Goal: Task Accomplishment & Management: Manage account settings

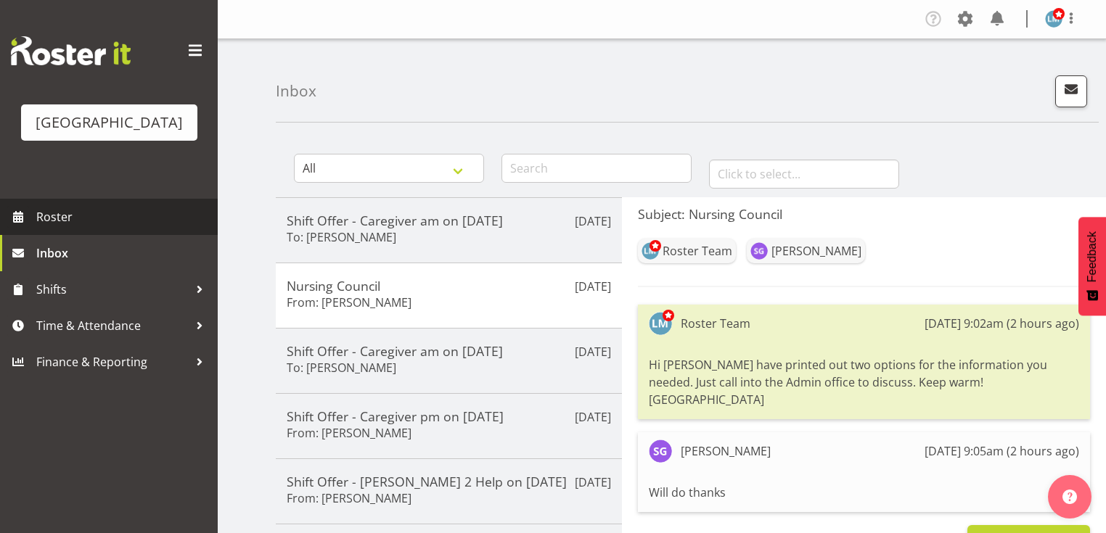
click at [57, 228] on span "Roster" at bounding box center [123, 217] width 174 height 22
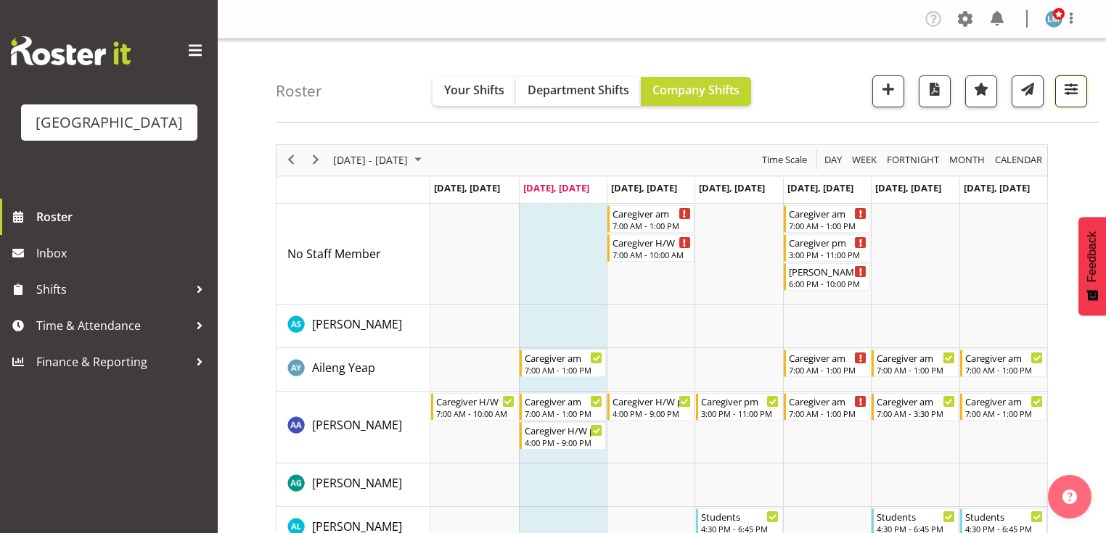
click at [1068, 85] on span "button" at bounding box center [1071, 89] width 19 height 19
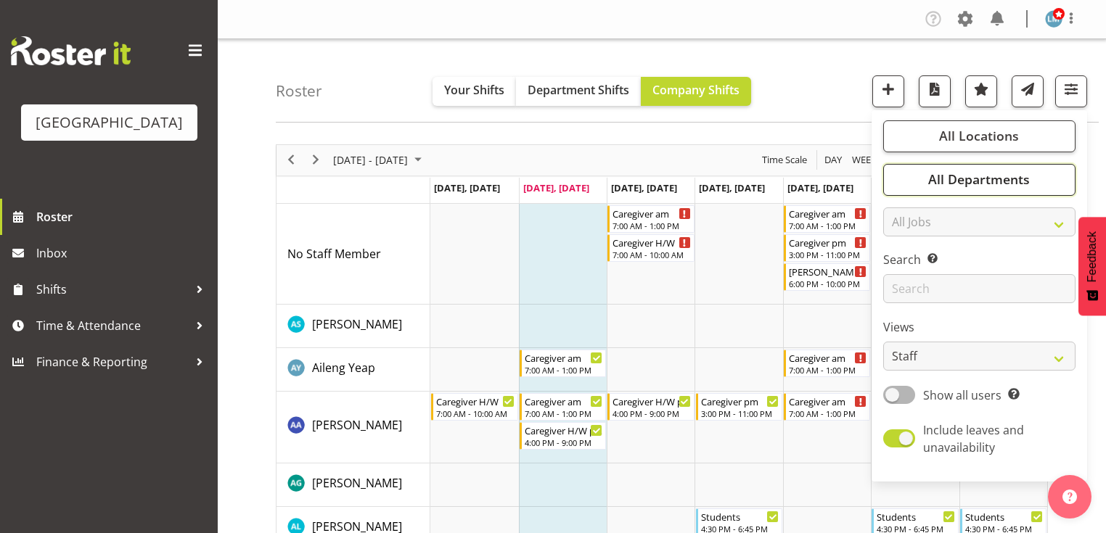
click at [958, 179] on span "All Departments" at bounding box center [979, 179] width 102 height 17
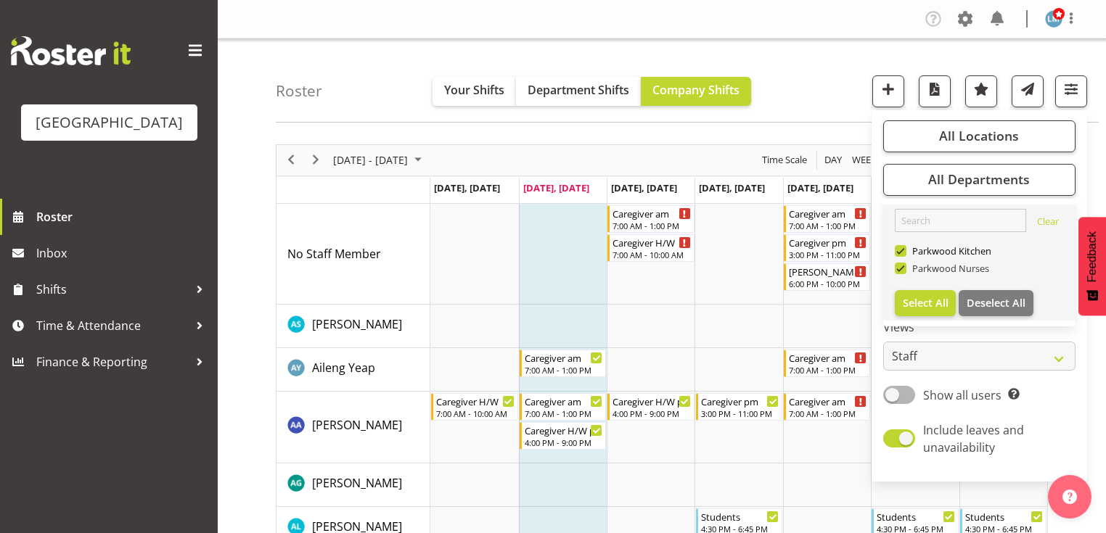
click at [900, 264] on span at bounding box center [901, 269] width 12 height 12
click at [900, 264] on input "Parkwood Nurses" at bounding box center [899, 267] width 9 height 9
checkbox input "false"
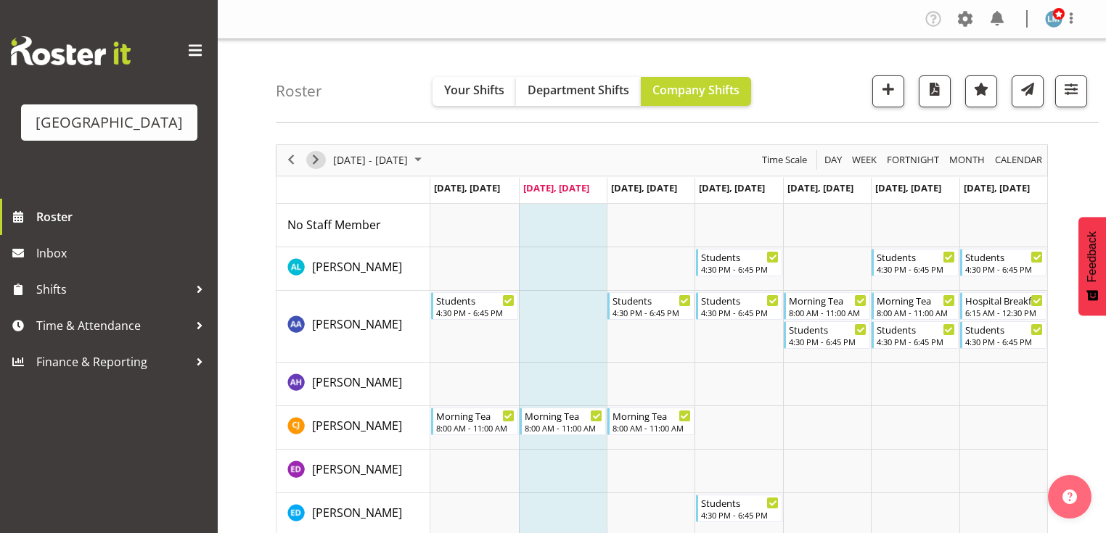
click at [316, 162] on span "Next" at bounding box center [315, 160] width 17 height 18
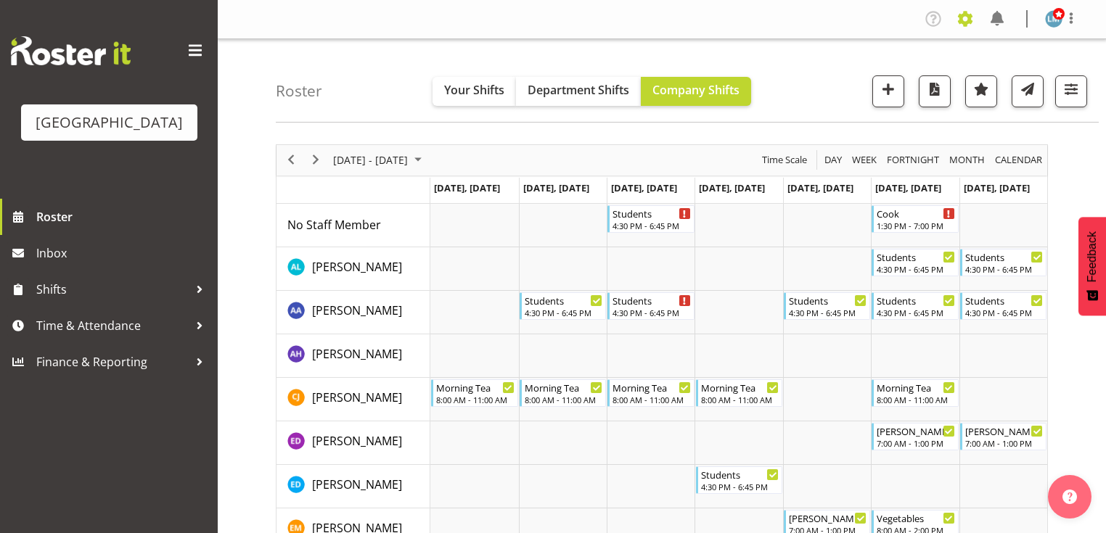
click at [965, 19] on span at bounding box center [965, 18] width 23 height 23
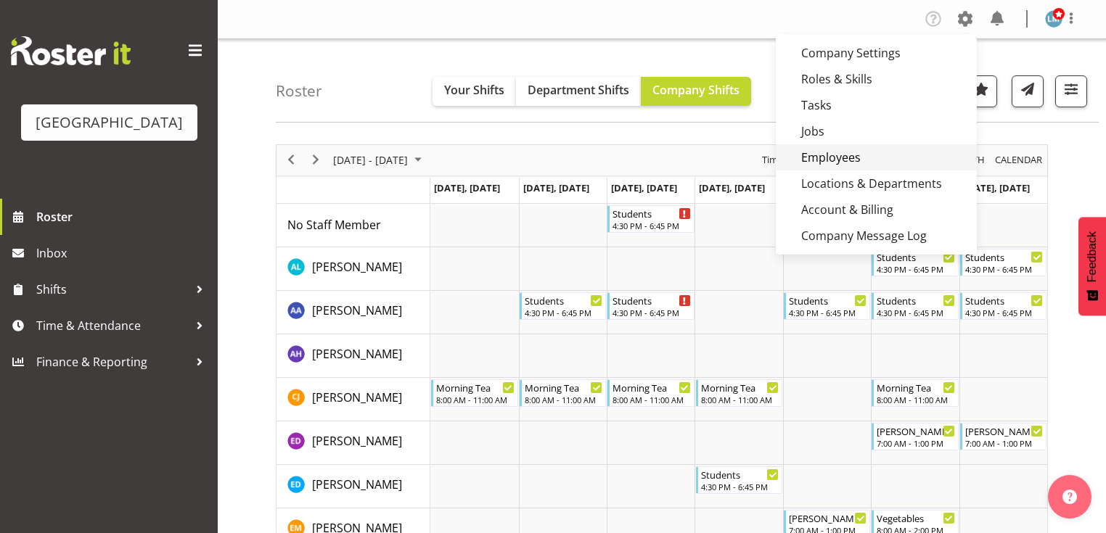
click at [832, 152] on link "Employees" at bounding box center [876, 157] width 201 height 26
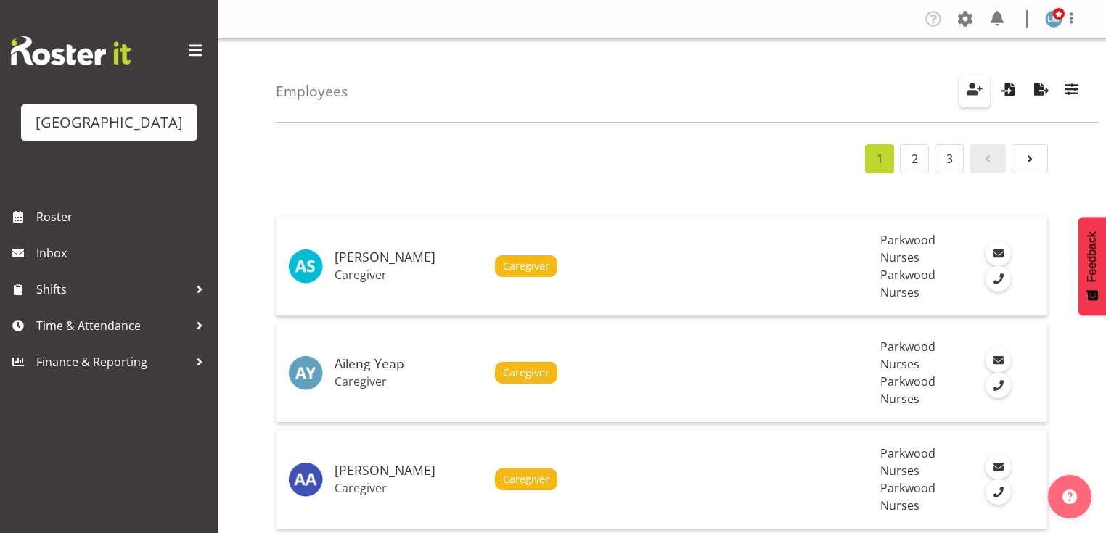
click at [975, 89] on span "button" at bounding box center [974, 89] width 19 height 19
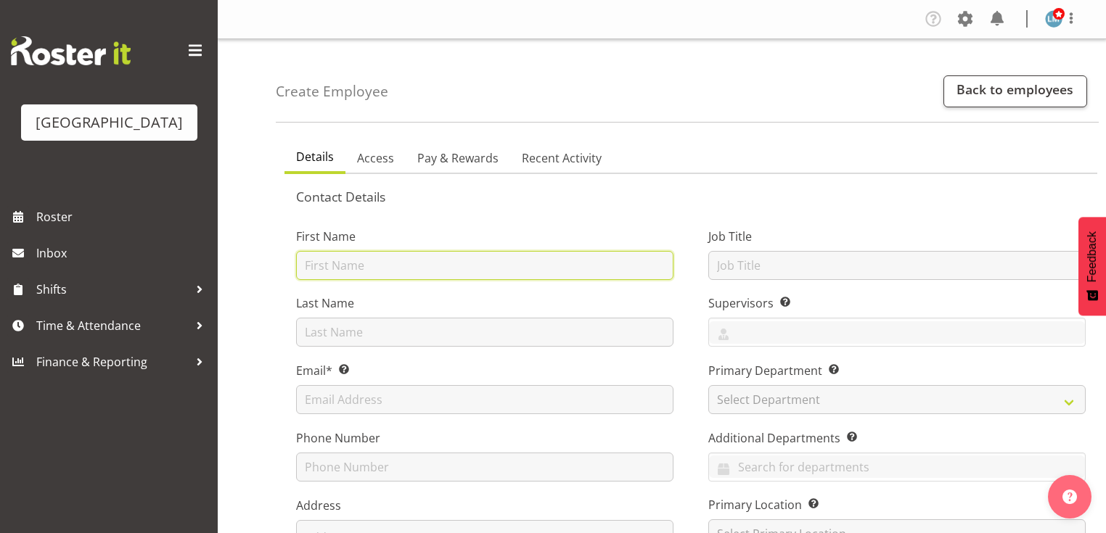
click at [495, 270] on input "text" at bounding box center [484, 265] width 377 height 29
type input "Theo"
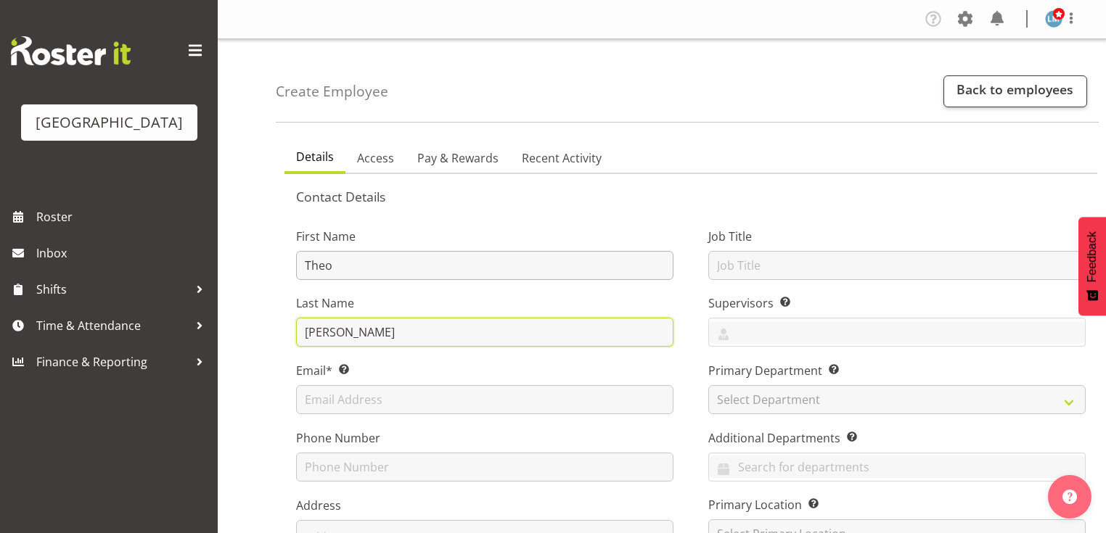
type input "Moore"
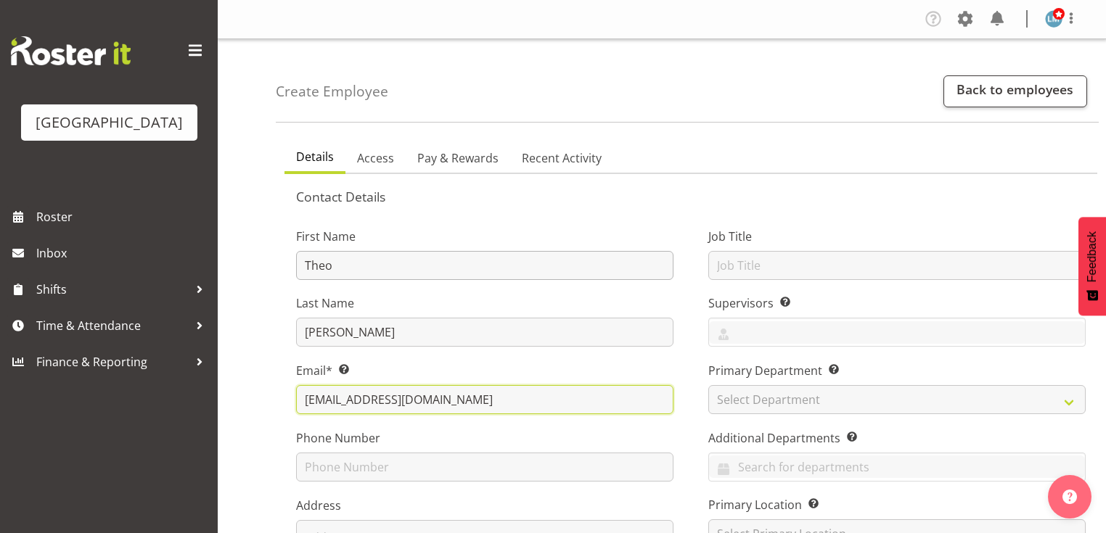
type input "theo_moore@icloud.com"
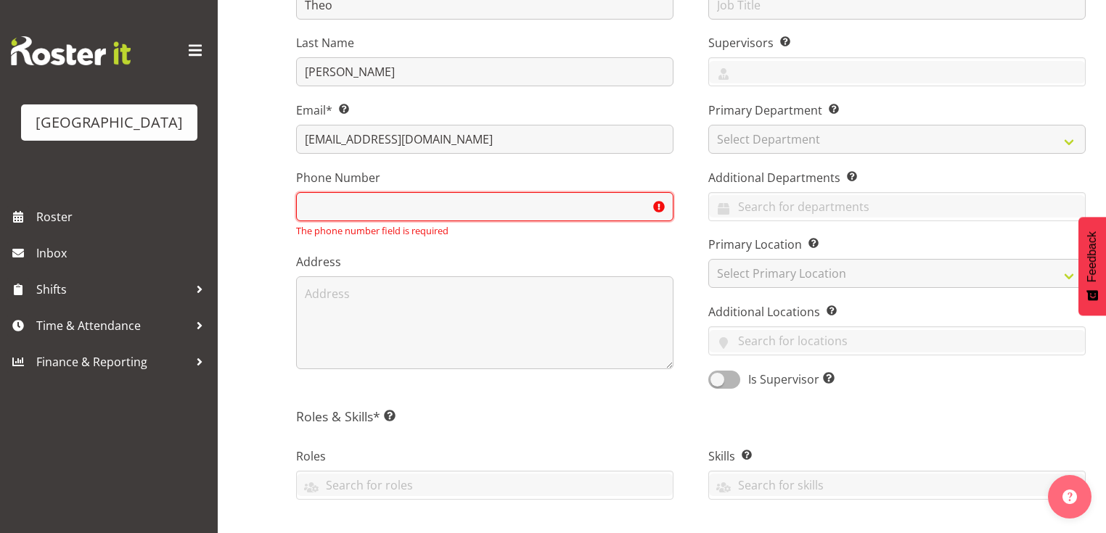
scroll to position [165, 0]
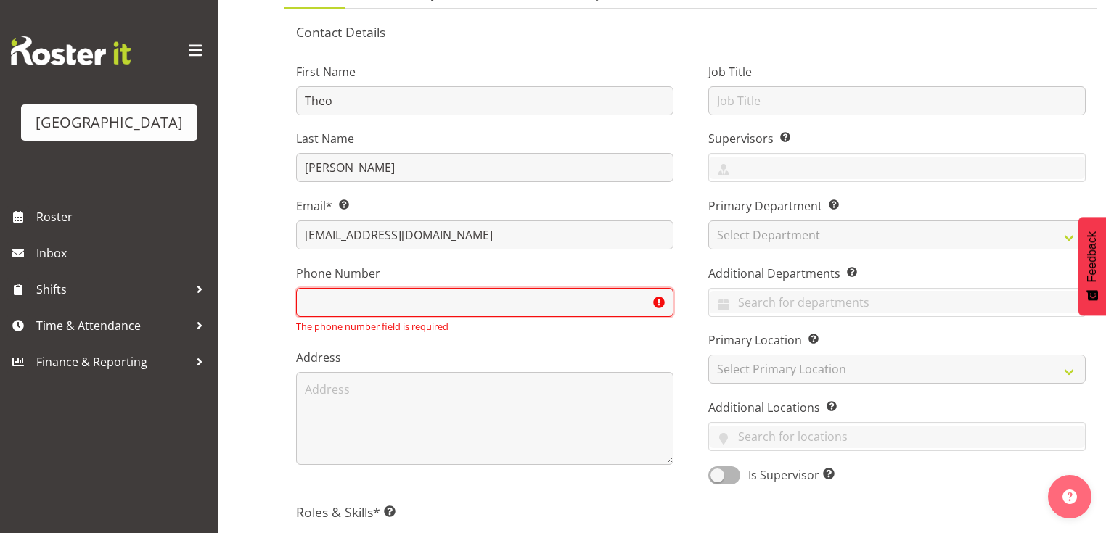
click at [338, 308] on input "text" at bounding box center [484, 302] width 377 height 29
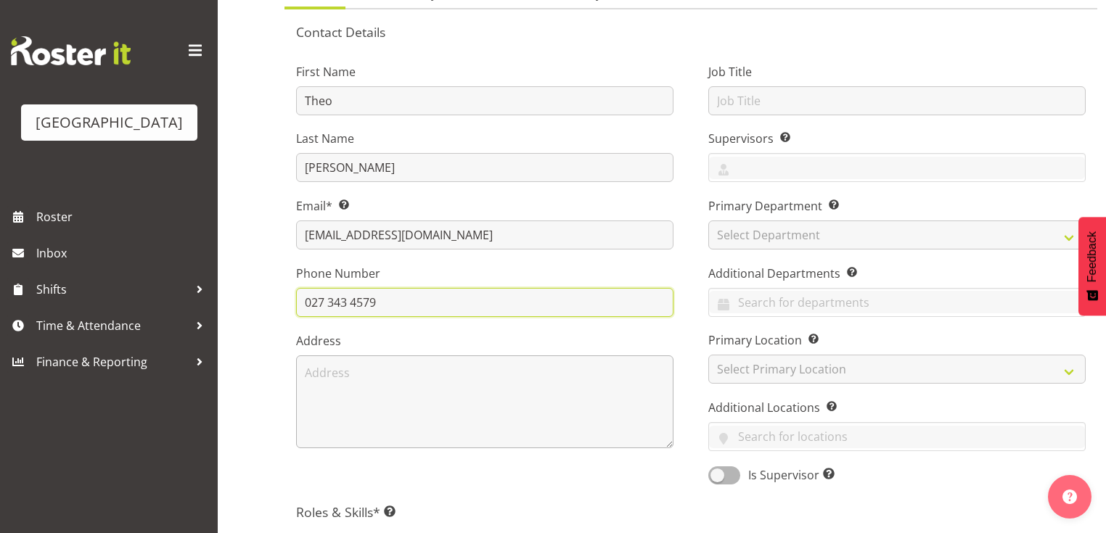
type input "027 343 4579"
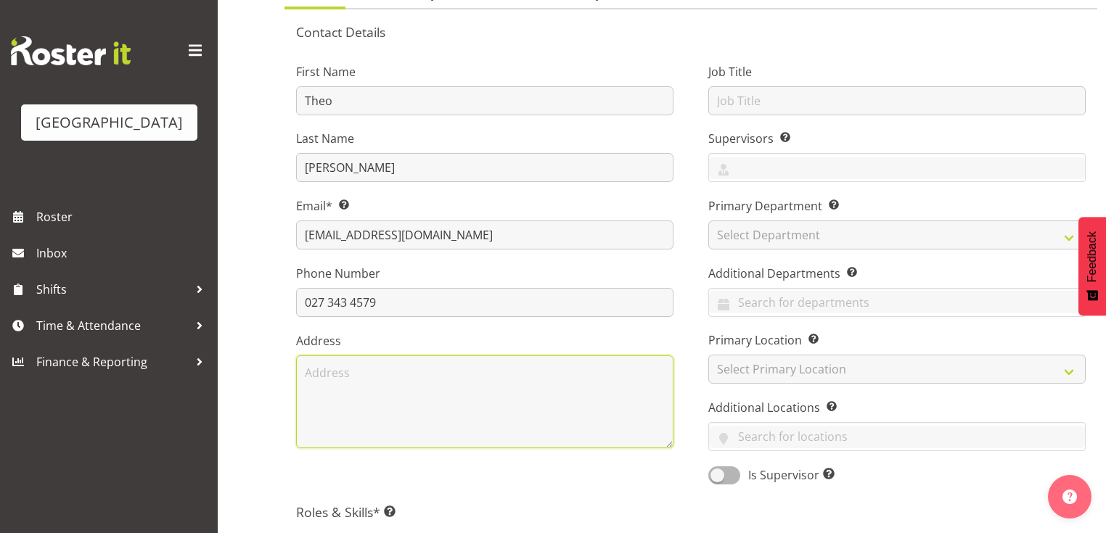
click at [383, 393] on textarea at bounding box center [484, 402] width 377 height 93
type textarea "385a Te Moana Road Waikanae"
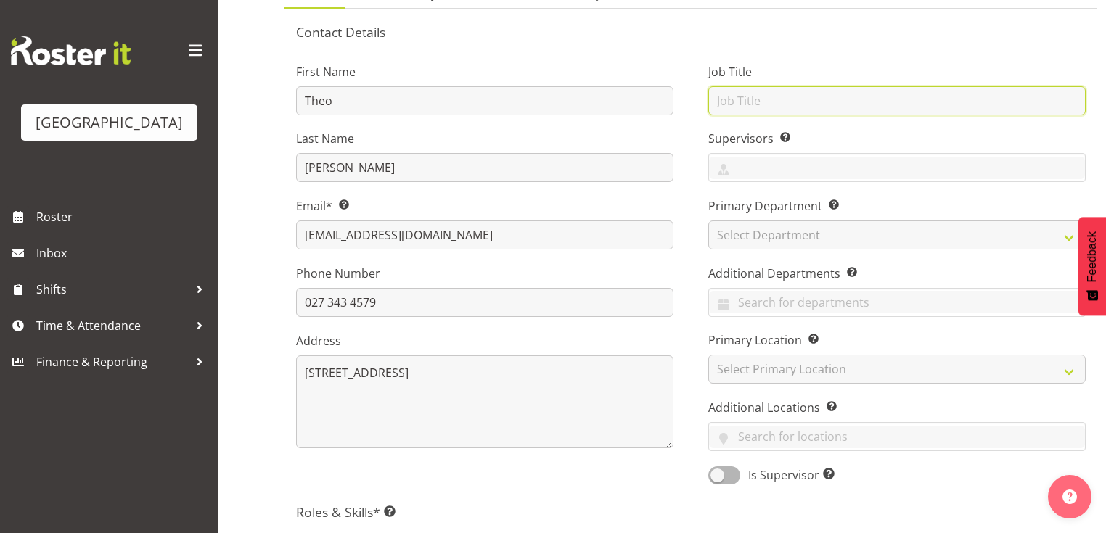
click at [774, 107] on input "text" at bounding box center [896, 100] width 377 height 29
type input "Kitchen Hand"
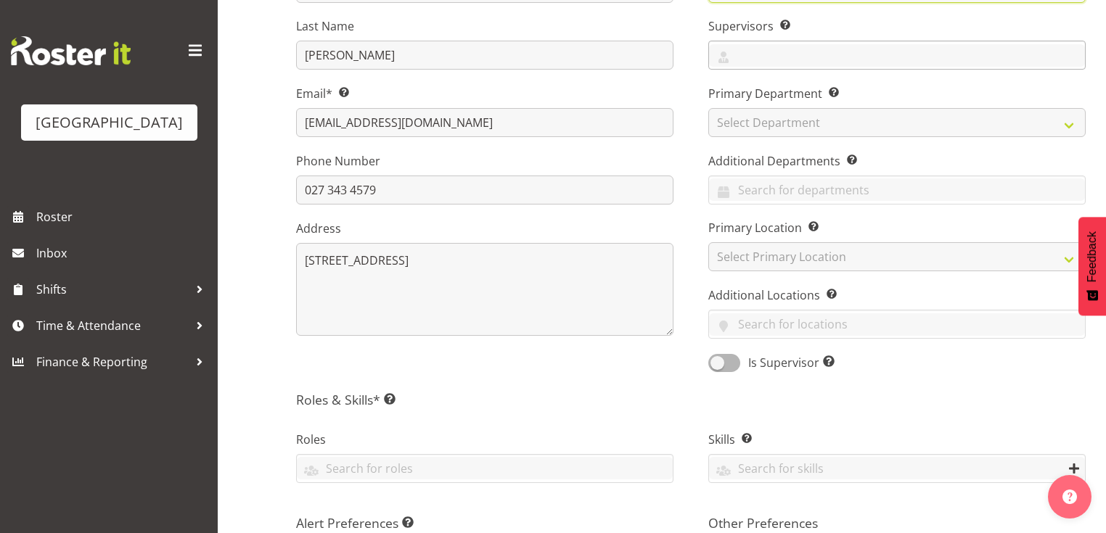
scroll to position [281, 0]
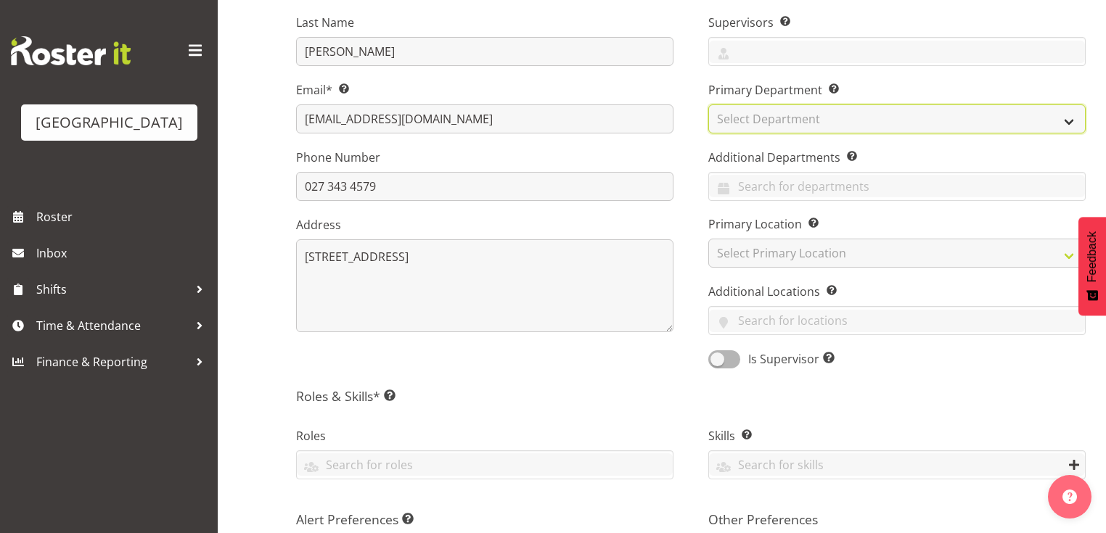
click at [1071, 116] on select "Select Department Parkwood Kitchen Parkwood Nurses" at bounding box center [896, 118] width 377 height 29
select select "796"
click at [708, 104] on select "Select Department Parkwood Kitchen Parkwood Nurses" at bounding box center [896, 118] width 377 height 29
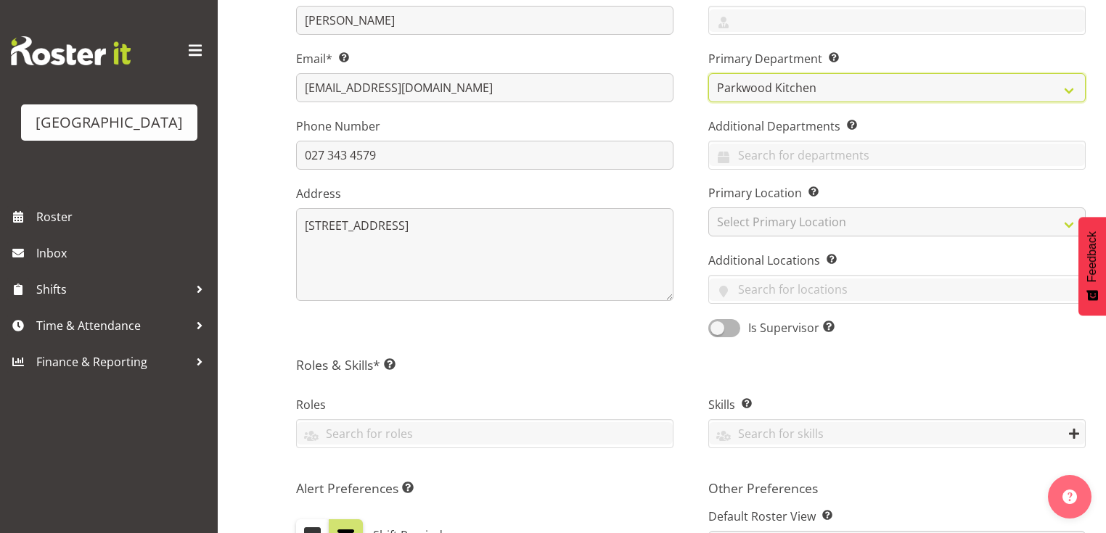
scroll to position [339, 0]
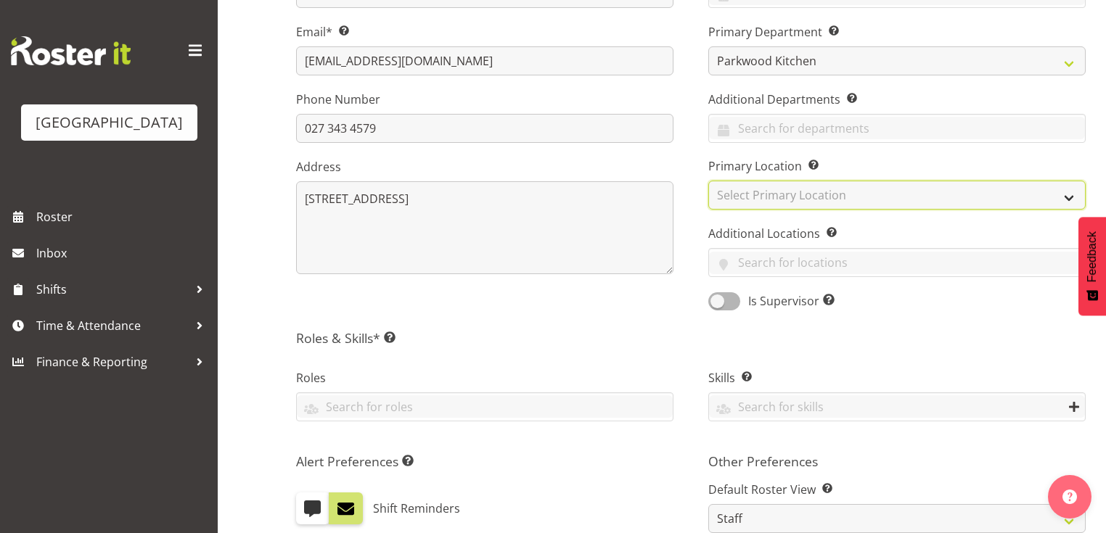
click at [1068, 193] on select "Select Primary Location Parkwood Kitchen Parkwood Nurses" at bounding box center [896, 195] width 377 height 29
select select "1122"
click at [708, 181] on select "Select Primary Location Parkwood Kitchen Parkwood Nurses" at bounding box center [896, 195] width 377 height 29
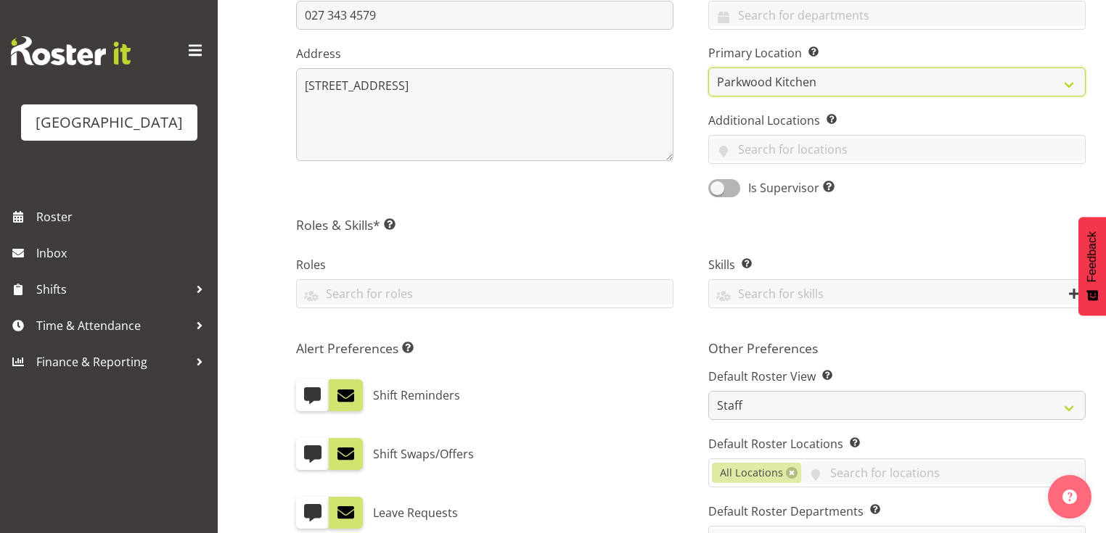
scroll to position [455, 0]
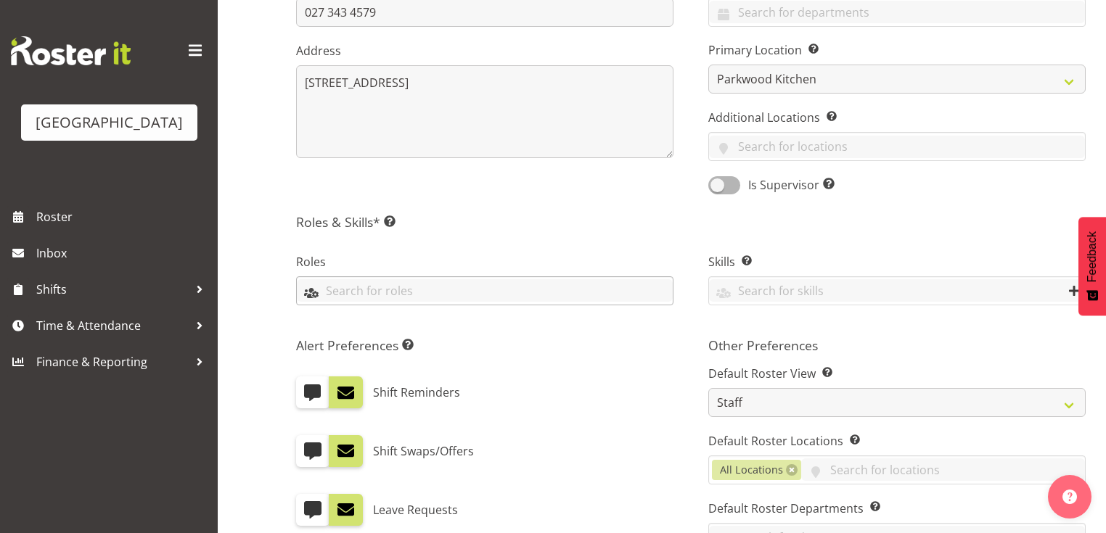
click at [328, 290] on input "text" at bounding box center [485, 290] width 376 height 22
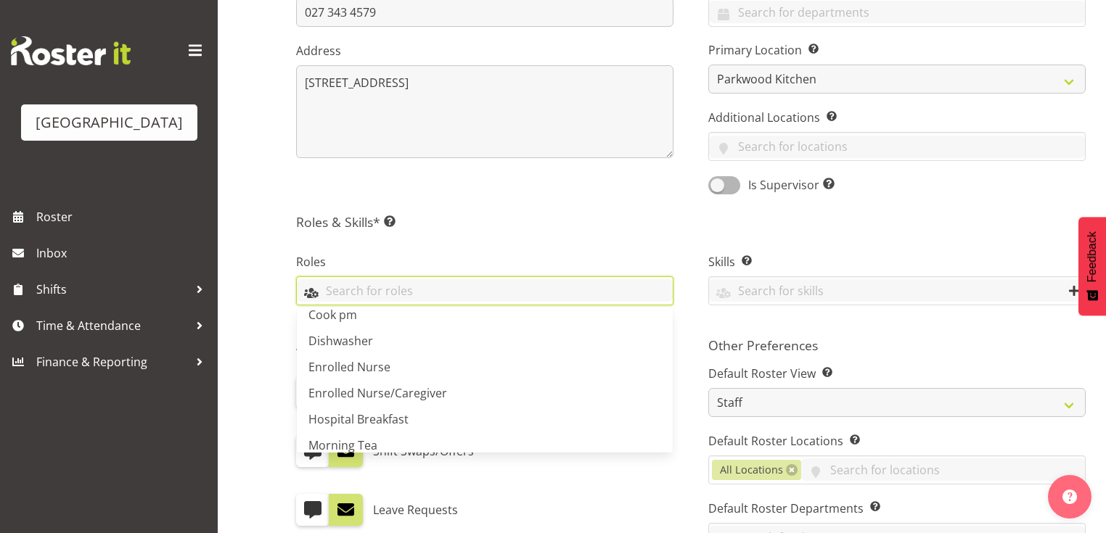
scroll to position [174, 0]
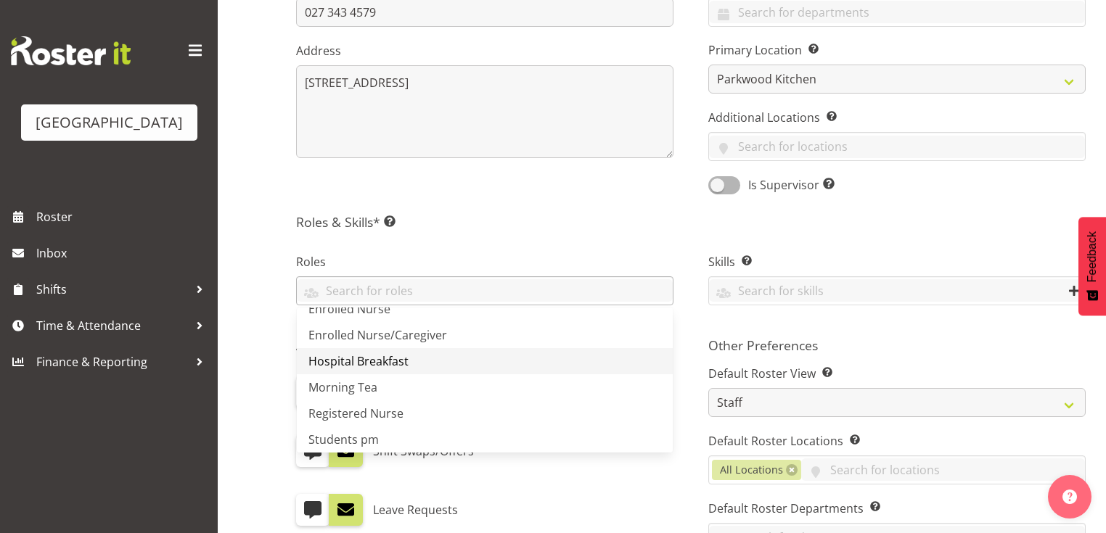
click at [390, 357] on span "Hospital Breakfast" at bounding box center [358, 361] width 100 height 16
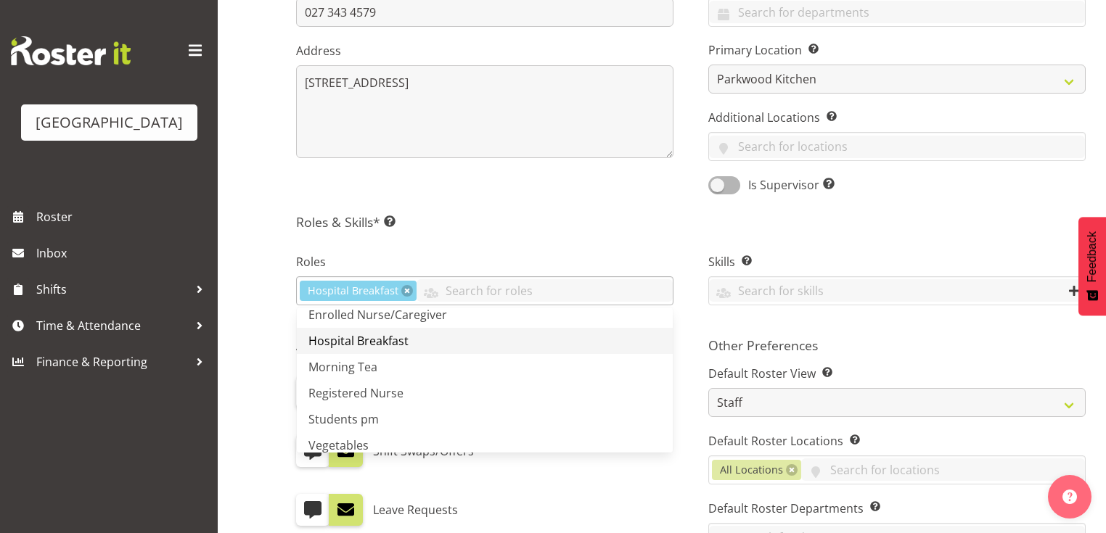
scroll to position [206, 0]
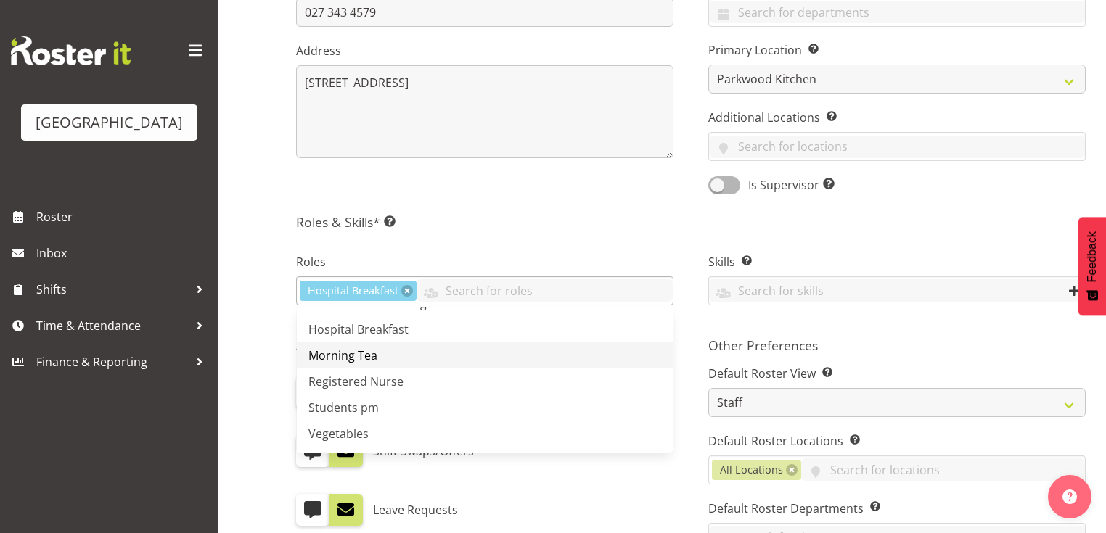
click at [373, 355] on span "Morning Tea" at bounding box center [342, 356] width 69 height 16
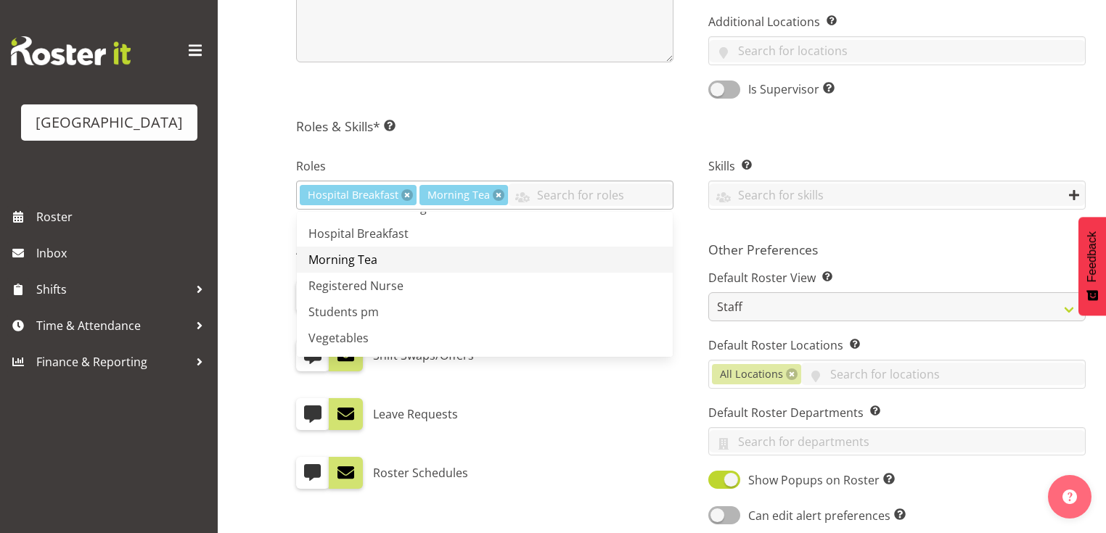
scroll to position [571, 0]
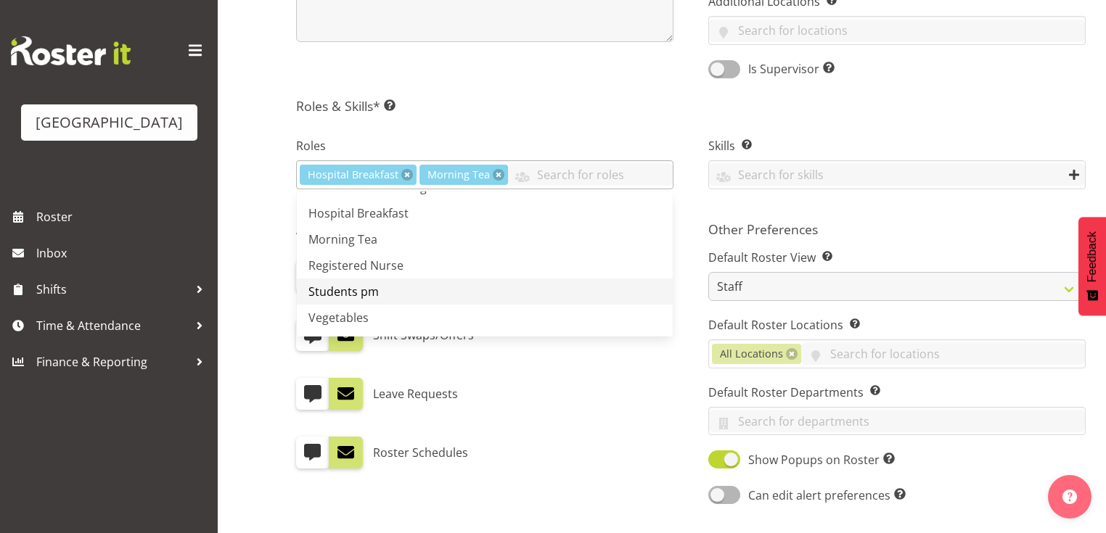
click at [331, 293] on span "Students pm" at bounding box center [343, 292] width 70 height 16
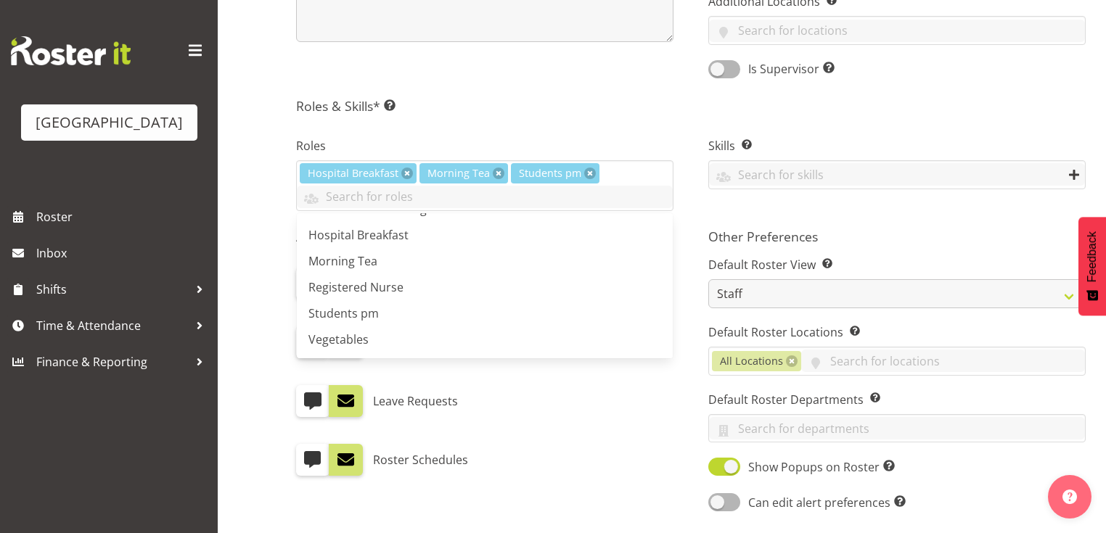
click at [622, 456] on div "Roster Schedules" at bounding box center [484, 460] width 377 height 32
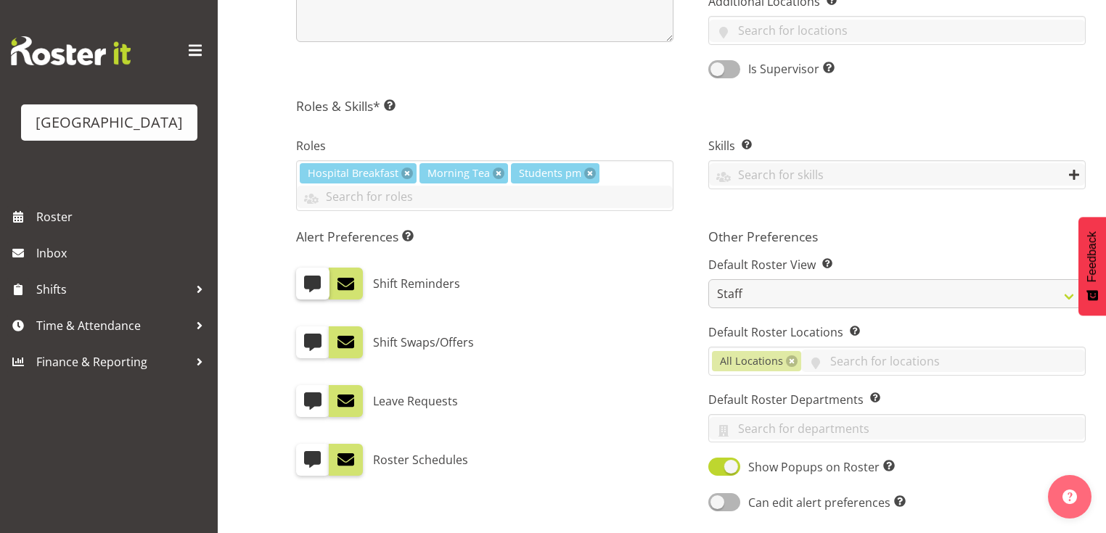
click at [316, 287] on span at bounding box center [312, 283] width 19 height 19
click at [306, 287] on input "checkbox" at bounding box center [300, 283] width 9 height 9
checkbox input "true"
click at [310, 345] on span at bounding box center [312, 342] width 19 height 19
click at [306, 345] on input "checkbox" at bounding box center [300, 342] width 9 height 9
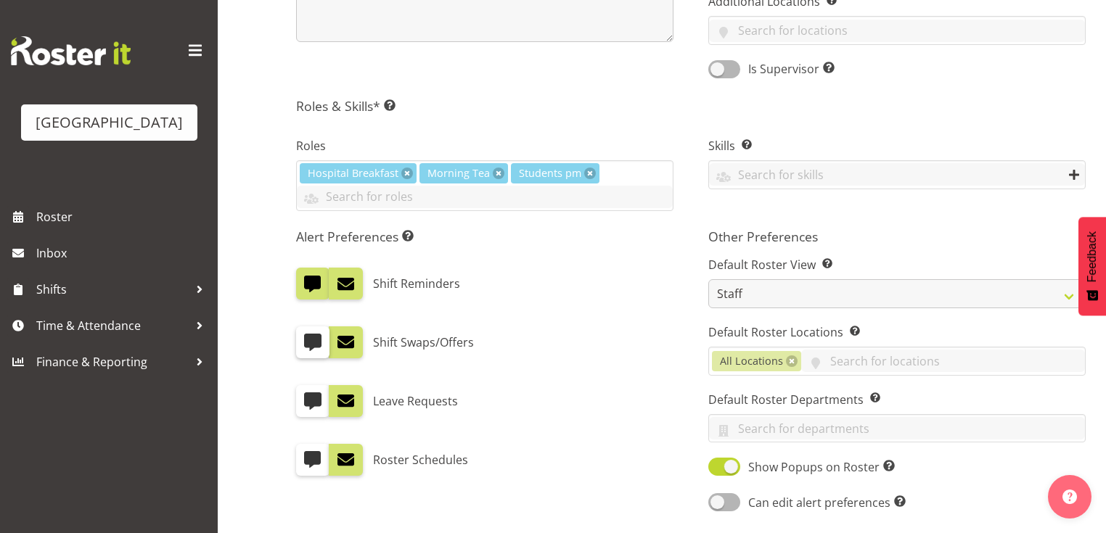
checkbox input "true"
click at [309, 401] on span at bounding box center [312, 401] width 19 height 19
click at [306, 401] on input "checkbox" at bounding box center [300, 400] width 9 height 9
checkbox input "true"
click at [314, 459] on span at bounding box center [312, 459] width 19 height 19
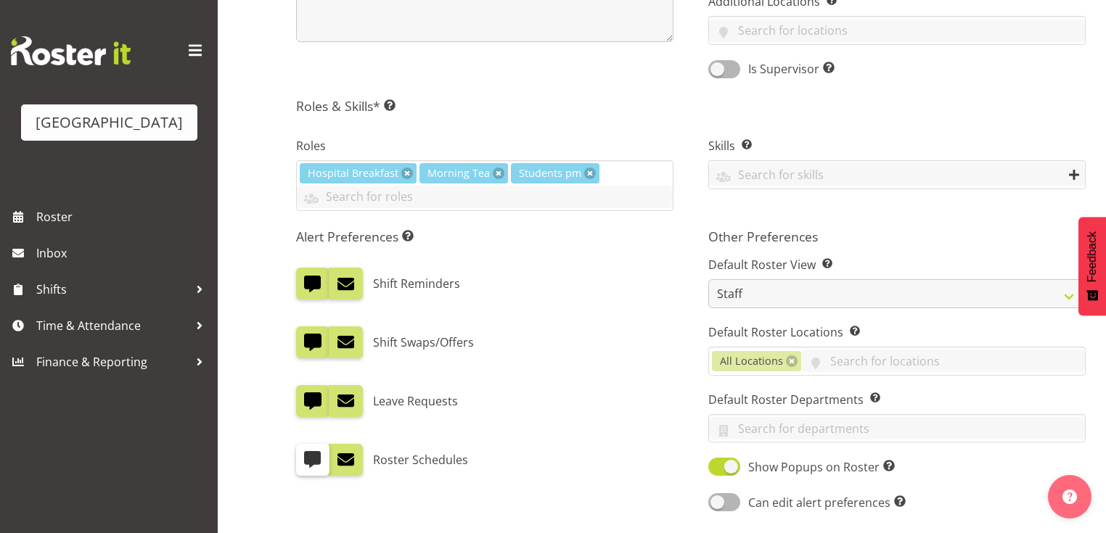
click at [306, 459] on input "checkbox" at bounding box center [300, 459] width 9 height 9
checkbox input "true"
click at [350, 467] on span at bounding box center [345, 459] width 19 height 19
click at [338, 464] on input "checkbox" at bounding box center [333, 459] width 9 height 9
checkbox input "false"
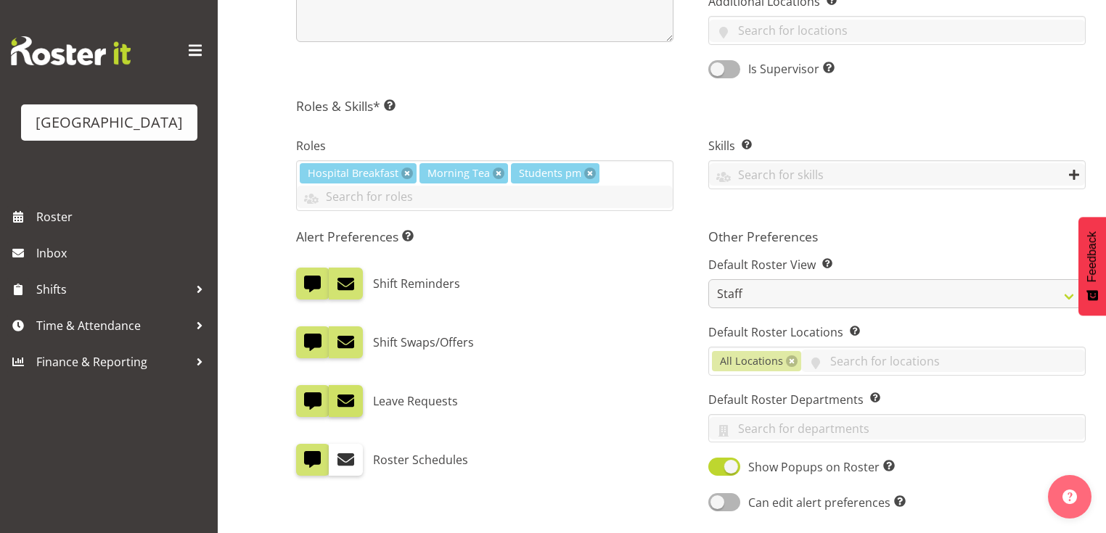
click at [347, 386] on label at bounding box center [345, 401] width 33 height 32
click at [338, 396] on input "checkbox" at bounding box center [333, 400] width 9 height 9
checkbox input "false"
click at [347, 348] on span at bounding box center [345, 342] width 19 height 19
click at [338, 348] on input "checkbox" at bounding box center [333, 342] width 9 height 9
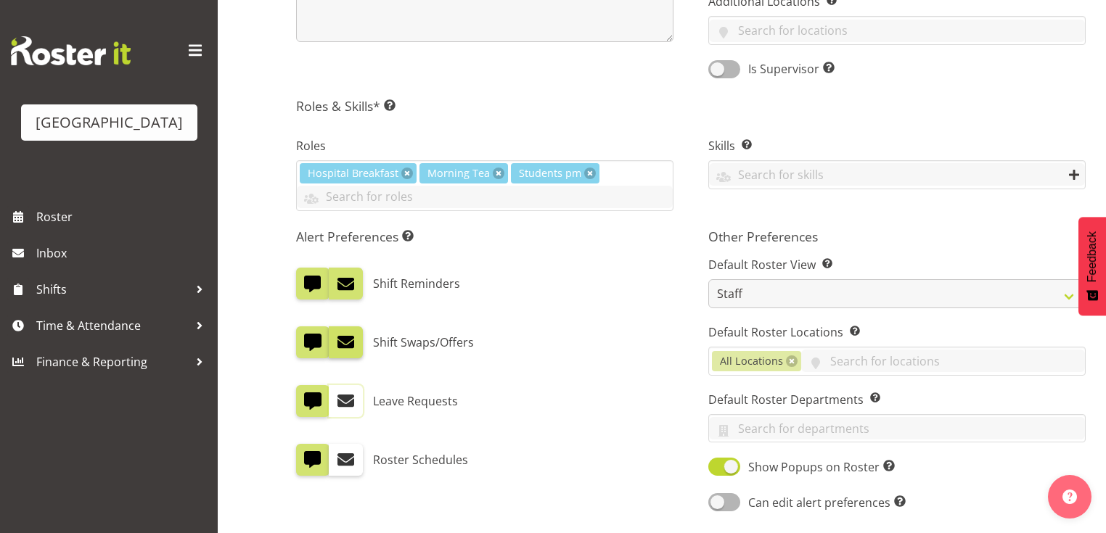
checkbox input "false"
click at [345, 280] on span at bounding box center [345, 283] width 19 height 19
click at [338, 280] on input "checkbox" at bounding box center [333, 283] width 9 height 9
checkbox input "false"
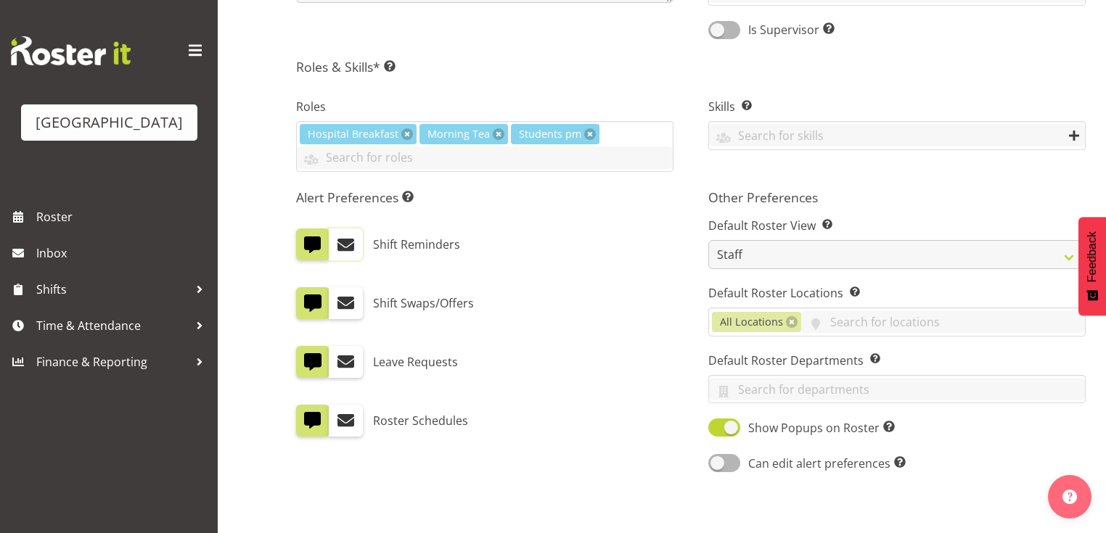
scroll to position [694, 0]
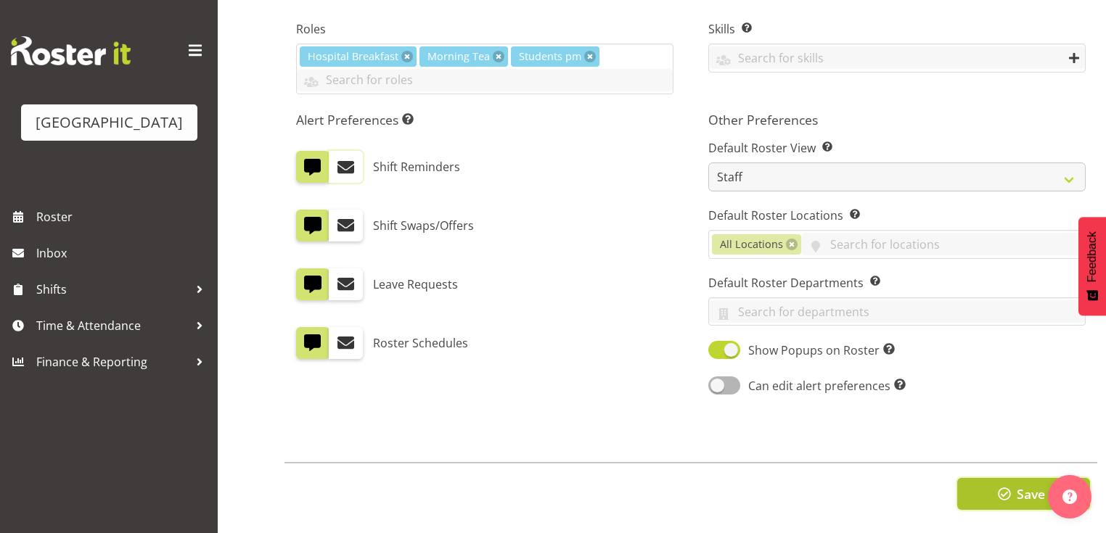
click at [1019, 491] on span "Save" at bounding box center [1031, 494] width 28 height 19
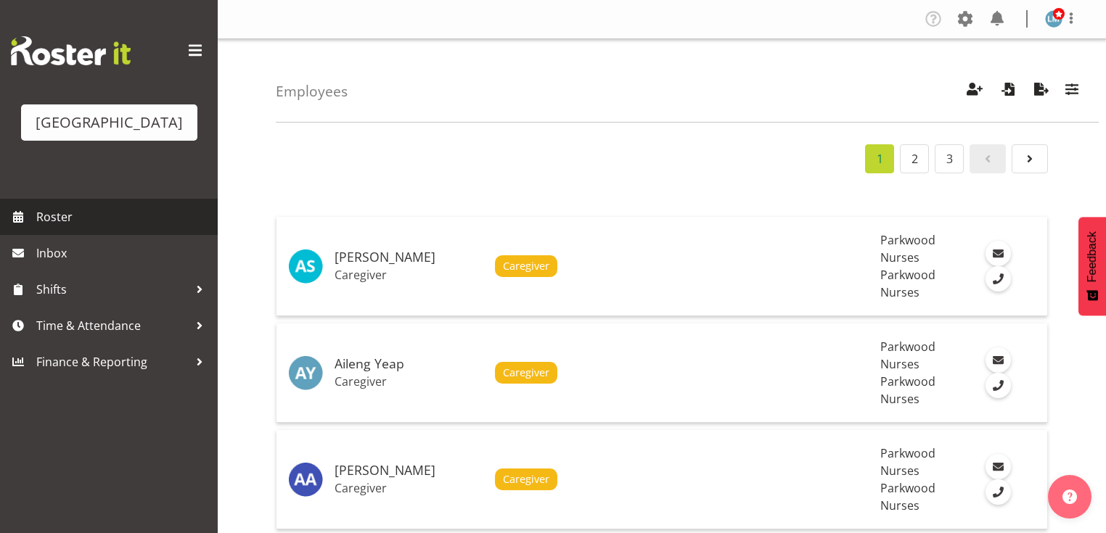
click at [79, 228] on span "Roster" at bounding box center [123, 217] width 174 height 22
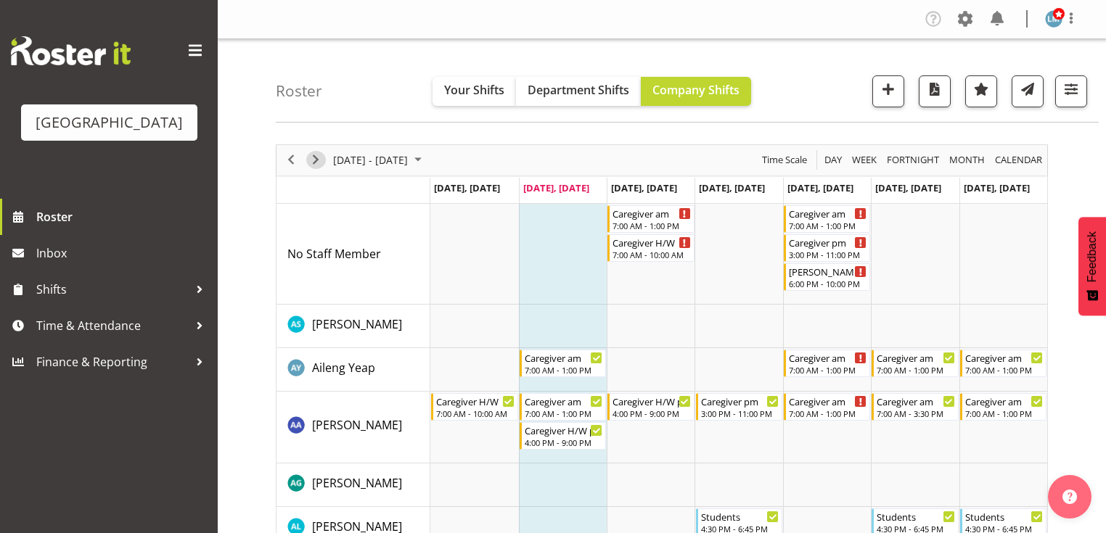
click at [315, 158] on span "Next" at bounding box center [315, 160] width 17 height 18
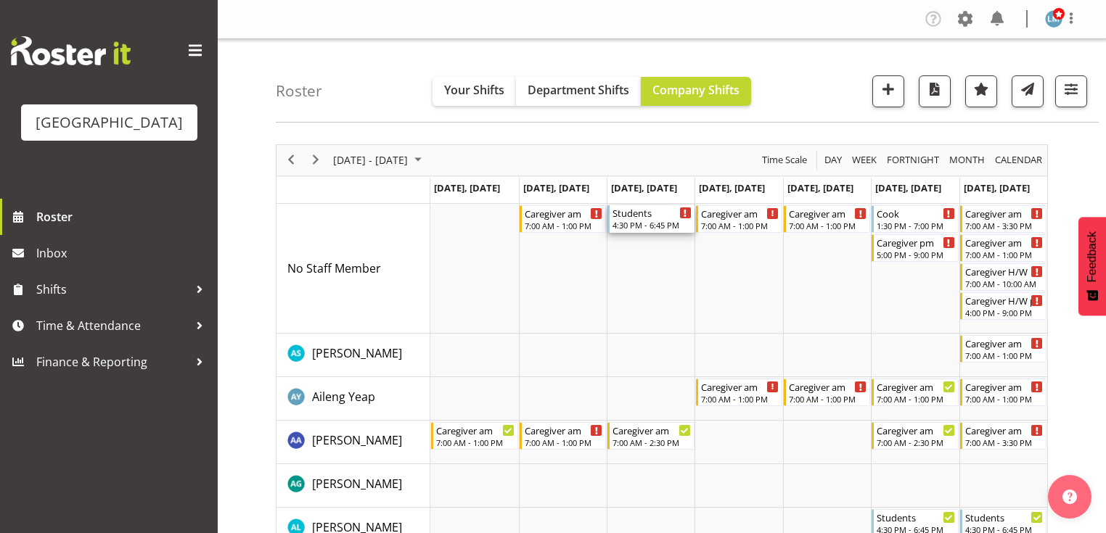
click at [644, 217] on div "Students" at bounding box center [651, 212] width 78 height 15
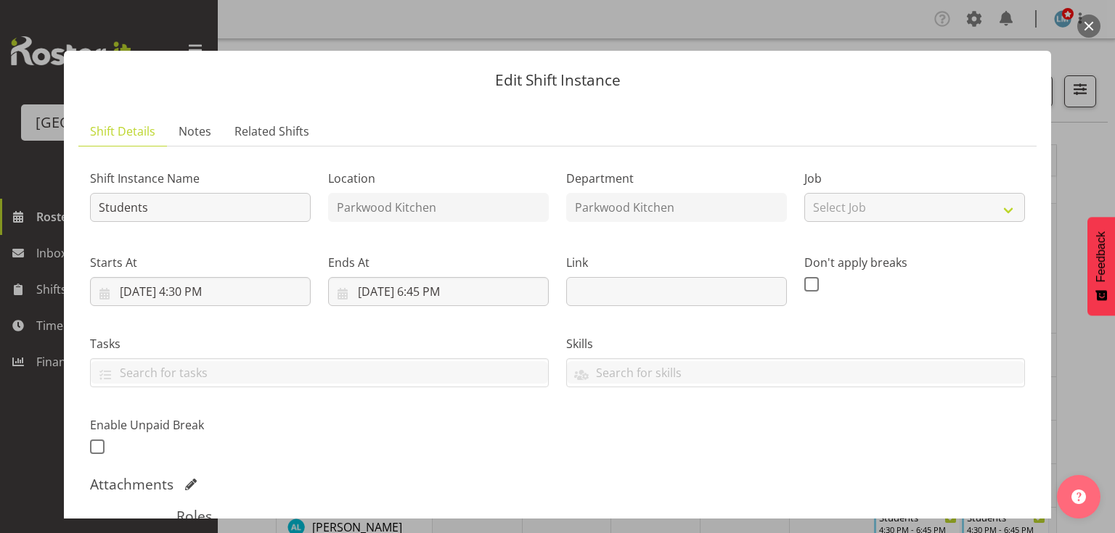
scroll to position [290, 0]
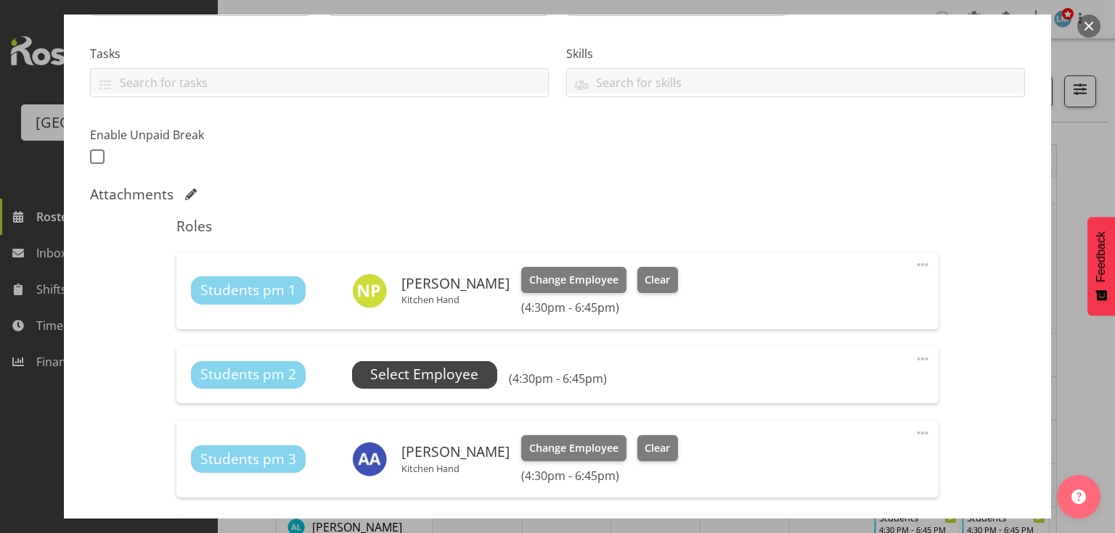
click at [446, 374] on span "Select Employee" at bounding box center [424, 374] width 108 height 21
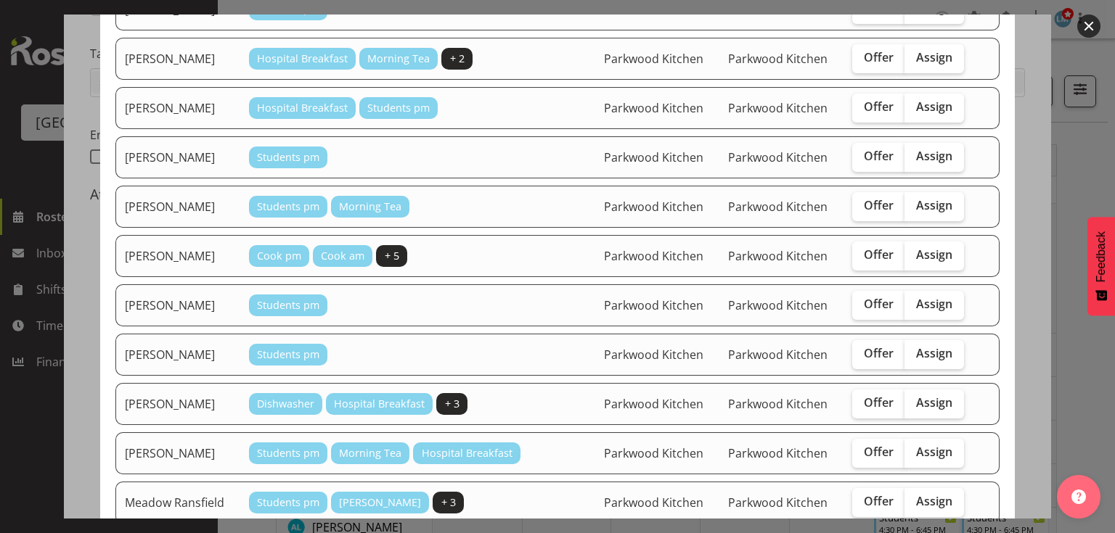
scroll to position [464, 0]
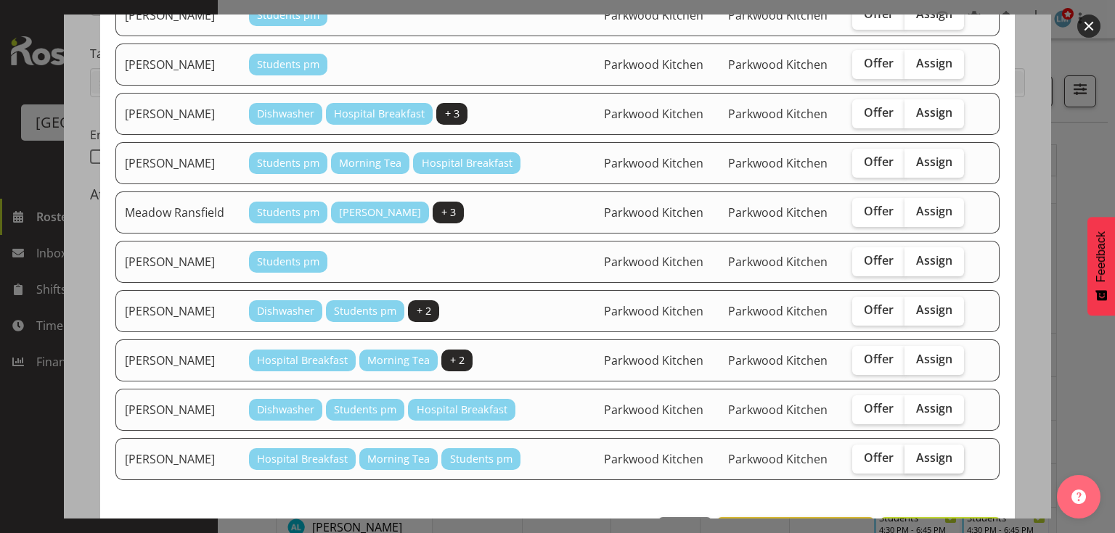
click at [923, 451] on span "Assign" at bounding box center [934, 458] width 36 height 15
click at [914, 454] on input "Assign" at bounding box center [908, 458] width 9 height 9
checkbox input "true"
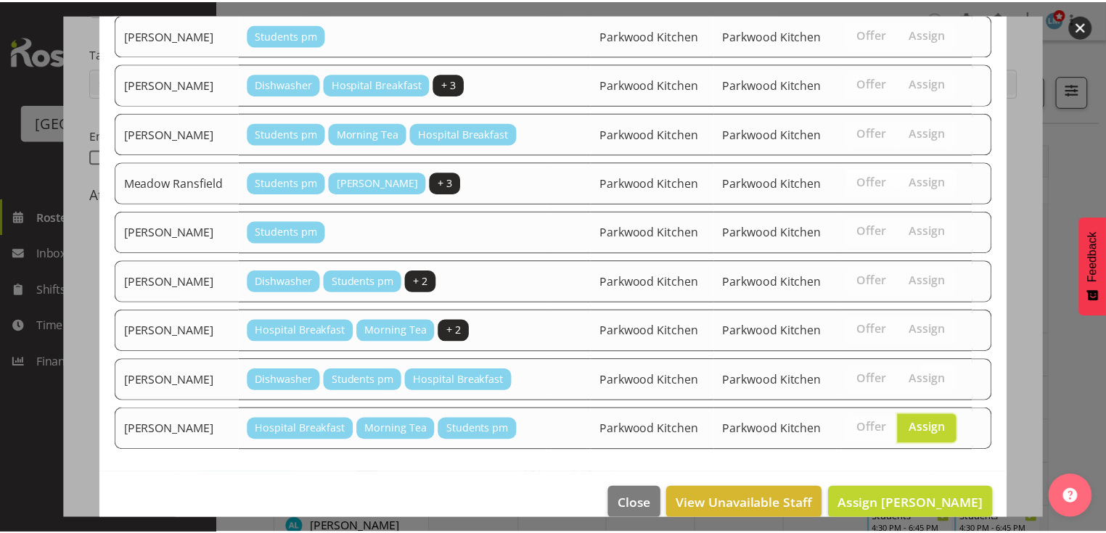
scroll to position [506, 0]
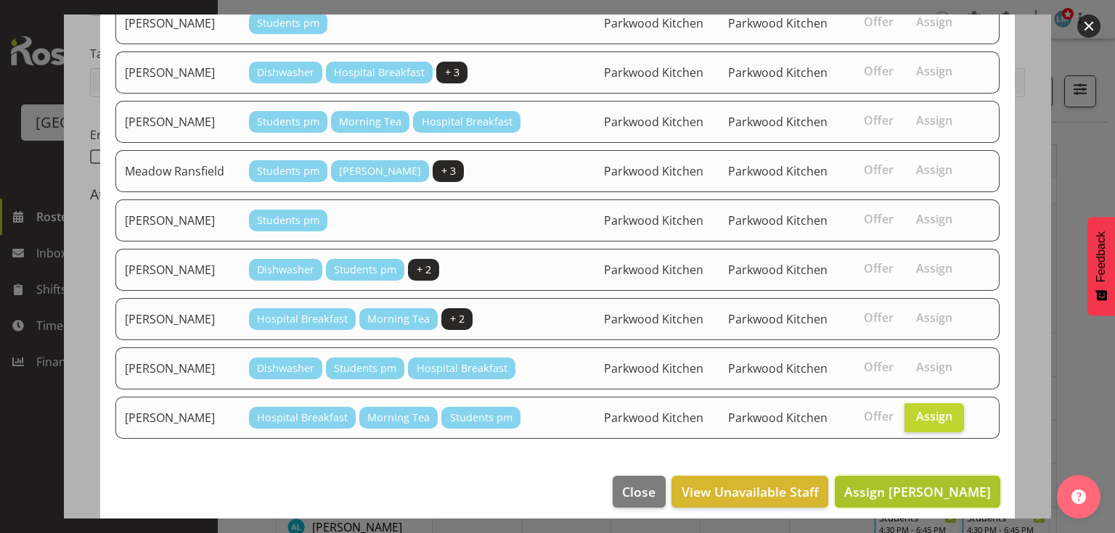
click at [917, 483] on span "Assign Theo Moore" at bounding box center [917, 491] width 147 height 17
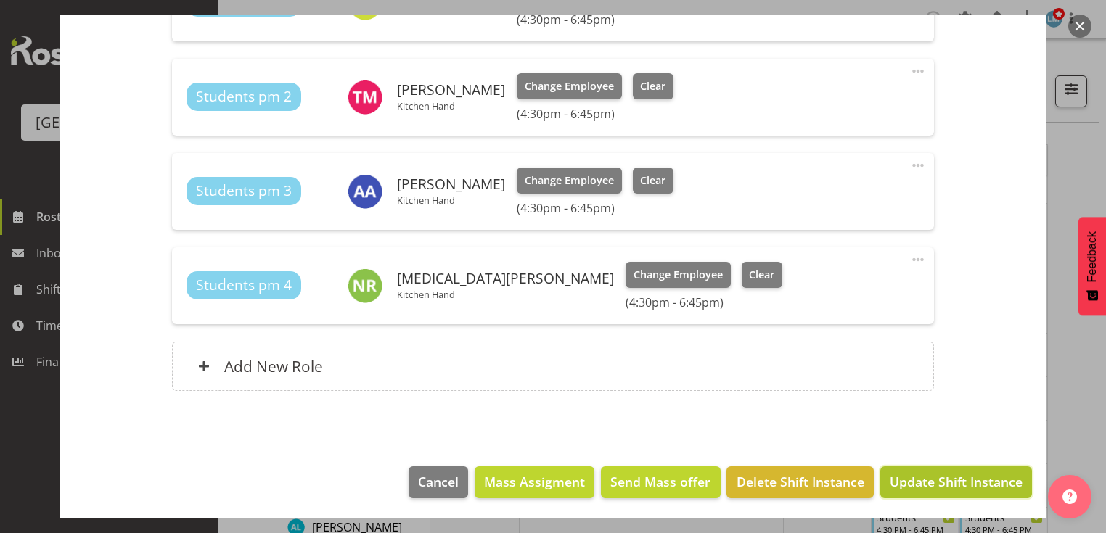
click at [917, 480] on span "Update Shift Instance" at bounding box center [956, 481] width 133 height 19
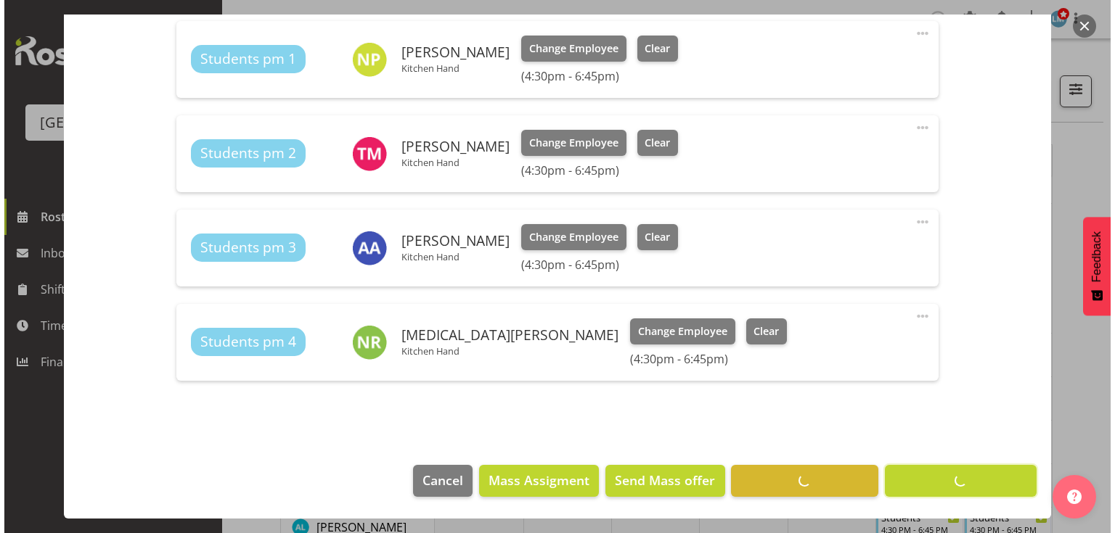
scroll to position [521, 0]
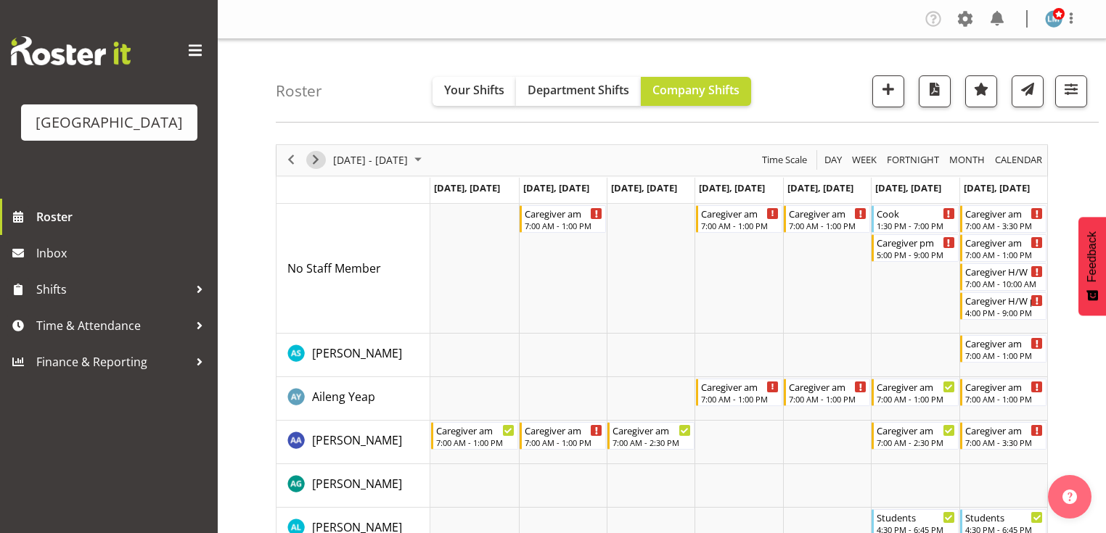
click at [319, 155] on span "Next" at bounding box center [315, 160] width 17 height 18
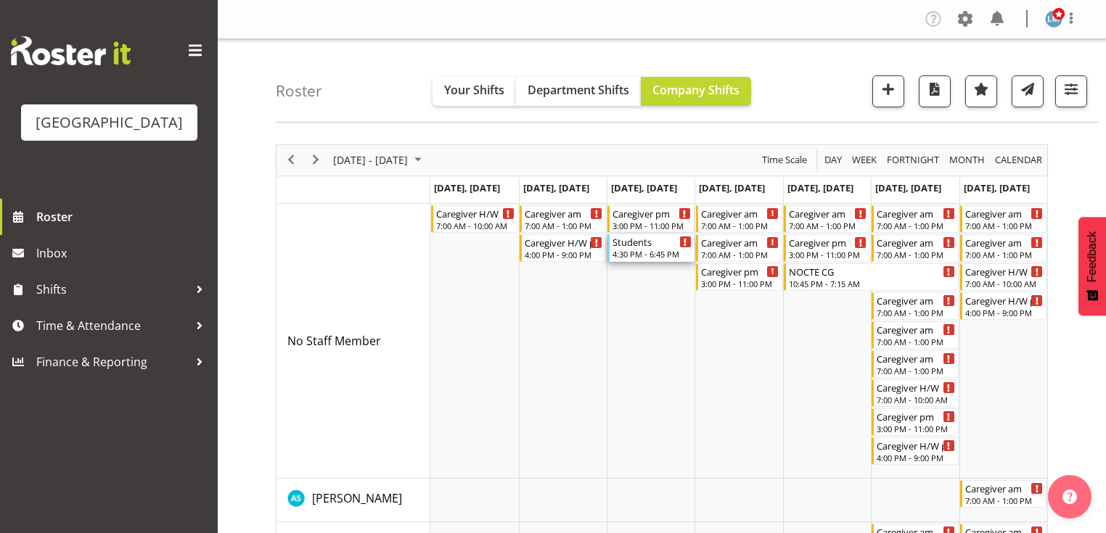
click at [623, 246] on div "Students" at bounding box center [651, 241] width 78 height 15
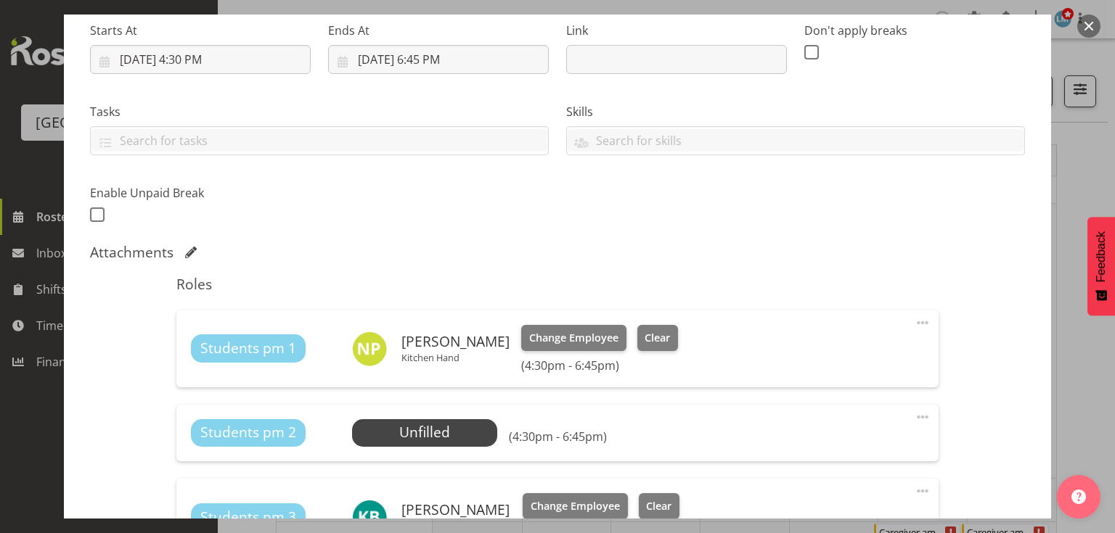
scroll to position [522, 0]
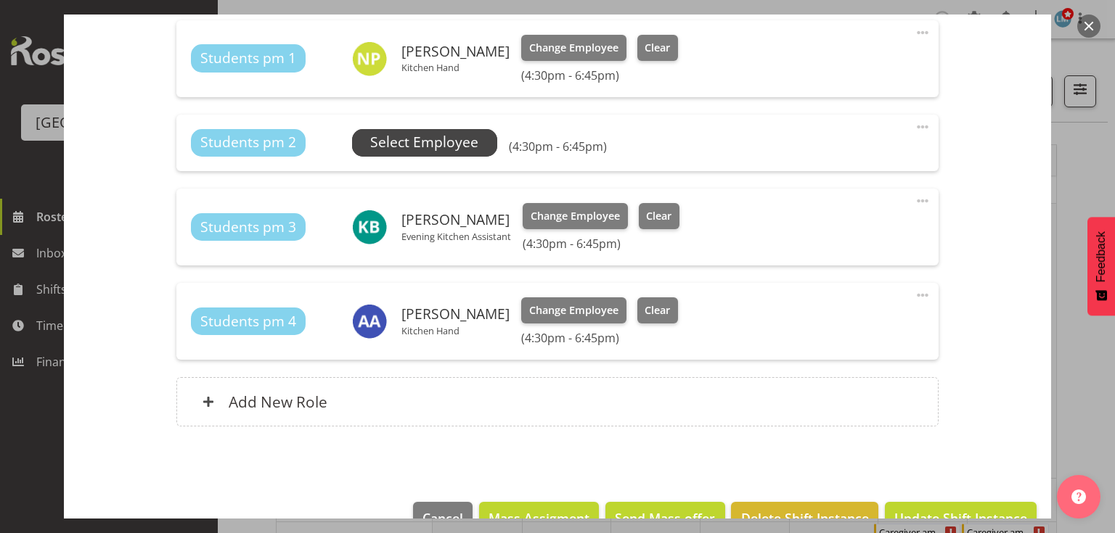
click at [397, 144] on span "Select Employee" at bounding box center [424, 142] width 108 height 21
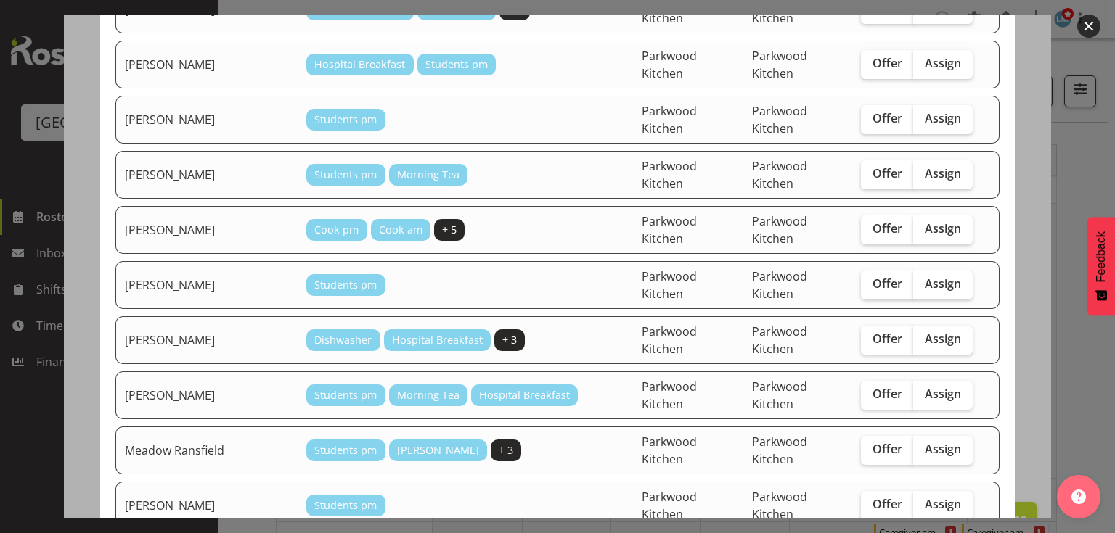
scroll to position [464, 0]
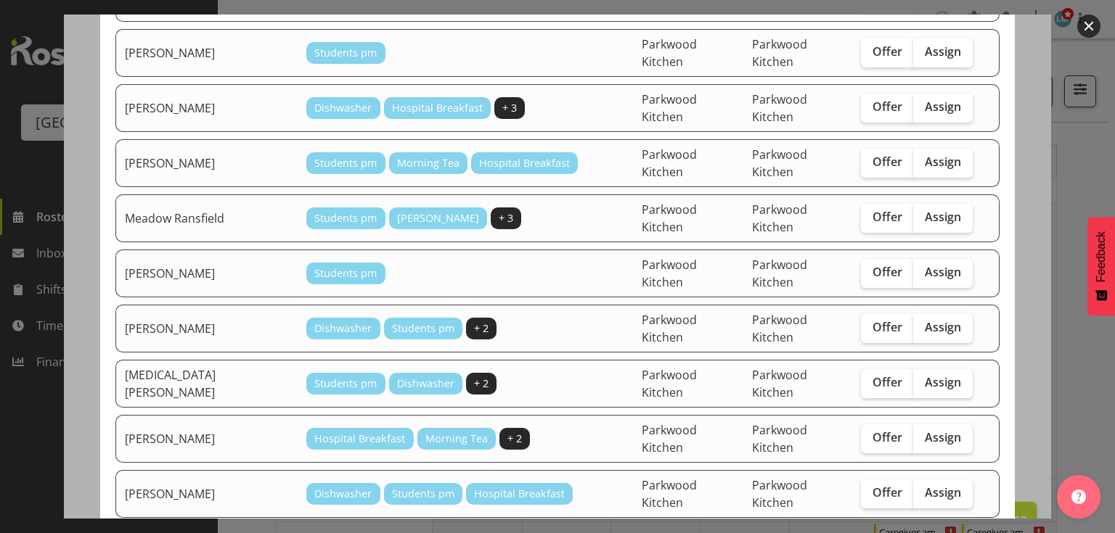
checkbox input "true"
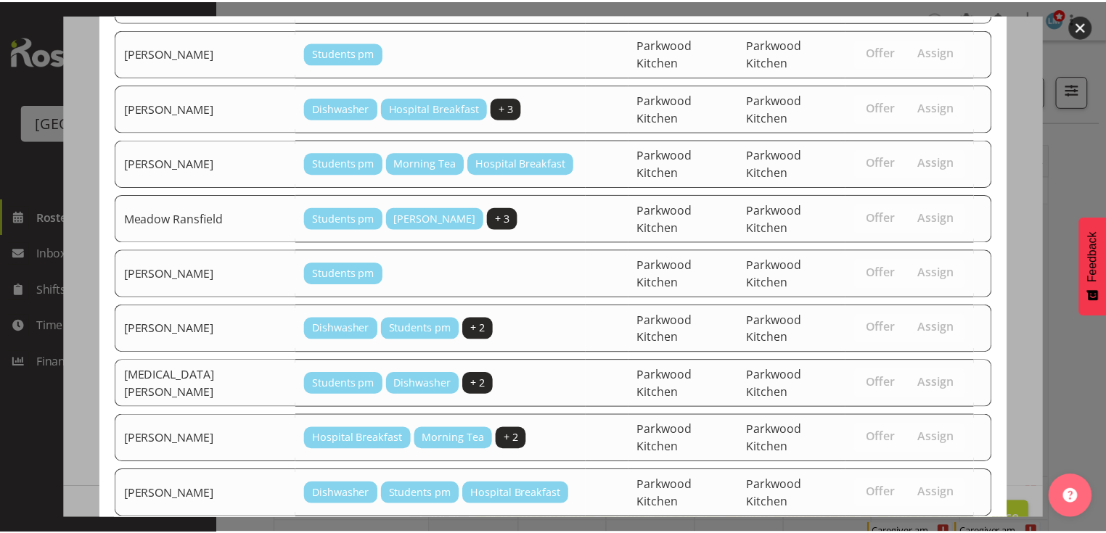
scroll to position [506, 0]
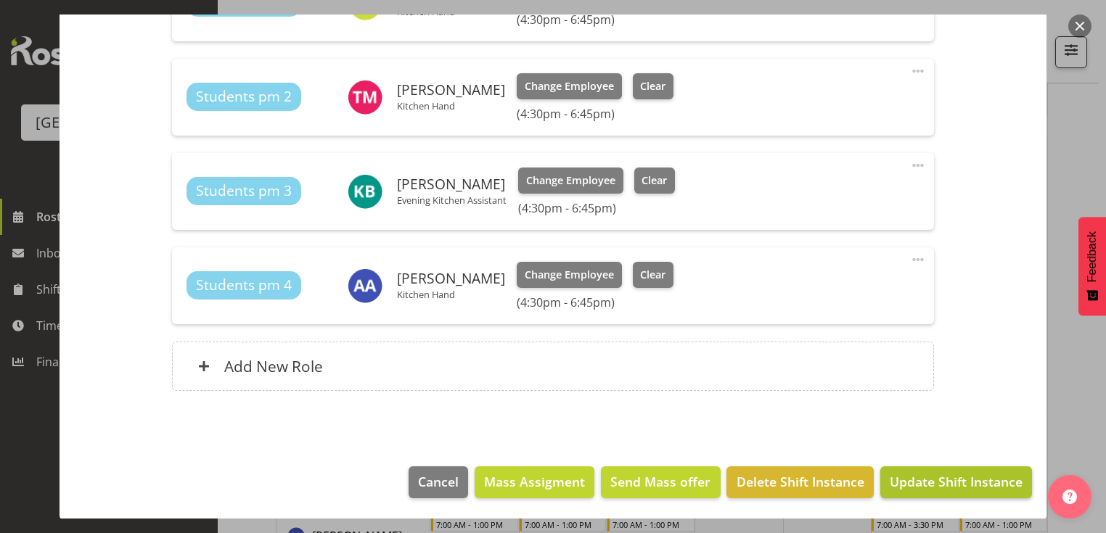
scroll to position [290, 0]
click at [920, 483] on span "Update Shift Instance" at bounding box center [956, 481] width 133 height 19
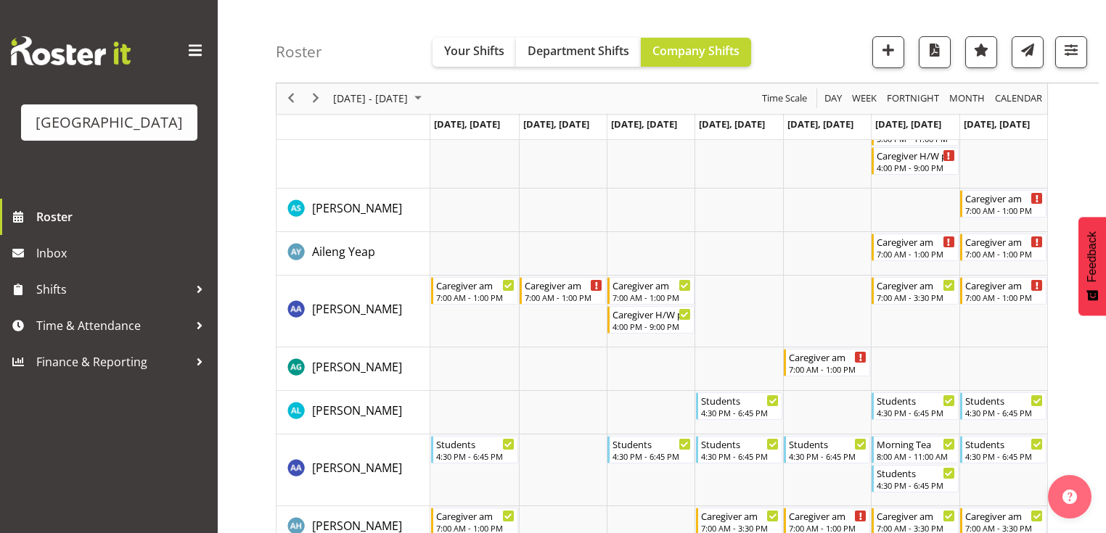
scroll to position [521, 0]
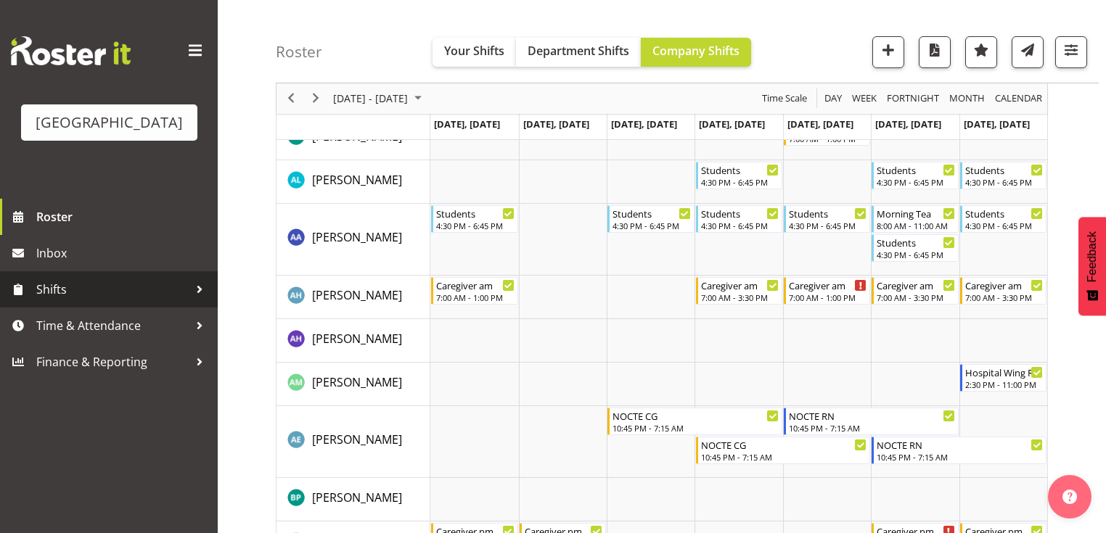
click at [201, 300] on div at bounding box center [200, 290] width 22 height 22
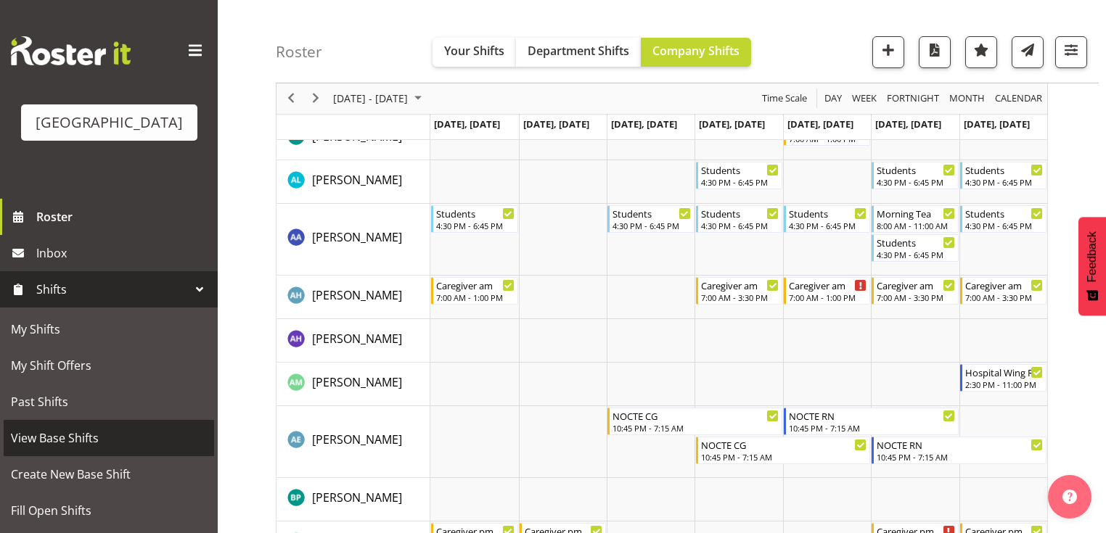
click at [122, 449] on span "View Base Shifts" at bounding box center [109, 438] width 196 height 22
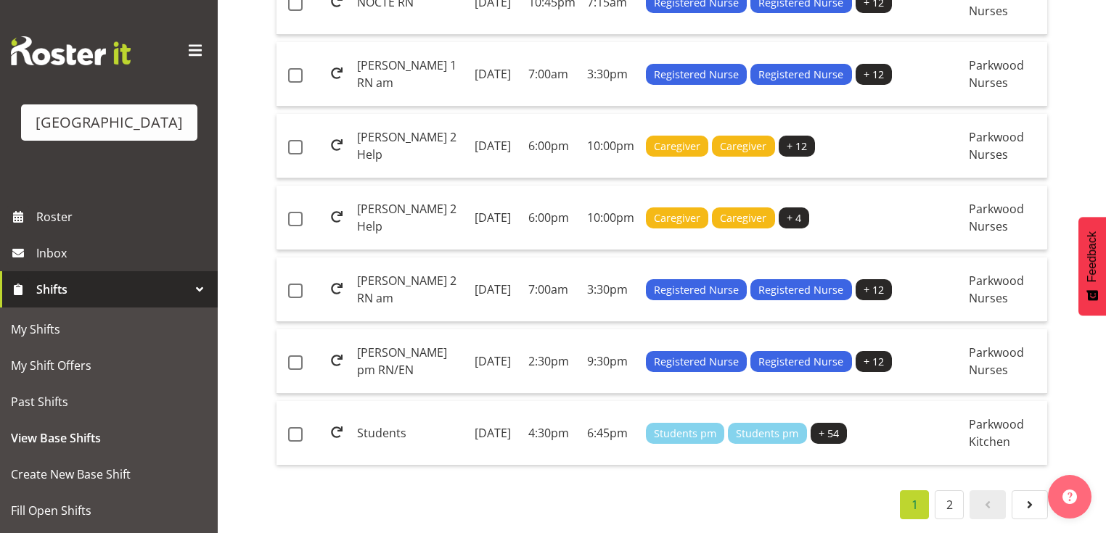
scroll to position [1673, 0]
click at [530, 405] on td "4:30pm" at bounding box center [551, 433] width 59 height 64
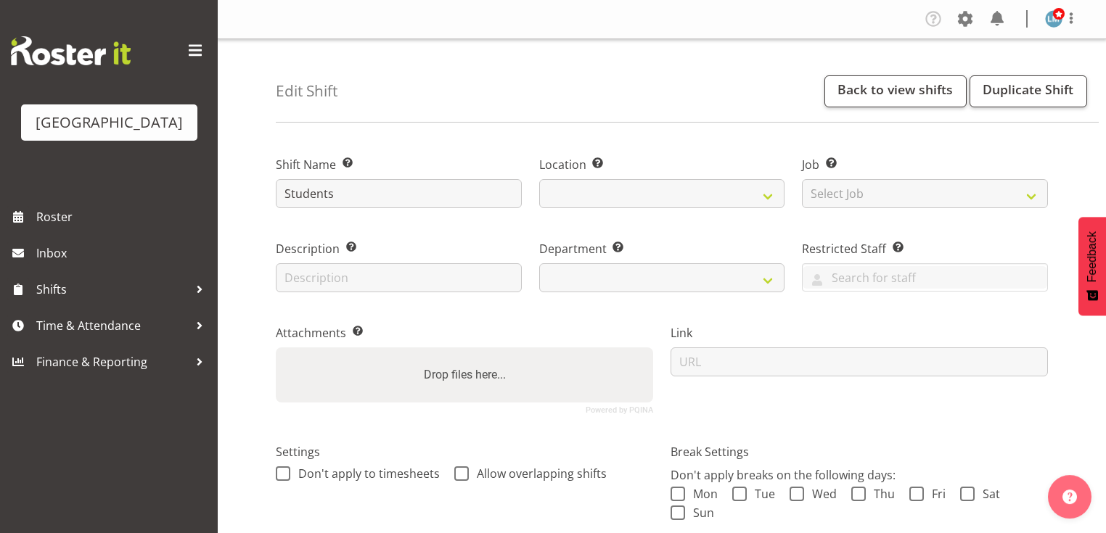
select select
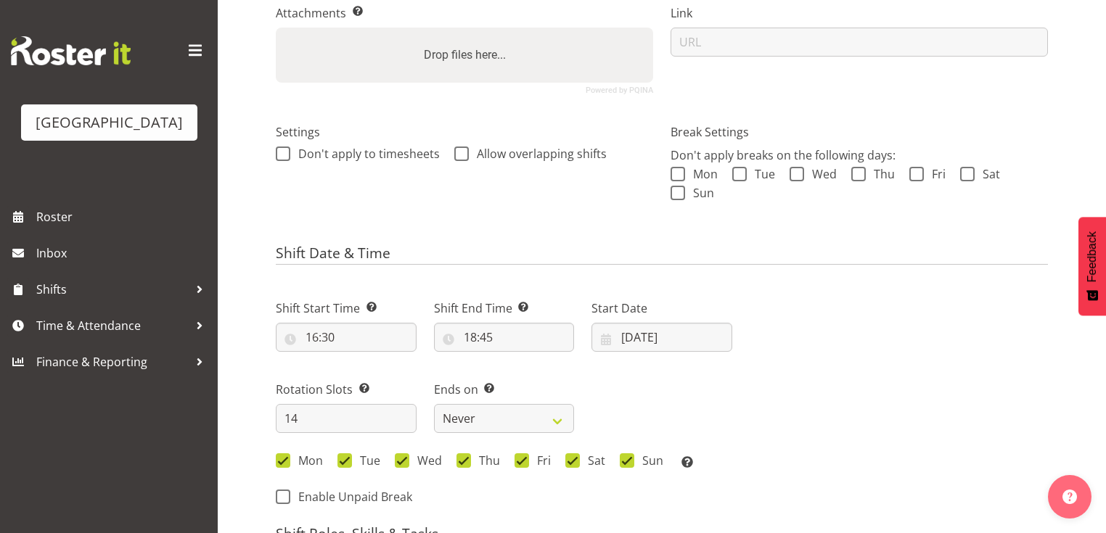
scroll to position [406, 0]
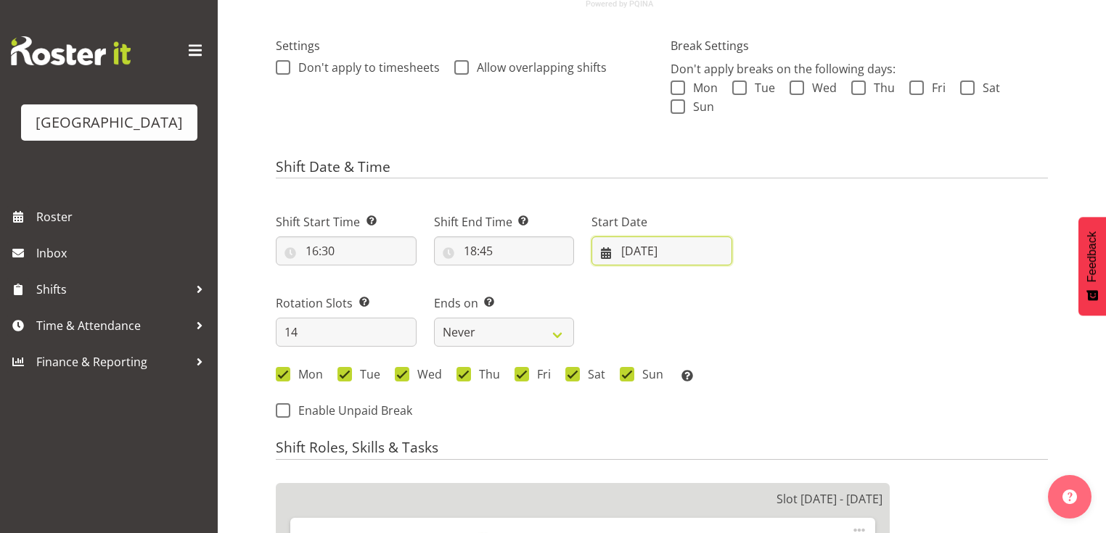
click at [607, 255] on input "[DATE]" at bounding box center [661, 251] width 141 height 29
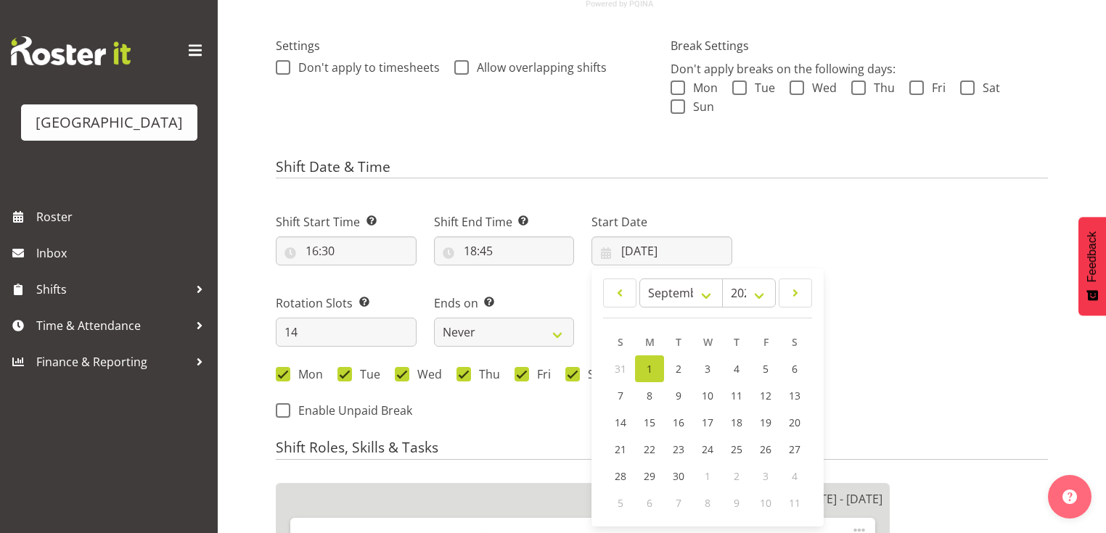
click at [647, 364] on span "1" at bounding box center [650, 369] width 6 height 14
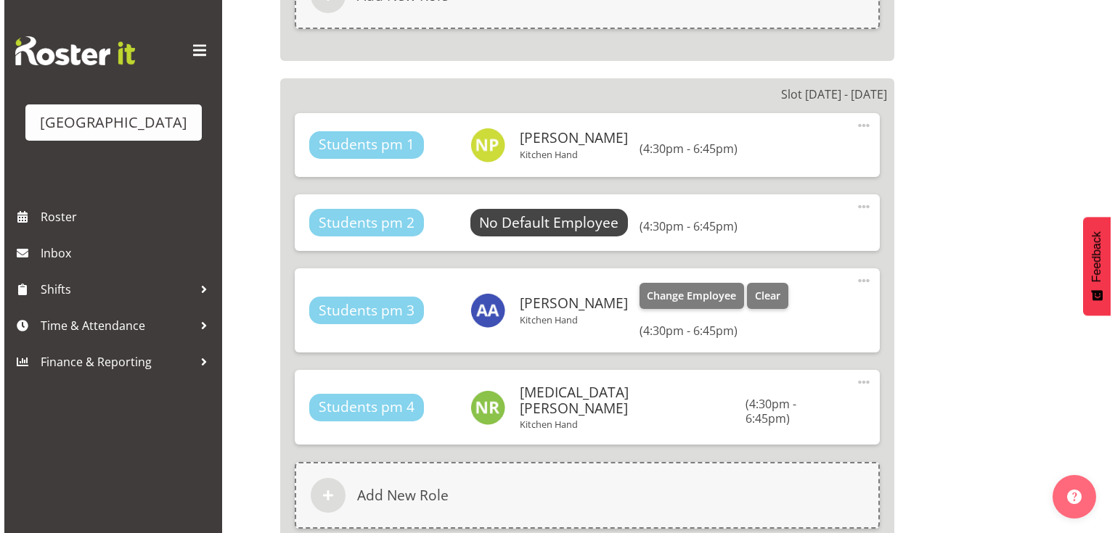
scroll to position [1800, 0]
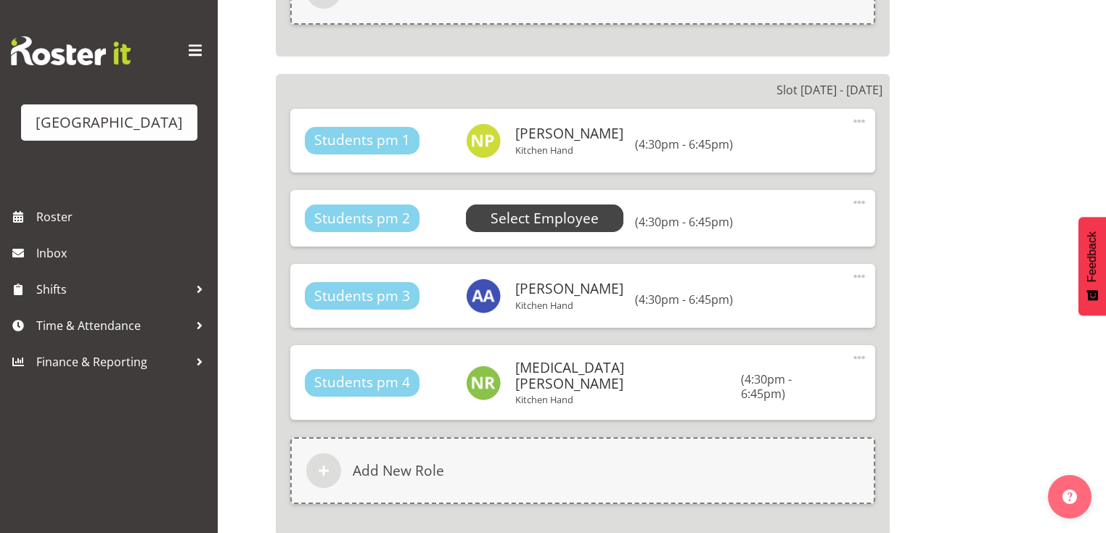
click at [517, 215] on span "Select Employee" at bounding box center [545, 218] width 108 height 21
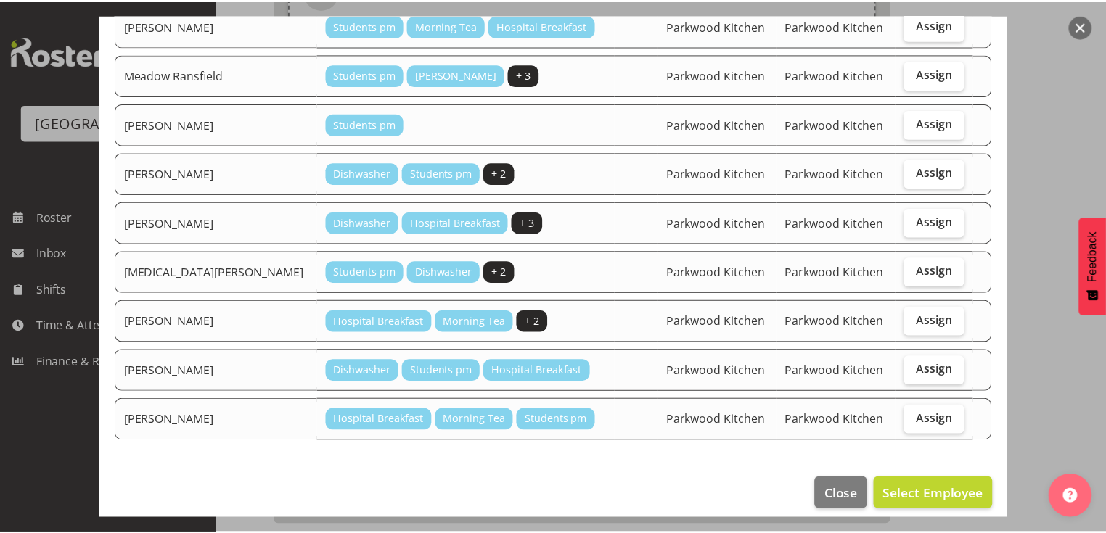
scroll to position [652, 0]
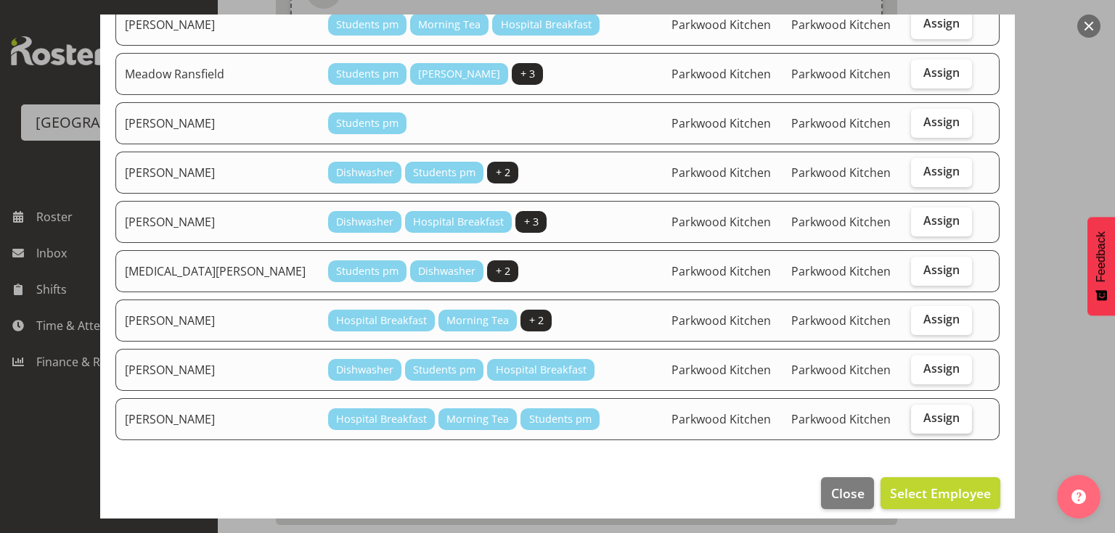
click at [929, 411] on span "Assign" at bounding box center [941, 418] width 36 height 15
click at [920, 414] on input "Assign" at bounding box center [915, 418] width 9 height 9
checkbox input "true"
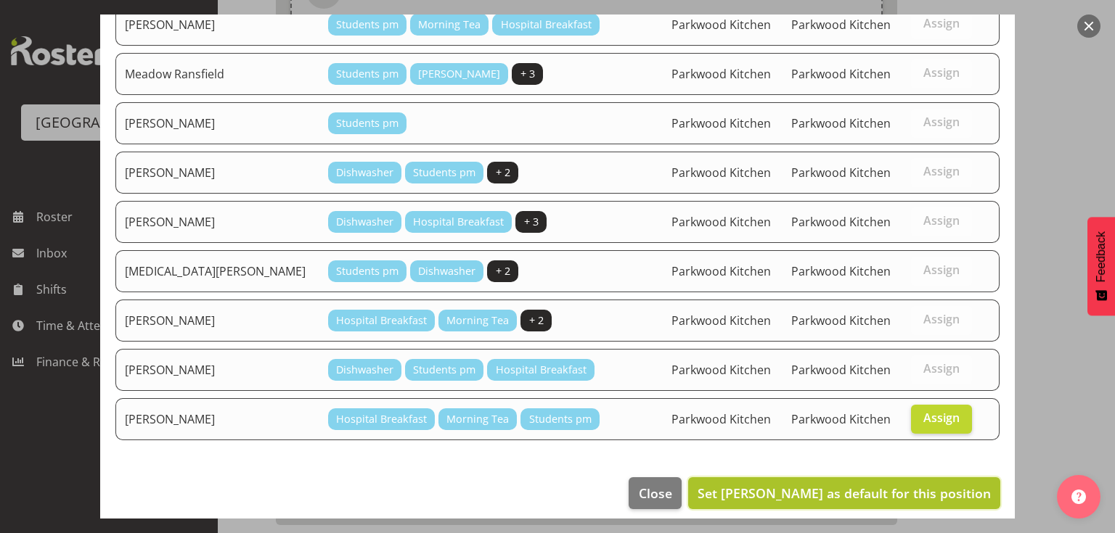
click at [895, 485] on span "Set [PERSON_NAME] as default for this position" at bounding box center [843, 493] width 293 height 17
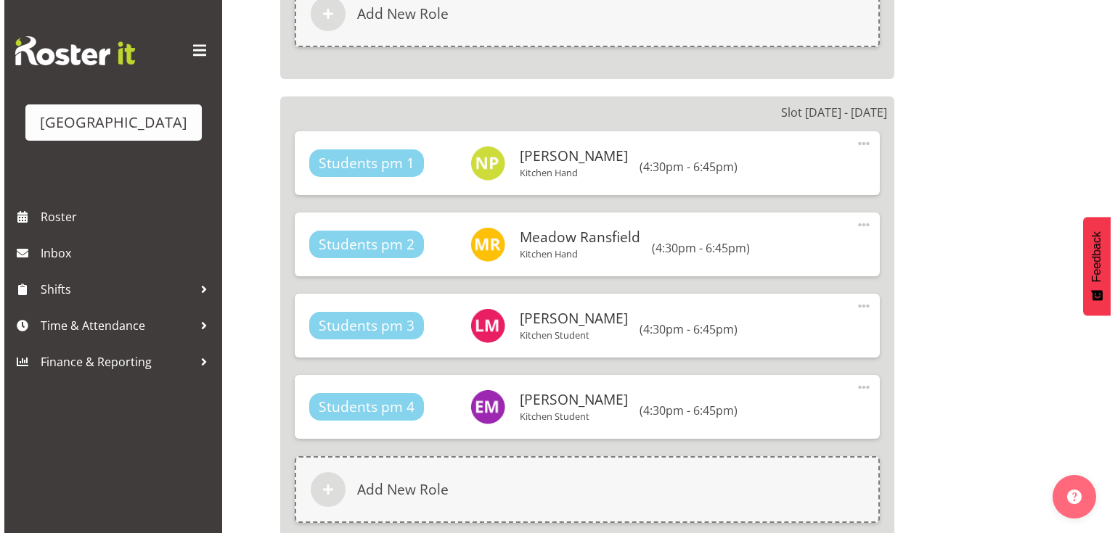
scroll to position [4935, 0]
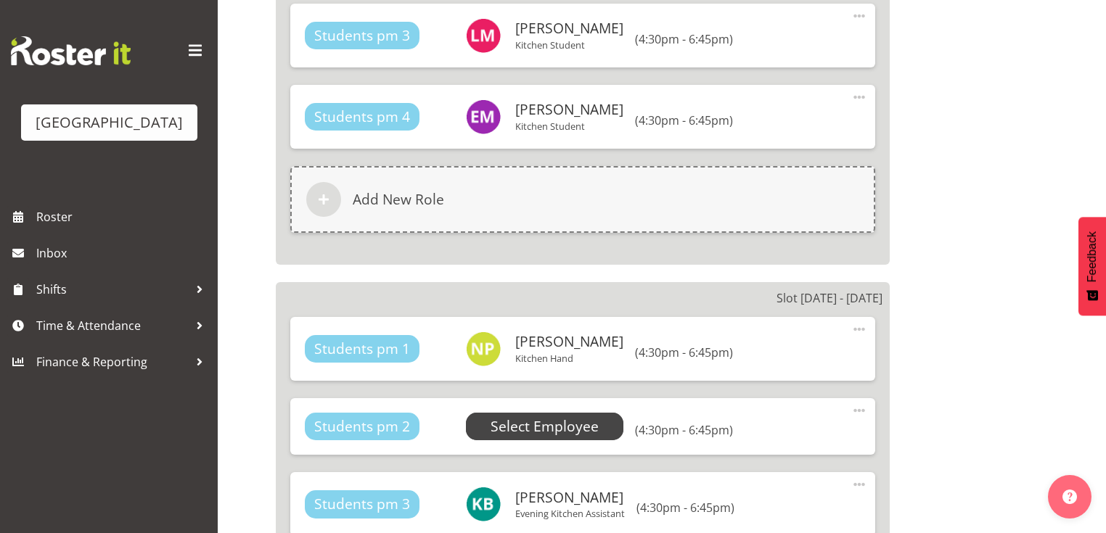
click at [551, 417] on span "Select Employee" at bounding box center [545, 427] width 108 height 21
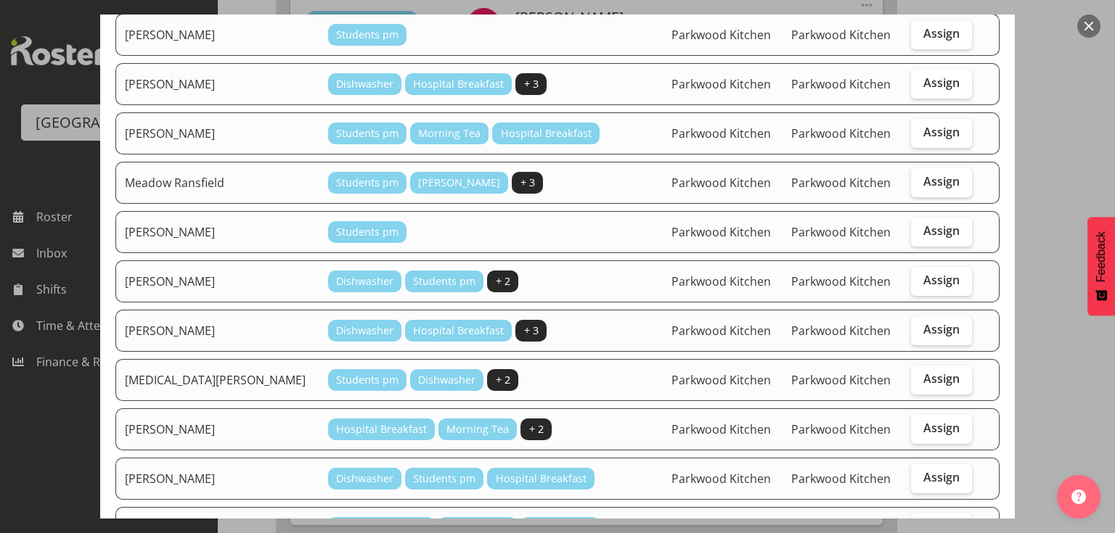
scroll to position [639, 0]
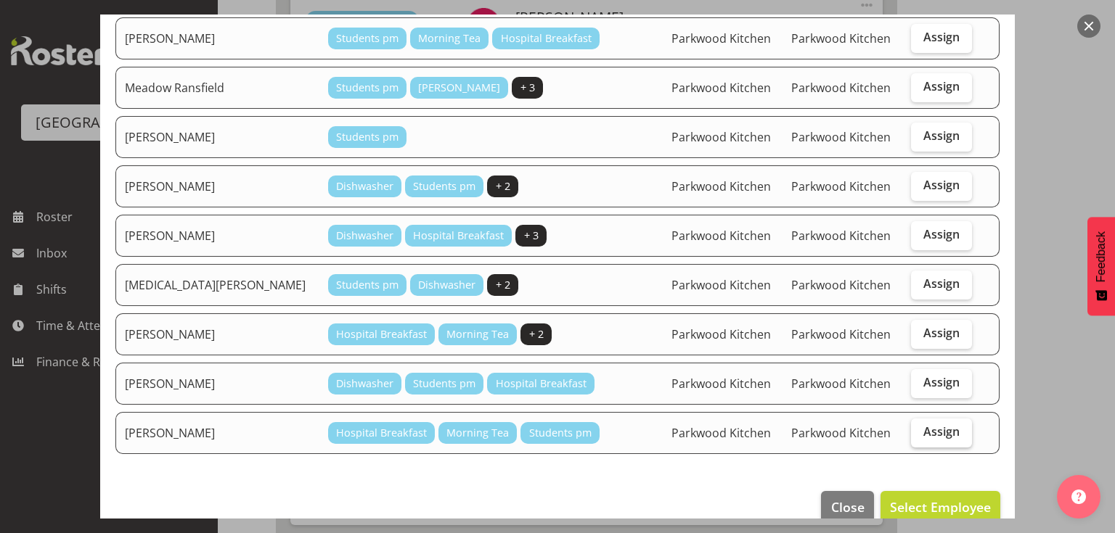
click at [936, 425] on span "Assign" at bounding box center [941, 432] width 36 height 15
click at [920, 427] on input "Assign" at bounding box center [915, 431] width 9 height 9
checkbox input "true"
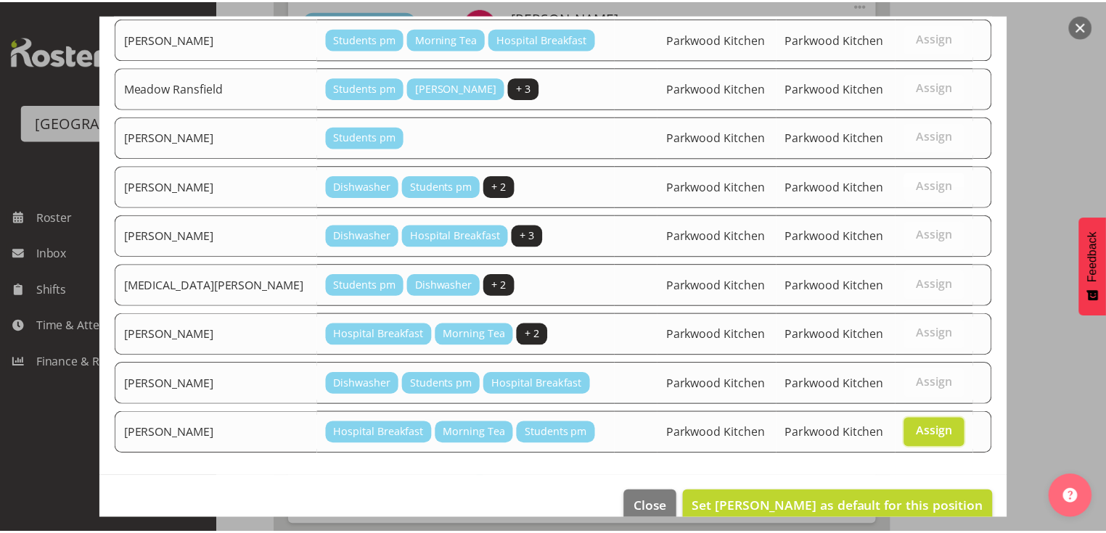
scroll to position [652, 0]
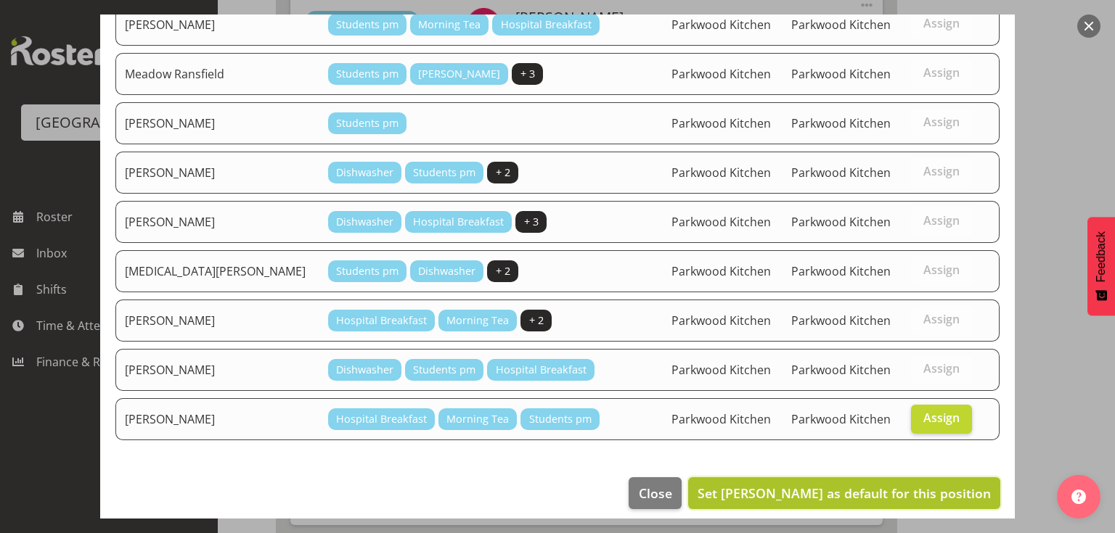
click at [911, 485] on span "Set Theo Moore as default for this position" at bounding box center [843, 493] width 293 height 17
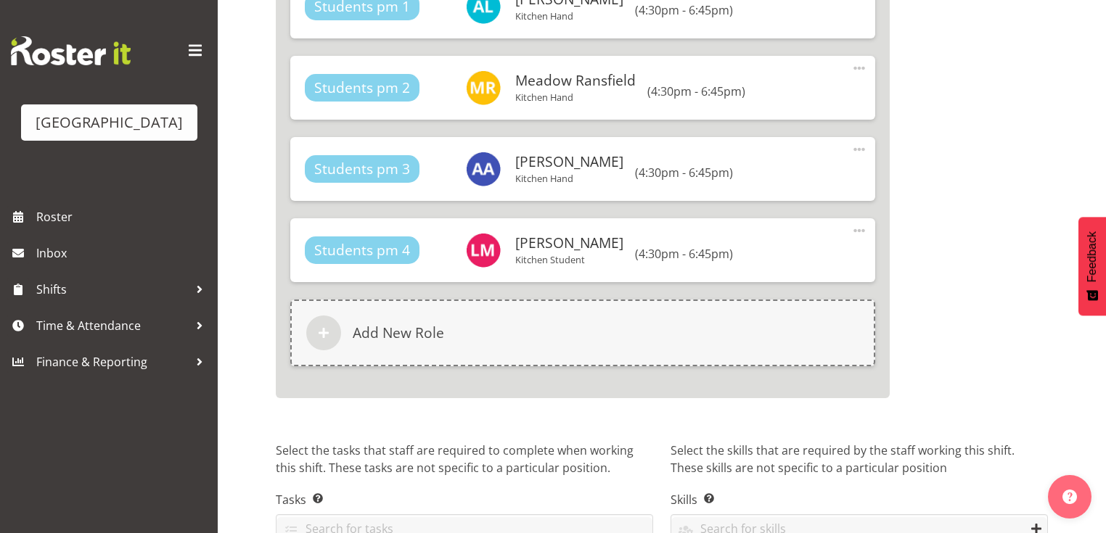
scroll to position [7242, 0]
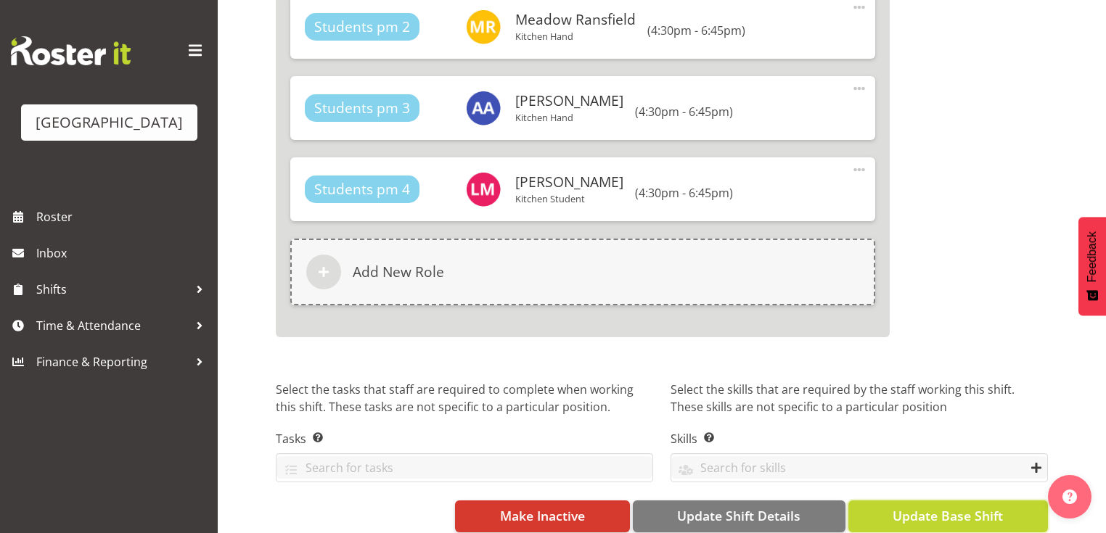
click at [934, 507] on span "Update Base Shift" at bounding box center [948, 516] width 110 height 19
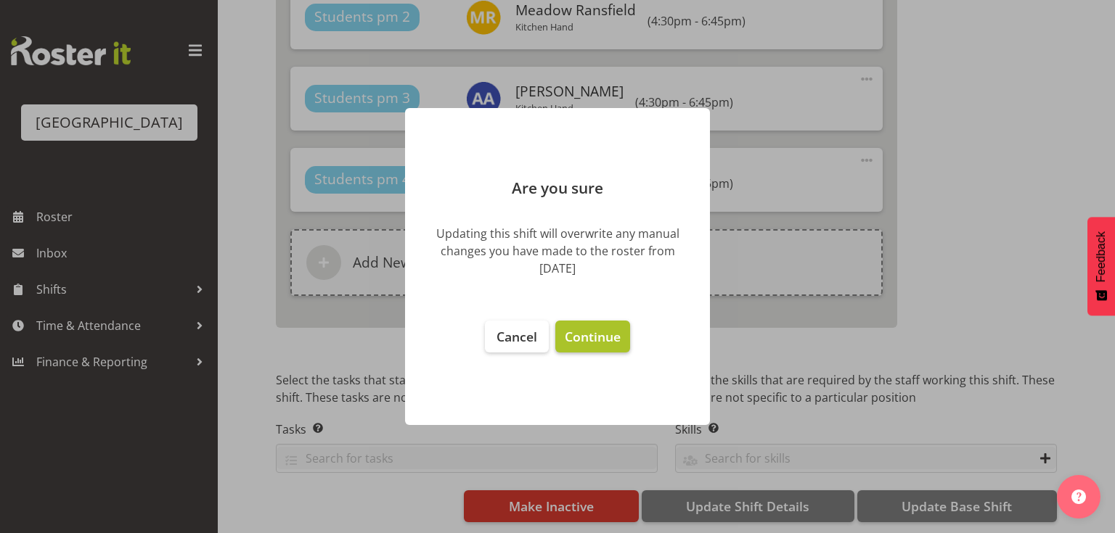
click at [592, 335] on span "Continue" at bounding box center [593, 336] width 56 height 17
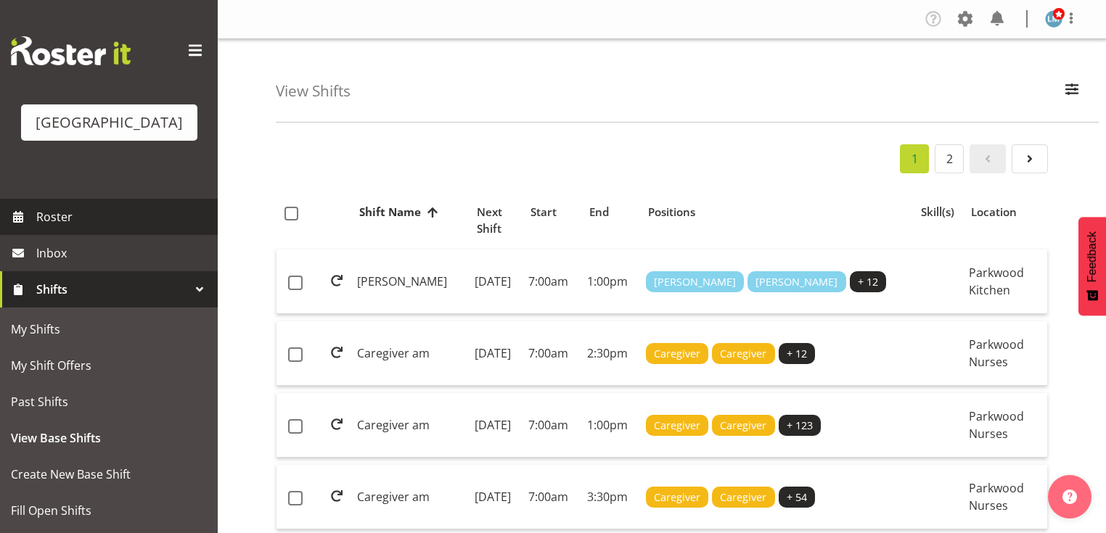
click at [95, 228] on span "Roster" at bounding box center [123, 217] width 174 height 22
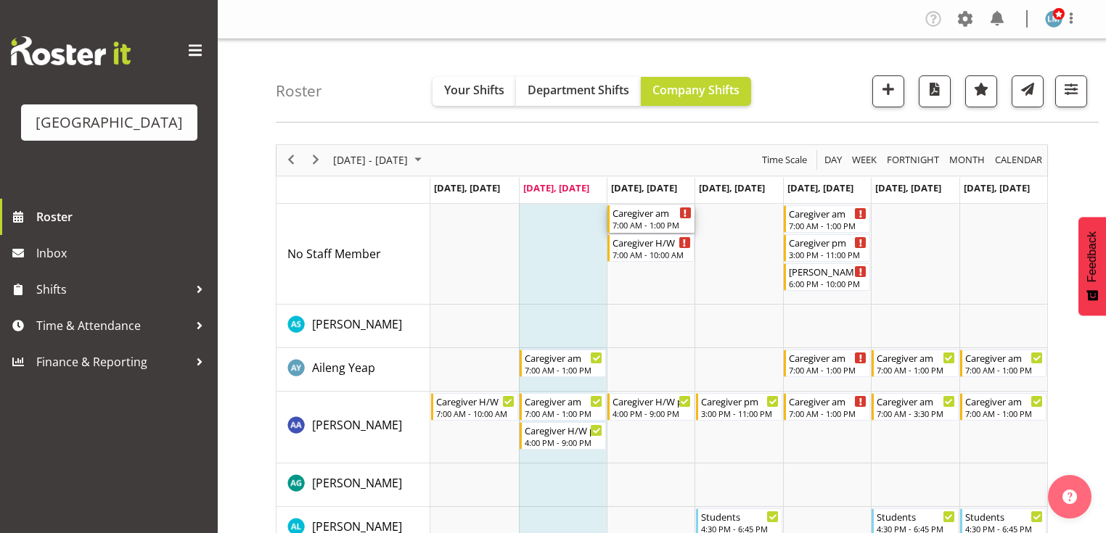
click at [630, 224] on div "7:00 AM - 1:00 PM" at bounding box center [651, 225] width 78 height 12
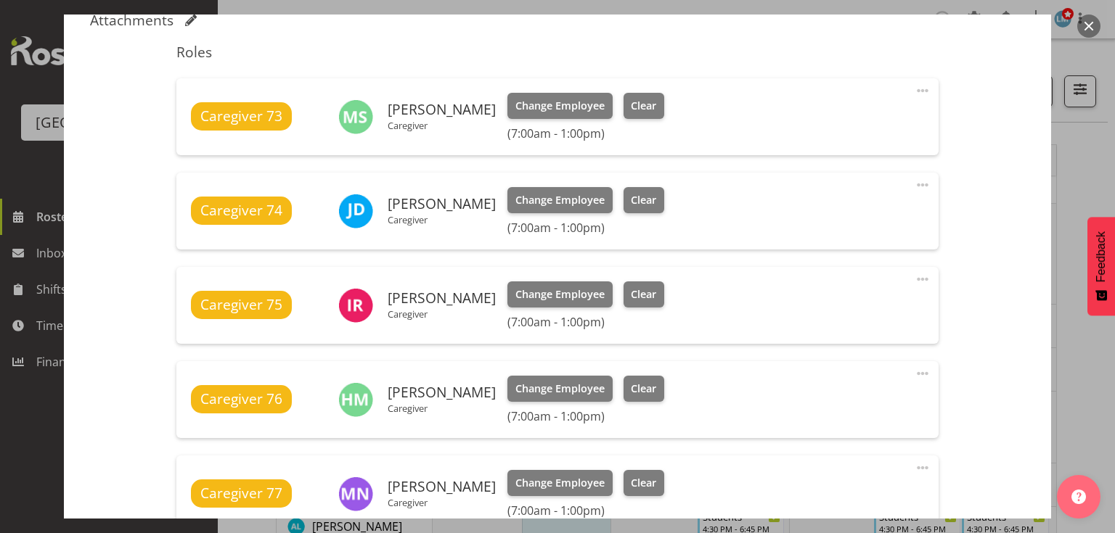
scroll to position [697, 0]
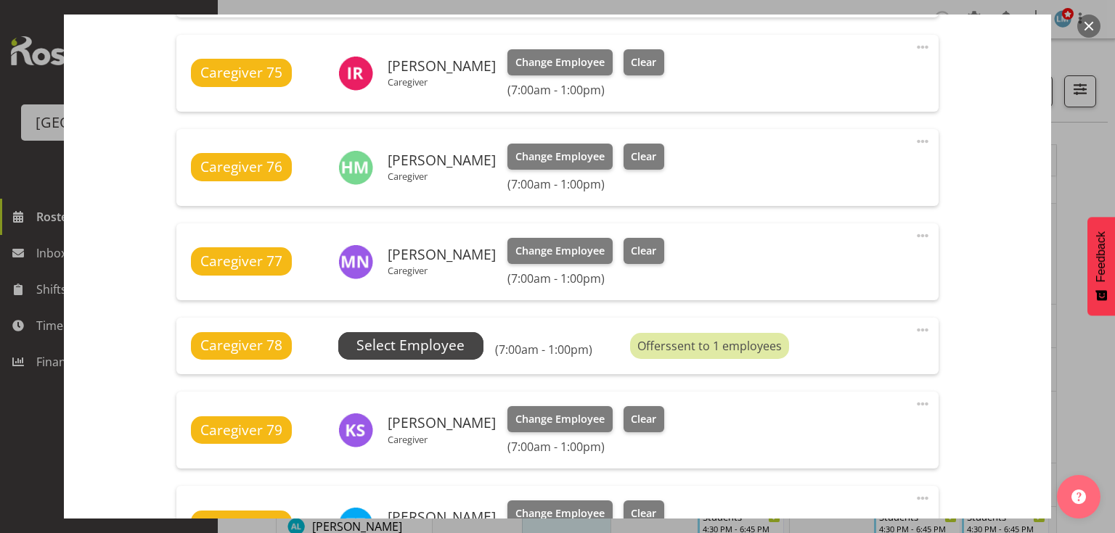
click at [425, 342] on span "Select Employee" at bounding box center [410, 345] width 108 height 21
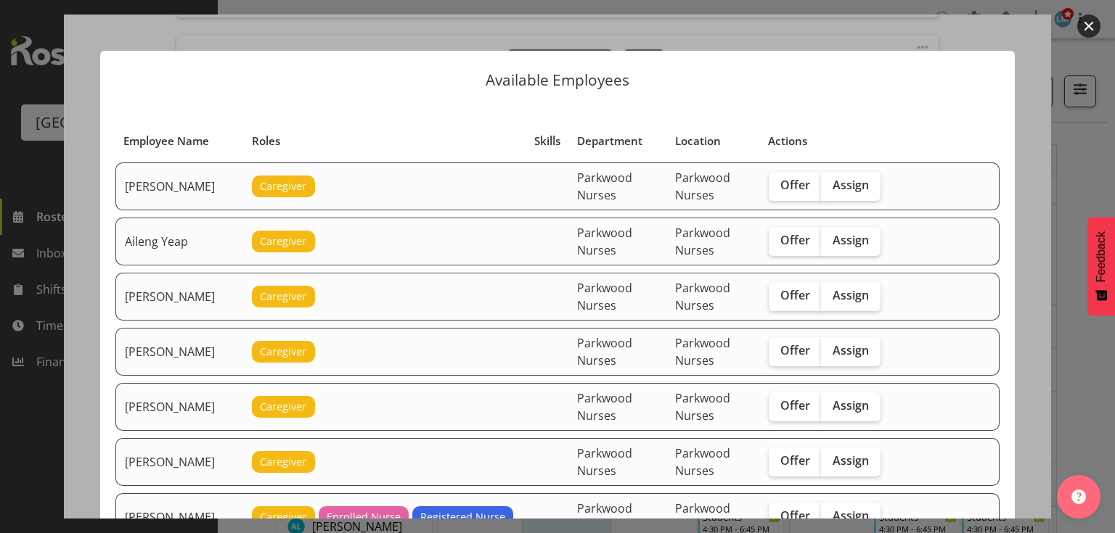
click at [1086, 26] on button "button" at bounding box center [1088, 26] width 23 height 23
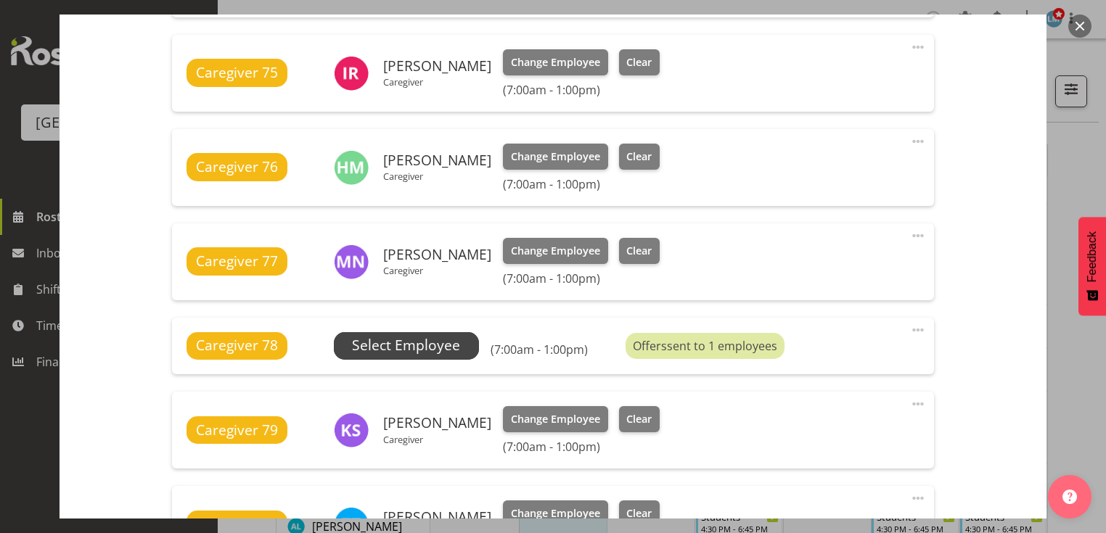
click at [407, 337] on span "Select Employee" at bounding box center [406, 345] width 108 height 21
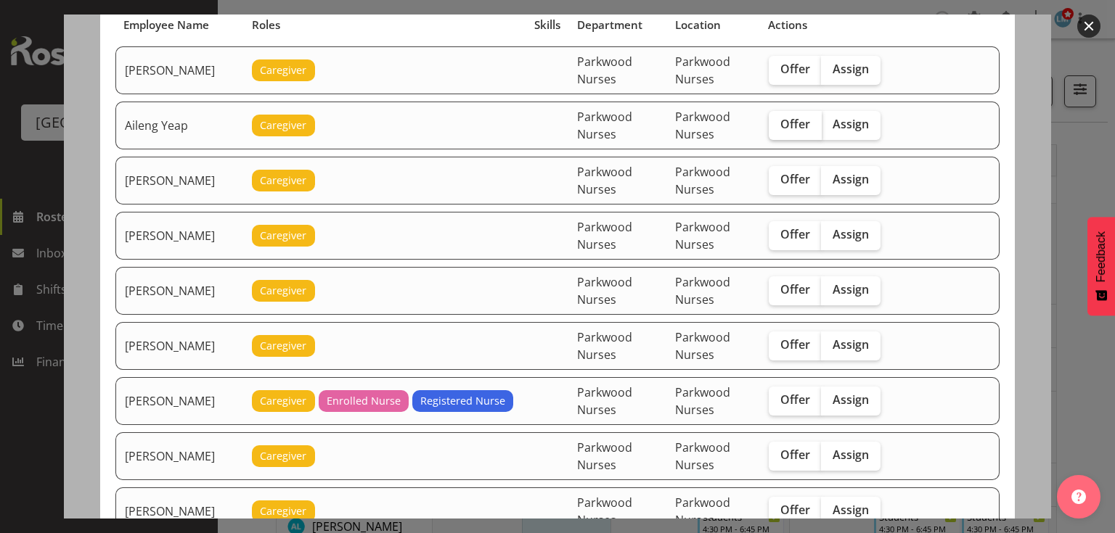
scroll to position [174, 0]
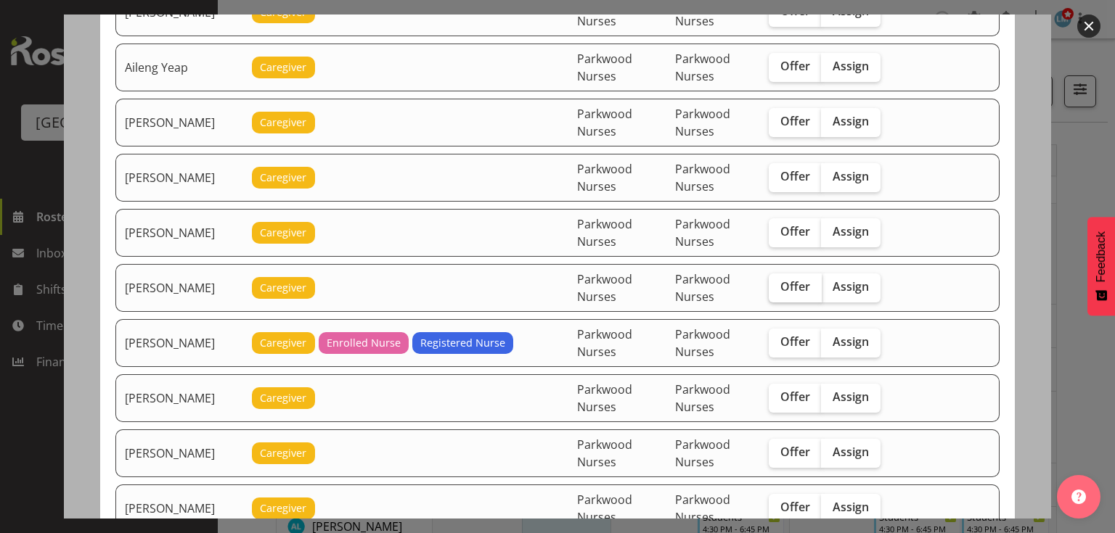
click at [786, 284] on span "Offer" at bounding box center [795, 286] width 30 height 15
click at [778, 284] on input "Offer" at bounding box center [772, 286] width 9 height 9
checkbox input "true"
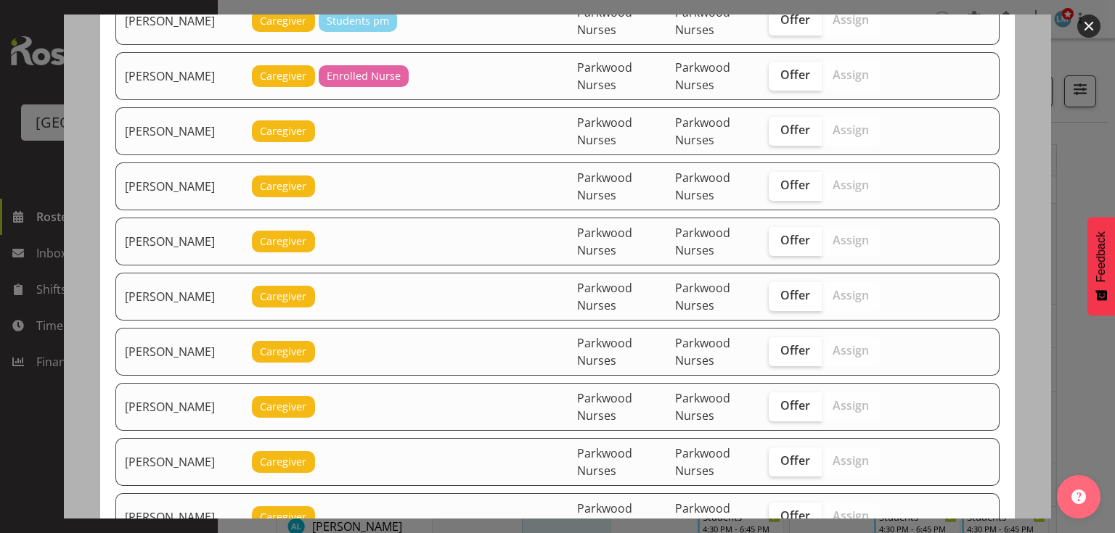
scroll to position [987, 0]
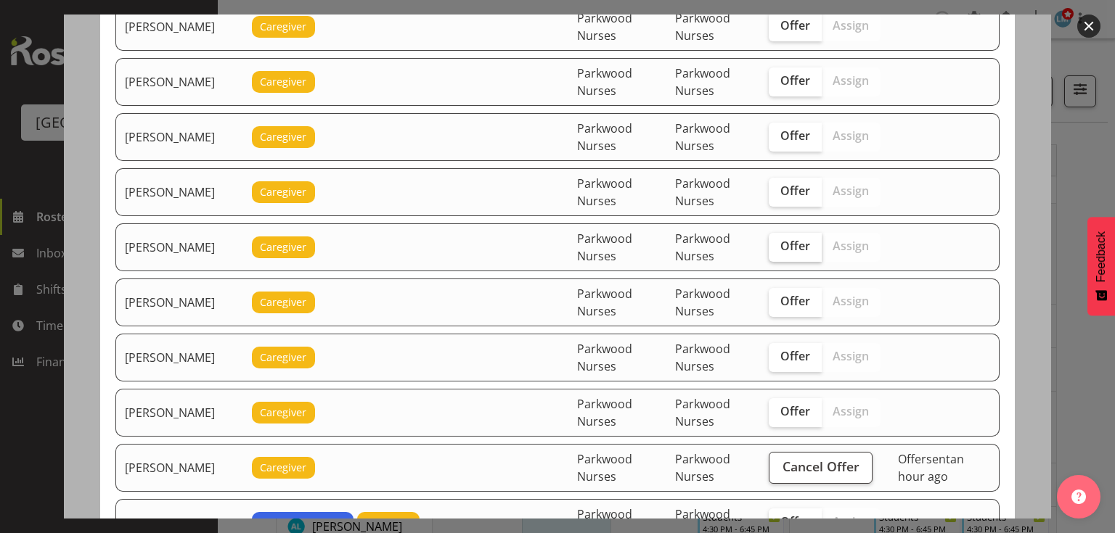
click at [793, 239] on span "Offer" at bounding box center [795, 246] width 30 height 15
click at [778, 242] on input "Offer" at bounding box center [772, 246] width 9 height 9
checkbox input "true"
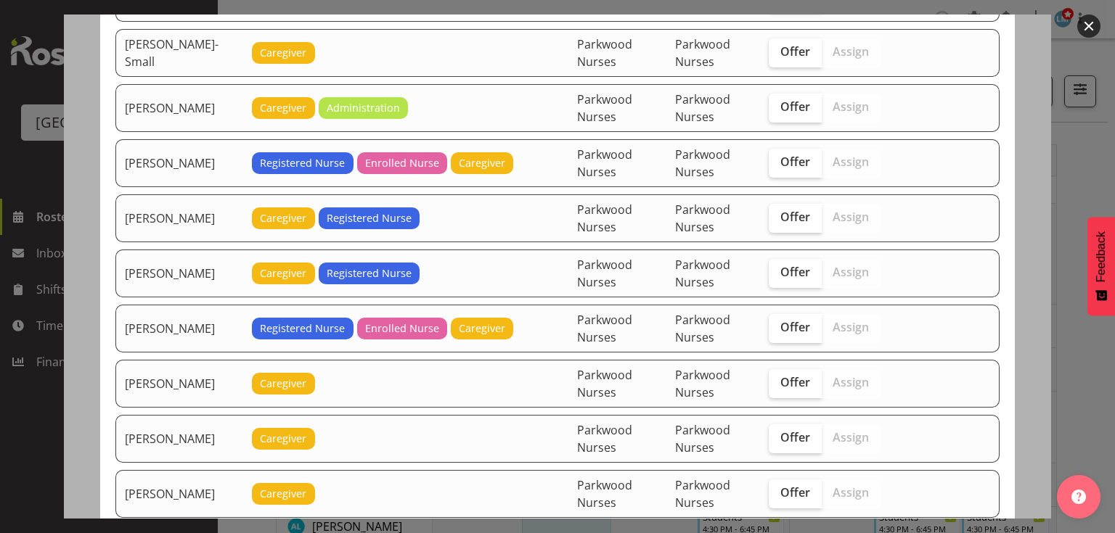
scroll to position [1625, 0]
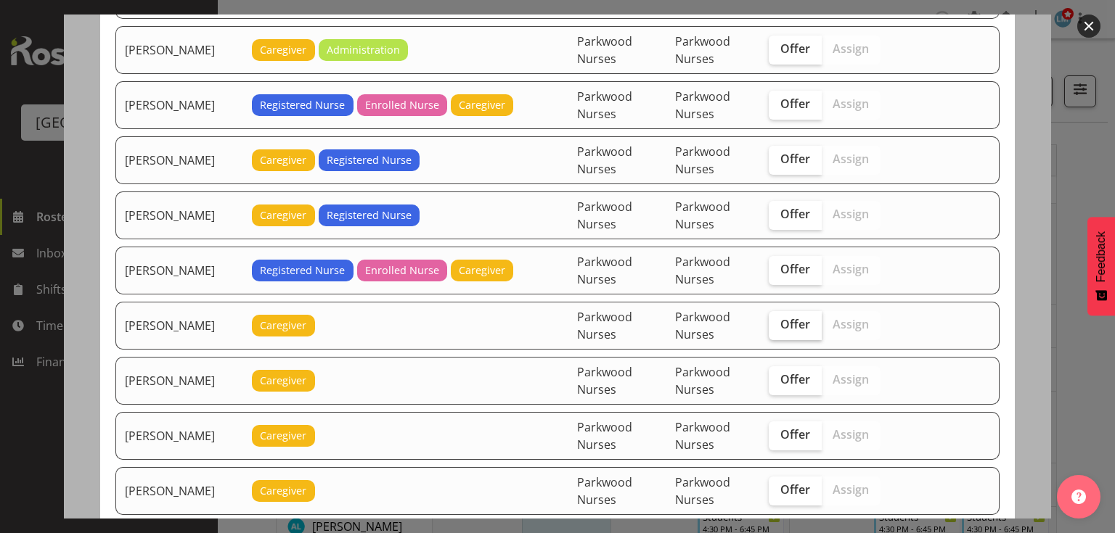
click at [800, 317] on span "Offer" at bounding box center [795, 324] width 30 height 15
click at [778, 320] on input "Offer" at bounding box center [772, 324] width 9 height 9
checkbox input "true"
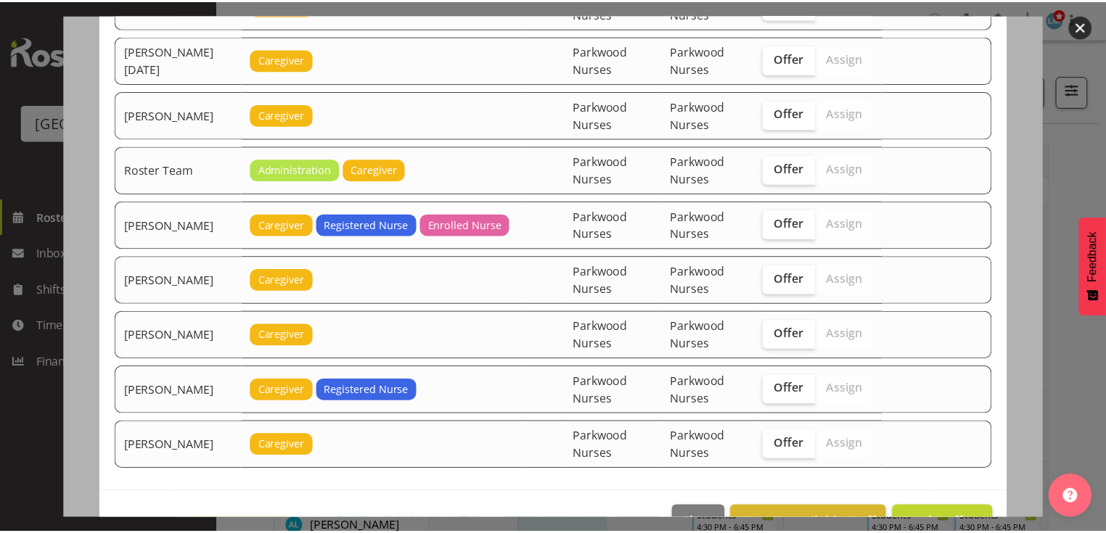
scroll to position [2290, 0]
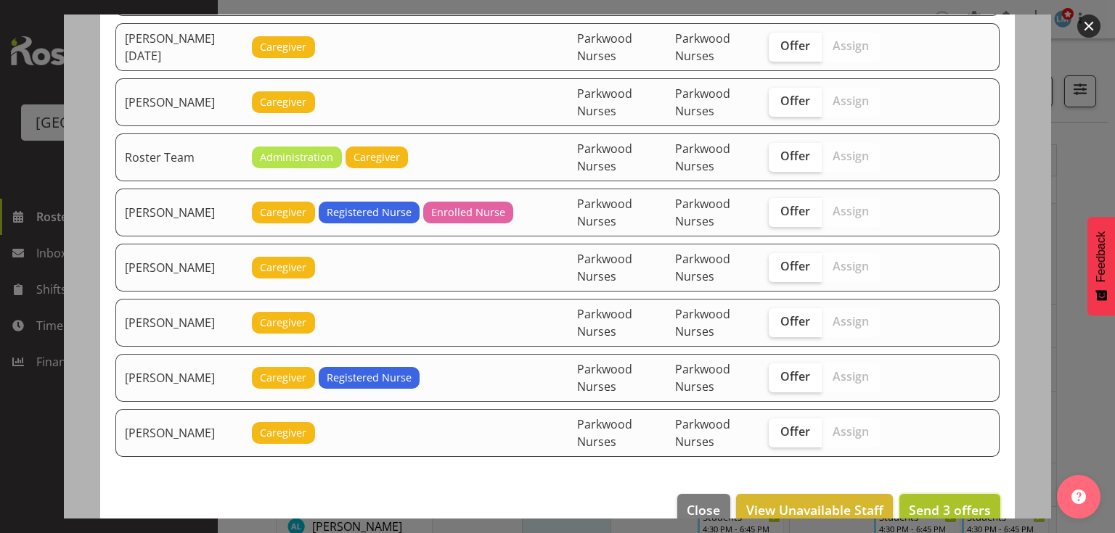
click at [931, 501] on span "Send 3 offers" at bounding box center [950, 509] width 82 height 17
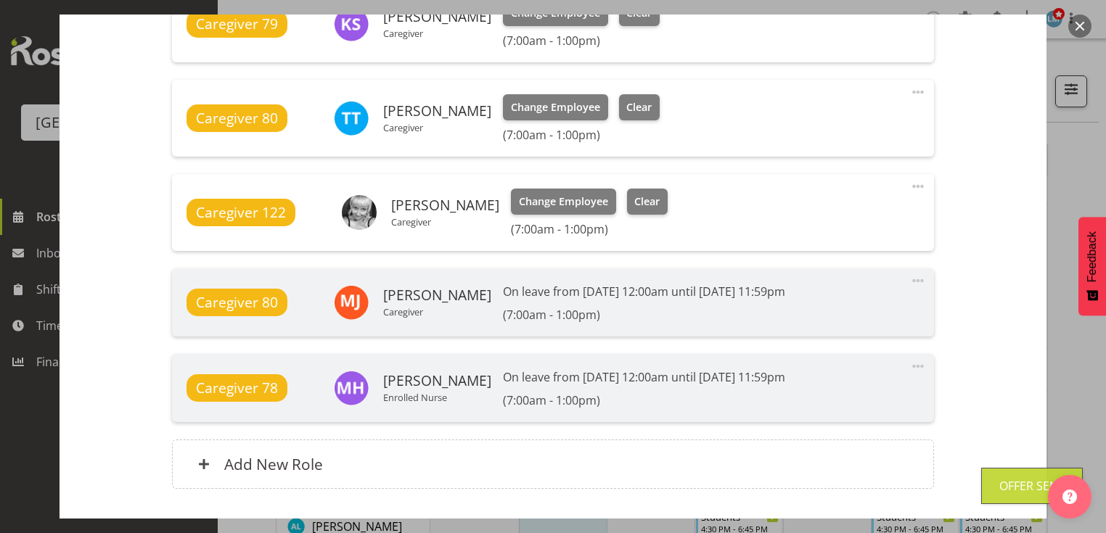
scroll to position [1202, 0]
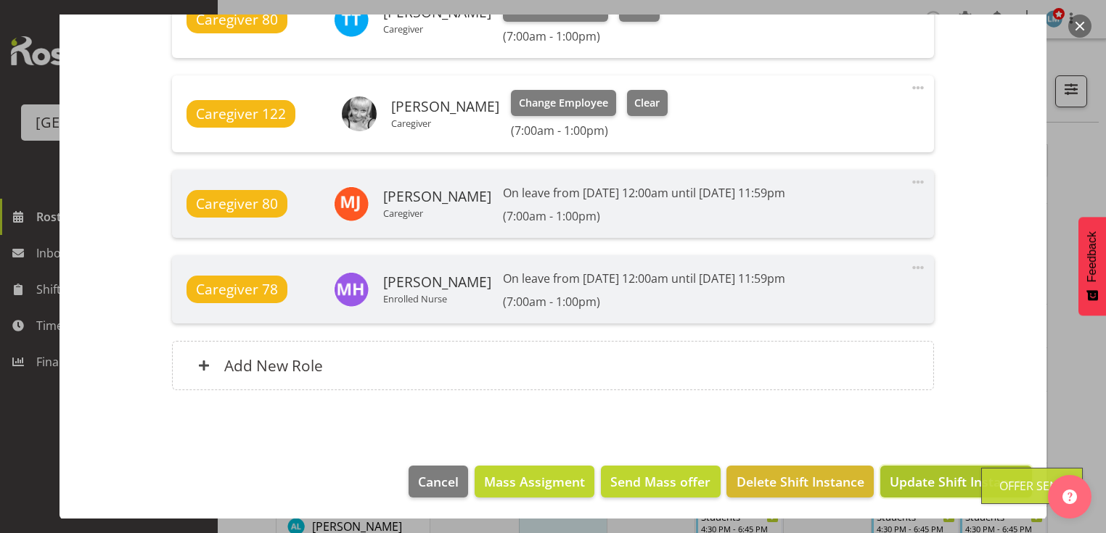
click at [921, 479] on span "Update Shift Instance" at bounding box center [956, 481] width 133 height 19
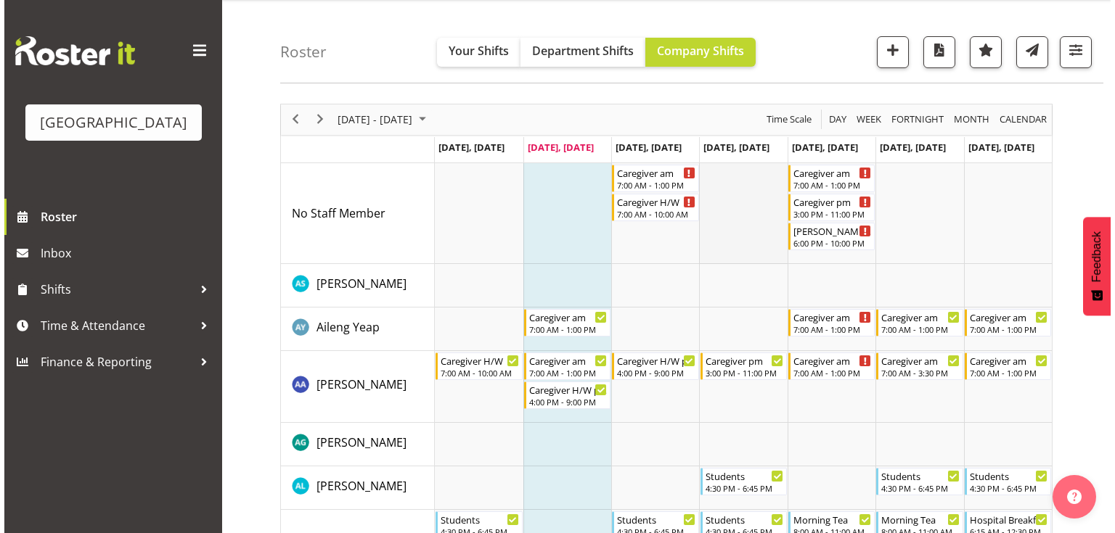
scroll to position [58, 0]
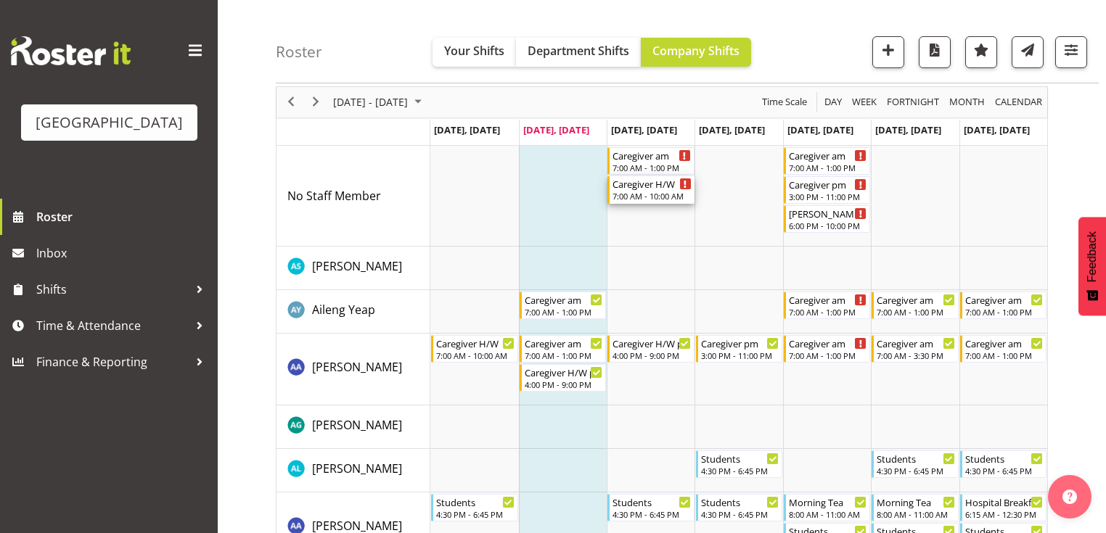
click at [654, 196] on div "7:00 AM - 10:00 AM" at bounding box center [651, 196] width 78 height 12
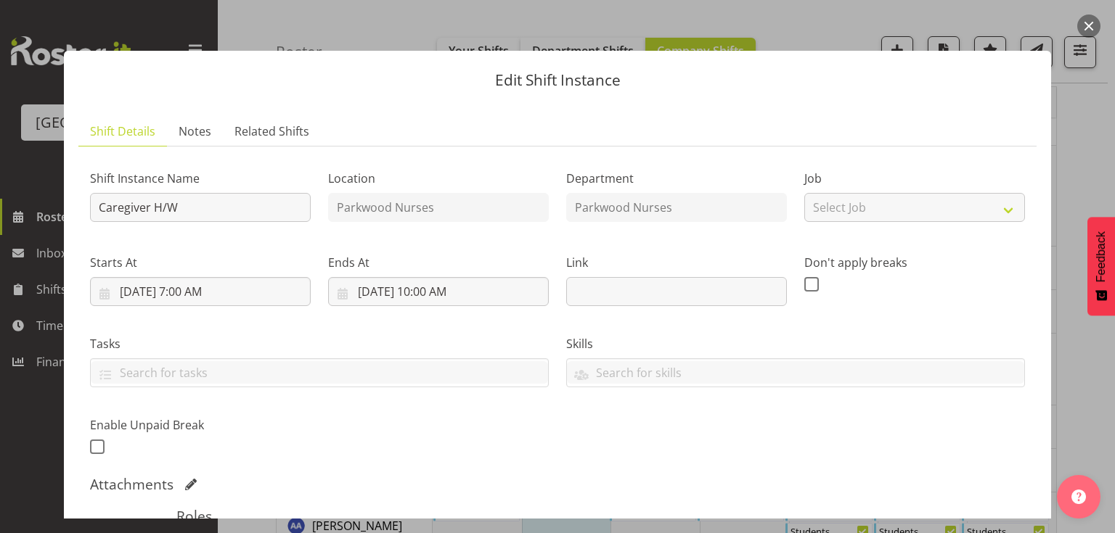
scroll to position [276, 0]
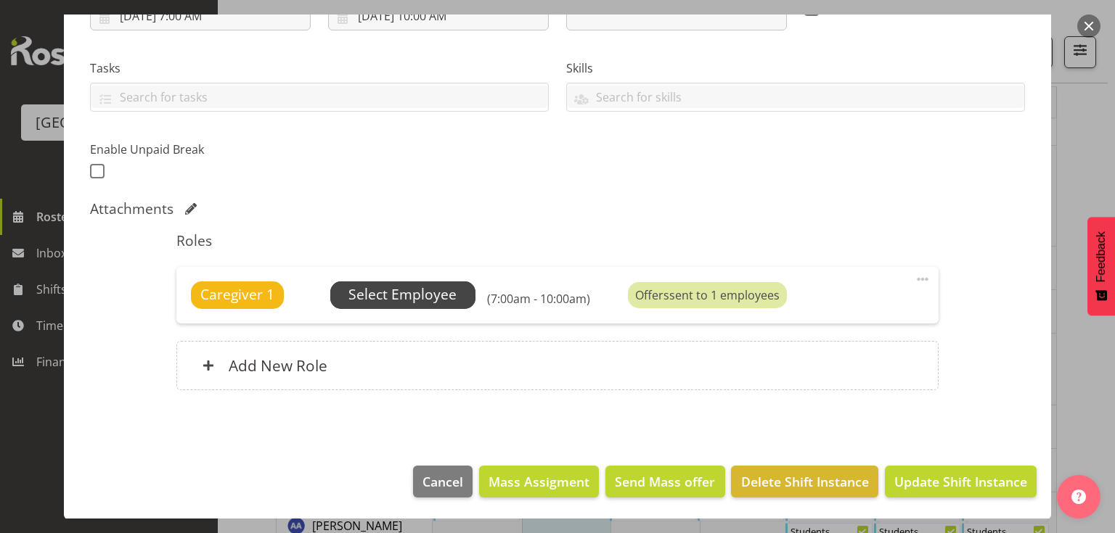
click at [405, 289] on span "Select Employee" at bounding box center [402, 294] width 108 height 21
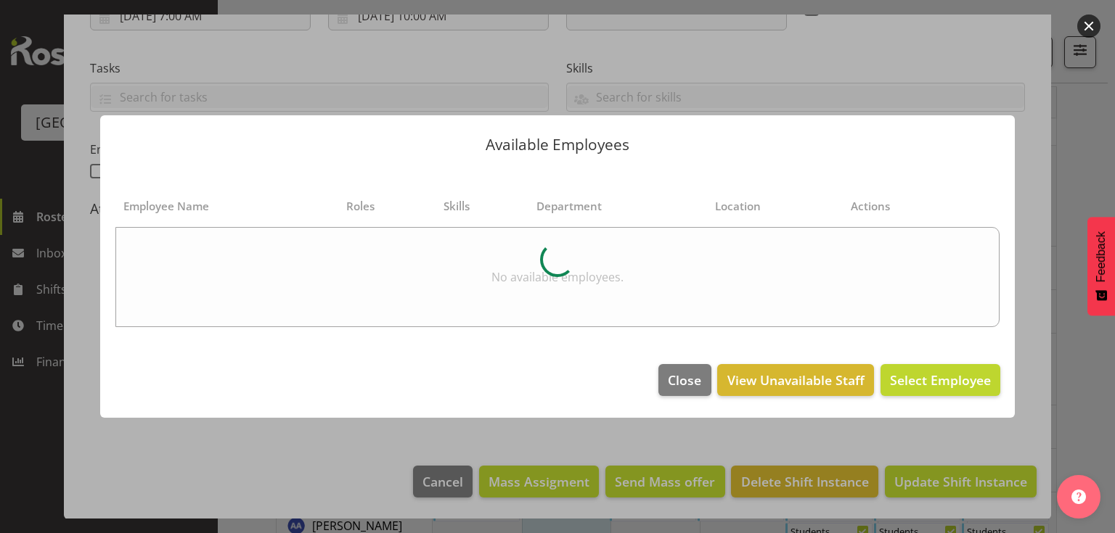
click at [1088, 20] on button "button" at bounding box center [1088, 26] width 23 height 23
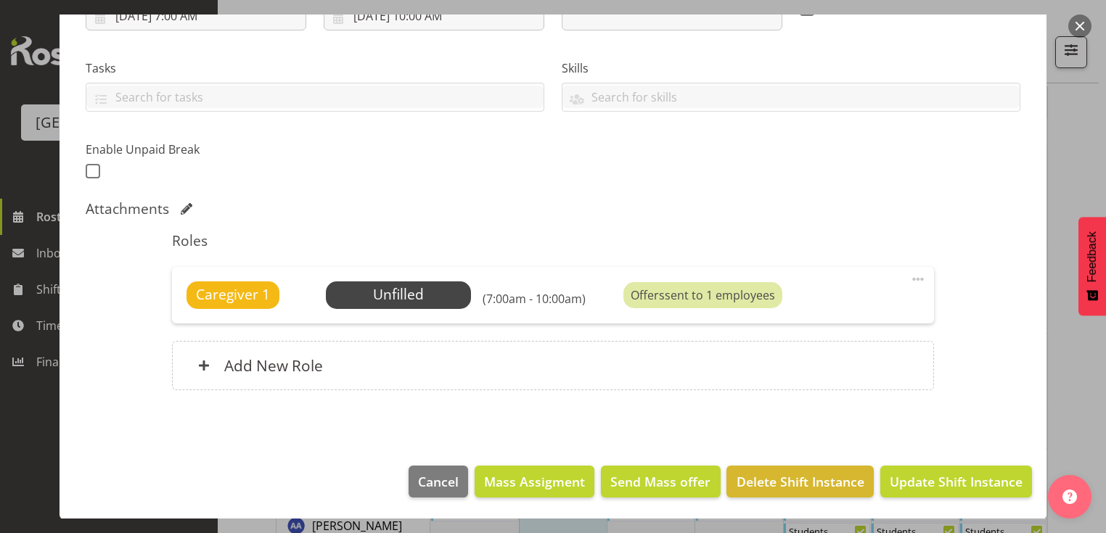
click at [1085, 20] on button "button" at bounding box center [1079, 26] width 23 height 23
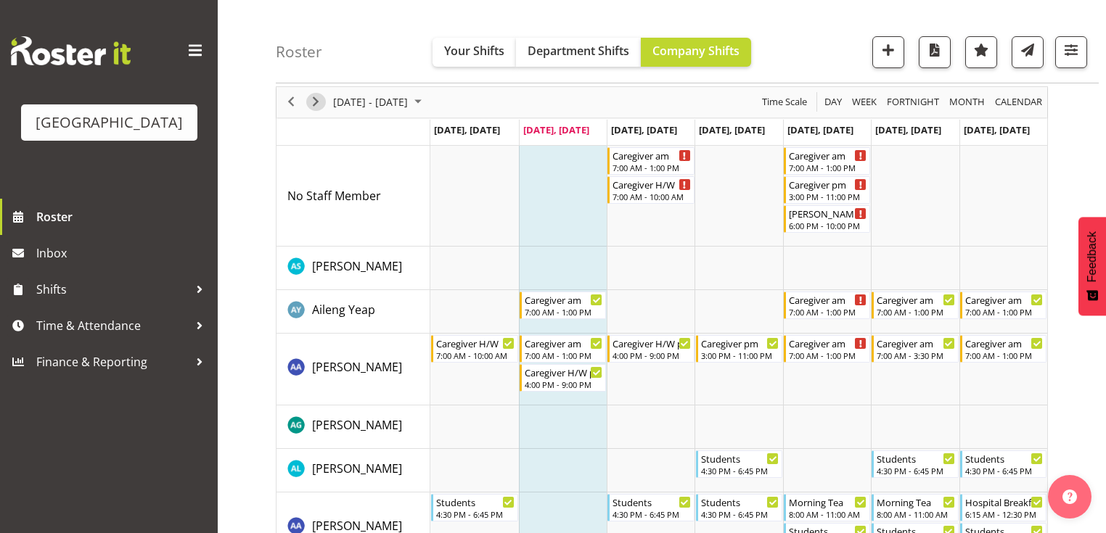
click at [318, 99] on span "Next" at bounding box center [315, 102] width 17 height 18
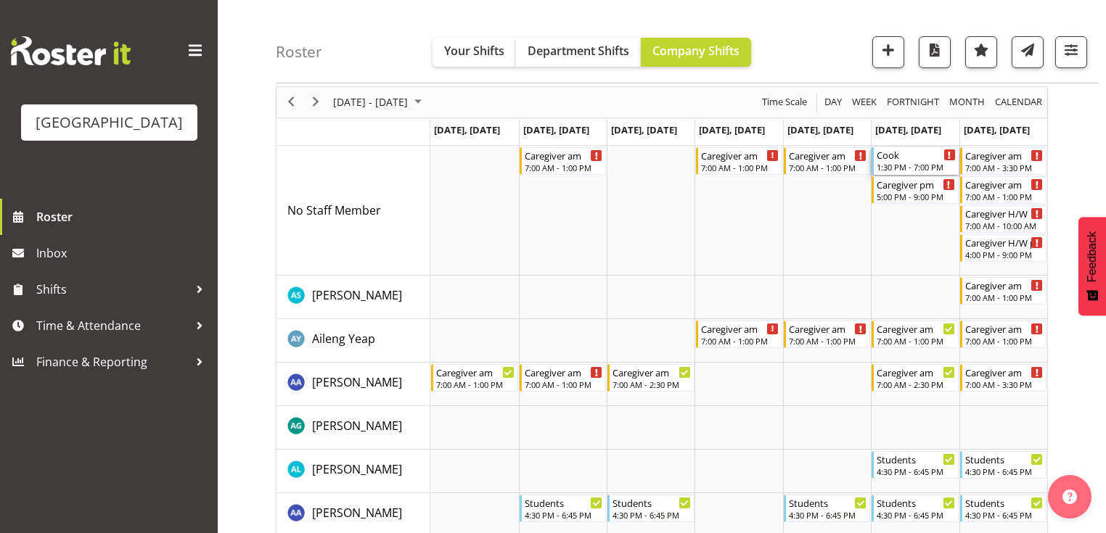
click at [893, 152] on div "Cook" at bounding box center [916, 154] width 78 height 15
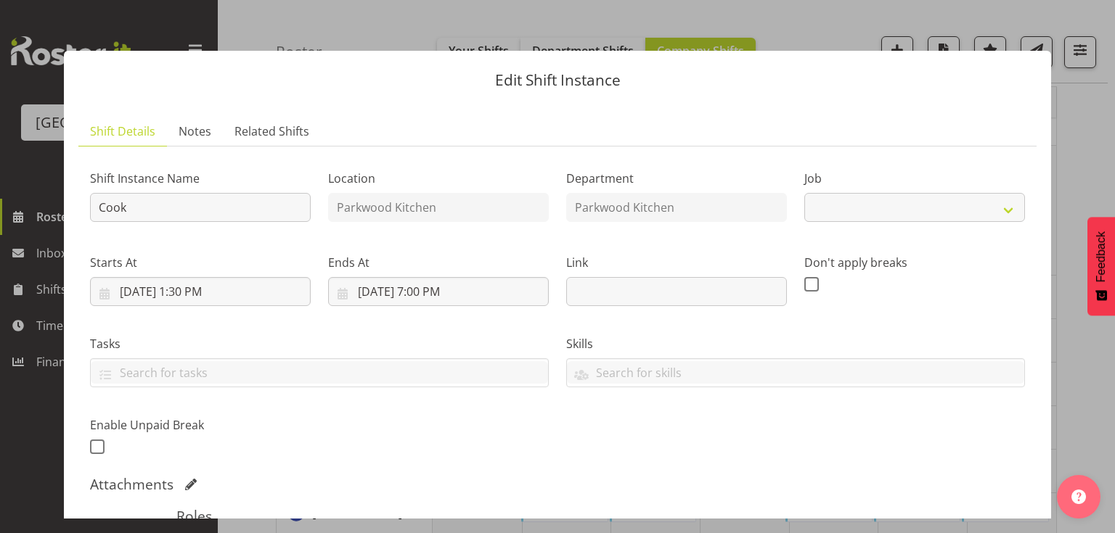
select select "9508"
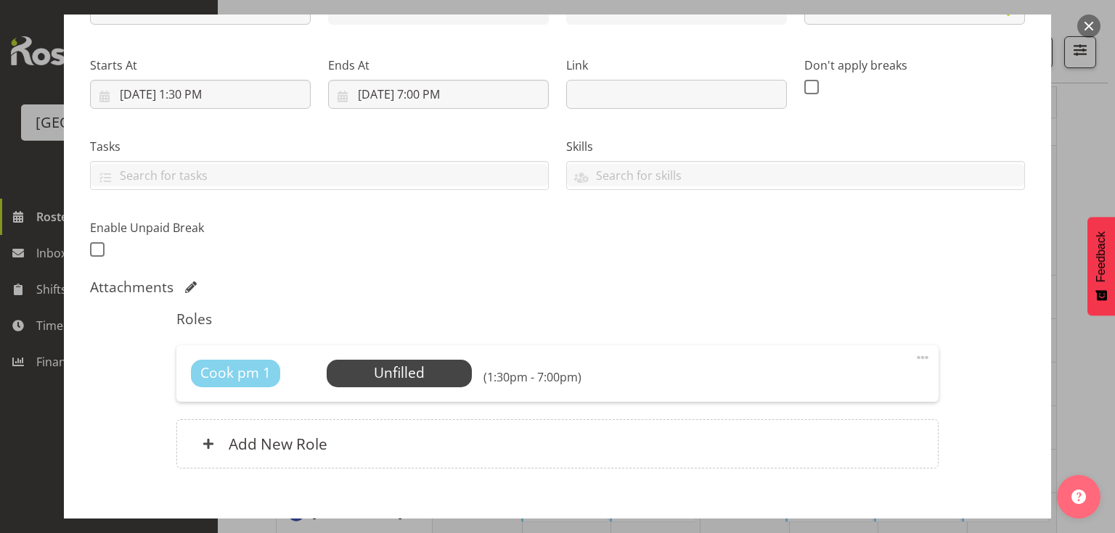
scroll to position [276, 0]
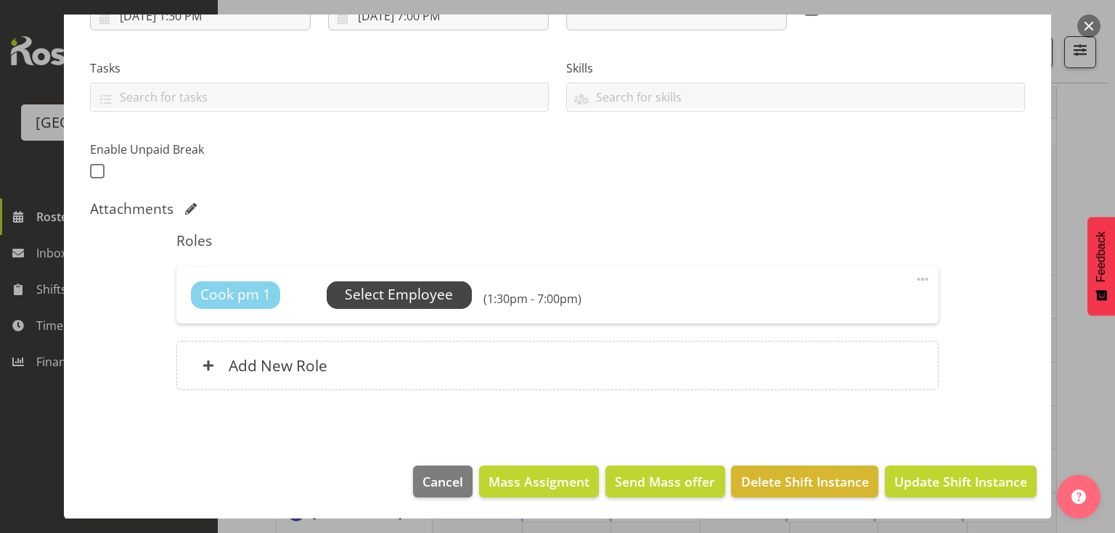
click at [397, 287] on span "Select Employee" at bounding box center [399, 294] width 108 height 21
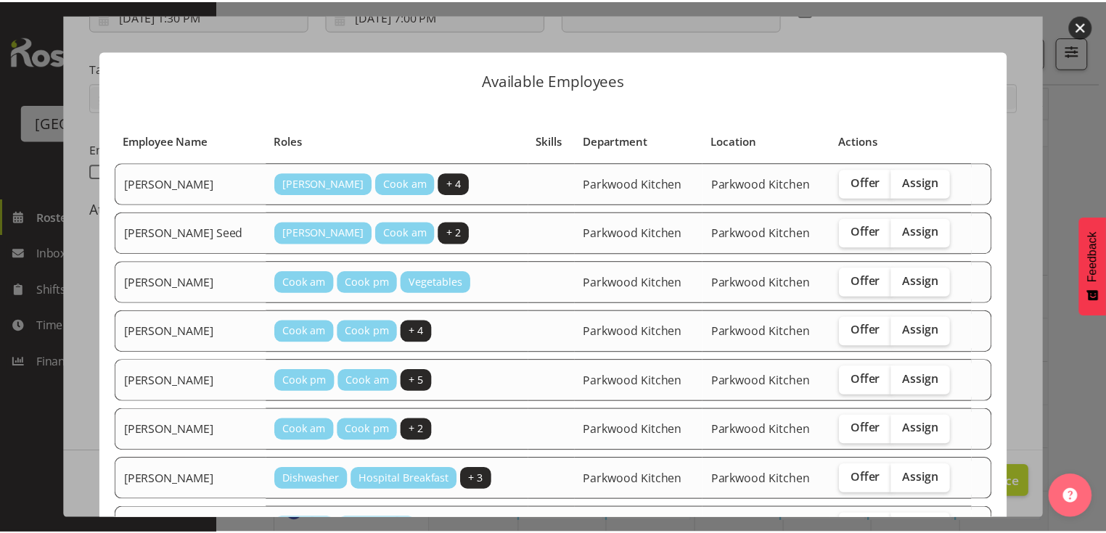
scroll to position [213, 0]
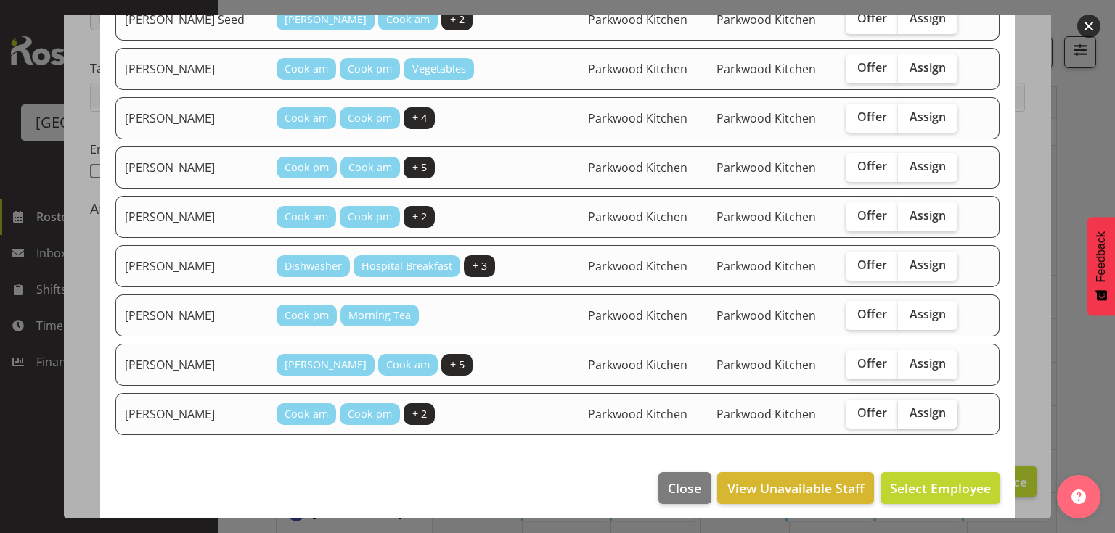
click at [909, 406] on span "Assign" at bounding box center [927, 413] width 36 height 15
click at [902, 409] on input "Assign" at bounding box center [902, 413] width 9 height 9
checkbox input "true"
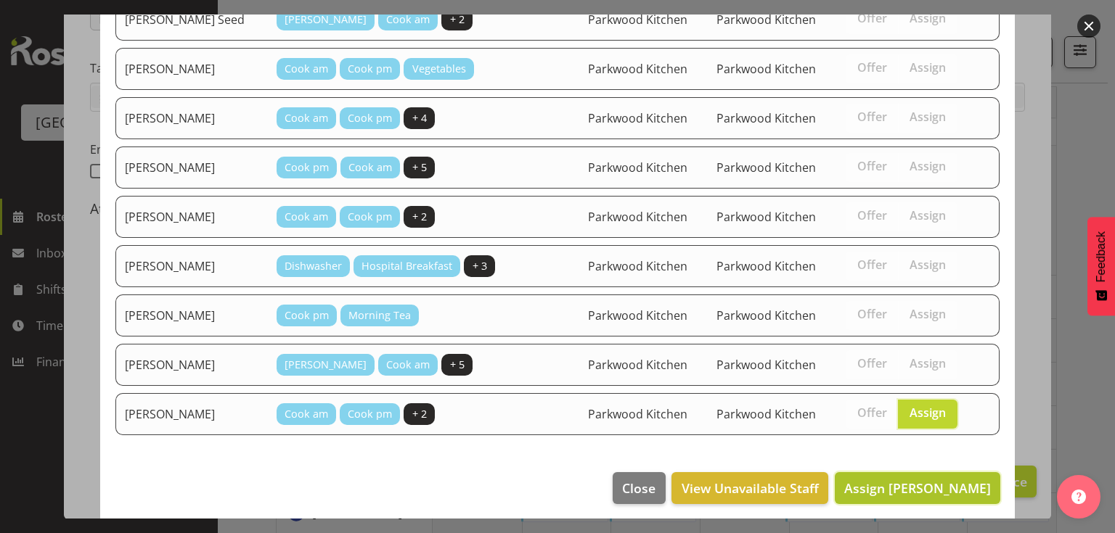
click at [913, 480] on span "Assign Trina James" at bounding box center [917, 488] width 147 height 17
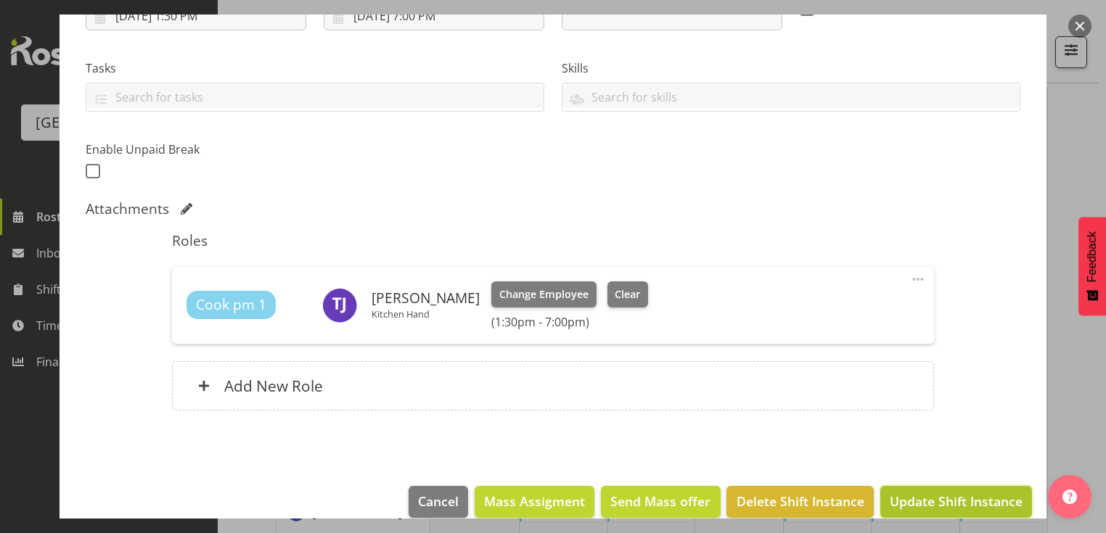
click at [930, 491] on button "Update Shift Instance" at bounding box center [956, 502] width 152 height 32
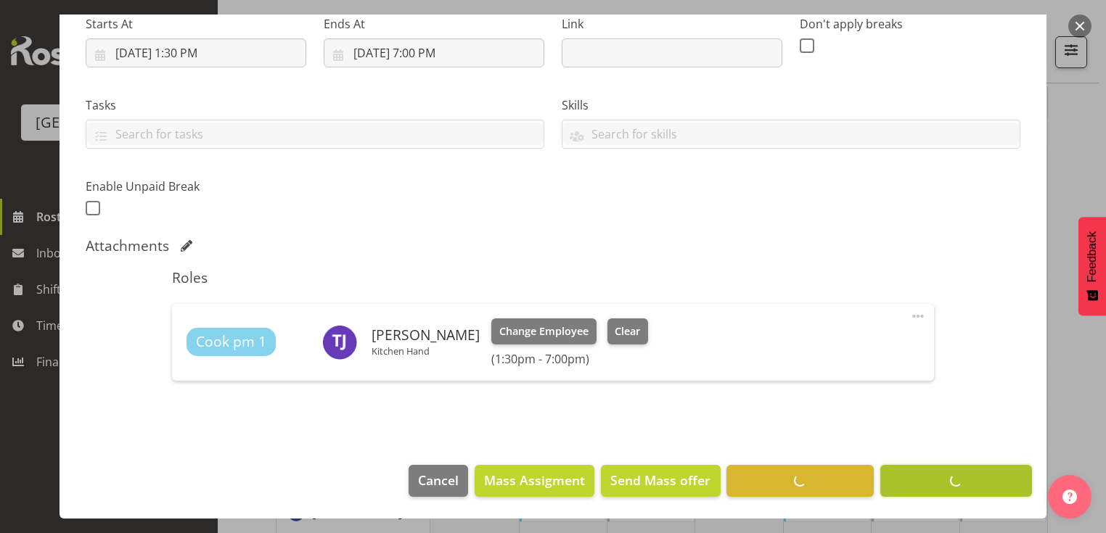
scroll to position [238, 0]
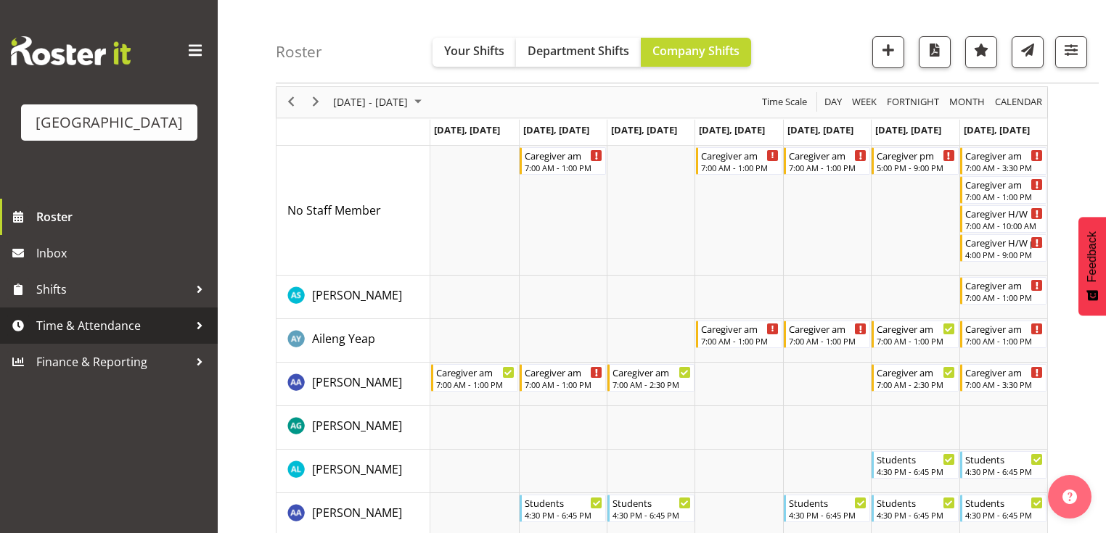
click at [201, 337] on div at bounding box center [200, 326] width 22 height 22
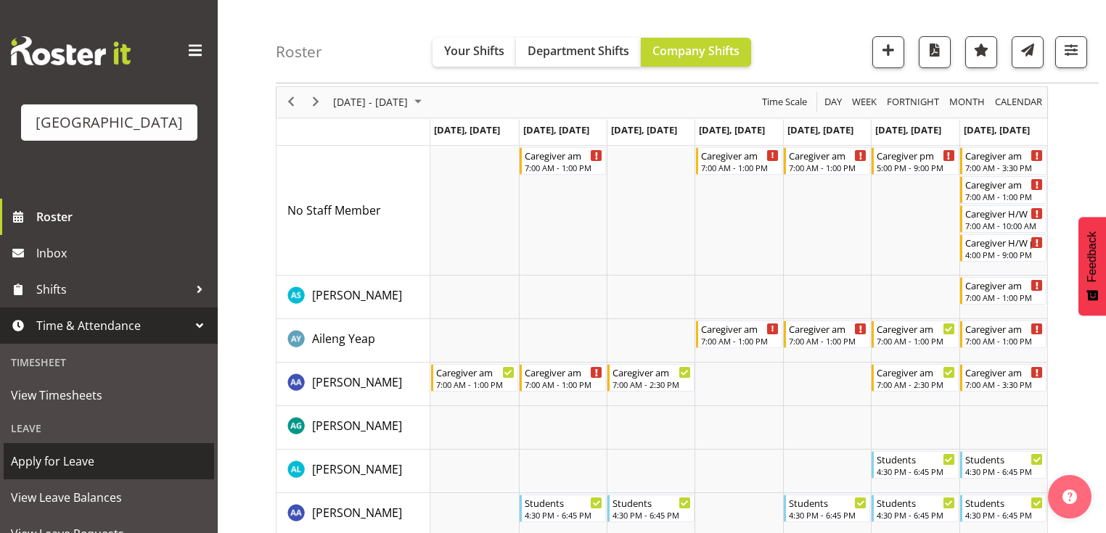
click at [119, 472] on span "Apply for Leave" at bounding box center [109, 462] width 196 height 22
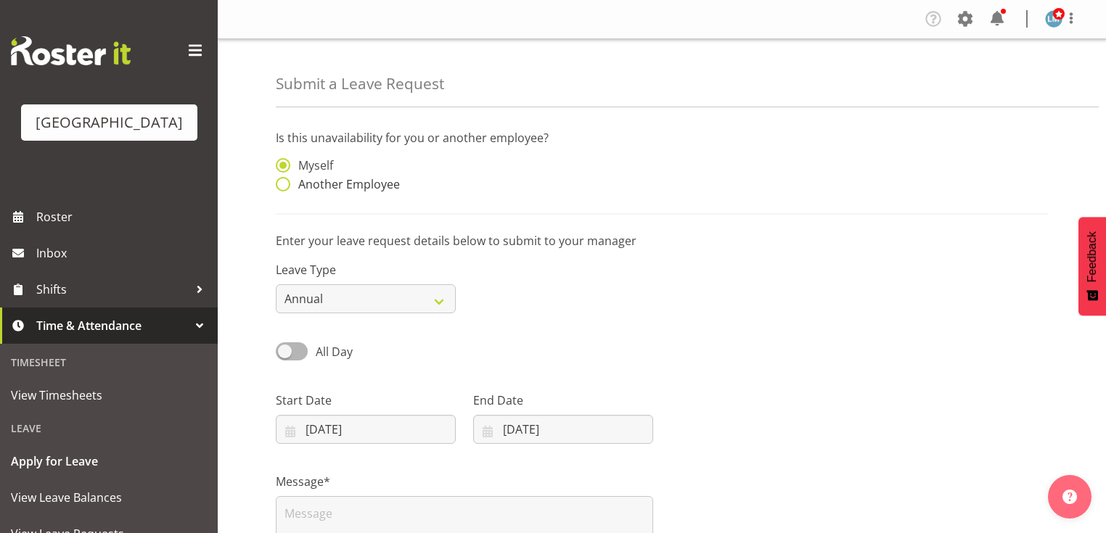
click at [282, 184] on span at bounding box center [283, 184] width 15 height 15
click at [282, 184] on input "Another Employee" at bounding box center [280, 184] width 9 height 9
radio input "true"
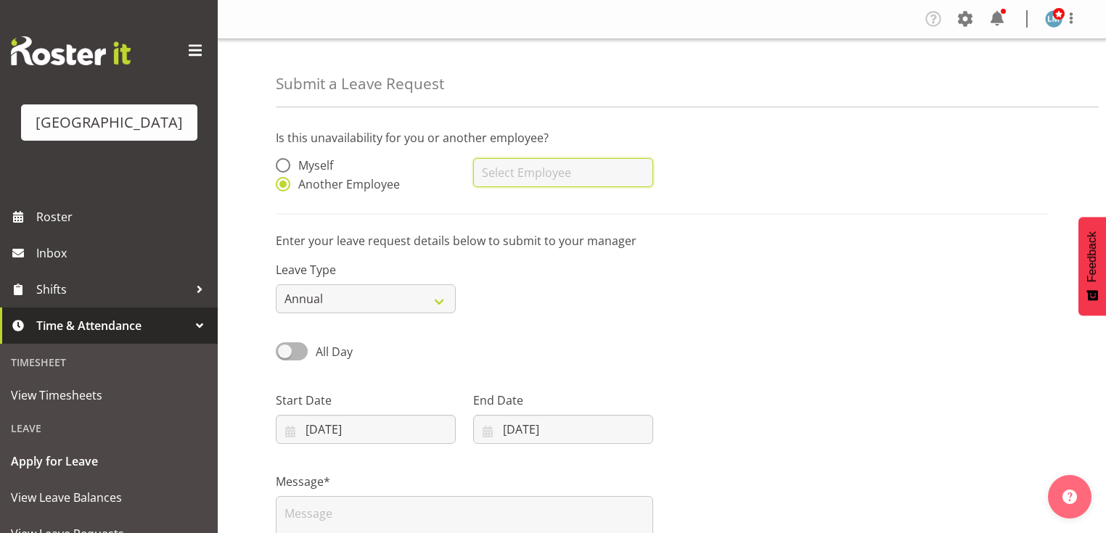
click at [575, 180] on input "text" at bounding box center [563, 172] width 180 height 29
click at [509, 210] on span "[PERSON_NAME]" at bounding box center [530, 209] width 90 height 16
type input "[PERSON_NAME]"
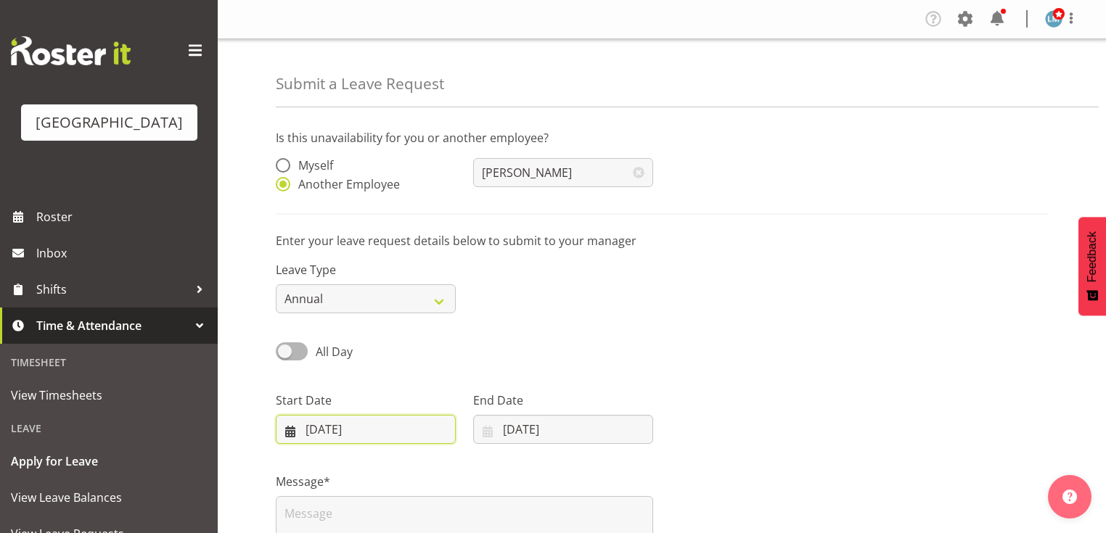
click at [287, 438] on input "12/08/2025" at bounding box center [366, 429] width 180 height 29
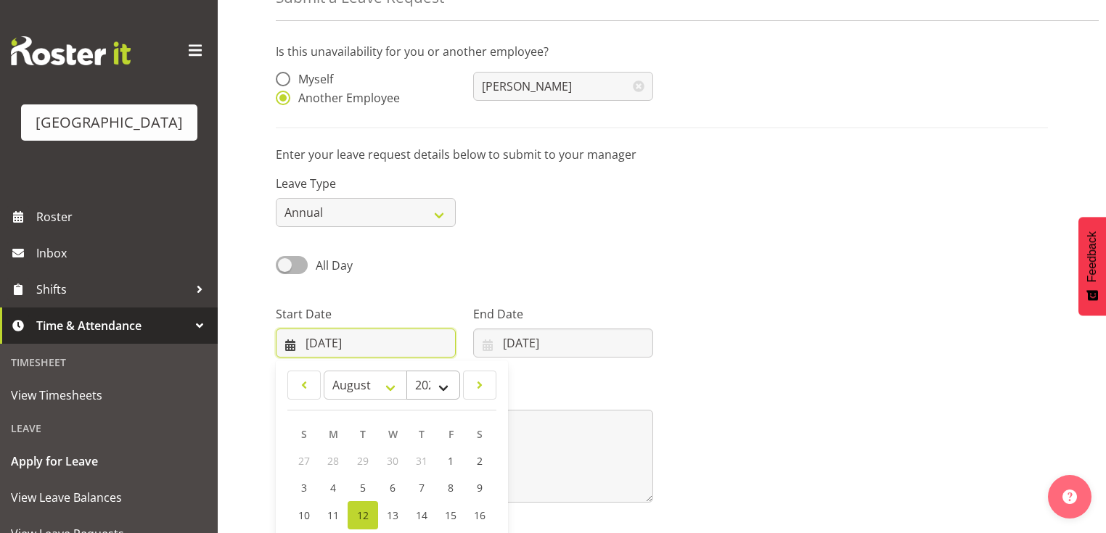
scroll to position [209, 0]
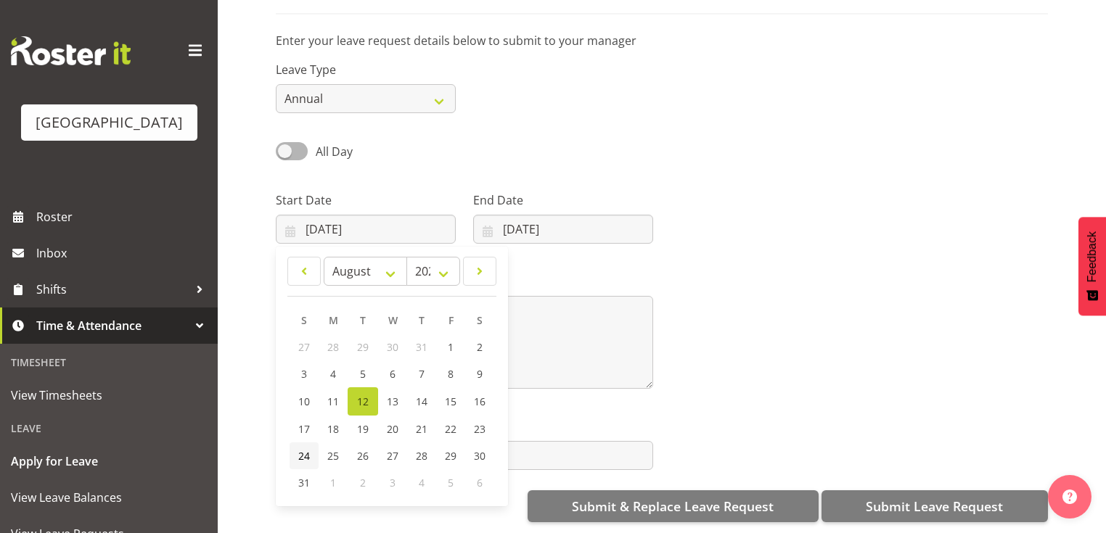
click at [311, 443] on link "24" at bounding box center [304, 456] width 29 height 27
type input "24/08/2025"
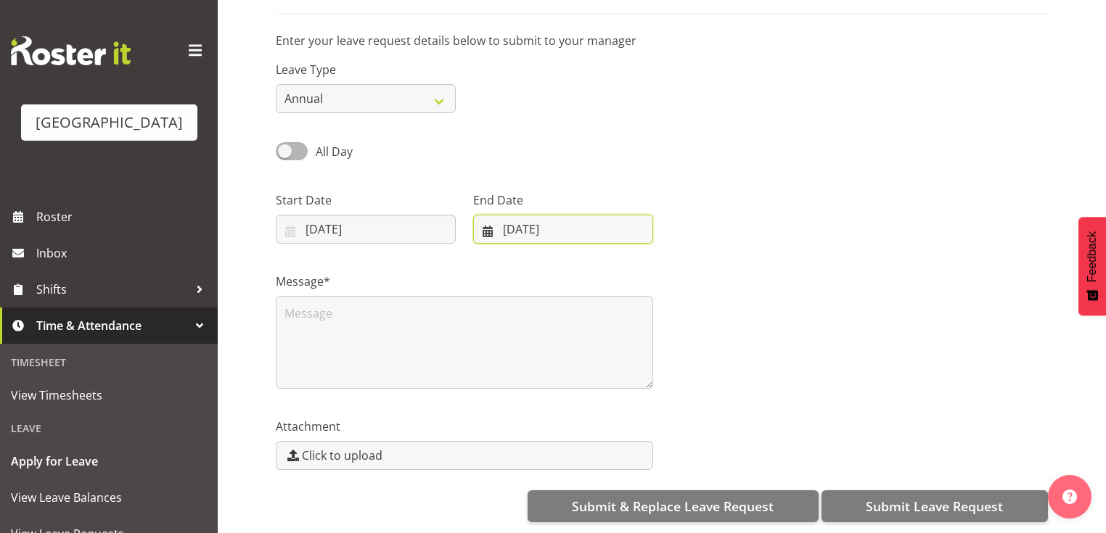
click at [484, 224] on input "12/08/2025" at bounding box center [563, 229] width 180 height 29
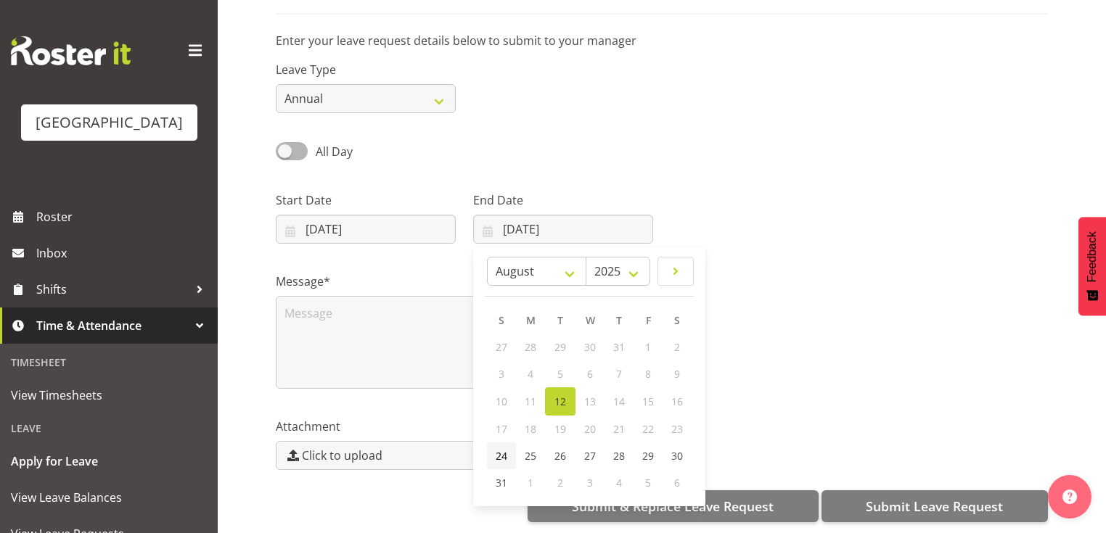
click at [496, 449] on span "24" at bounding box center [502, 456] width 12 height 14
type input "24/08/2025"
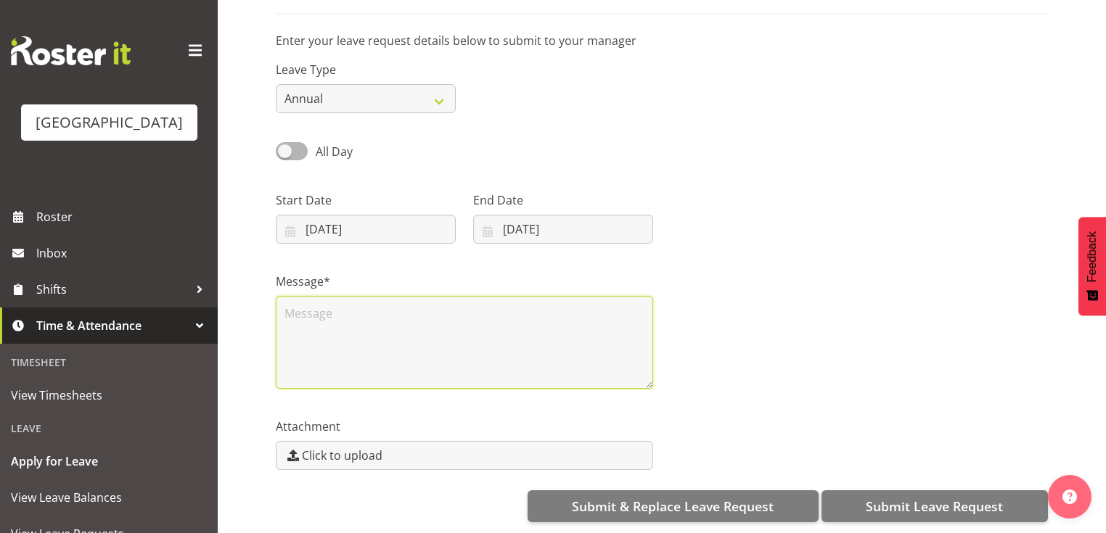
click at [423, 353] on textarea at bounding box center [464, 342] width 377 height 93
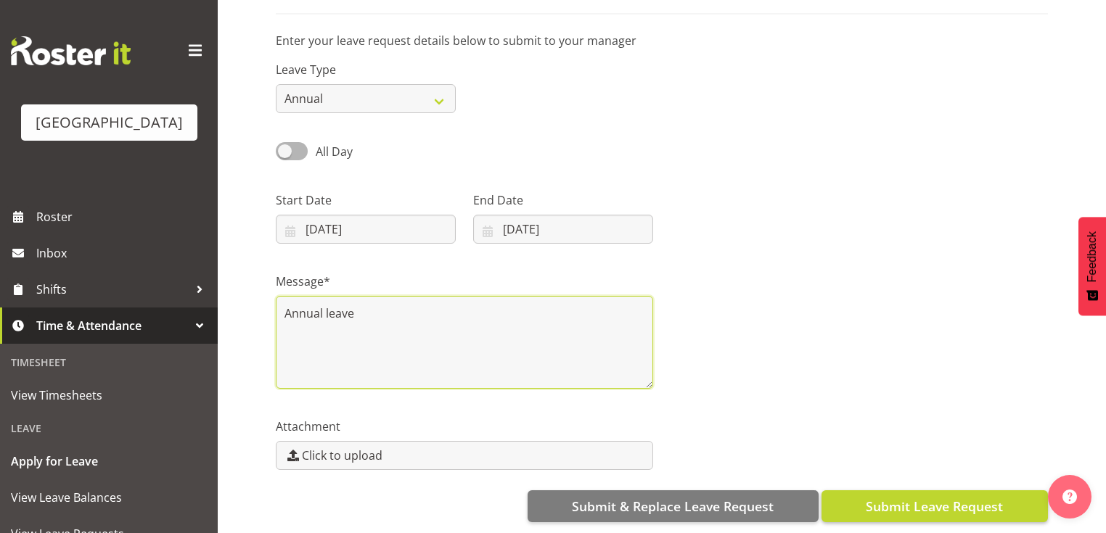
type textarea "Annual leave"
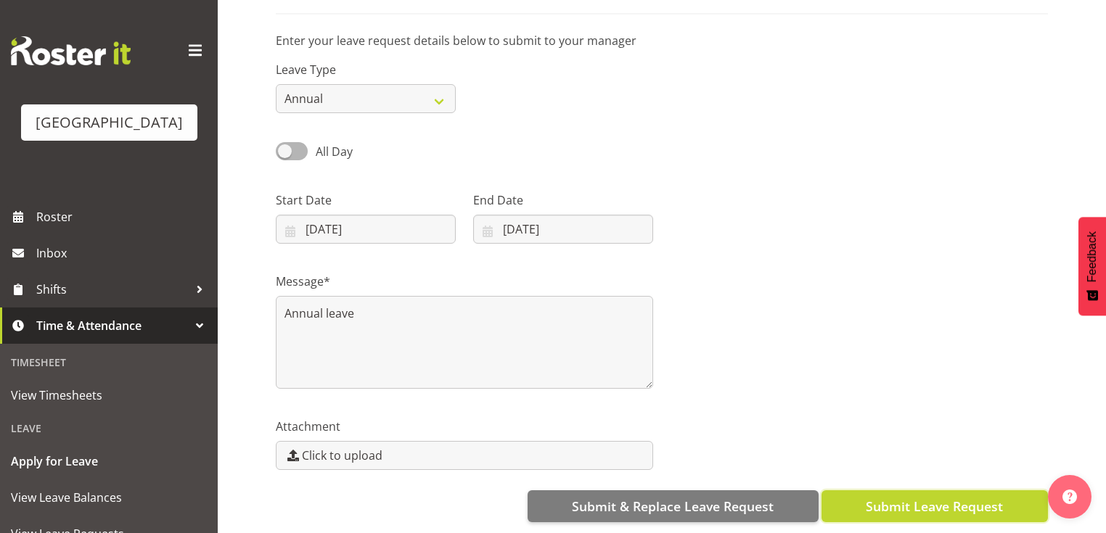
drag, startPoint x: 899, startPoint y: 499, endPoint x: 825, endPoint y: 480, distance: 76.2
click at [898, 498] on span "Submit Leave Request" at bounding box center [934, 506] width 137 height 19
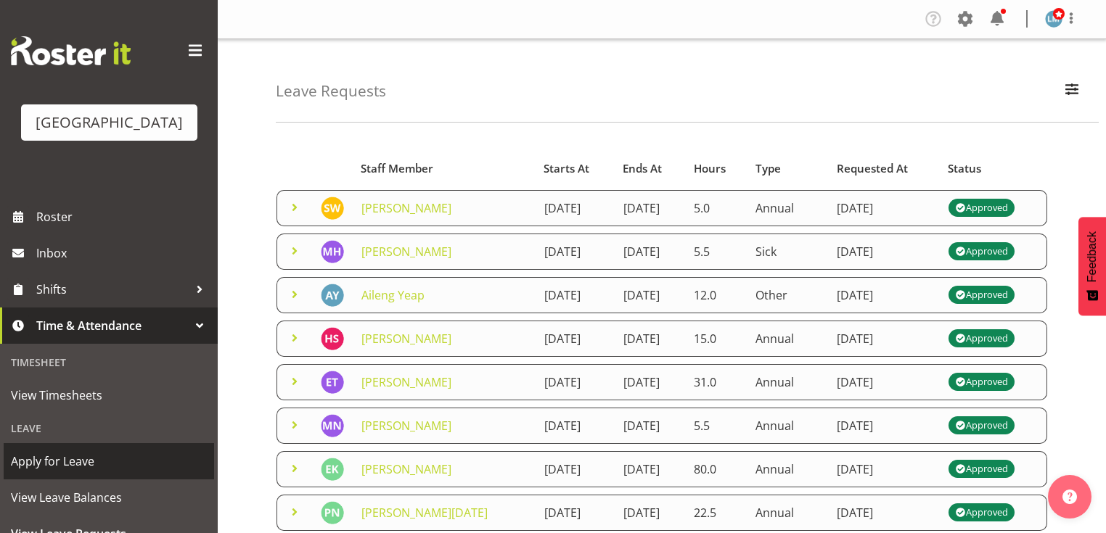
click at [142, 472] on span "Apply for Leave" at bounding box center [109, 462] width 196 height 22
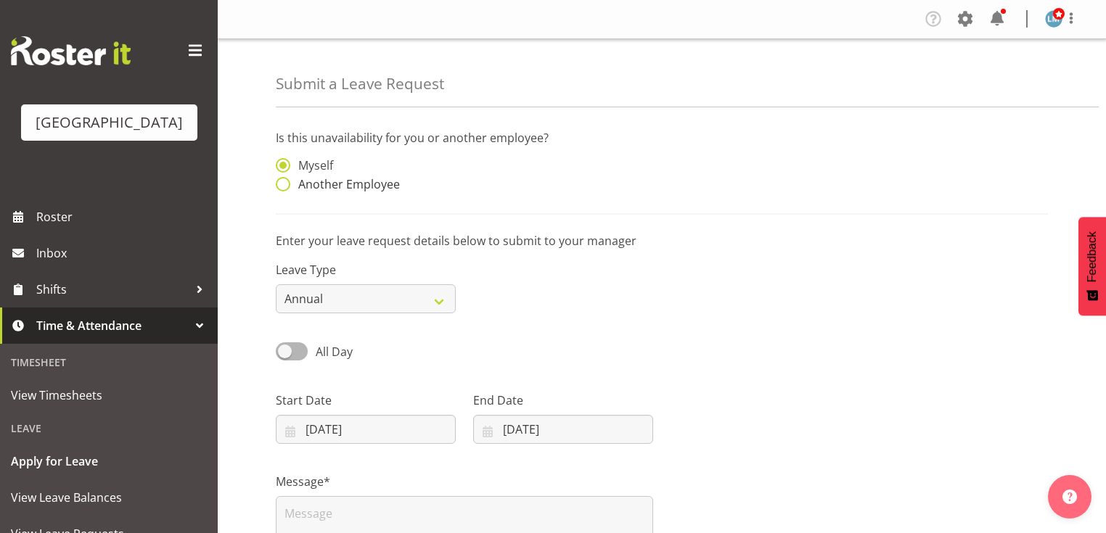
click at [284, 186] on span at bounding box center [283, 184] width 15 height 15
click at [284, 186] on input "Another Employee" at bounding box center [280, 184] width 9 height 9
radio input "true"
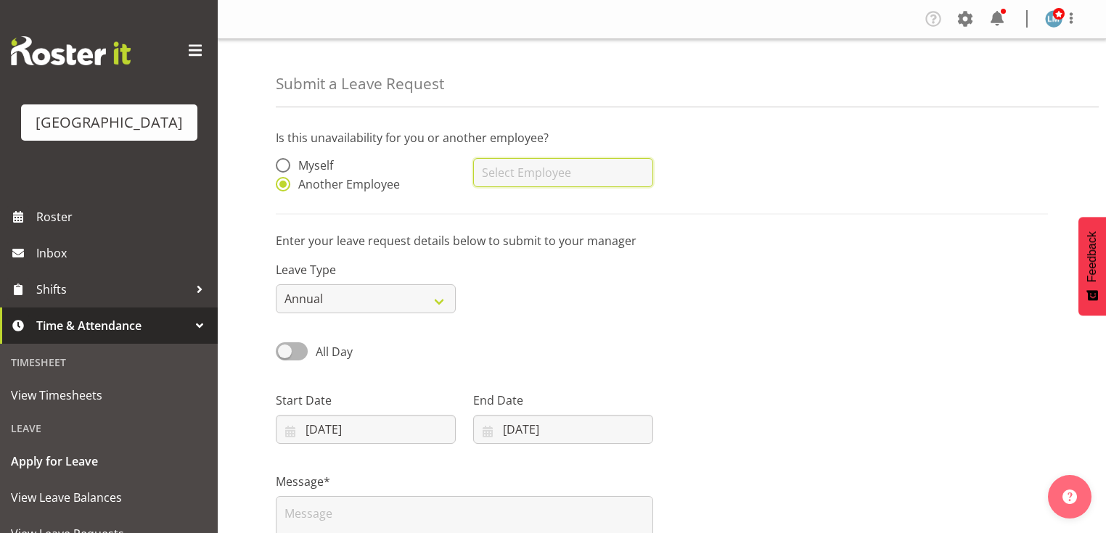
click at [522, 162] on input "text" at bounding box center [563, 172] width 180 height 29
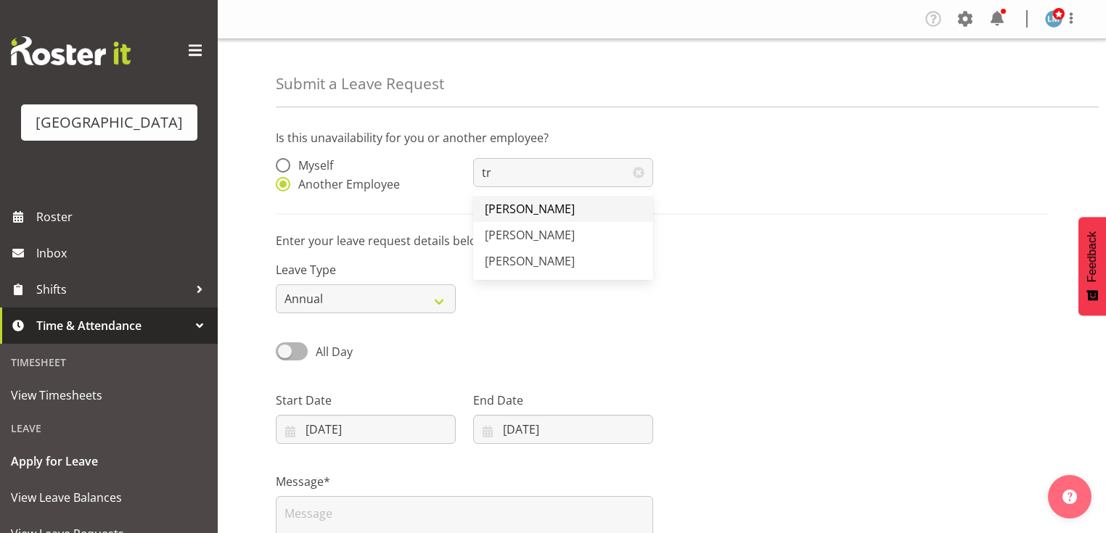
click at [512, 205] on span "[PERSON_NAME]" at bounding box center [530, 209] width 90 height 16
type input "[PERSON_NAME]"
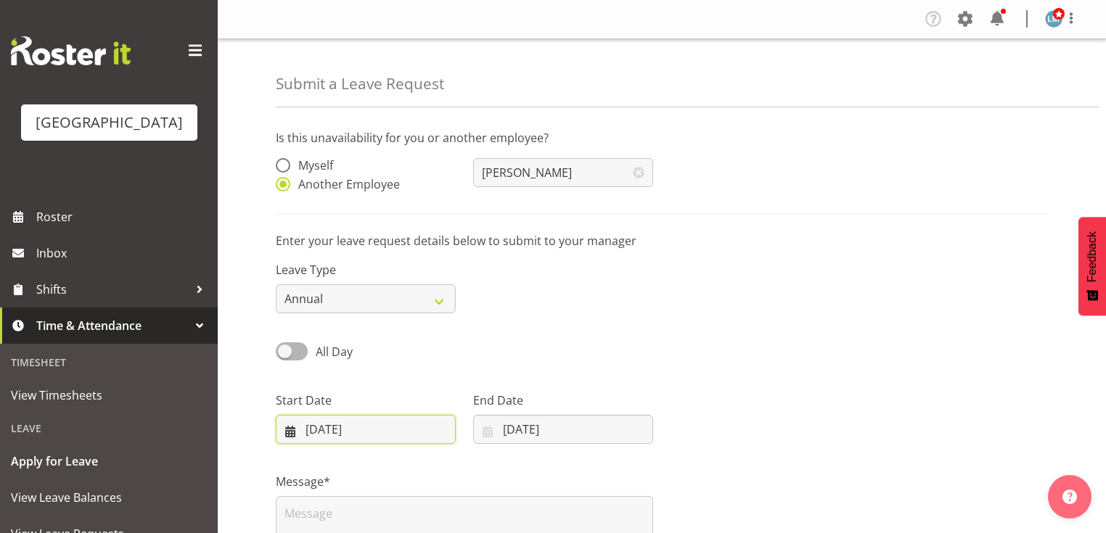
click at [287, 428] on input "12/08/2025" at bounding box center [366, 429] width 180 height 29
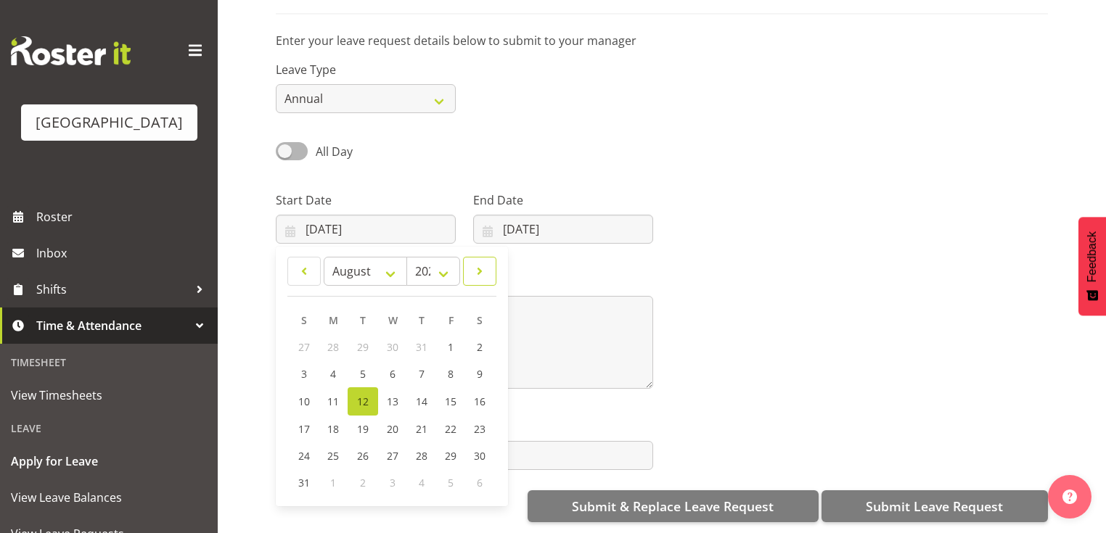
click at [484, 263] on span at bounding box center [479, 271] width 15 height 17
select select "8"
click at [332, 367] on span "8" at bounding box center [334, 374] width 6 height 14
type input "08/09/2025"
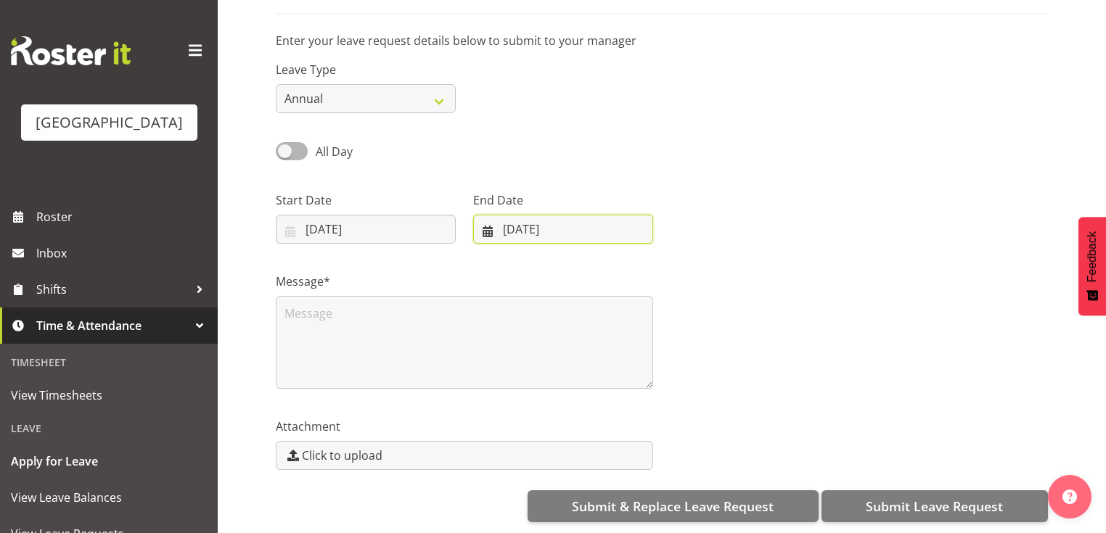
click at [485, 221] on input "12/08/2025" at bounding box center [563, 229] width 180 height 29
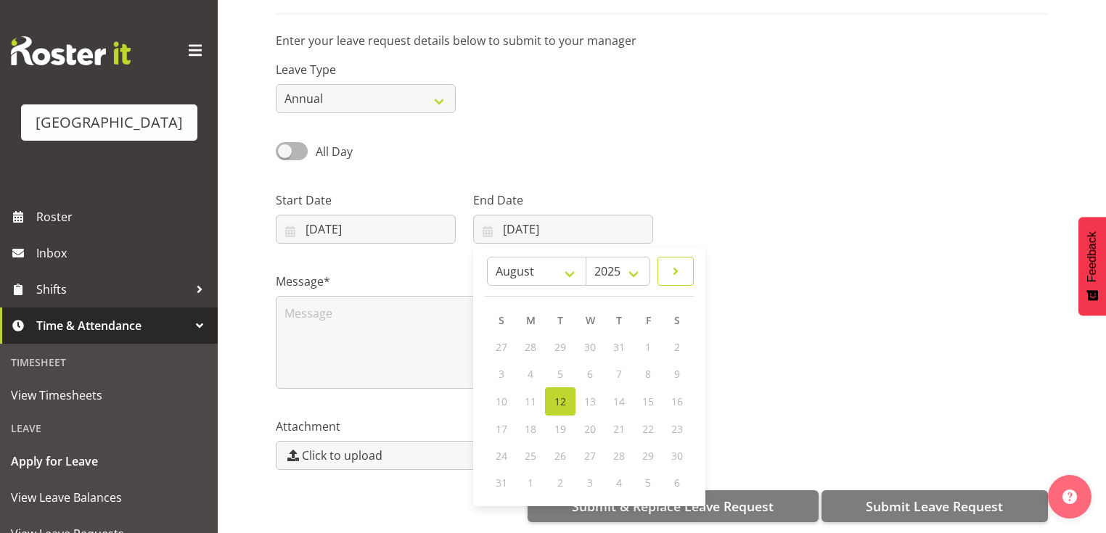
click at [676, 264] on span at bounding box center [675, 271] width 17 height 17
select select "8"
click at [644, 367] on span "12" at bounding box center [647, 374] width 12 height 14
type input "[DATE]"
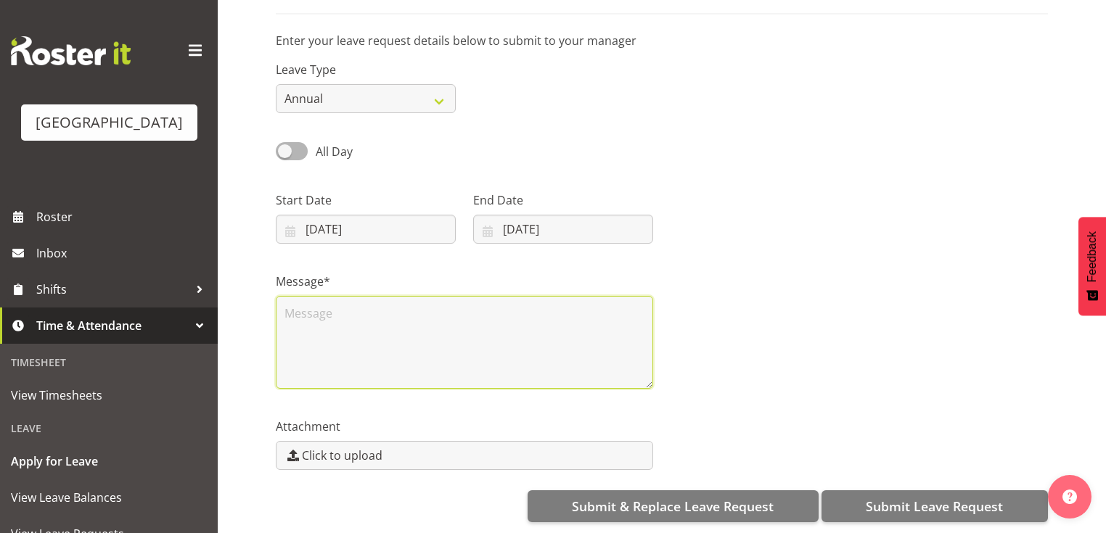
click at [389, 332] on textarea at bounding box center [464, 342] width 377 height 93
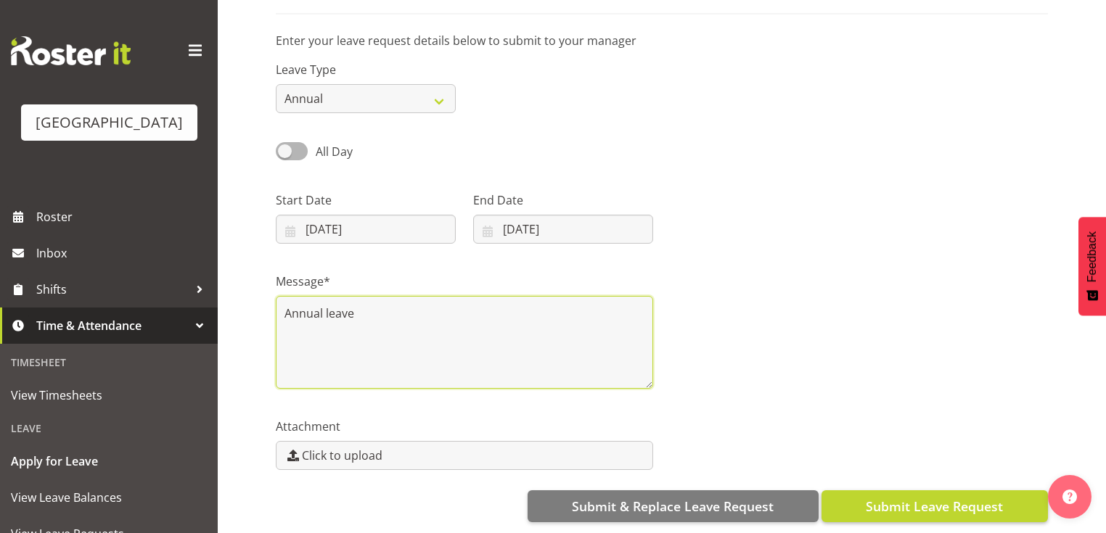
type textarea "Annual leave"
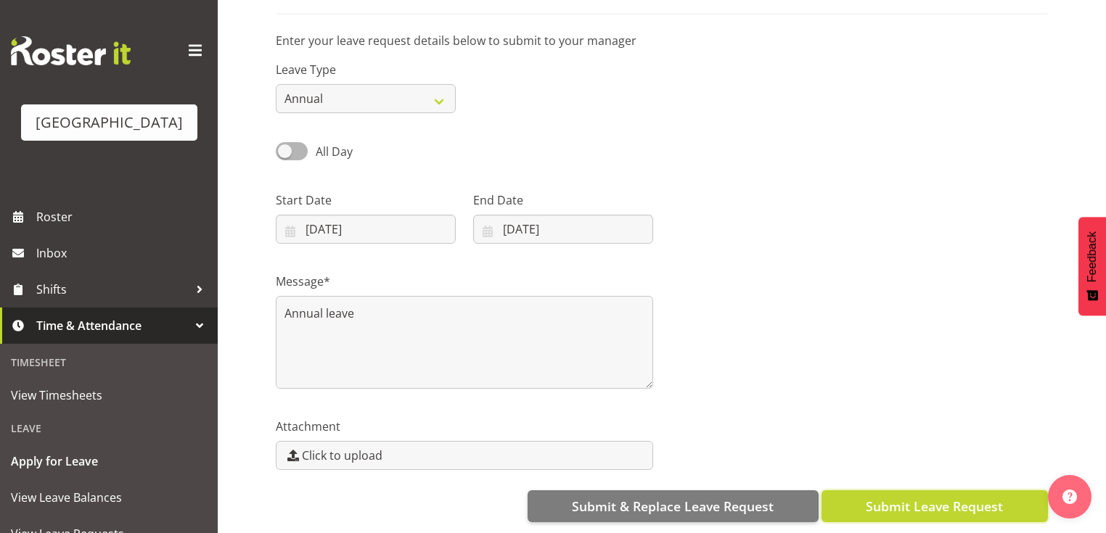
click at [880, 501] on span "Submit Leave Request" at bounding box center [934, 506] width 137 height 19
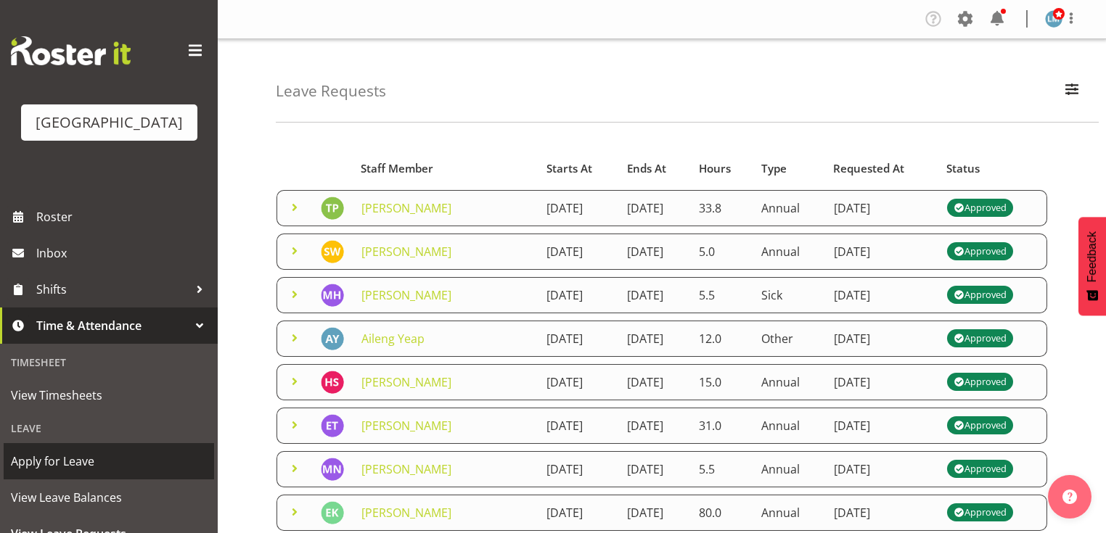
click at [126, 472] on span "Apply for Leave" at bounding box center [109, 462] width 196 height 22
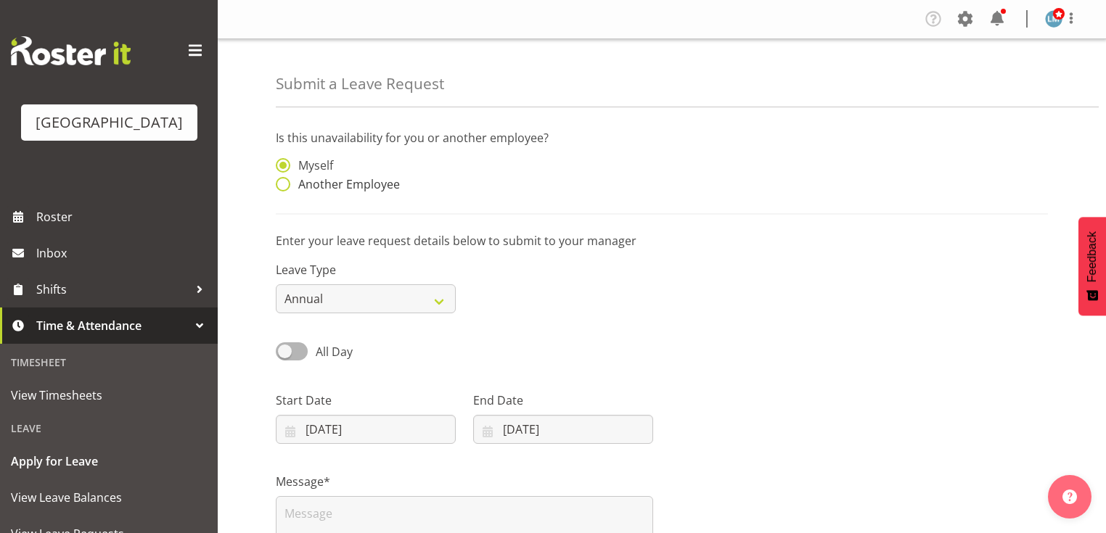
drag, startPoint x: 280, startPoint y: 184, endPoint x: 372, endPoint y: 191, distance: 92.4
click at [284, 184] on span at bounding box center [283, 184] width 15 height 15
click at [284, 184] on input "Another Employee" at bounding box center [280, 184] width 9 height 9
radio input "true"
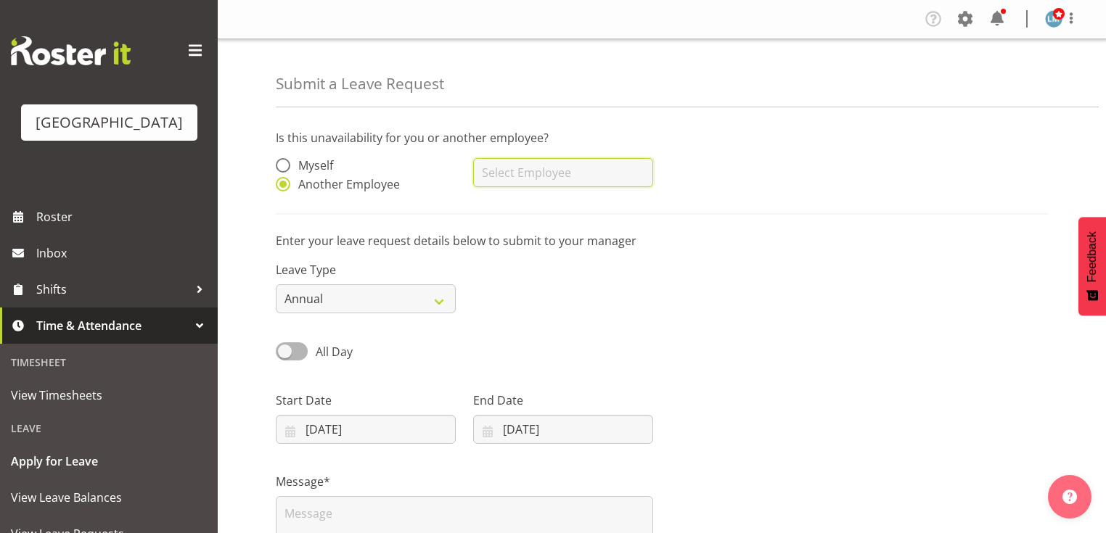
click at [507, 173] on input "text" at bounding box center [563, 172] width 180 height 29
click at [538, 205] on span "[PERSON_NAME]" at bounding box center [530, 209] width 90 height 16
type input "[PERSON_NAME]"
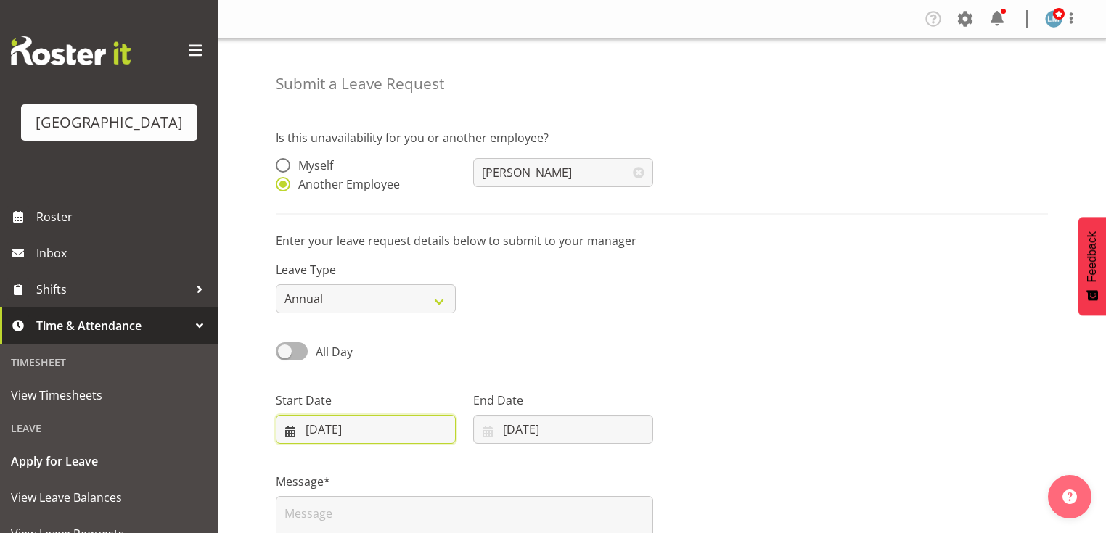
click at [294, 431] on input "[DATE]" at bounding box center [366, 429] width 180 height 29
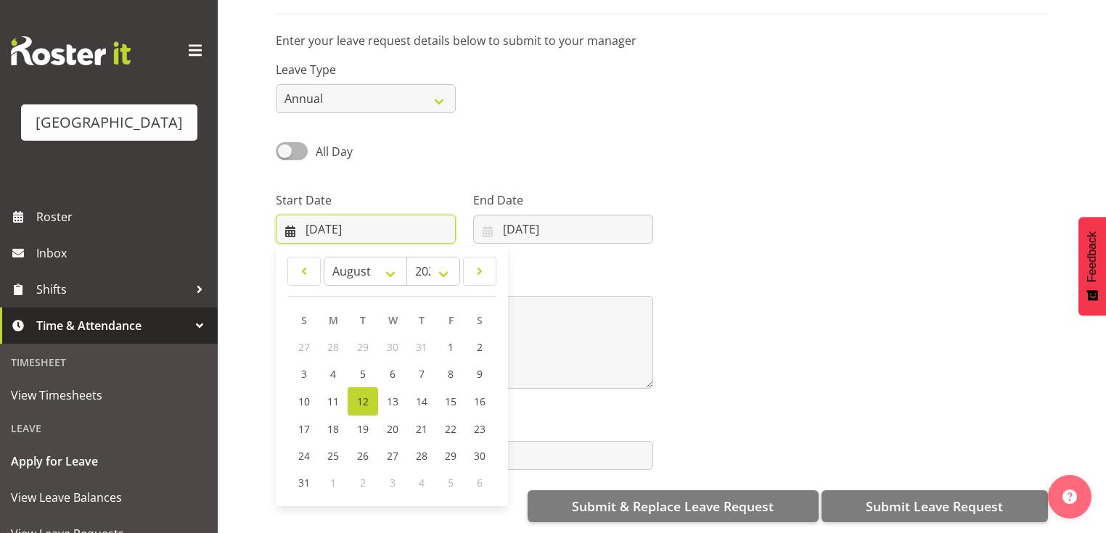
scroll to position [209, 0]
click at [473, 263] on span at bounding box center [479, 271] width 15 height 17
select select "8"
click at [451, 340] on span "5" at bounding box center [450, 347] width 6 height 14
type input "05/09/2025"
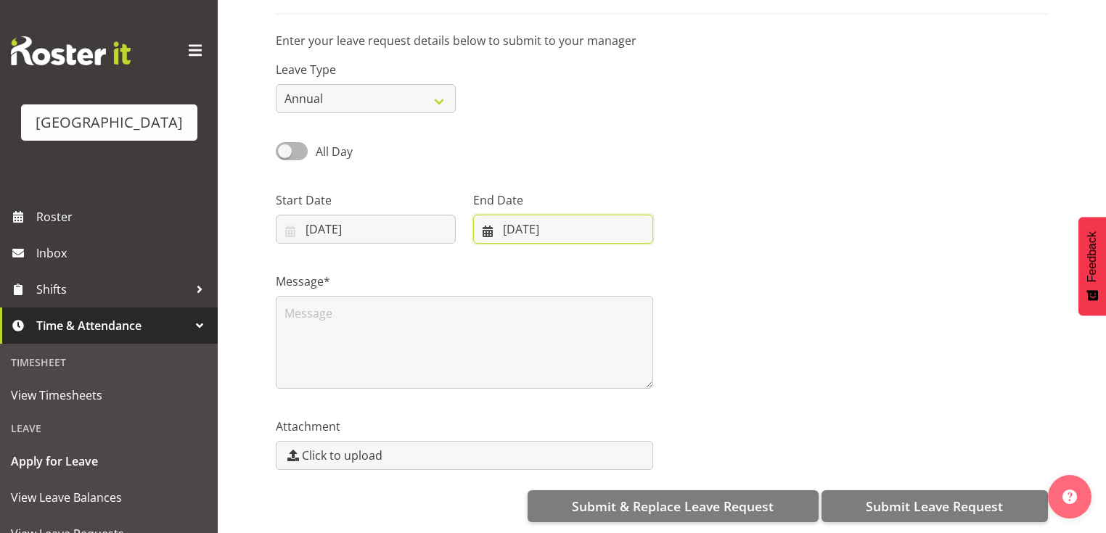
click at [488, 224] on input "12/08/2025" at bounding box center [563, 229] width 180 height 29
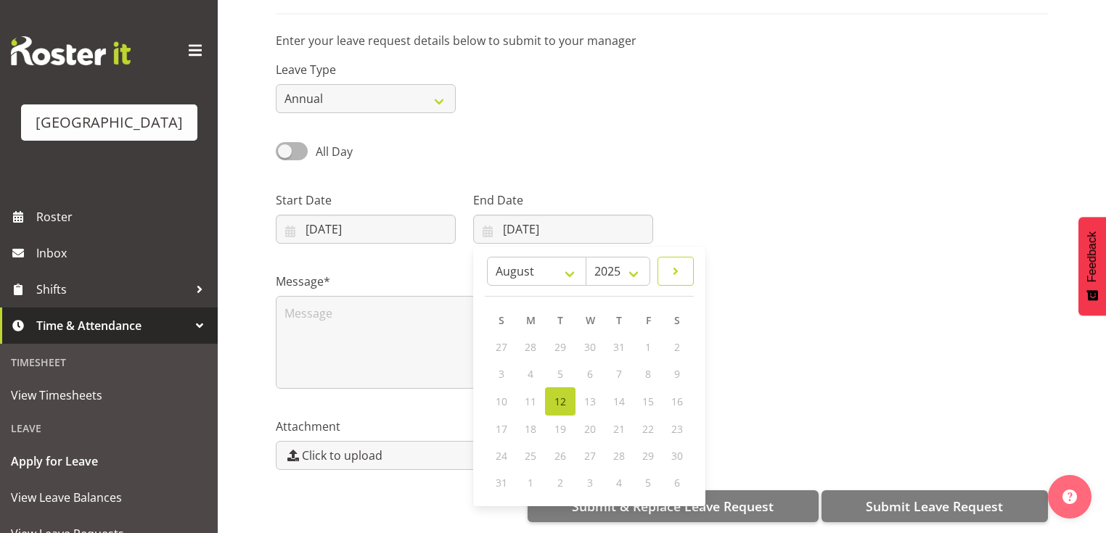
click at [671, 266] on span at bounding box center [675, 271] width 17 height 17
select select "8"
click at [647, 367] on span "12" at bounding box center [647, 374] width 12 height 14
type input "12/09/2025"
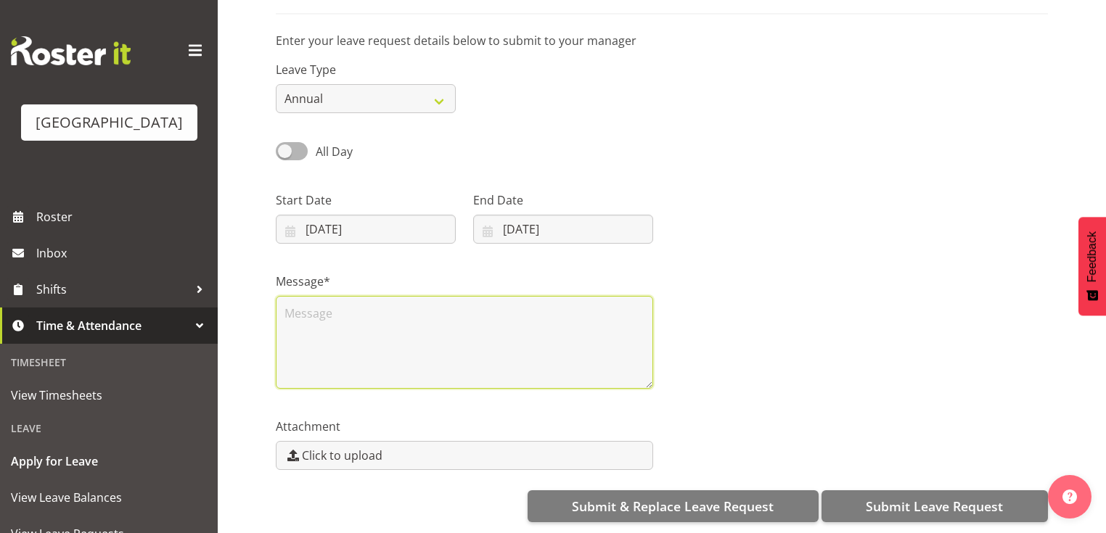
click at [450, 311] on textarea at bounding box center [464, 342] width 377 height 93
type textarea "Annual leave"
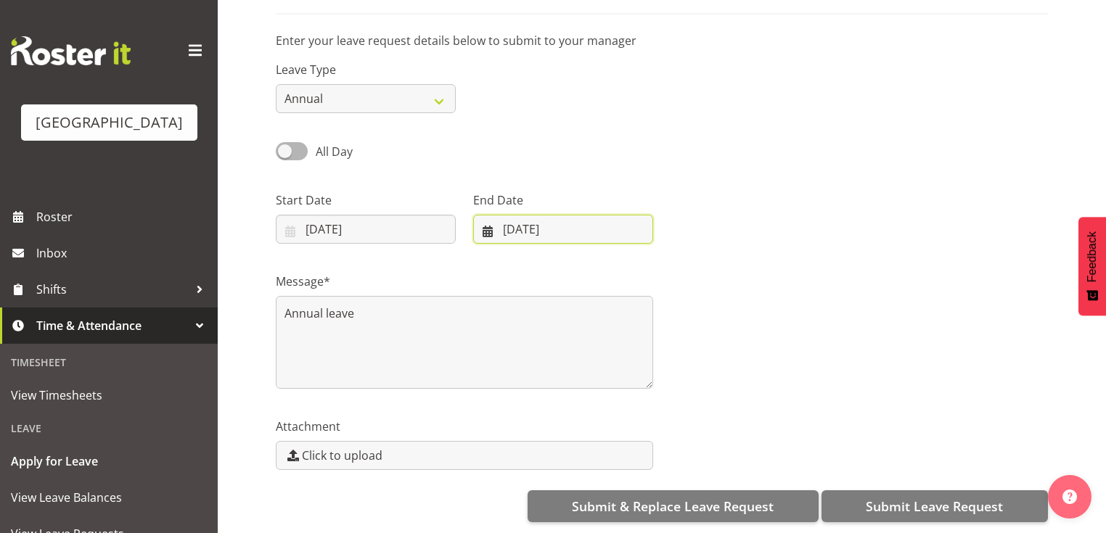
click at [489, 222] on input "12/09/2025" at bounding box center [563, 229] width 180 height 29
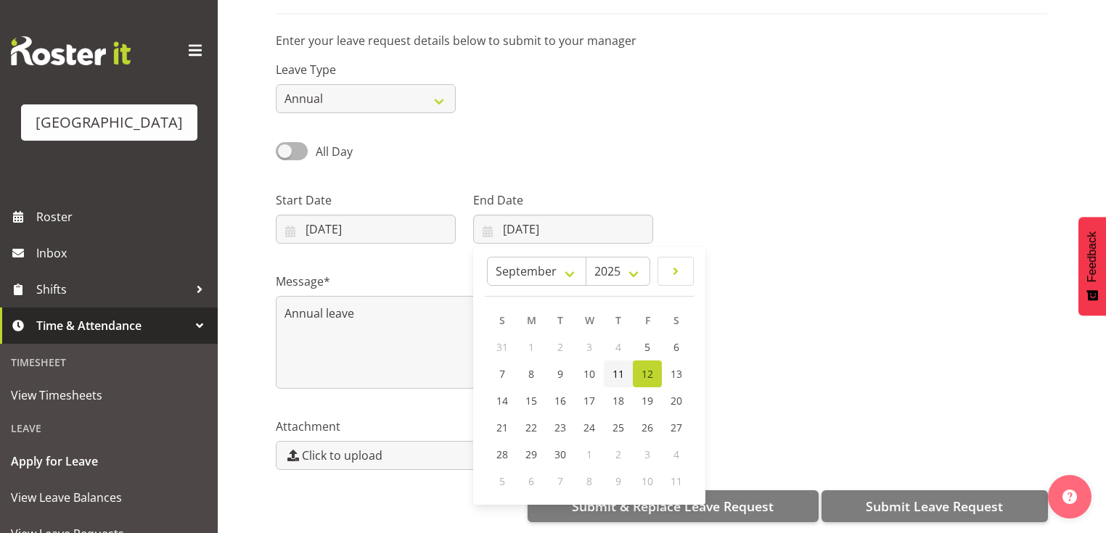
click at [615, 367] on span "11" at bounding box center [618, 374] width 12 height 14
type input "11/09/2025"
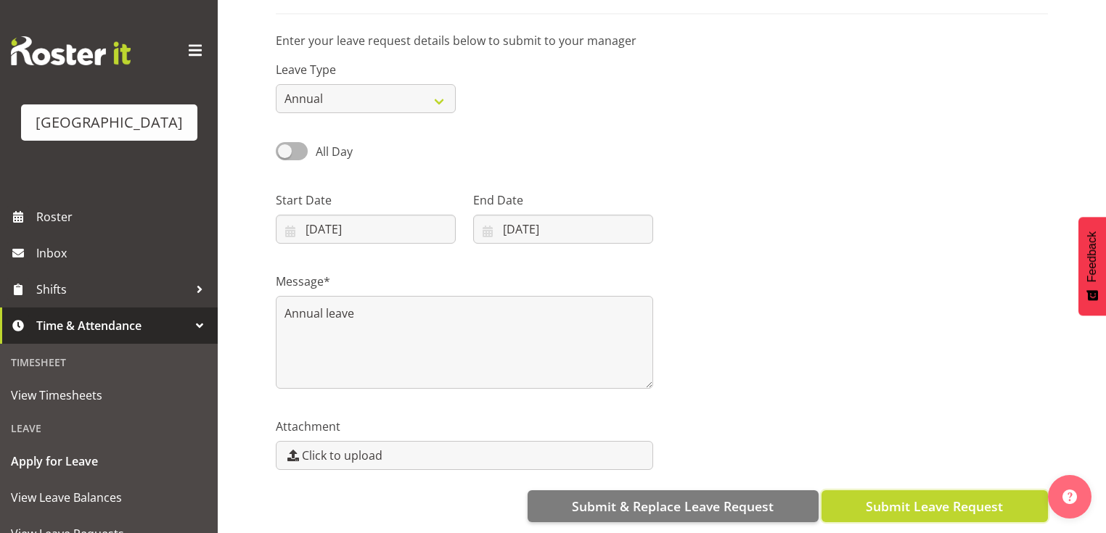
click at [903, 497] on span "Submit Leave Request" at bounding box center [934, 506] width 137 height 19
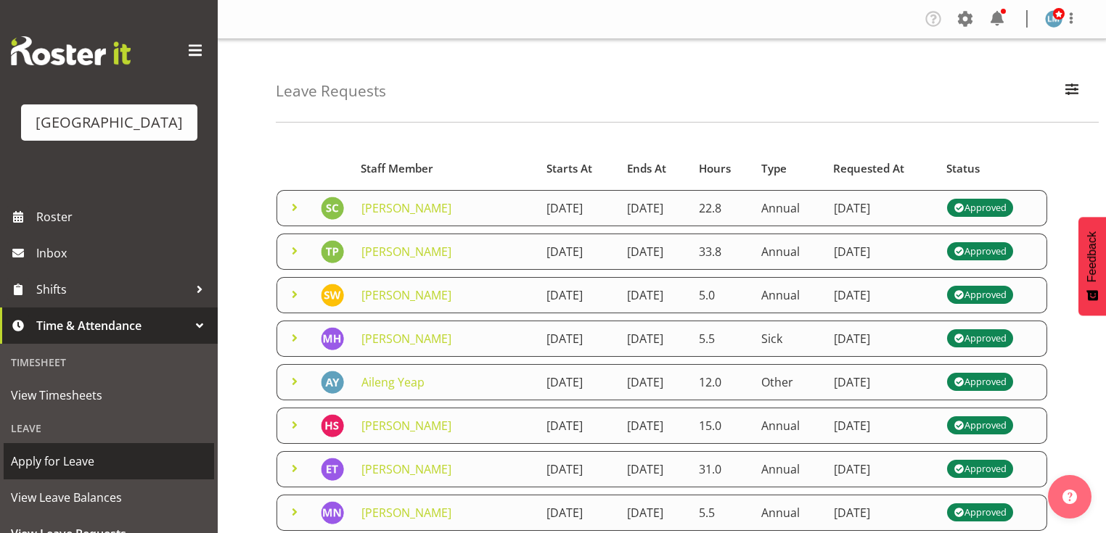
click at [147, 472] on span "Apply for Leave" at bounding box center [109, 462] width 196 height 22
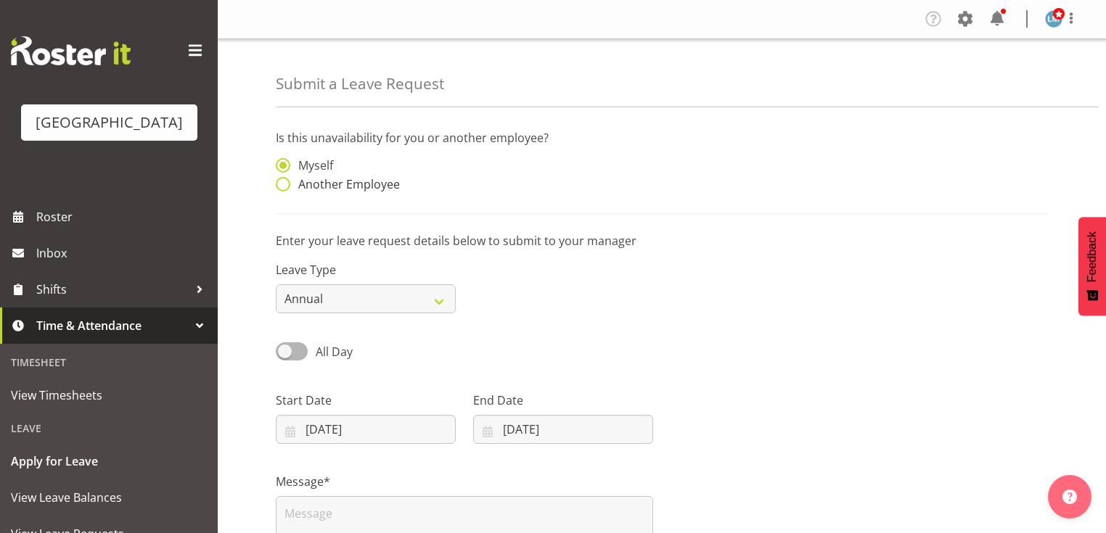
click at [282, 186] on span at bounding box center [283, 184] width 15 height 15
click at [282, 186] on input "Another Employee" at bounding box center [280, 184] width 9 height 9
radio input "true"
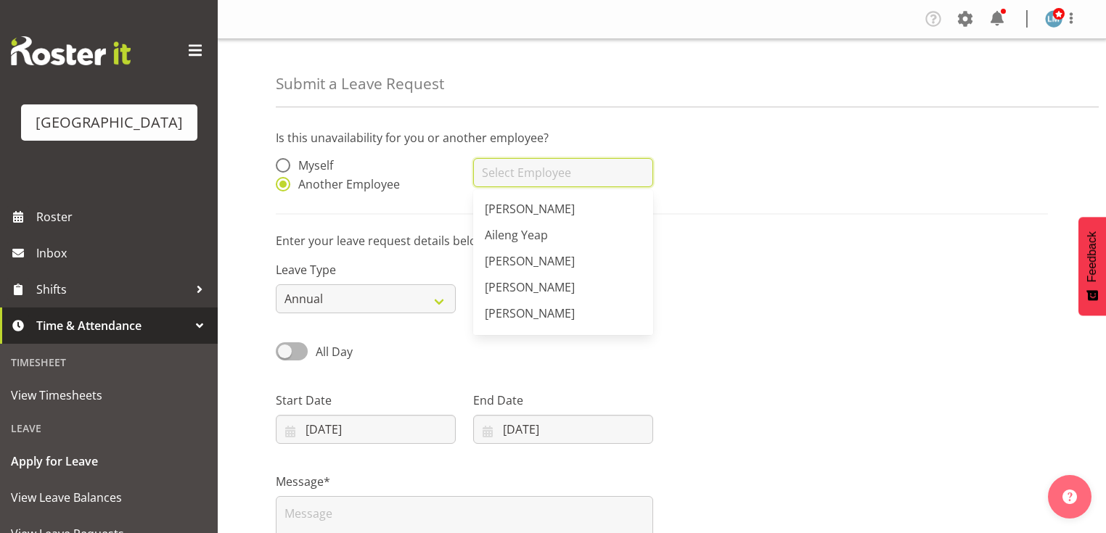
click at [522, 171] on input "text" at bounding box center [563, 172] width 180 height 29
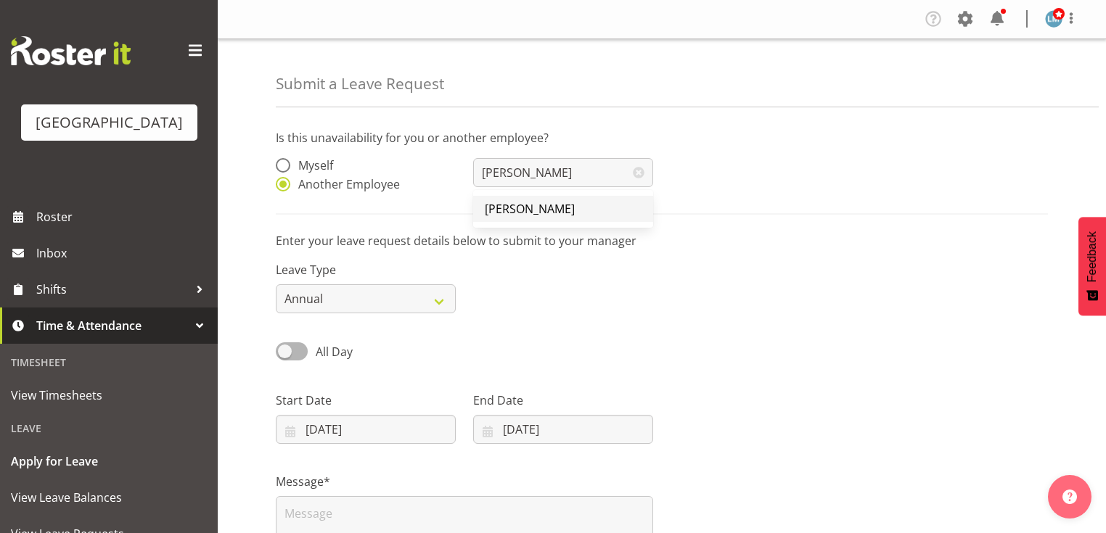
click at [507, 210] on span "[PERSON_NAME]" at bounding box center [530, 209] width 90 height 16
type input "[PERSON_NAME]"
click at [290, 432] on input "[DATE]" at bounding box center [366, 429] width 180 height 29
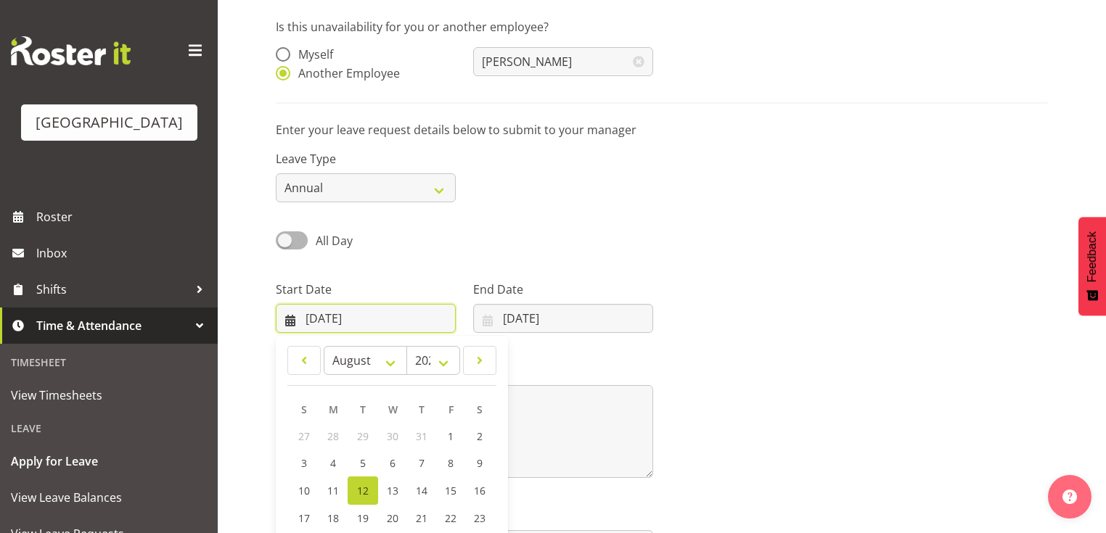
scroll to position [116, 0]
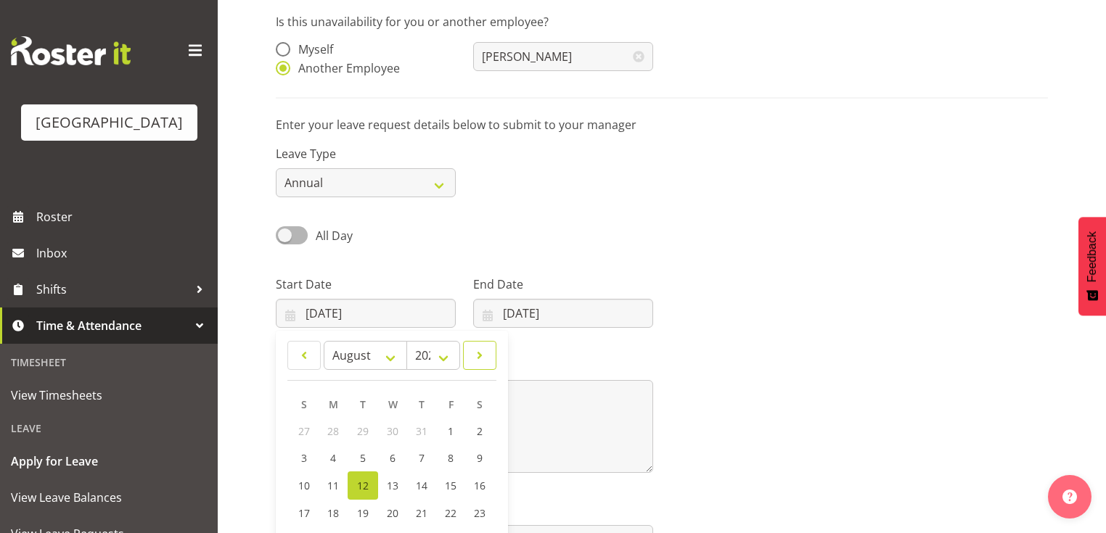
click at [480, 354] on span at bounding box center [479, 355] width 15 height 17
select select "8"
click at [450, 459] on span "12" at bounding box center [450, 458] width 12 height 14
type input "[DATE]"
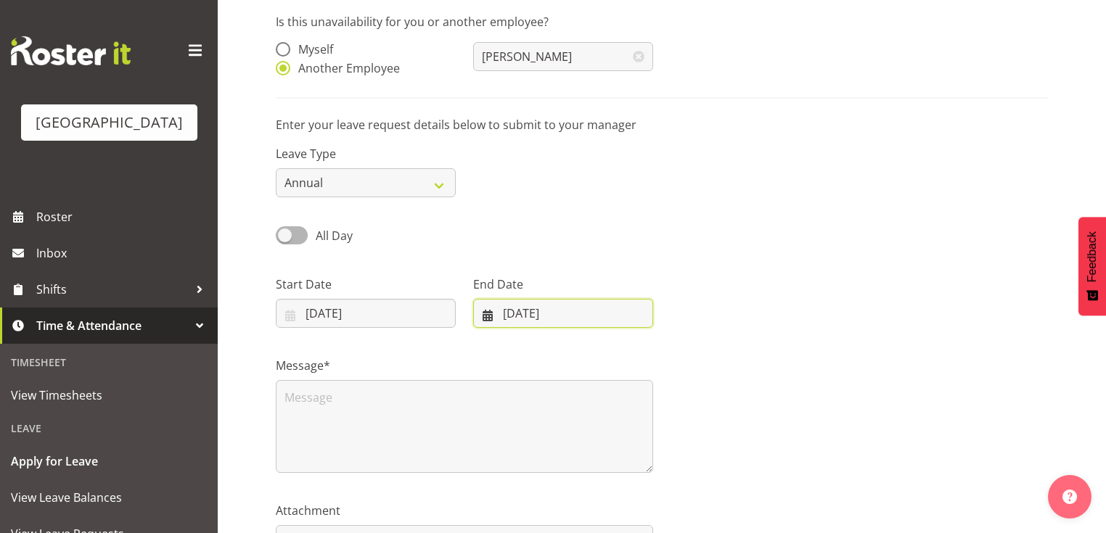
click at [483, 314] on input "[DATE]" at bounding box center [563, 313] width 180 height 29
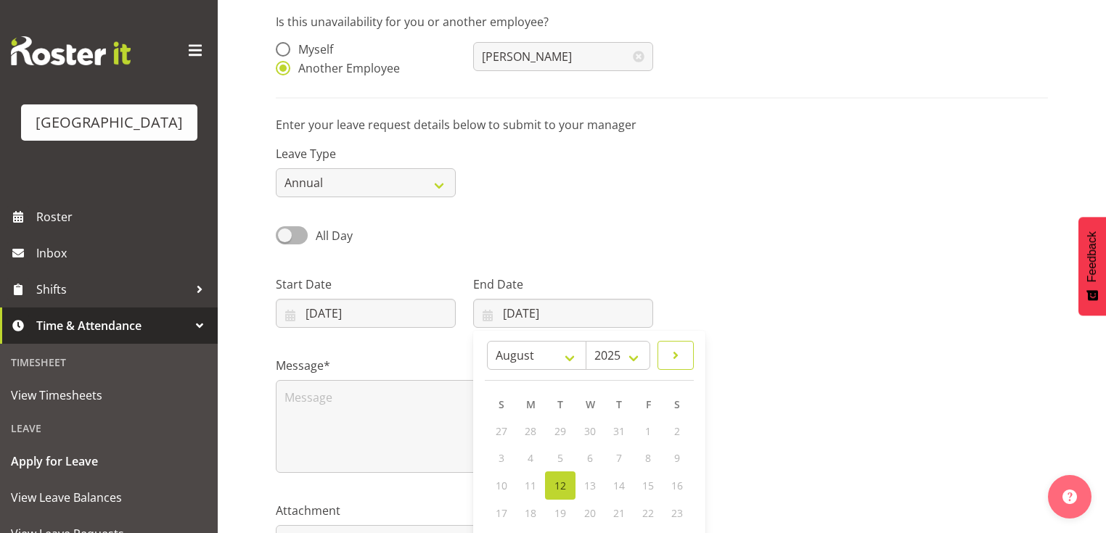
click at [676, 349] on span at bounding box center [675, 355] width 17 height 17
select select "8"
click at [505, 481] on span "14" at bounding box center [502, 485] width 12 height 14
type input "[DATE]"
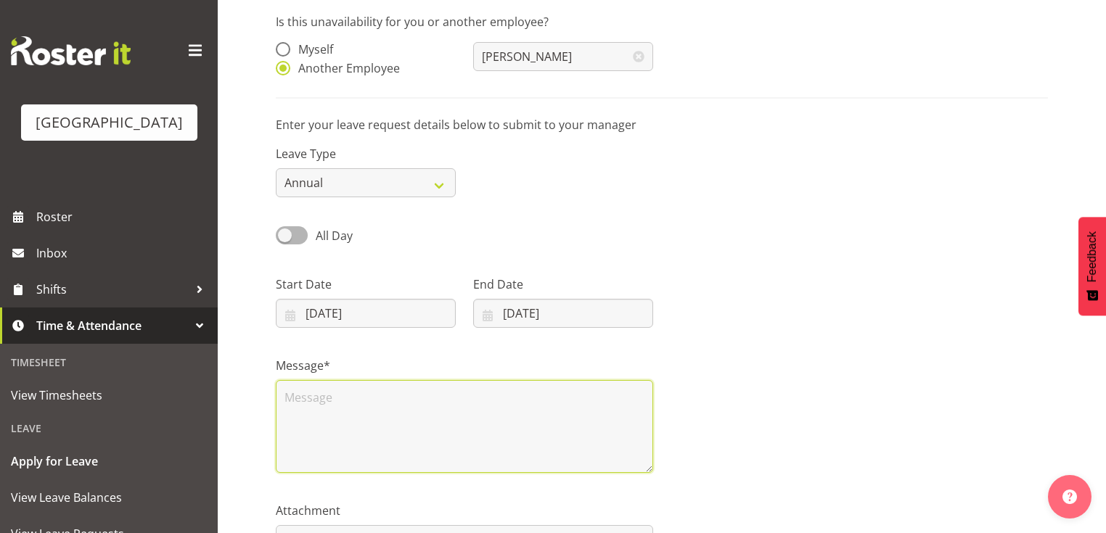
click at [369, 401] on textarea at bounding box center [464, 426] width 377 height 93
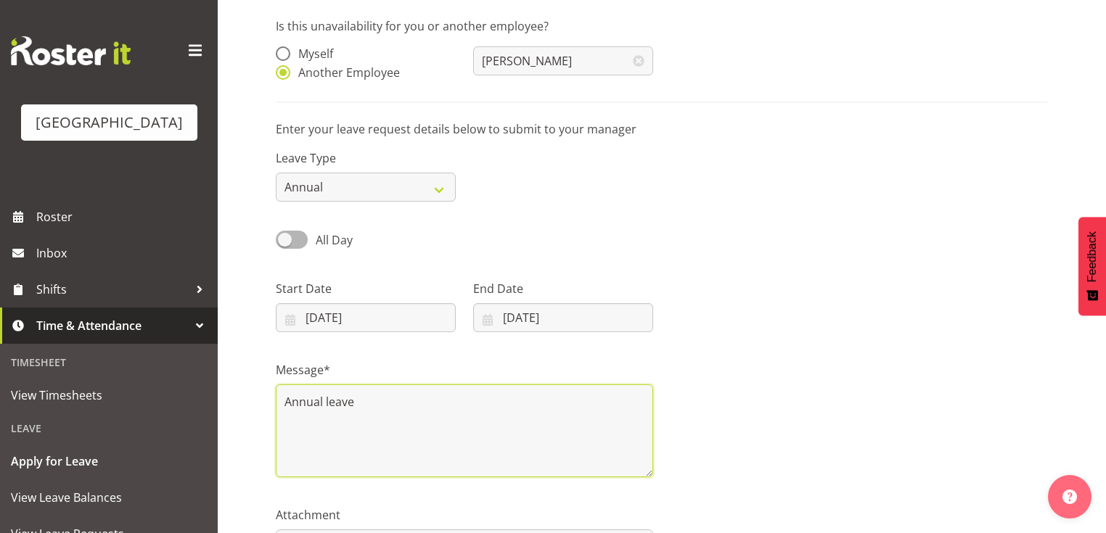
scroll to position [209, 0]
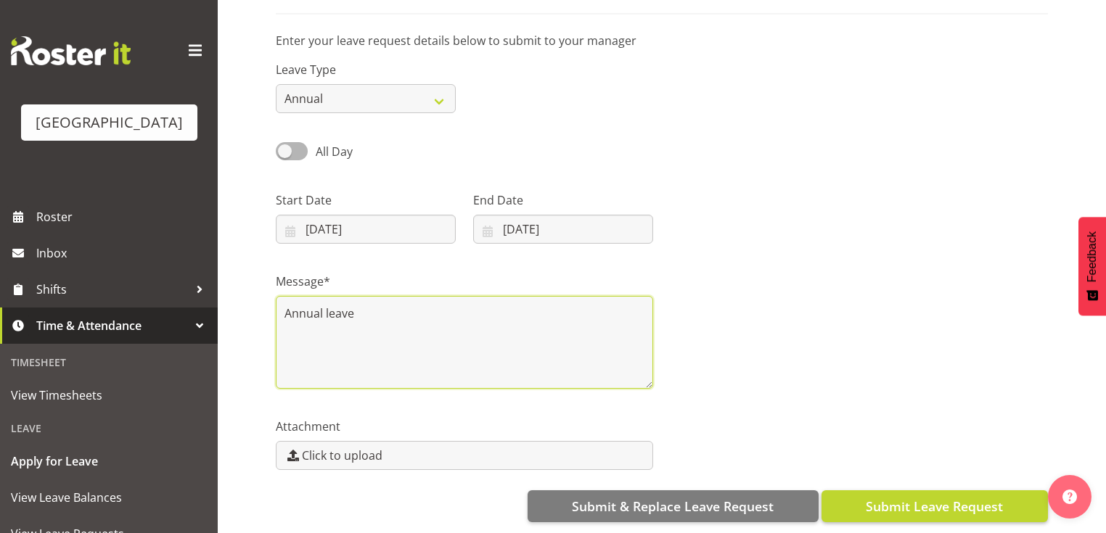
type textarea "Annual leave"
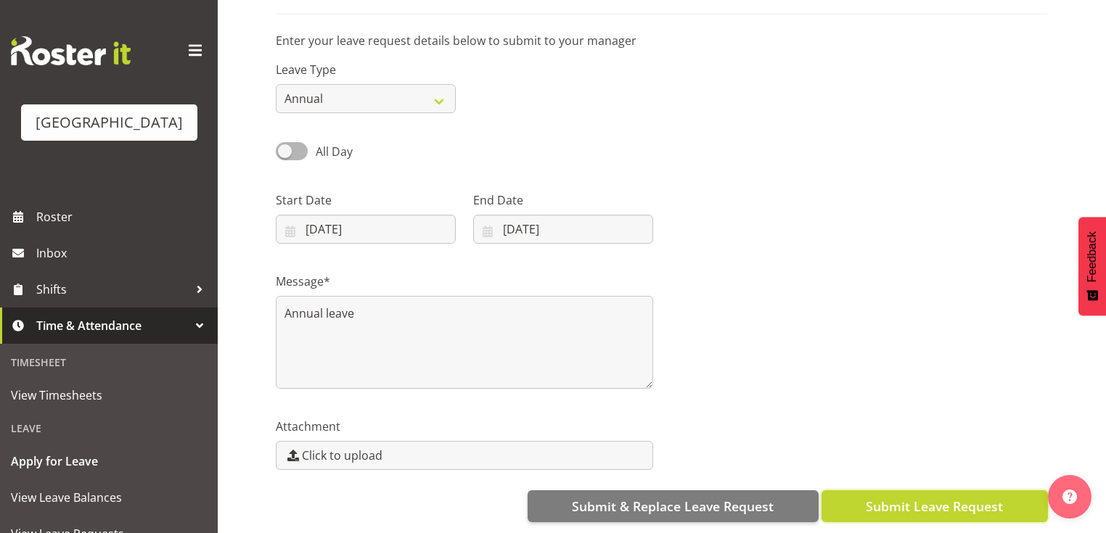
click at [927, 499] on span "Submit Leave Request" at bounding box center [934, 506] width 137 height 19
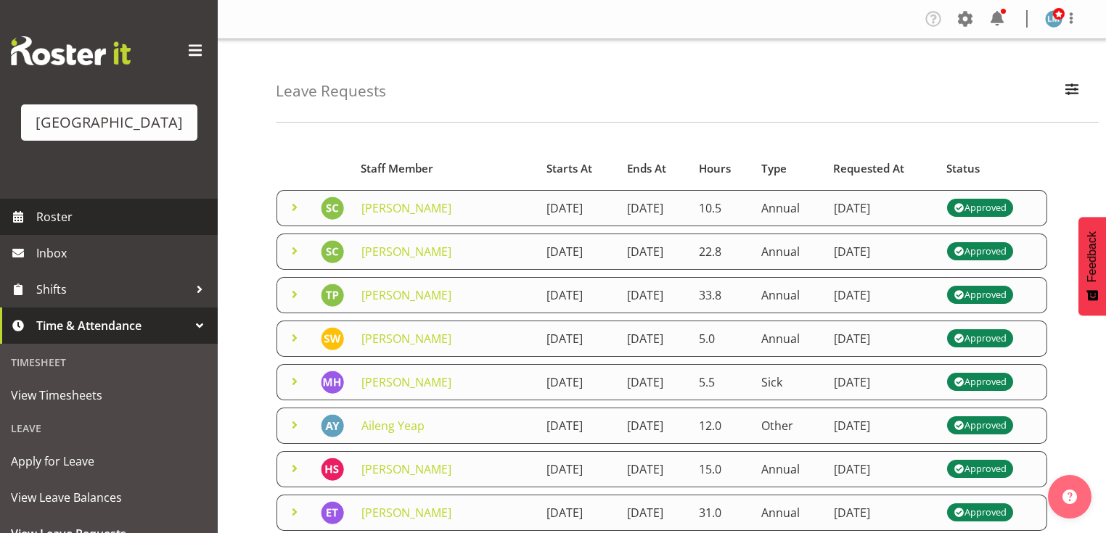
click at [52, 228] on span "Roster" at bounding box center [123, 217] width 174 height 22
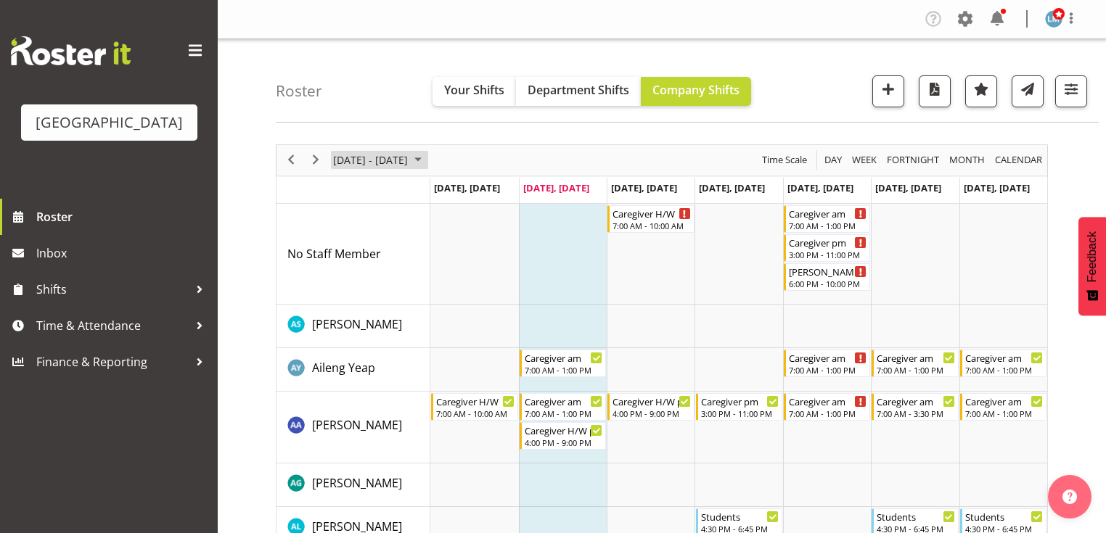
click at [427, 156] on span "August 2025" at bounding box center [417, 160] width 17 height 18
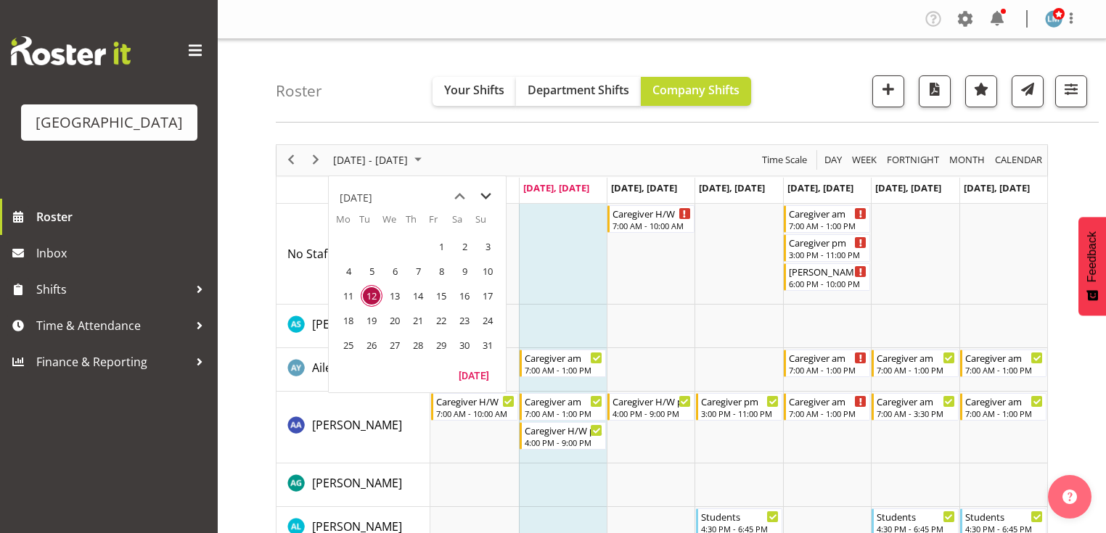
click at [485, 193] on span "next month" at bounding box center [485, 197] width 25 height 26
click at [348, 247] on span "1" at bounding box center [348, 247] width 22 height 22
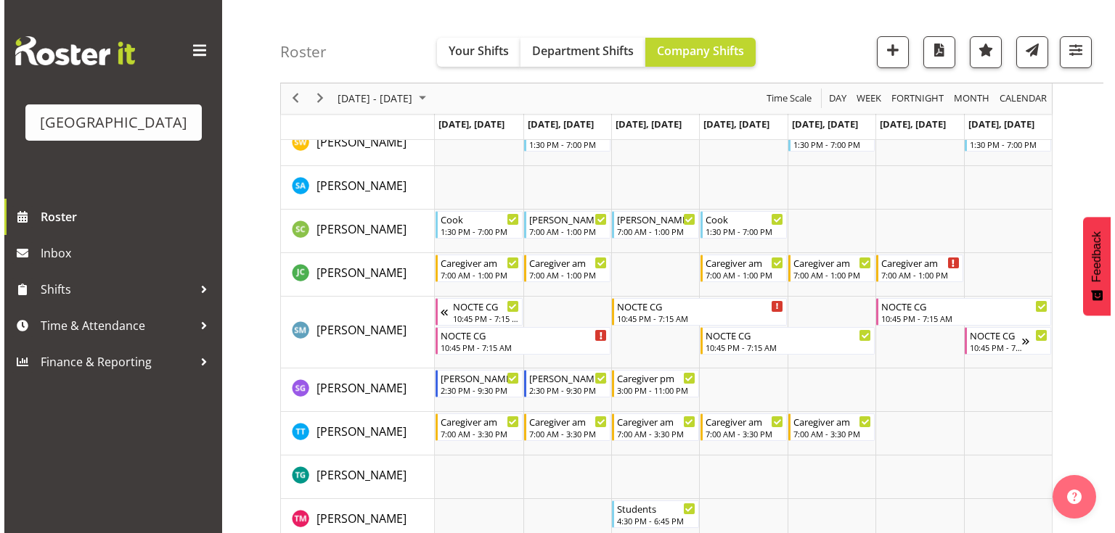
scroll to position [5109, 0]
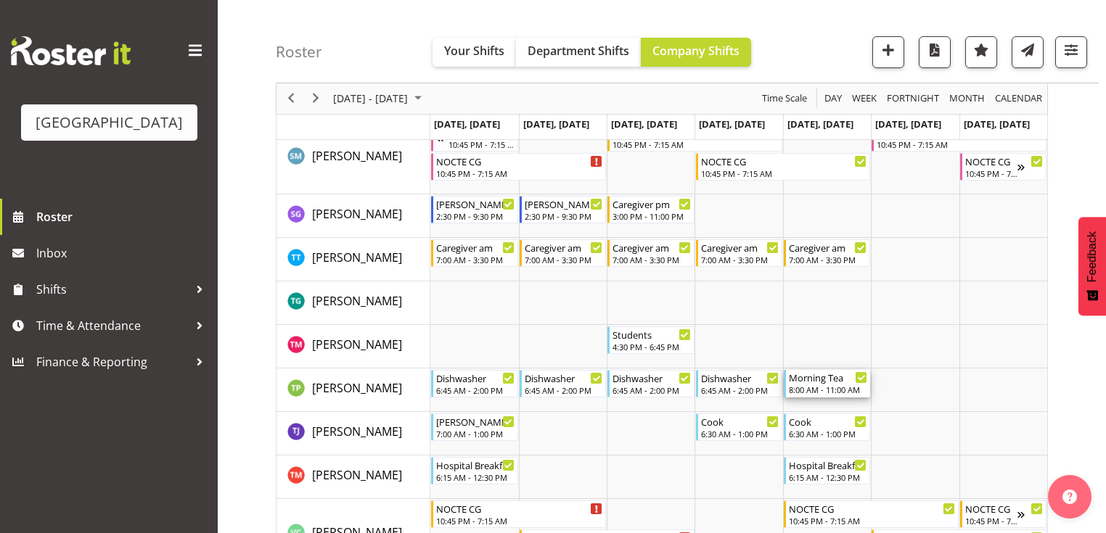
click at [821, 378] on div "Morning Tea" at bounding box center [828, 377] width 78 height 15
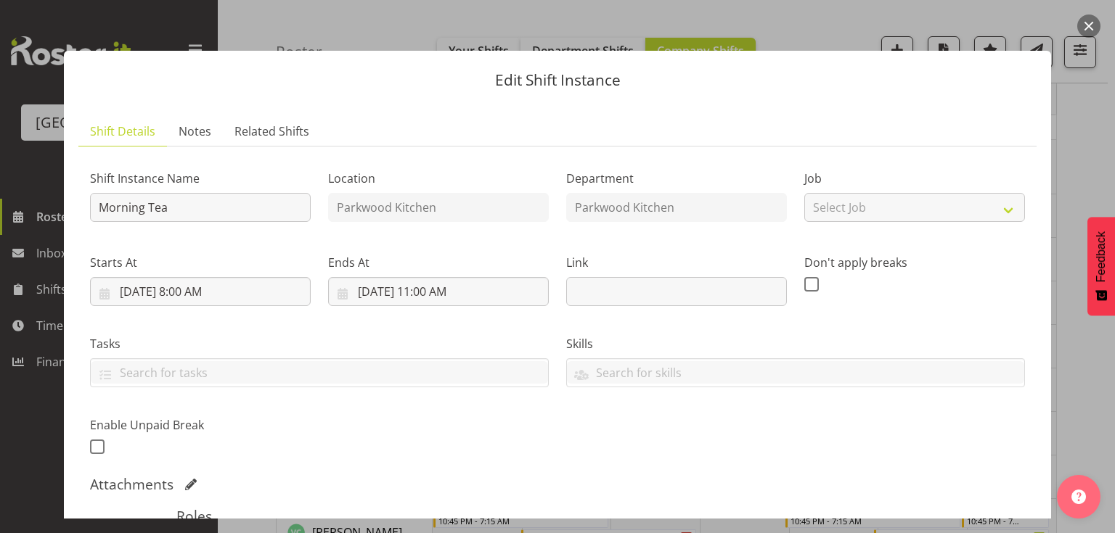
scroll to position [232, 0]
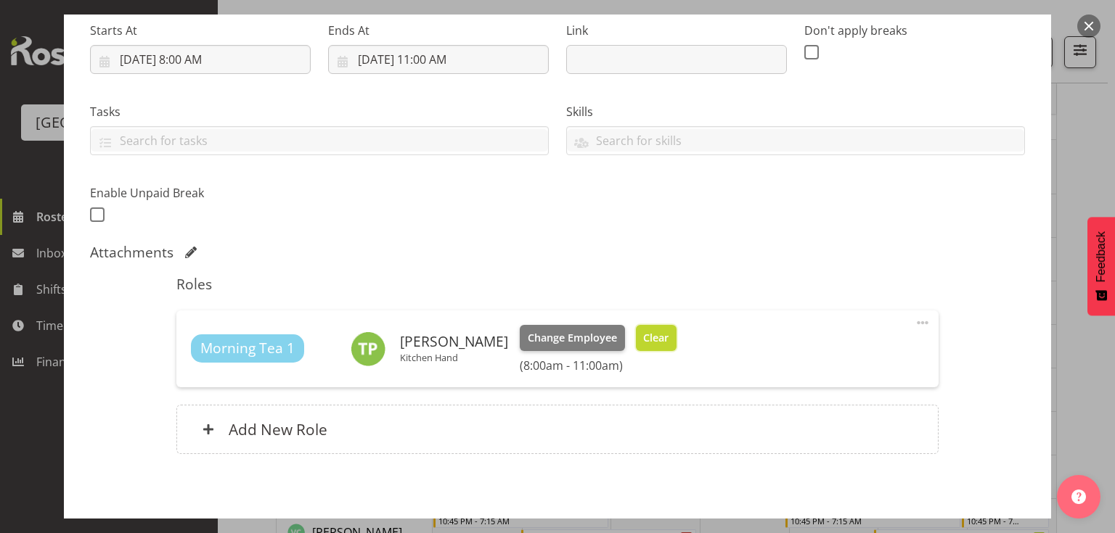
click at [643, 331] on span "Clear" at bounding box center [655, 338] width 25 height 16
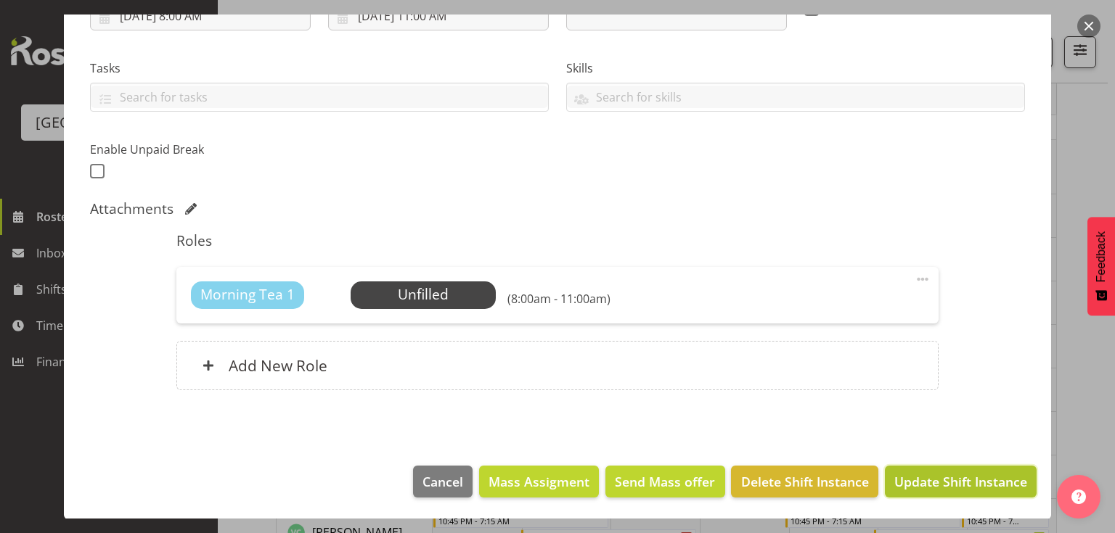
click at [913, 476] on span "Update Shift Instance" at bounding box center [960, 481] width 133 height 19
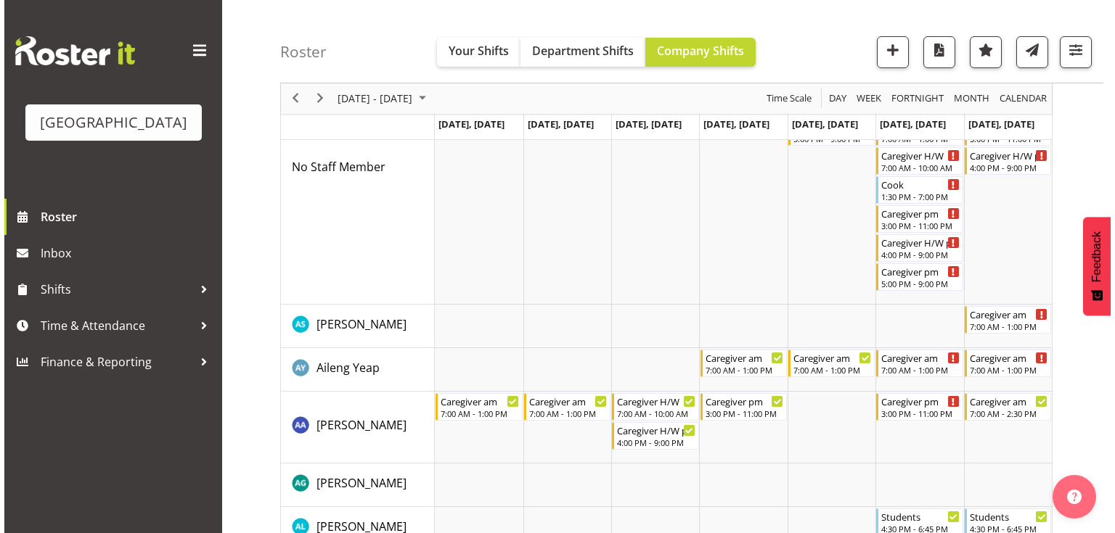
scroll to position [0, 0]
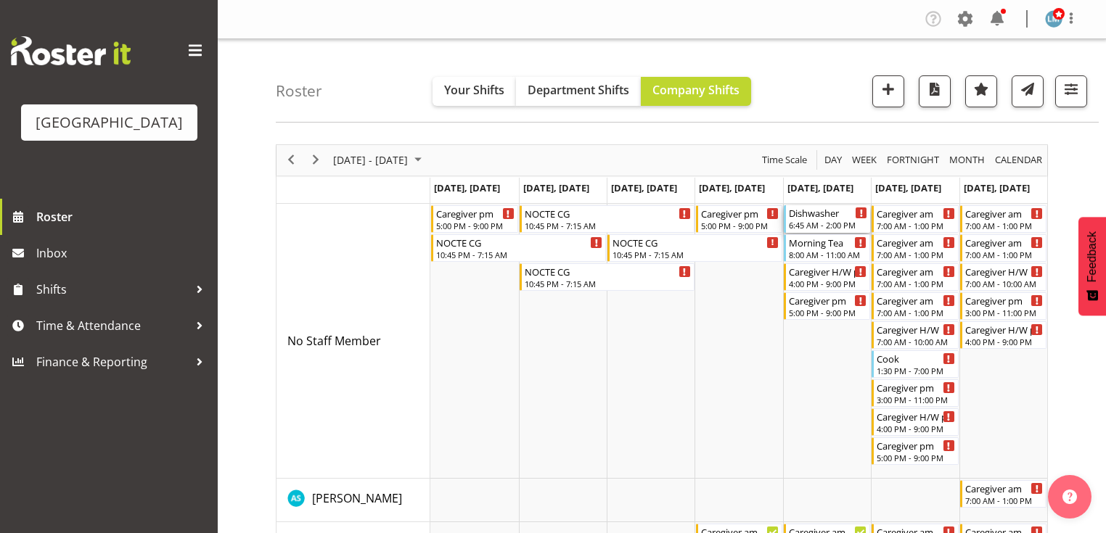
click at [814, 217] on div "Dishwasher" at bounding box center [828, 212] width 78 height 15
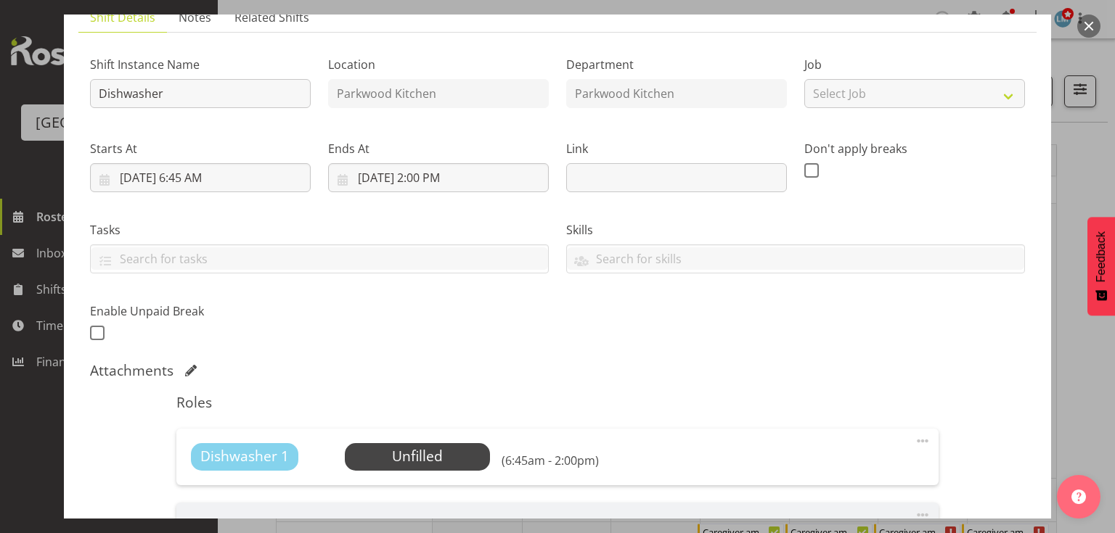
scroll to position [232, 0]
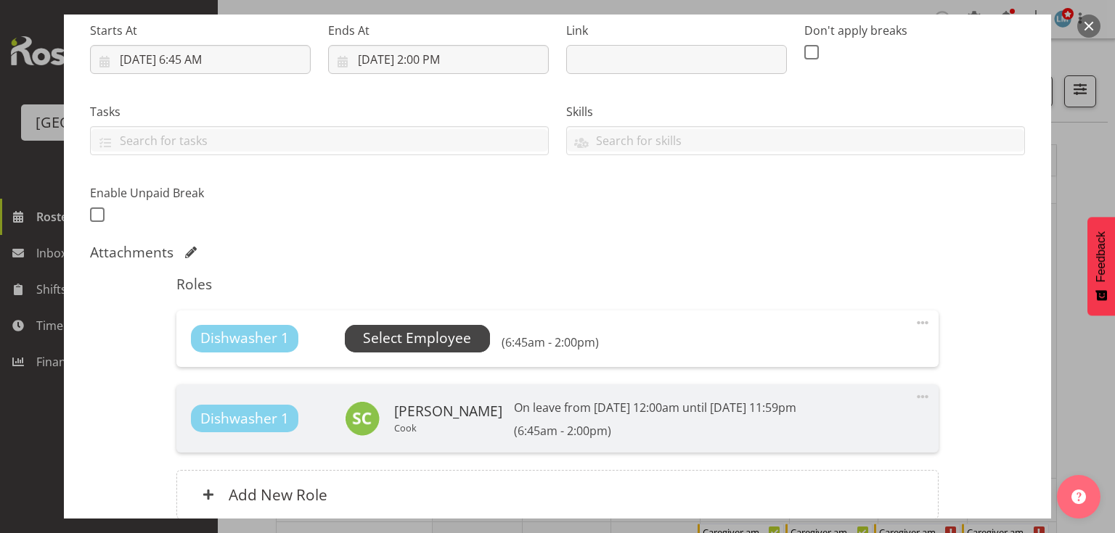
click at [438, 338] on span "Select Employee" at bounding box center [417, 338] width 108 height 21
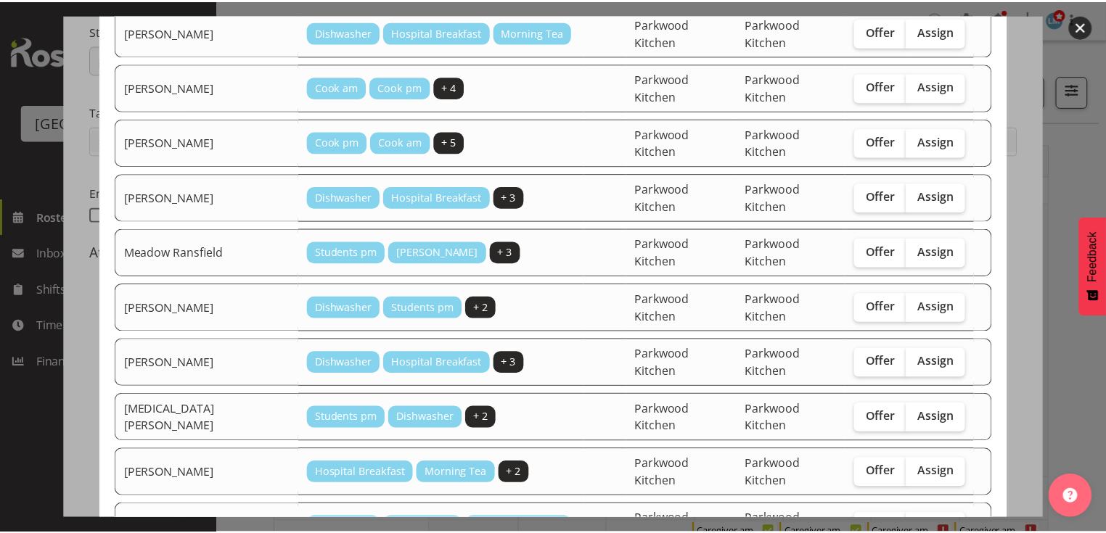
scroll to position [360, 0]
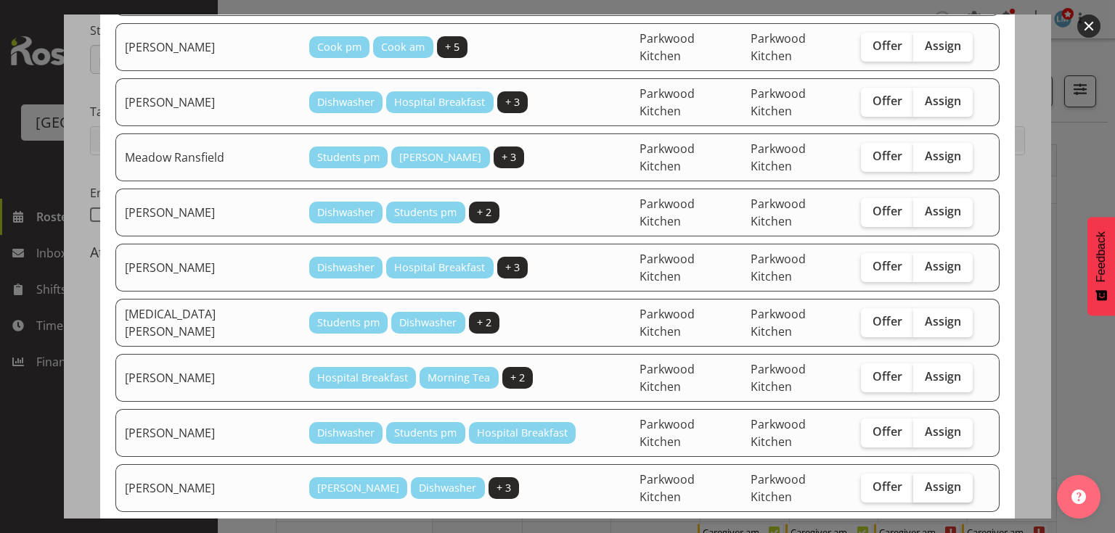
click at [932, 480] on span "Assign" at bounding box center [942, 487] width 36 height 15
click at [922, 483] on input "Assign" at bounding box center [917, 487] width 9 height 9
checkbox input "true"
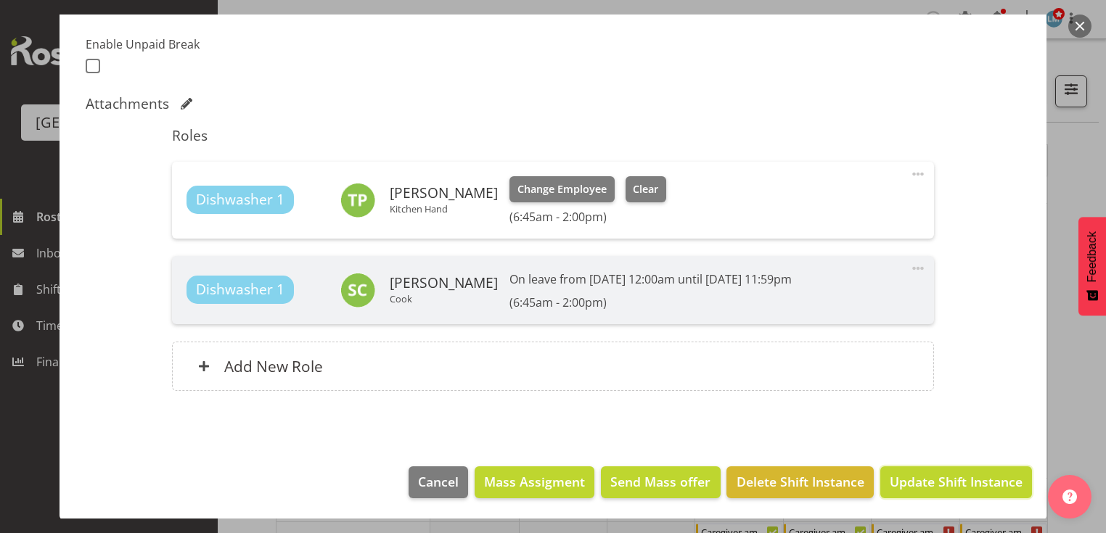
click at [935, 483] on span "Update Shift Instance" at bounding box center [956, 481] width 133 height 19
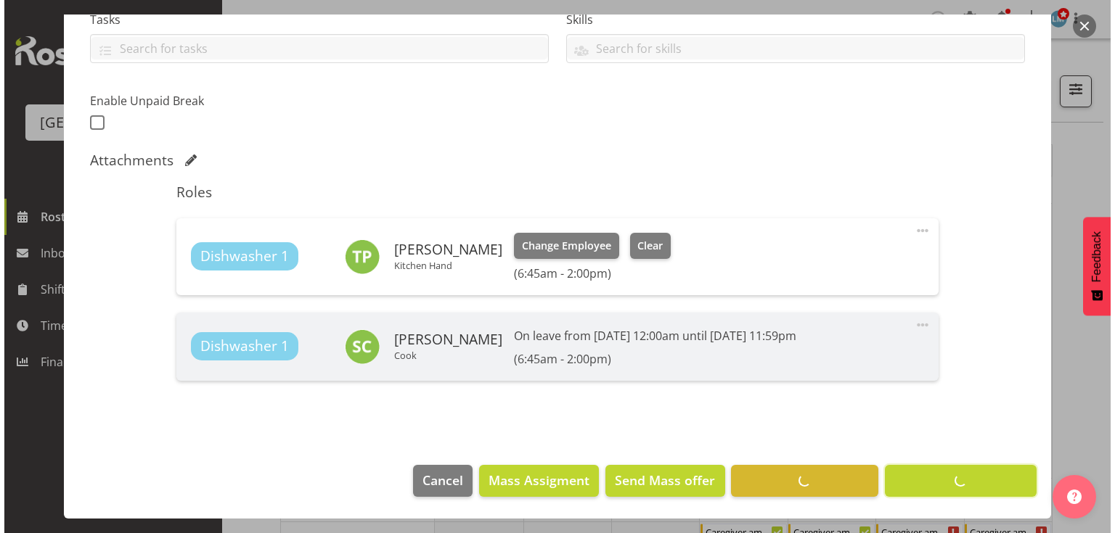
scroll to position [324, 0]
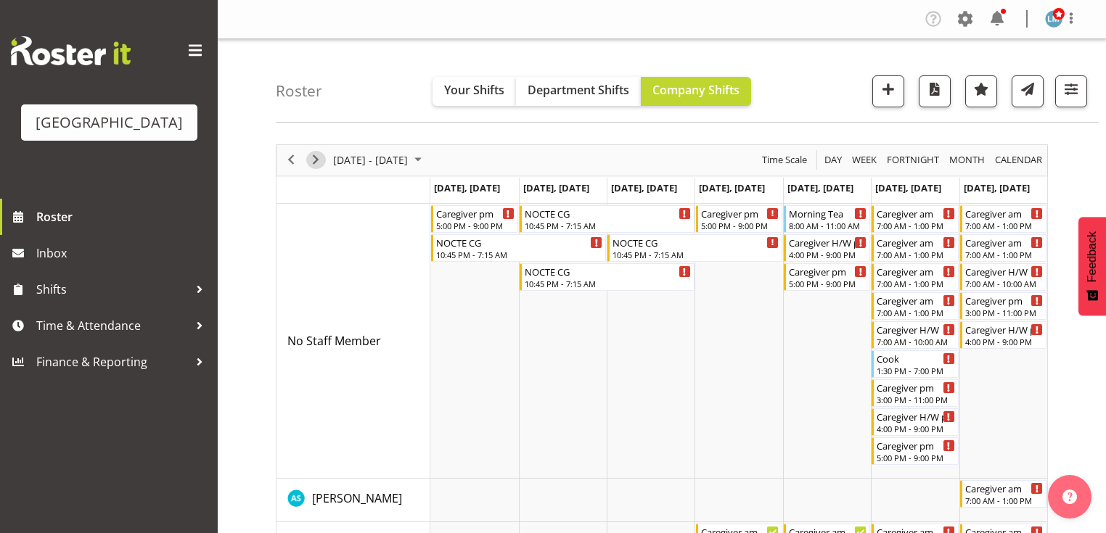
click at [317, 157] on span "Next" at bounding box center [315, 160] width 17 height 18
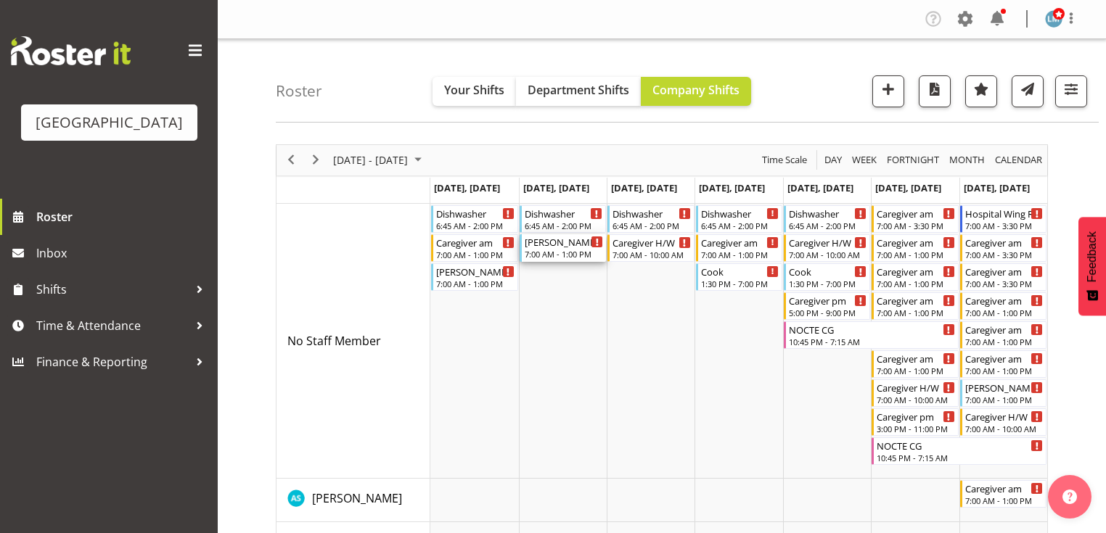
click at [560, 247] on div "[PERSON_NAME]" at bounding box center [564, 241] width 78 height 15
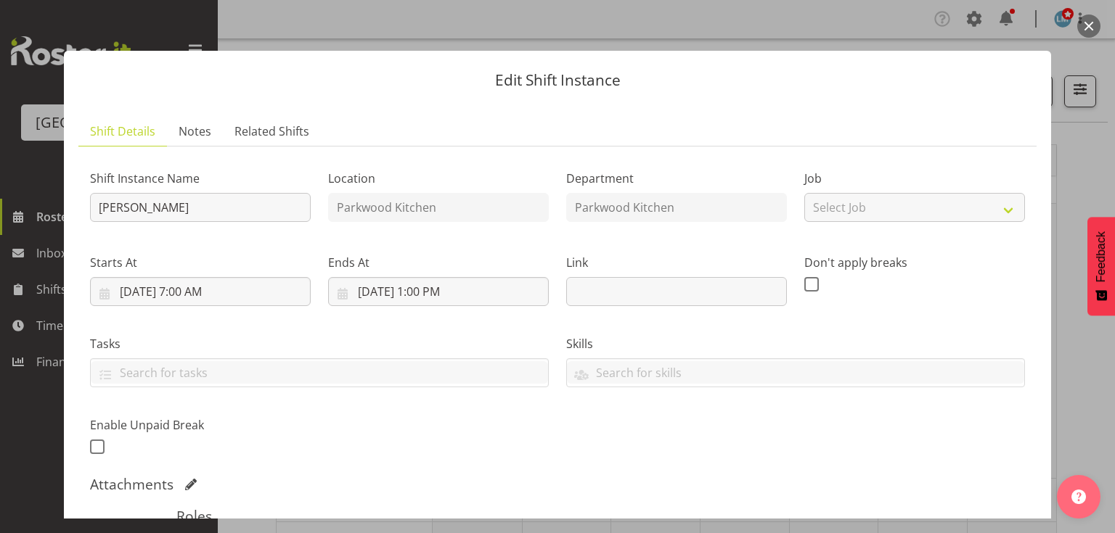
scroll to position [232, 0]
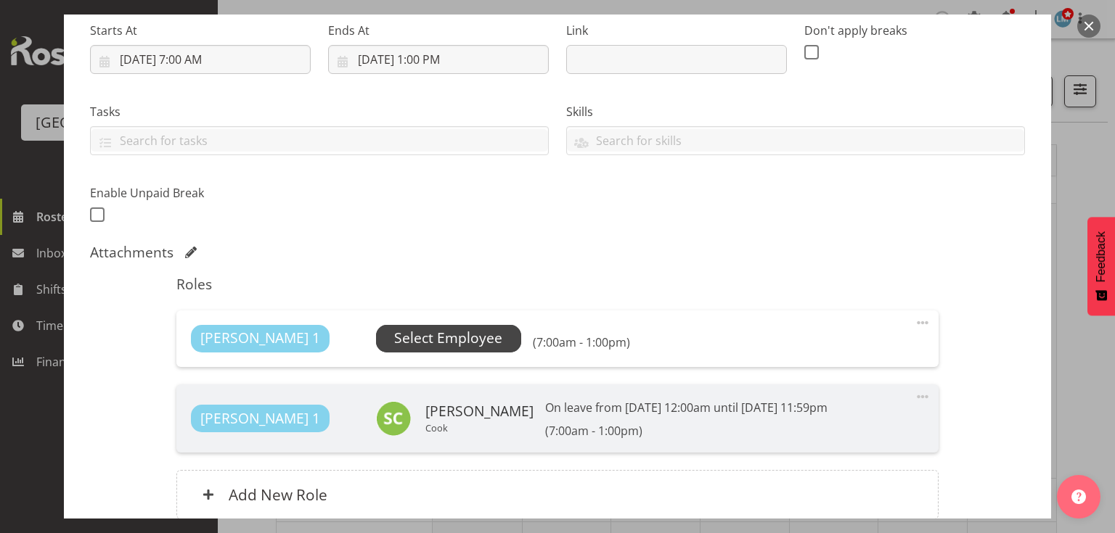
click at [394, 337] on span "Select Employee" at bounding box center [448, 338] width 108 height 21
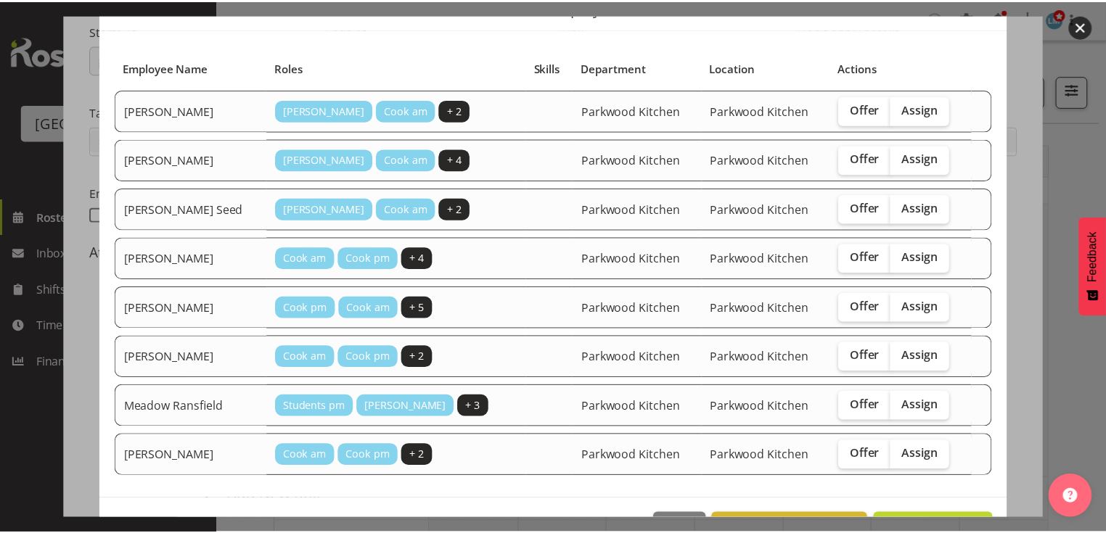
scroll to position [116, 0]
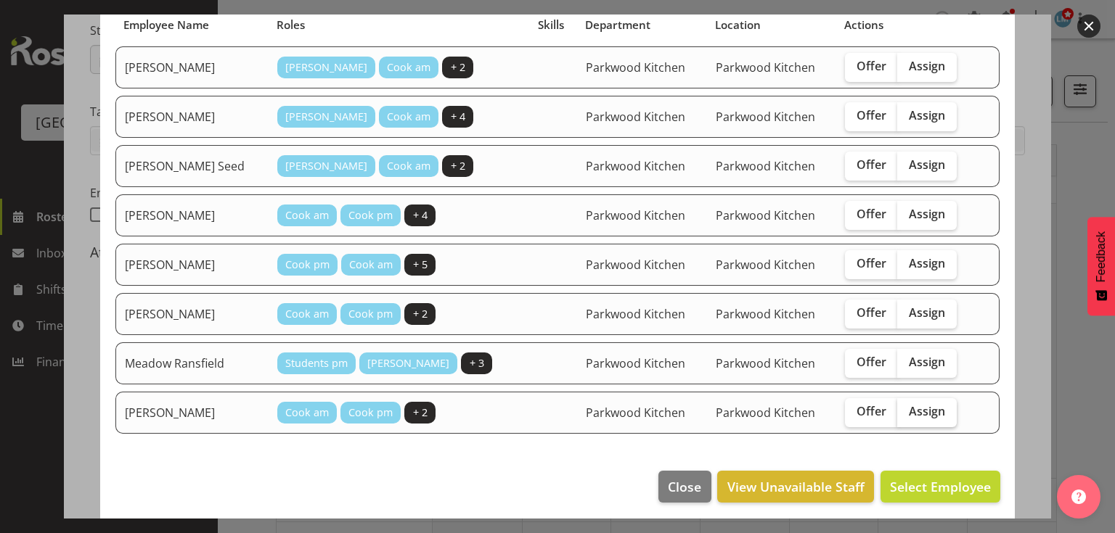
click at [909, 404] on span "Assign" at bounding box center [927, 411] width 36 height 15
click at [898, 407] on input "Assign" at bounding box center [901, 411] width 9 height 9
checkbox input "true"
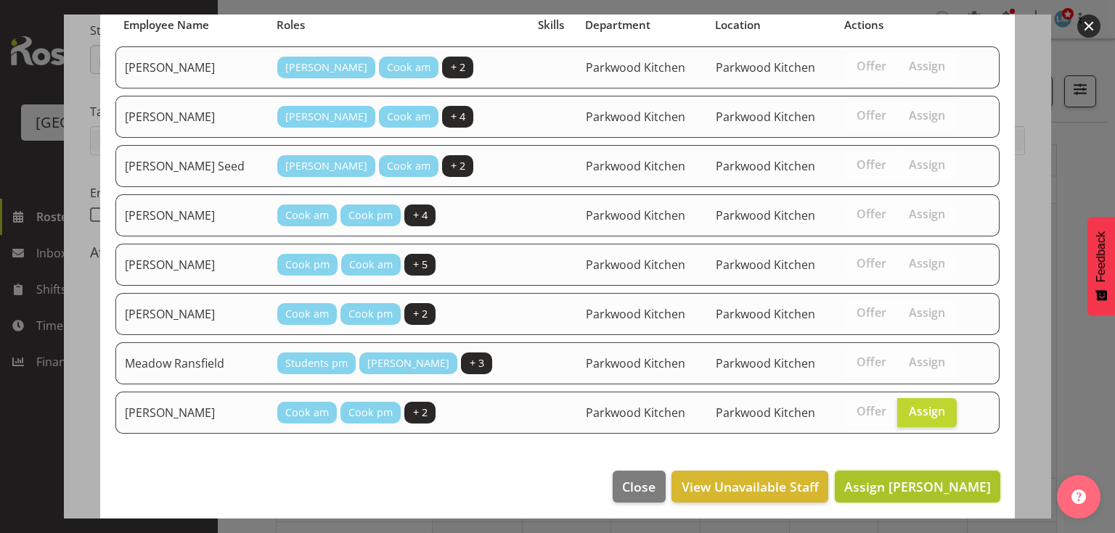
click at [931, 481] on span "Assign Trina James" at bounding box center [917, 486] width 147 height 17
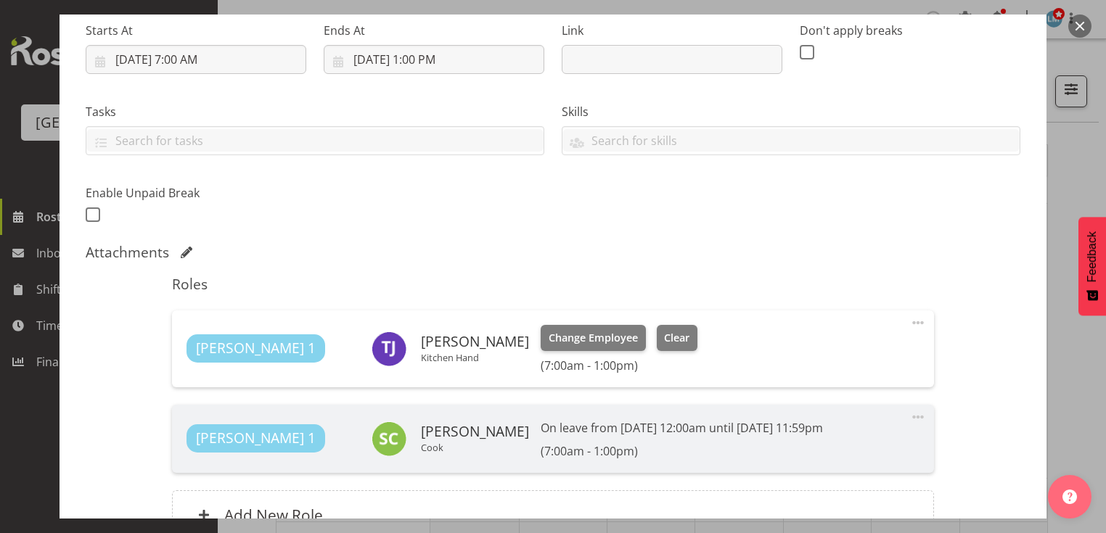
scroll to position [381, 0]
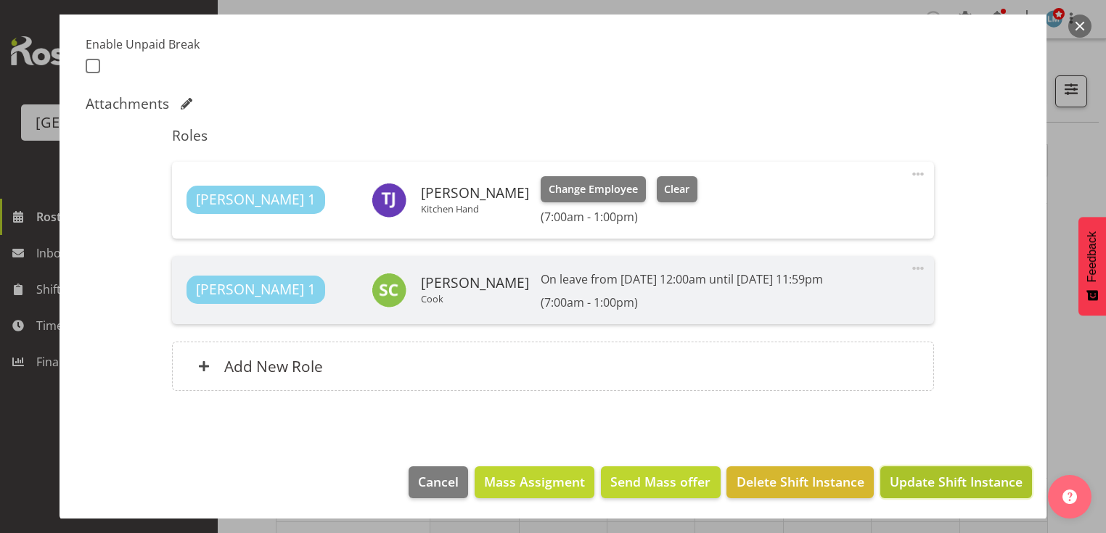
click at [937, 485] on span "Update Shift Instance" at bounding box center [956, 481] width 133 height 19
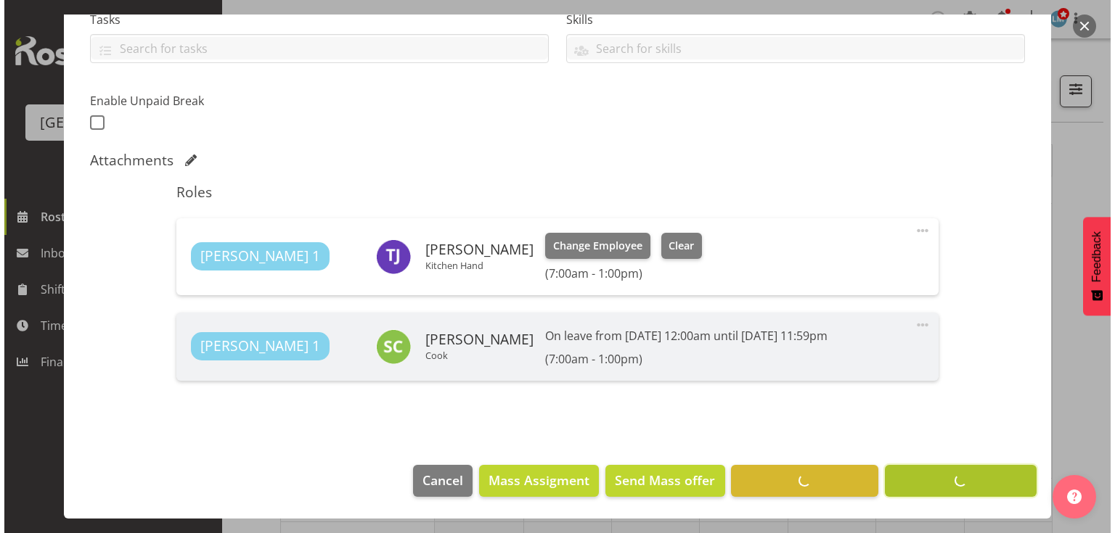
scroll to position [324, 0]
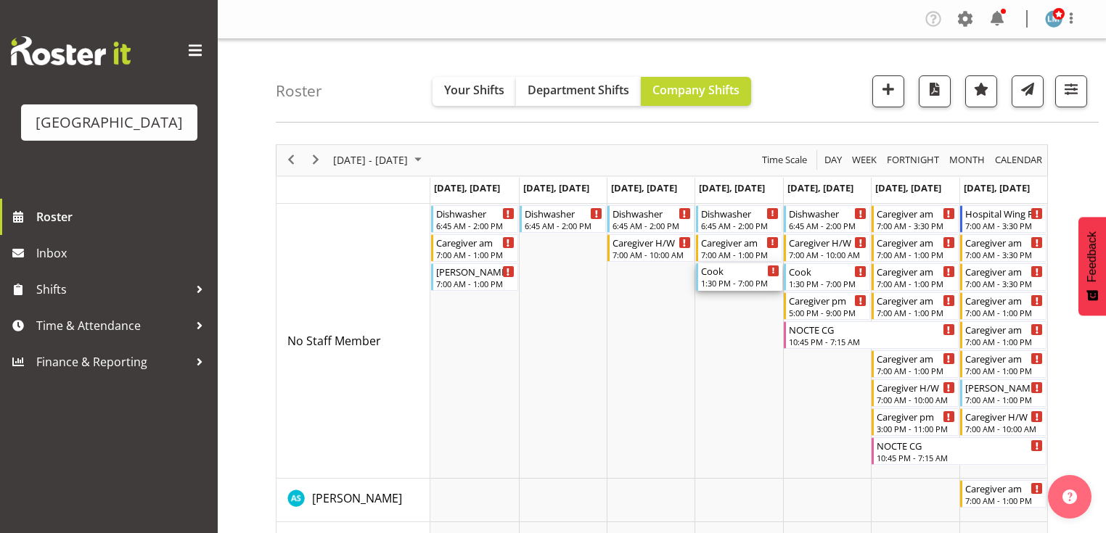
click at [729, 282] on div "1:30 PM - 7:00 PM" at bounding box center [740, 283] width 78 height 12
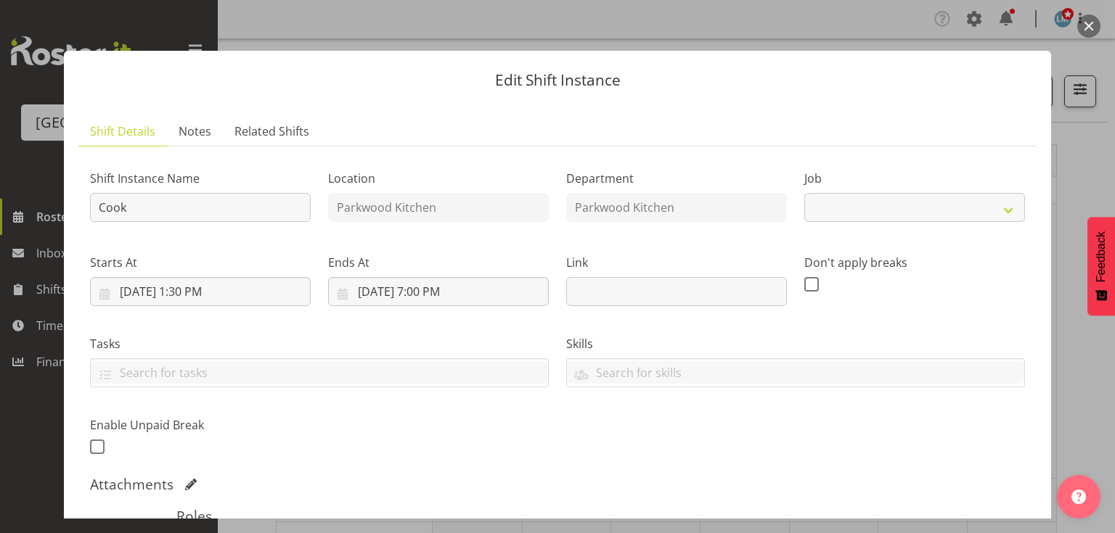
select select "9508"
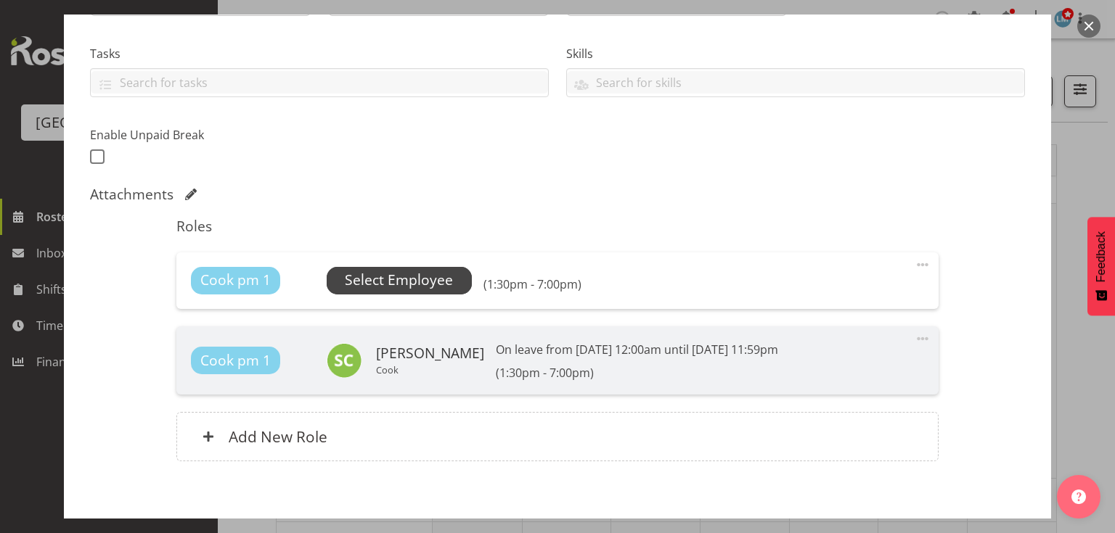
click at [414, 273] on span "Select Employee" at bounding box center [399, 280] width 108 height 21
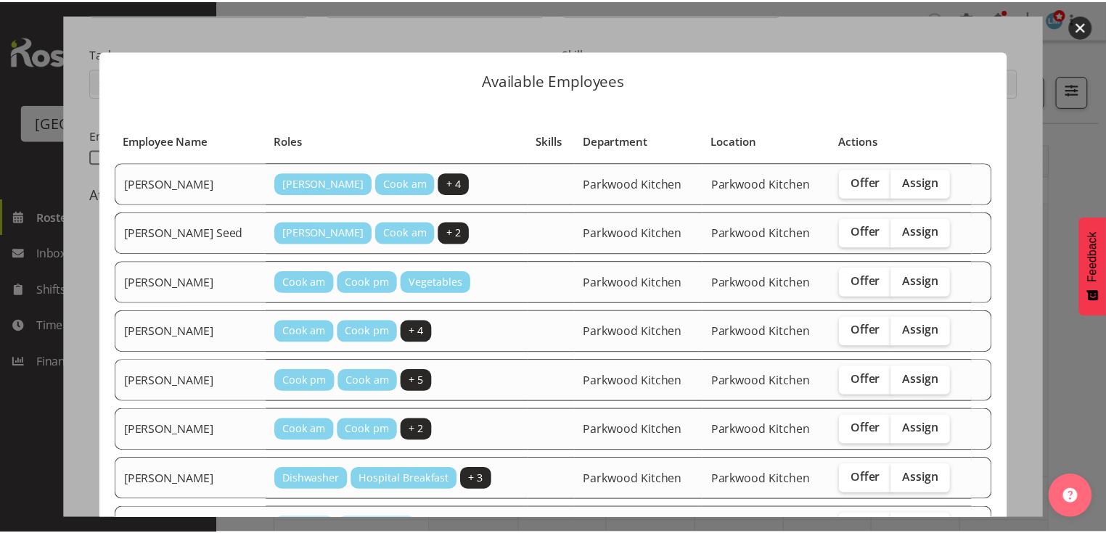
scroll to position [165, 0]
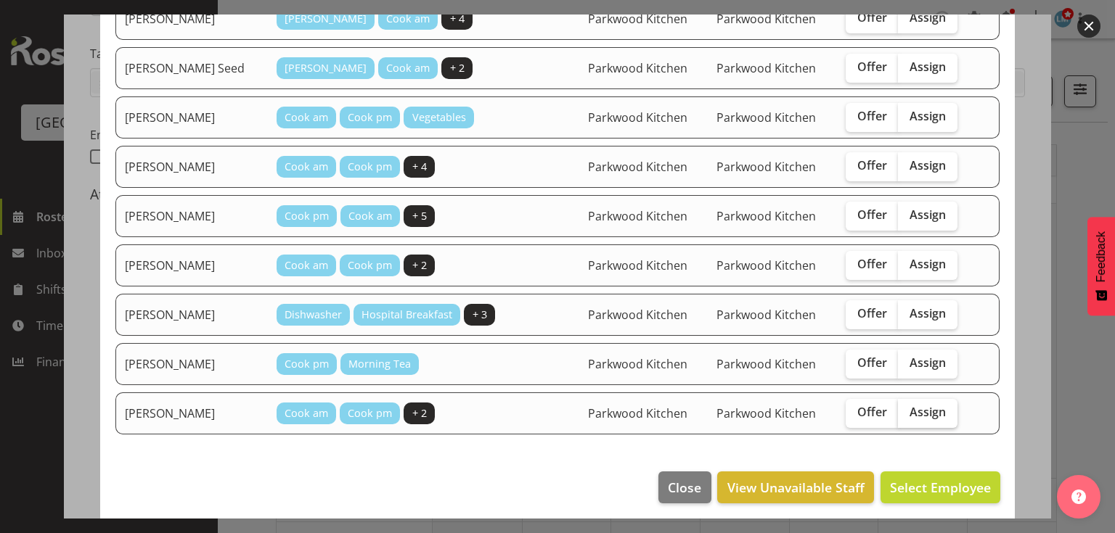
click at [909, 406] on span "Assign" at bounding box center [927, 412] width 36 height 15
click at [906, 408] on input "Assign" at bounding box center [902, 412] width 9 height 9
checkbox input "true"
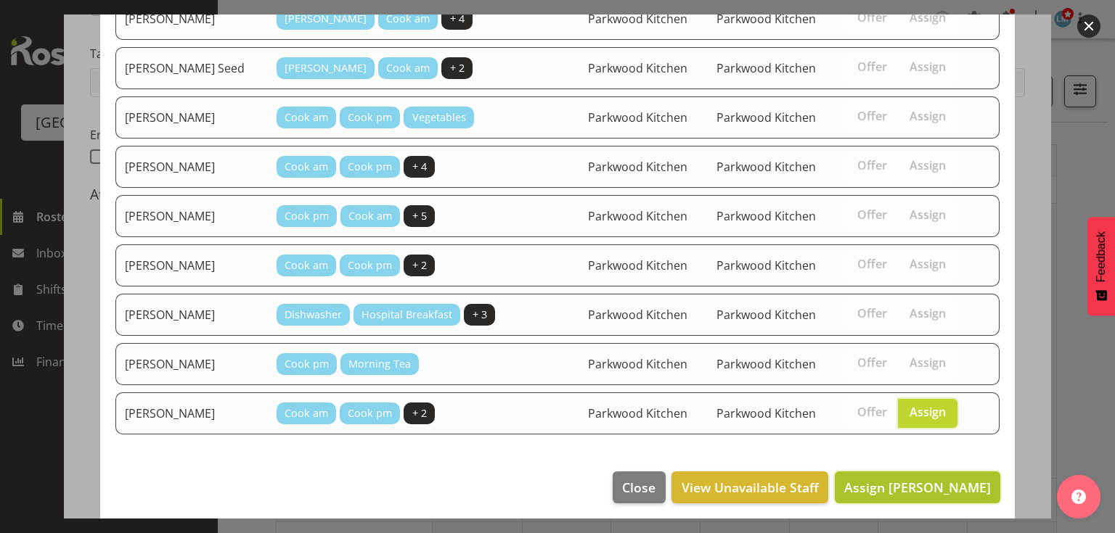
click at [907, 479] on span "Assign Trina James" at bounding box center [917, 487] width 147 height 17
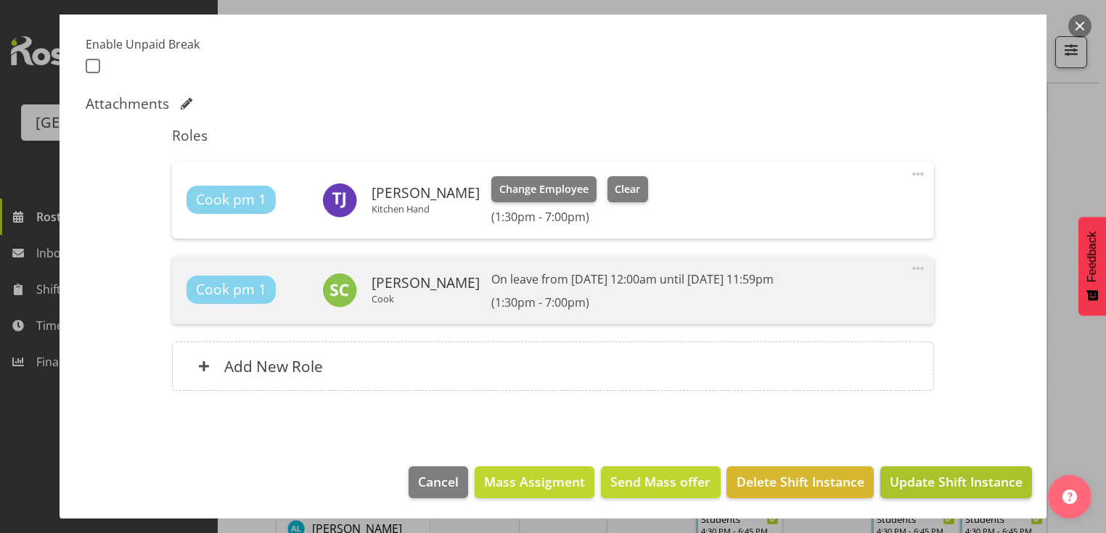
scroll to position [174, 0]
click at [920, 477] on span "Update Shift Instance" at bounding box center [956, 481] width 133 height 19
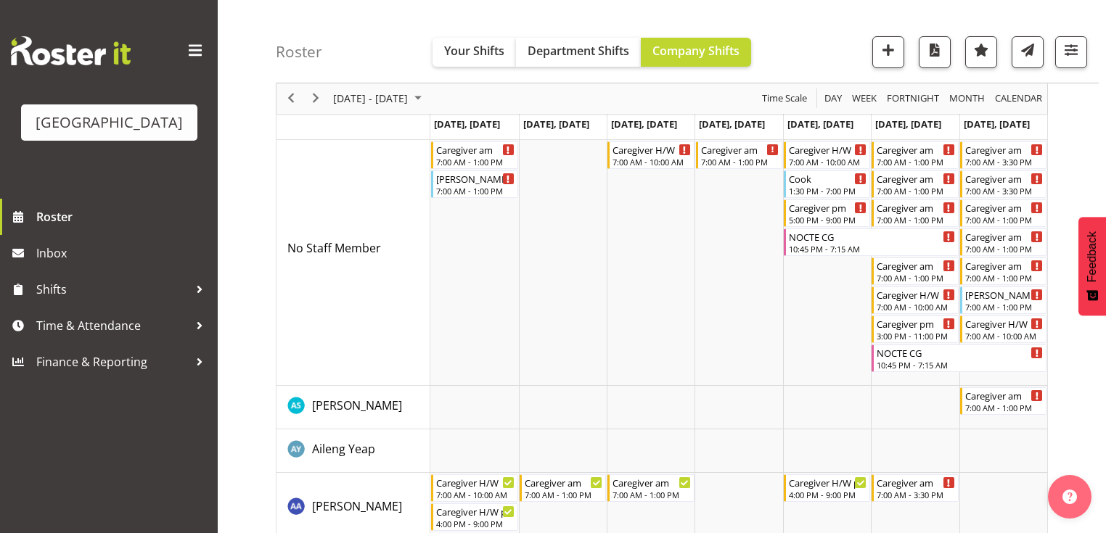
scroll to position [0, 0]
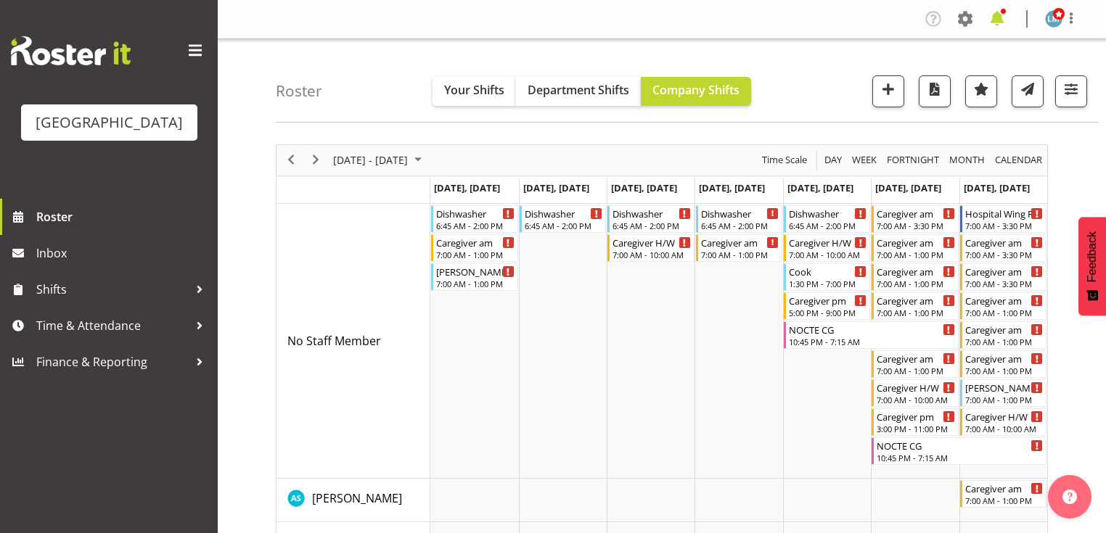
click at [996, 18] on span at bounding box center [996, 18] width 23 height 23
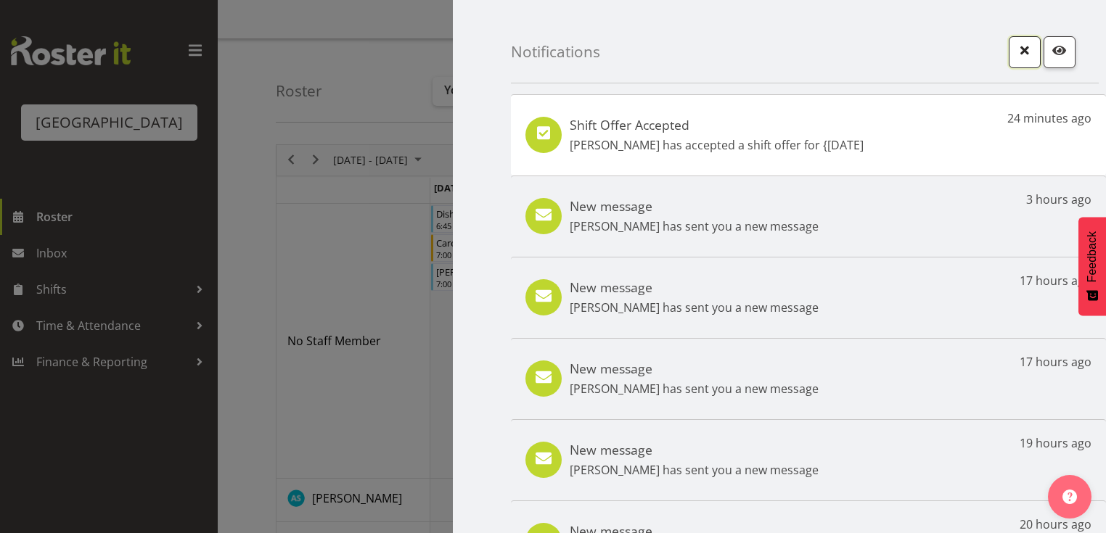
click at [1019, 51] on span "button" at bounding box center [1024, 50] width 19 height 19
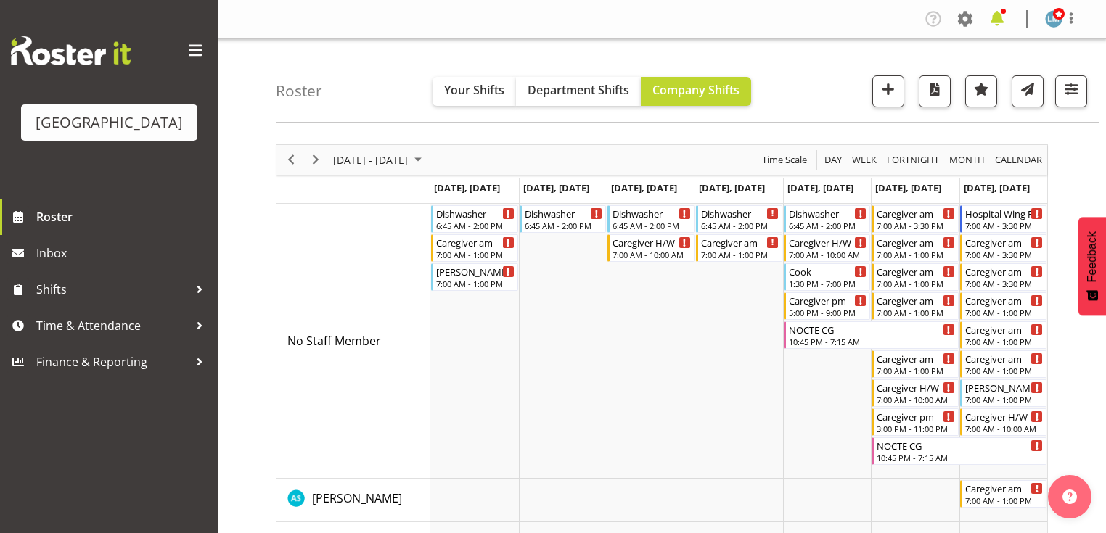
click at [996, 15] on span at bounding box center [996, 18] width 23 height 23
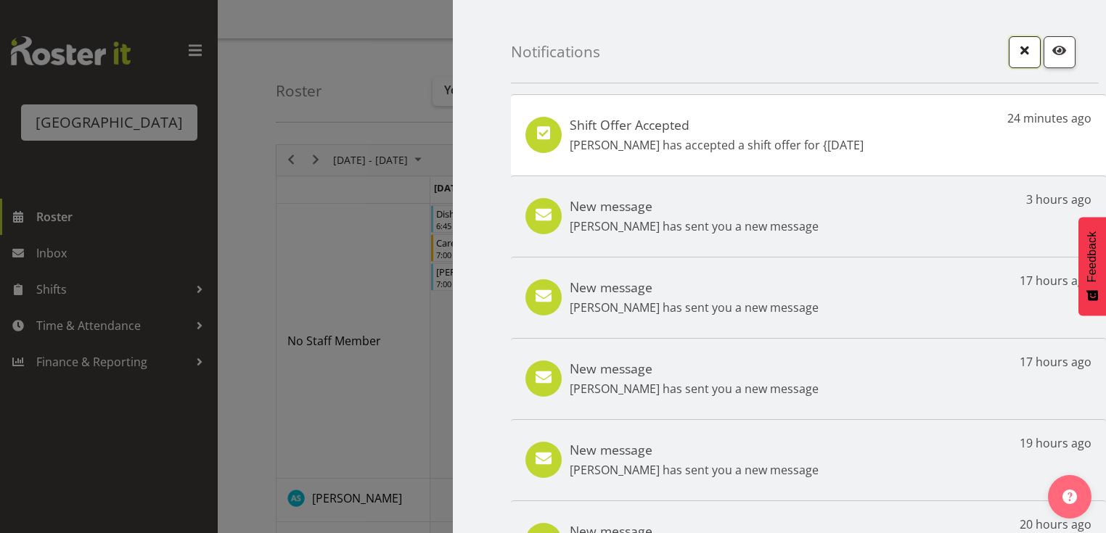
click at [1015, 48] on span "button" at bounding box center [1024, 50] width 19 height 19
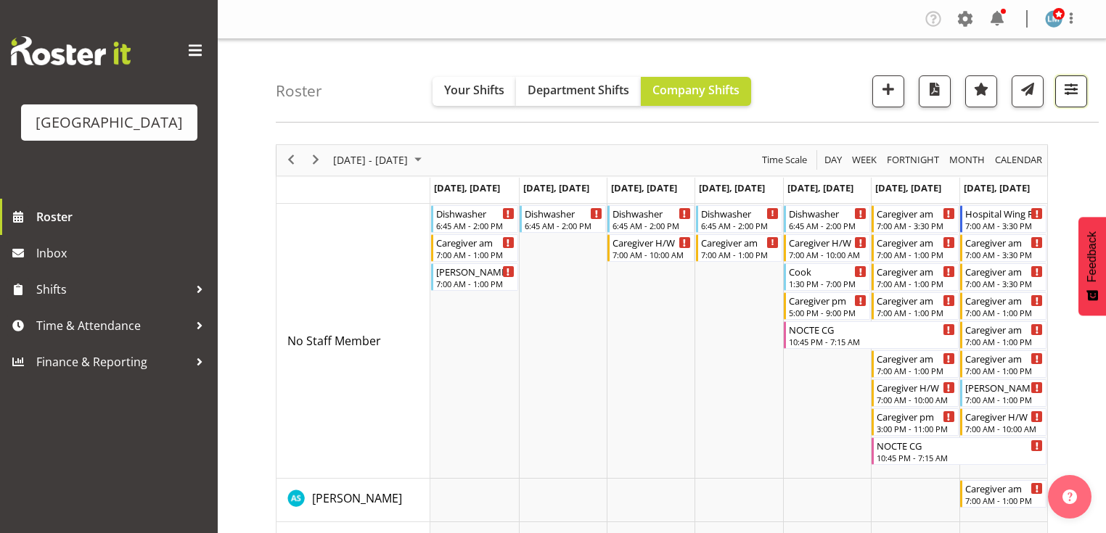
click at [1072, 86] on span "button" at bounding box center [1071, 89] width 19 height 19
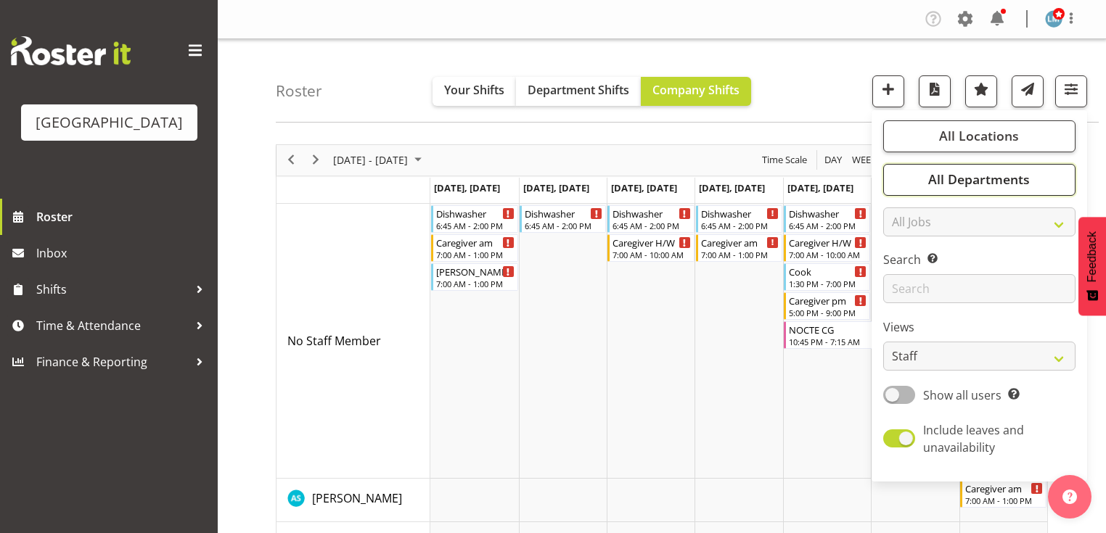
click at [1000, 171] on span "All Departments" at bounding box center [979, 179] width 102 height 17
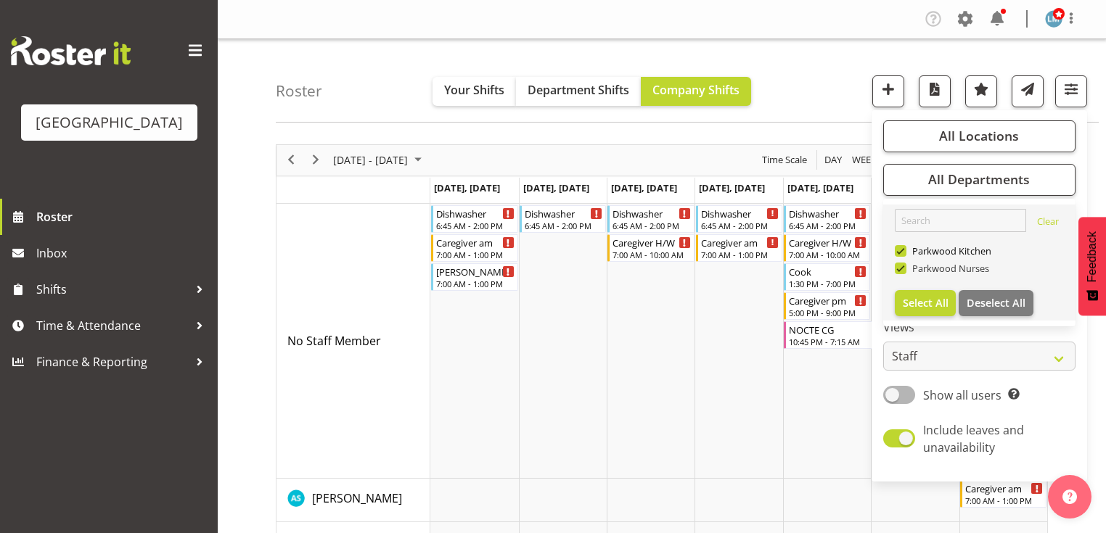
click at [903, 268] on span at bounding box center [901, 269] width 12 height 12
click at [903, 268] on input "Parkwood Nurses" at bounding box center [899, 267] width 9 height 9
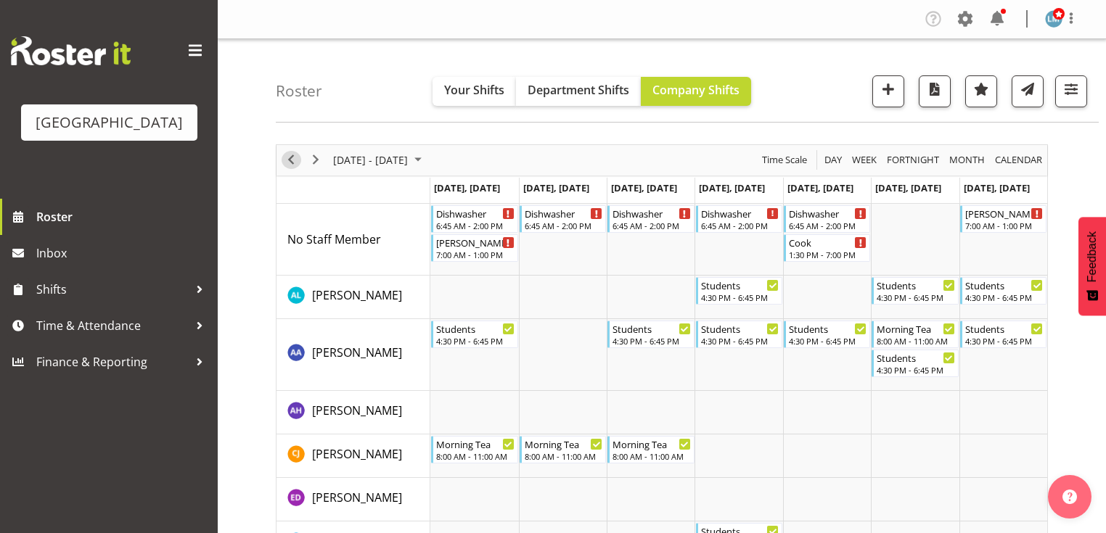
click at [293, 158] on span "Previous" at bounding box center [290, 160] width 17 height 18
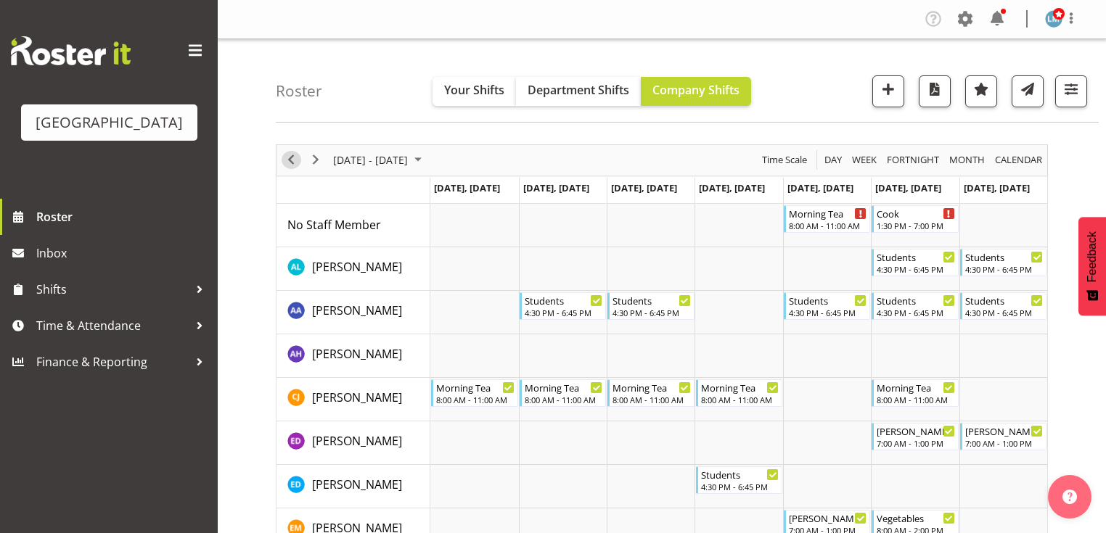
click at [293, 159] on span "Previous" at bounding box center [290, 160] width 17 height 18
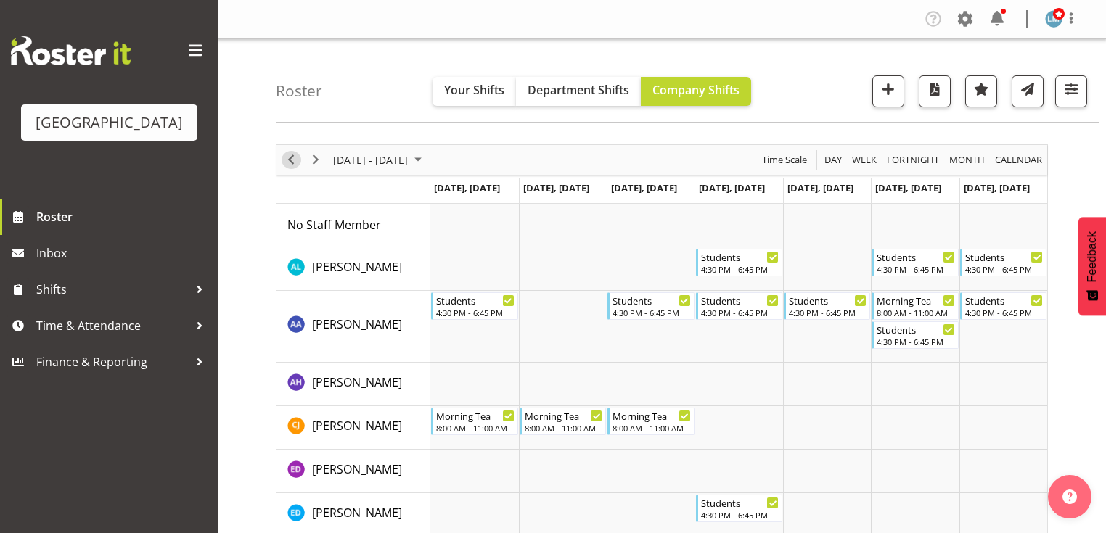
click at [287, 160] on span "Previous" at bounding box center [290, 160] width 17 height 18
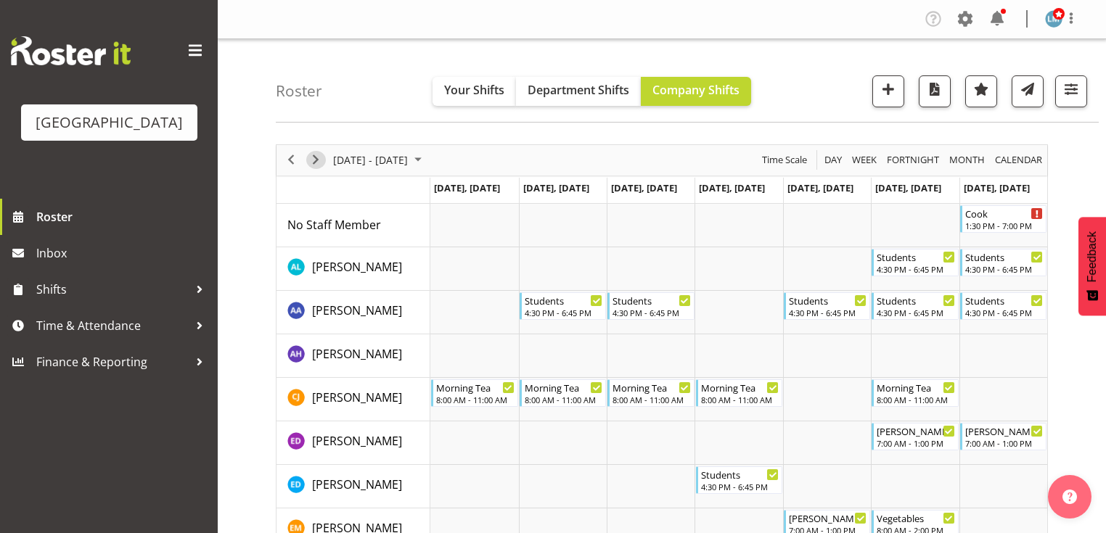
click at [317, 157] on span "Next" at bounding box center [315, 160] width 17 height 18
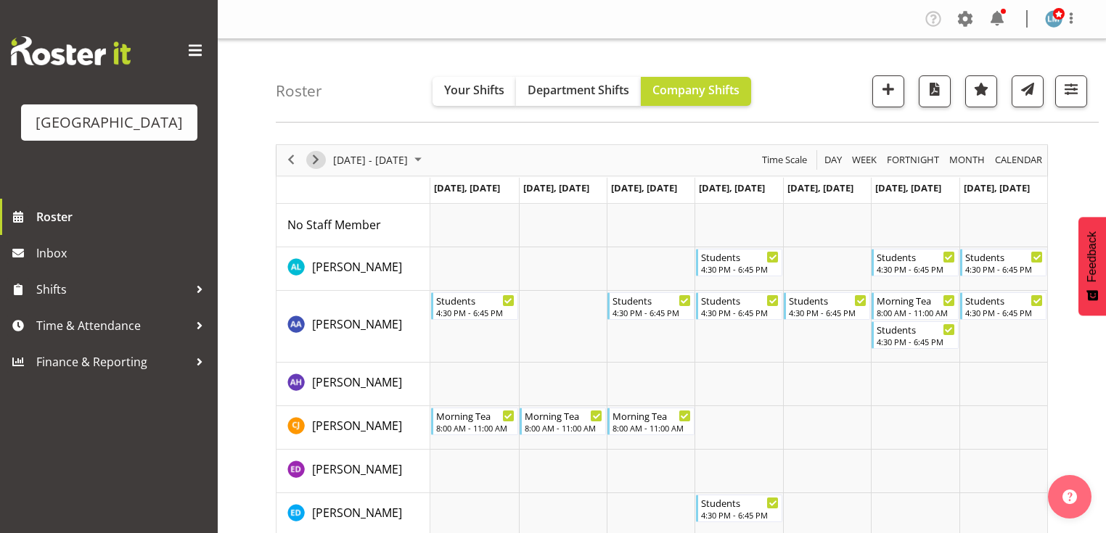
click at [317, 157] on span "Next" at bounding box center [315, 160] width 17 height 18
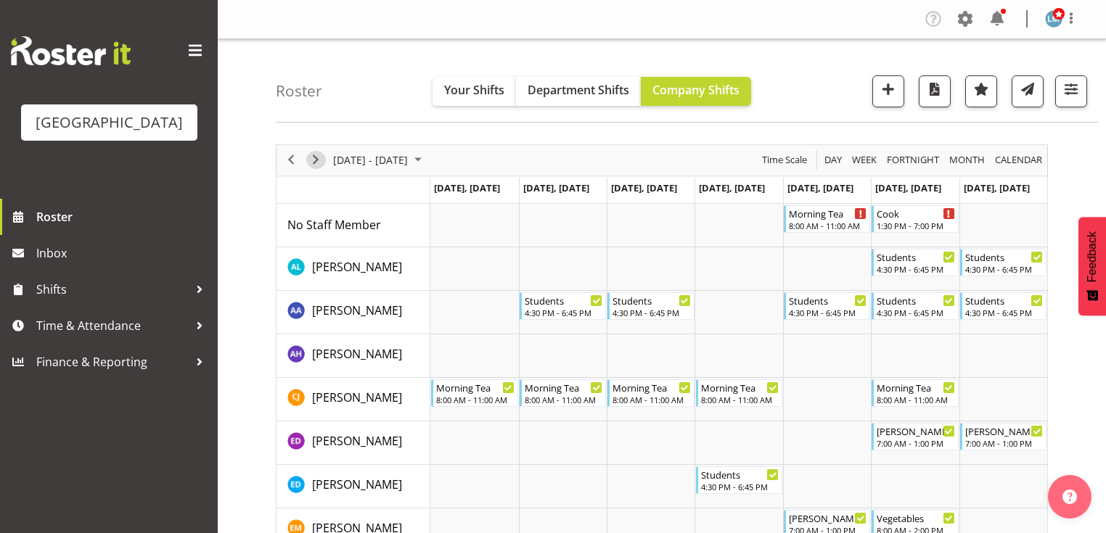
click at [316, 157] on span "Next" at bounding box center [315, 160] width 17 height 18
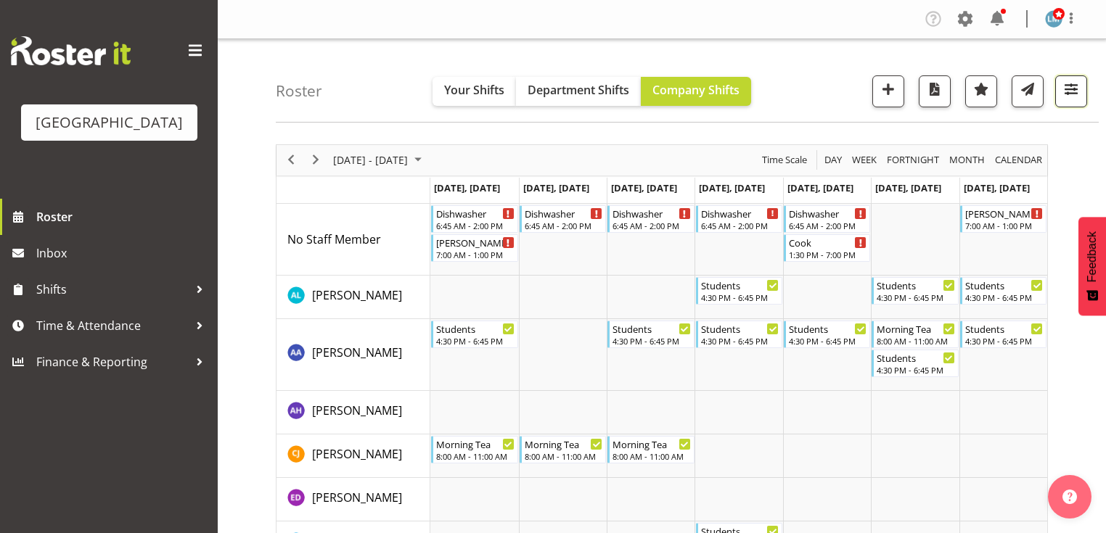
click at [1068, 89] on span "button" at bounding box center [1071, 89] width 19 height 19
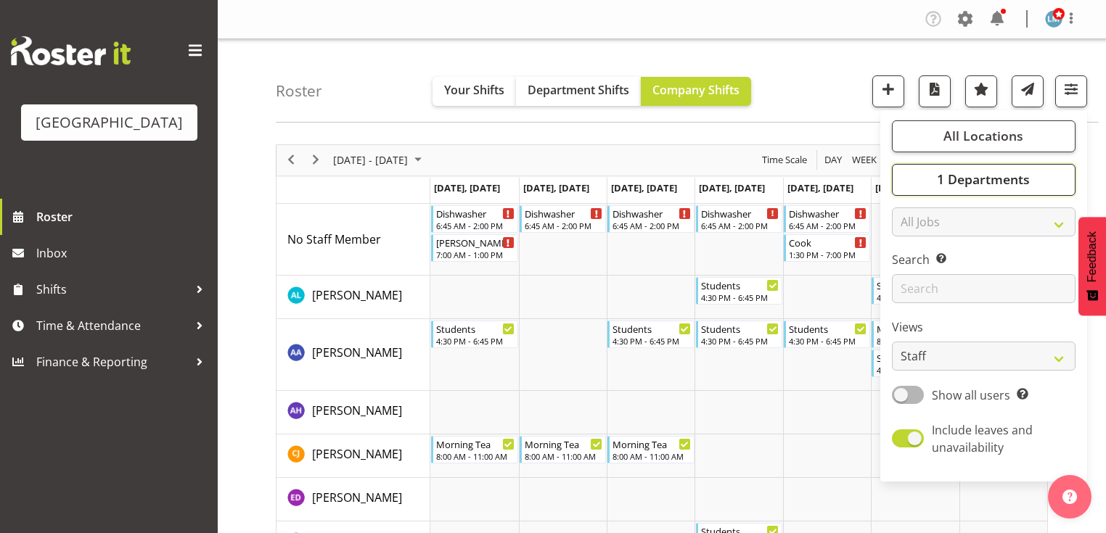
click at [969, 180] on span "1 Departments" at bounding box center [983, 179] width 93 height 17
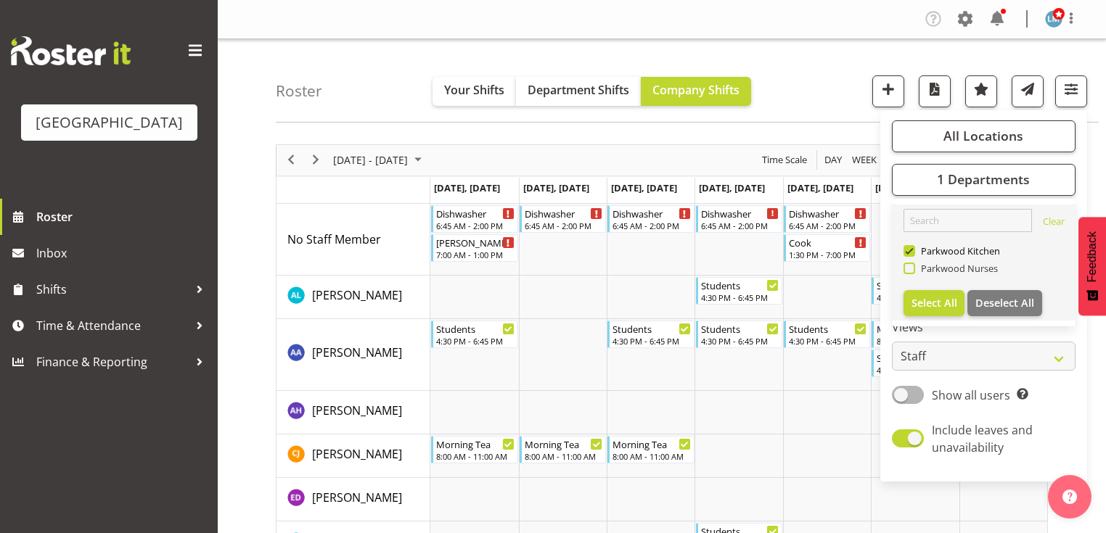
click at [909, 268] on span at bounding box center [909, 269] width 12 height 12
click at [909, 268] on input "Parkwood Nurses" at bounding box center [907, 267] width 9 height 9
checkbox input "true"
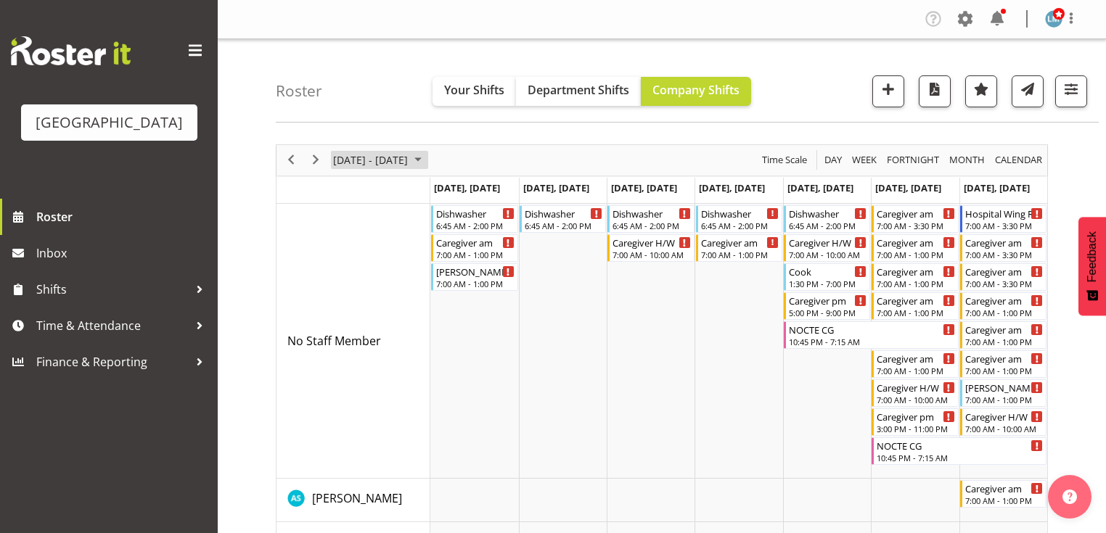
click at [427, 160] on span "September 2025" at bounding box center [417, 160] width 17 height 18
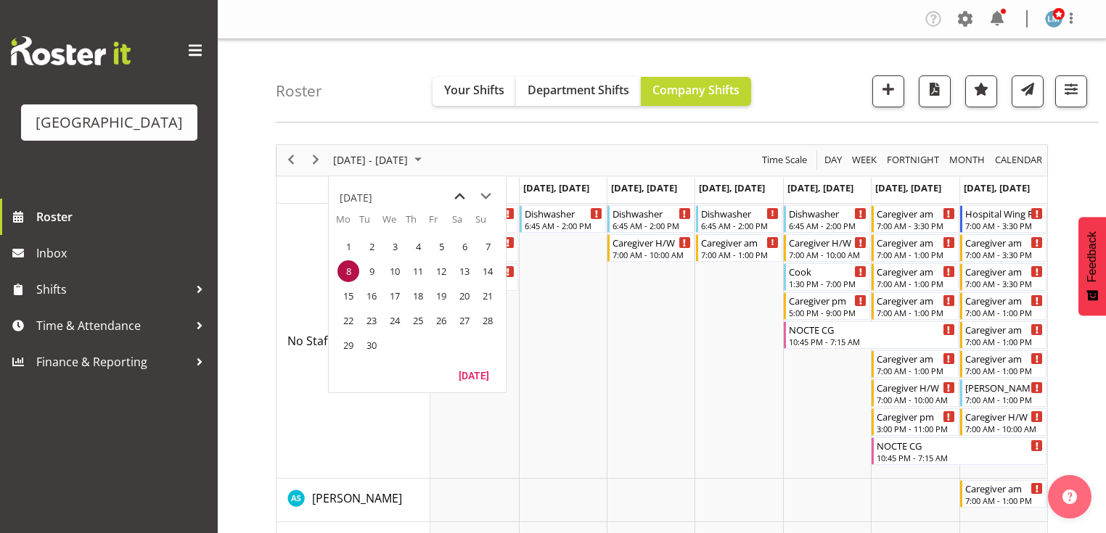
click at [461, 194] on span "previous month" at bounding box center [459, 197] width 25 height 26
click at [346, 297] on span "11" at bounding box center [348, 296] width 22 height 22
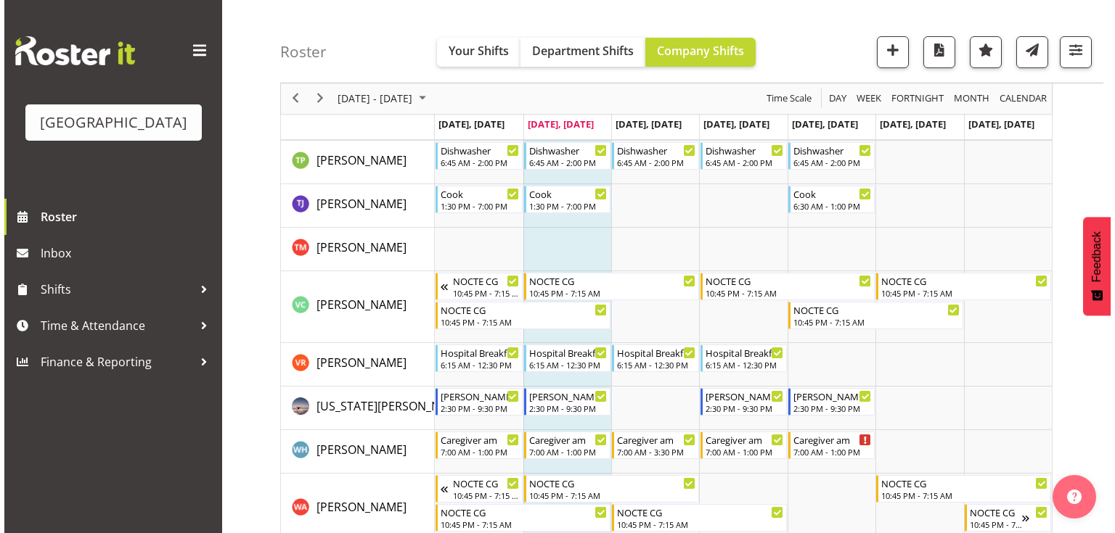
scroll to position [5342, 0]
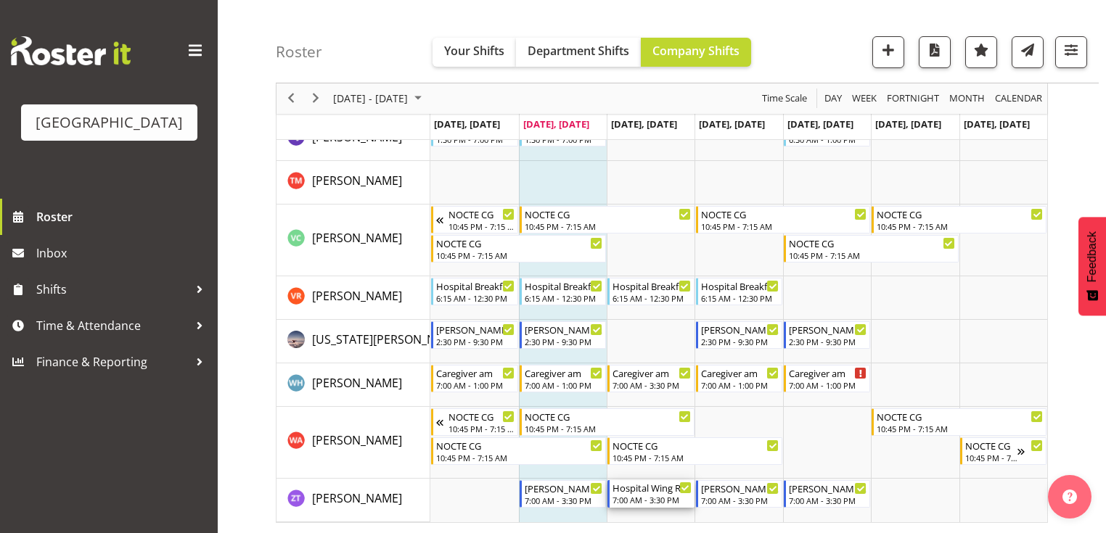
click at [644, 491] on div "Hospital Wing RN" at bounding box center [651, 487] width 78 height 15
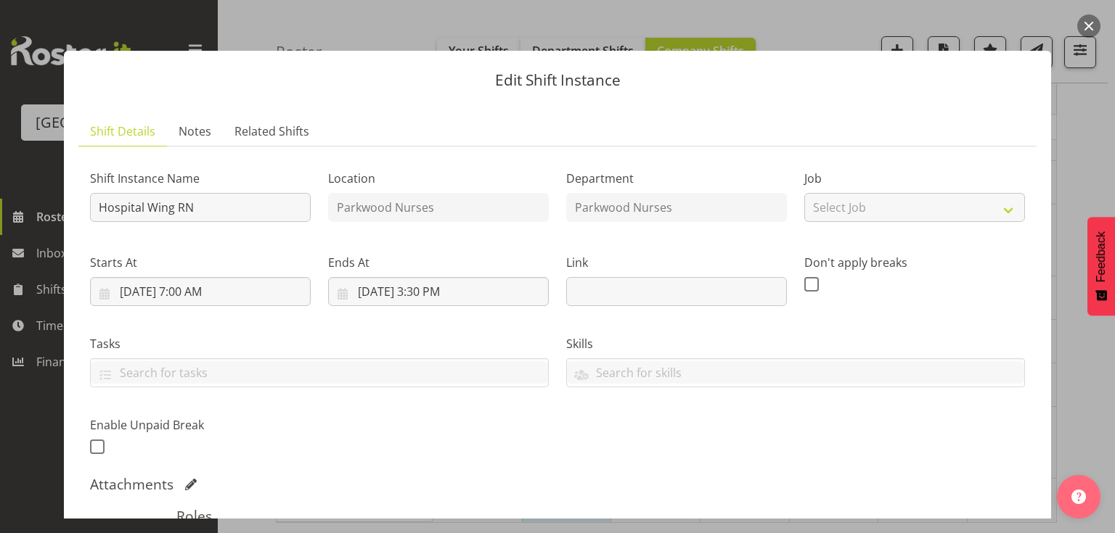
scroll to position [232, 0]
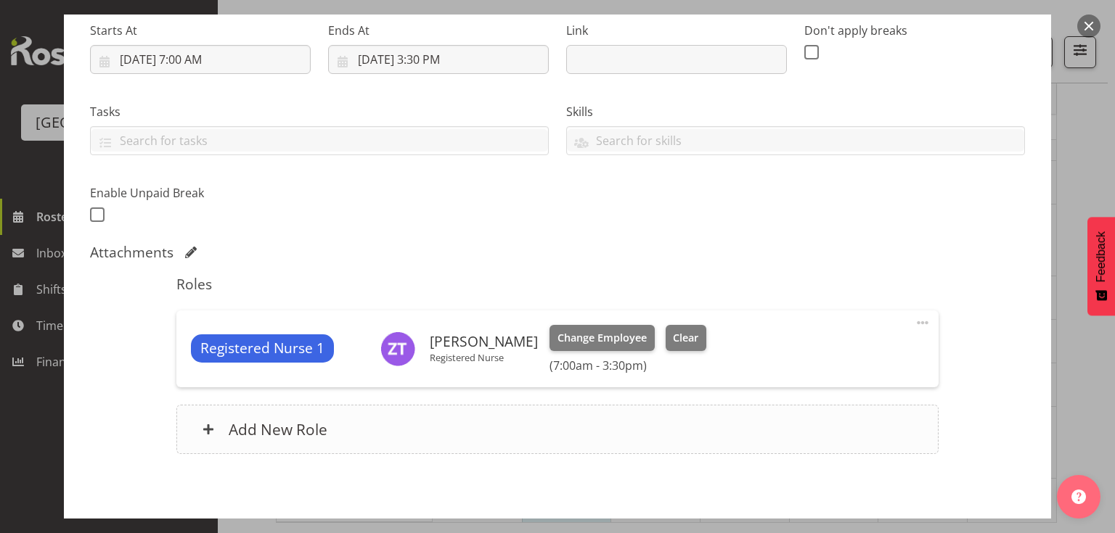
click at [205, 430] on span at bounding box center [208, 430] width 12 height 12
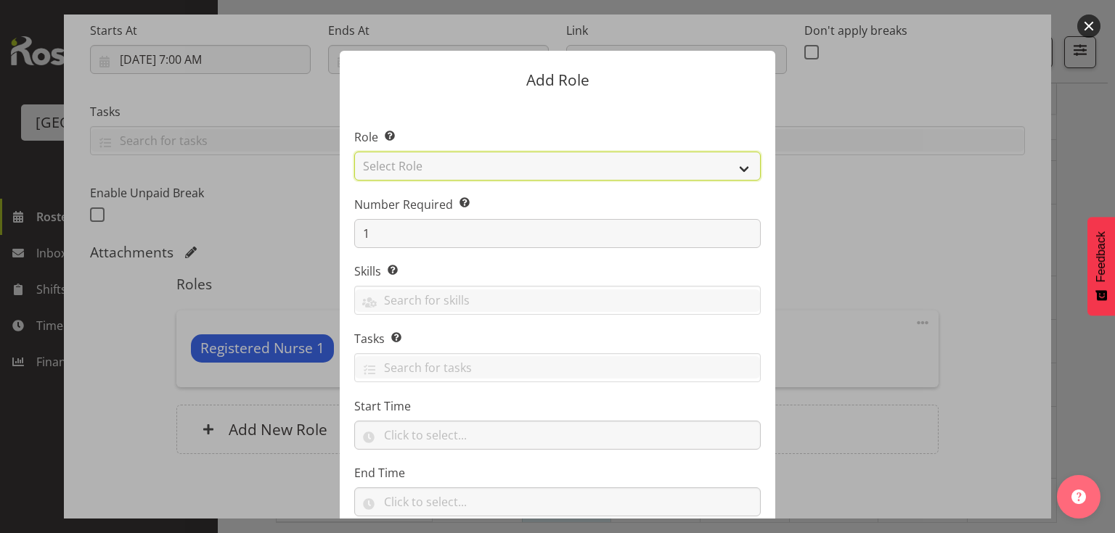
click at [742, 165] on select "Select Role Administration Baker Caregiver Cook am Cook pm Dishwasher Enrolled …" at bounding box center [557, 166] width 406 height 29
select select "160"
click at [354, 152] on select "Select Role Administration Baker Caregiver Cook am Cook pm Dishwasher Enrolled …" at bounding box center [557, 166] width 406 height 29
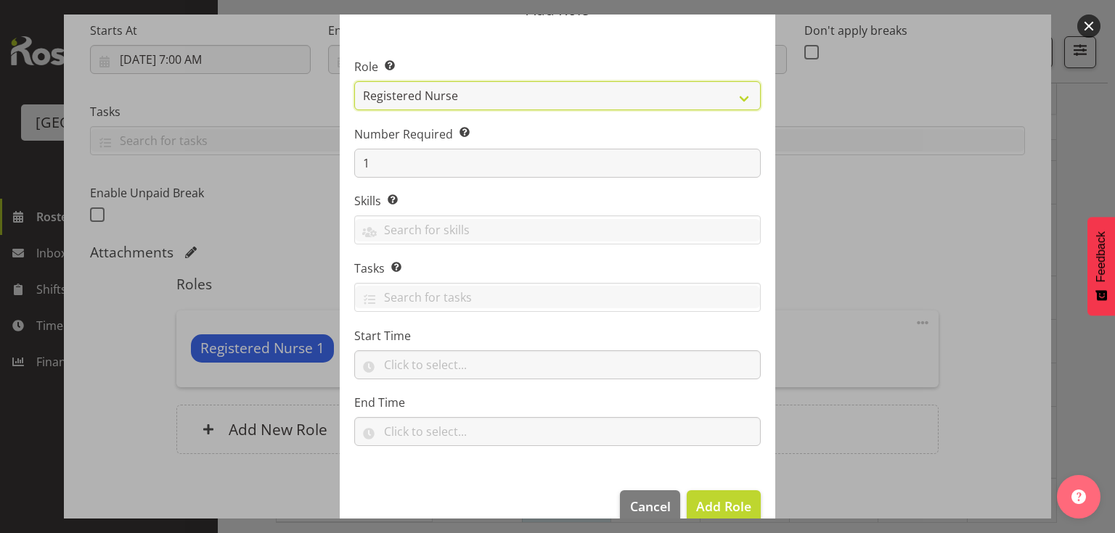
scroll to position [95, 0]
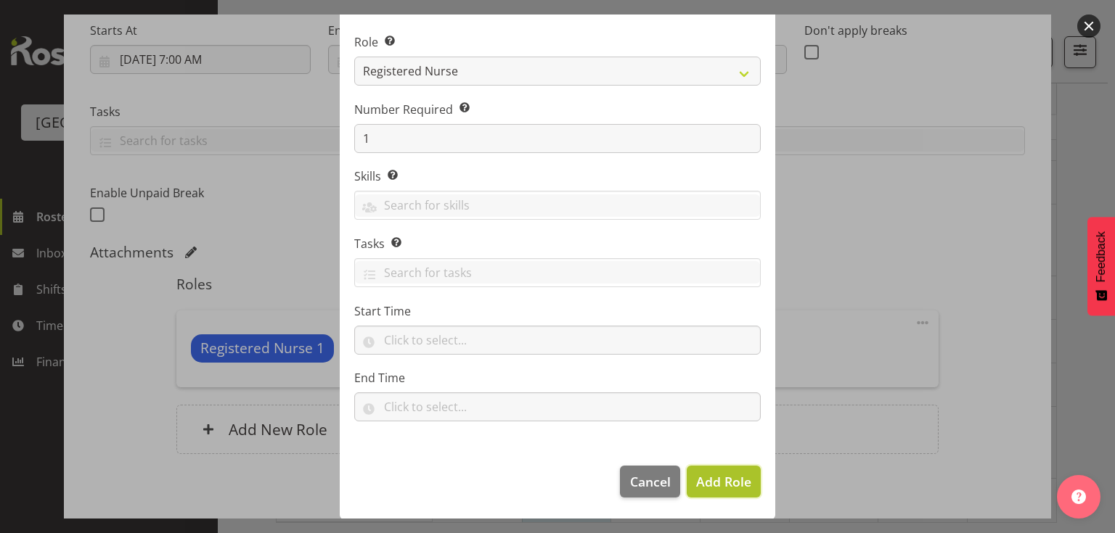
click at [720, 478] on span "Add Role" at bounding box center [723, 481] width 55 height 17
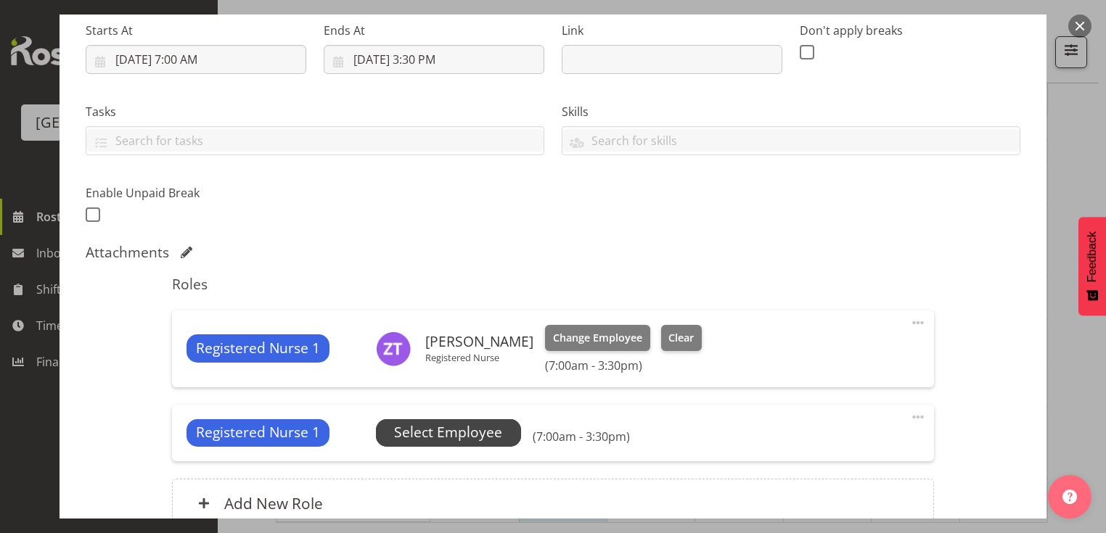
click at [456, 432] on span "Select Employee" at bounding box center [448, 432] width 108 height 21
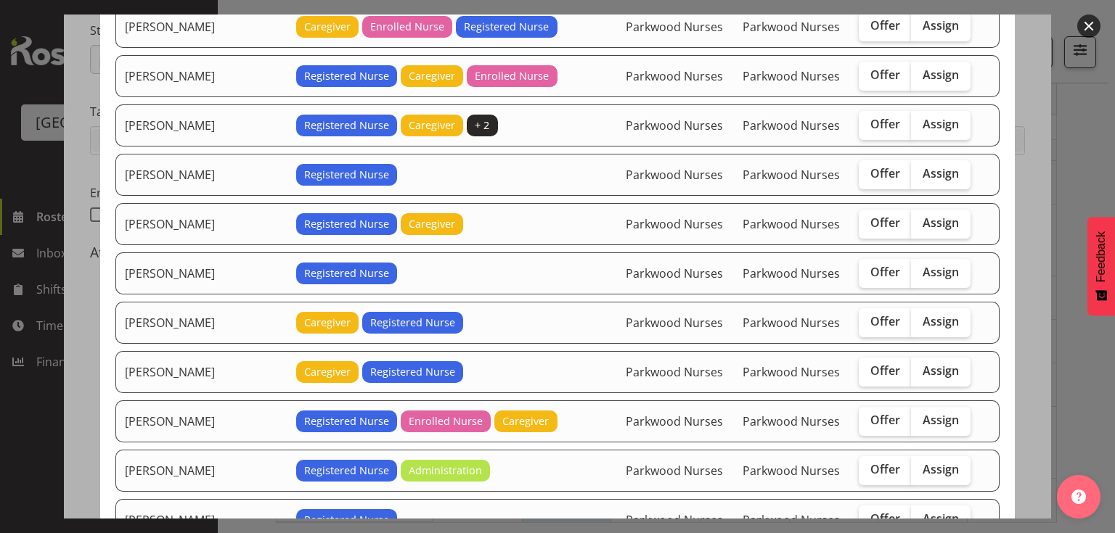
scroll to position [290, 0]
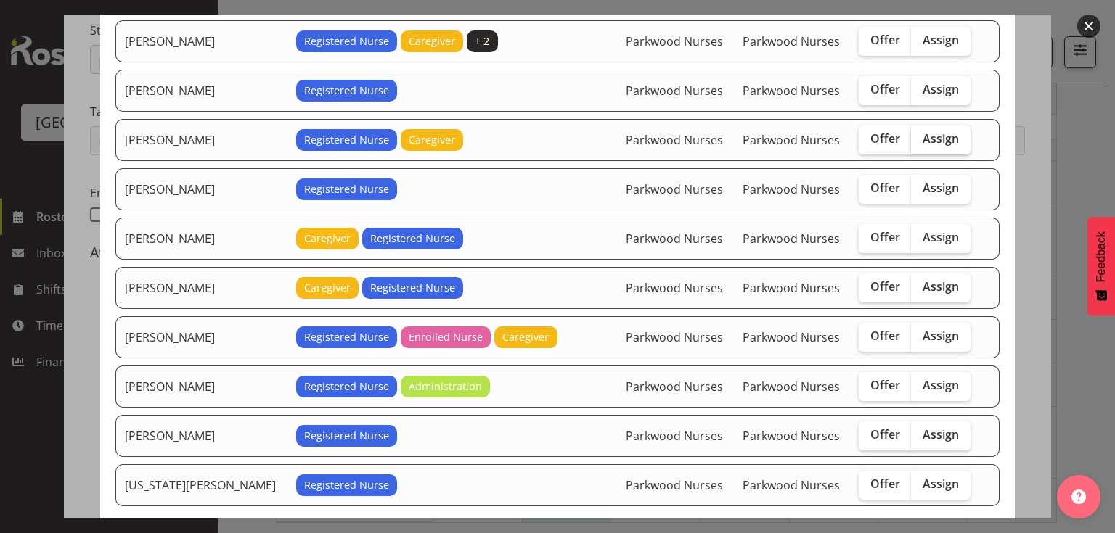
click at [926, 135] on span "Assign" at bounding box center [940, 138] width 36 height 15
click at [920, 135] on input "Assign" at bounding box center [915, 138] width 9 height 9
checkbox input "true"
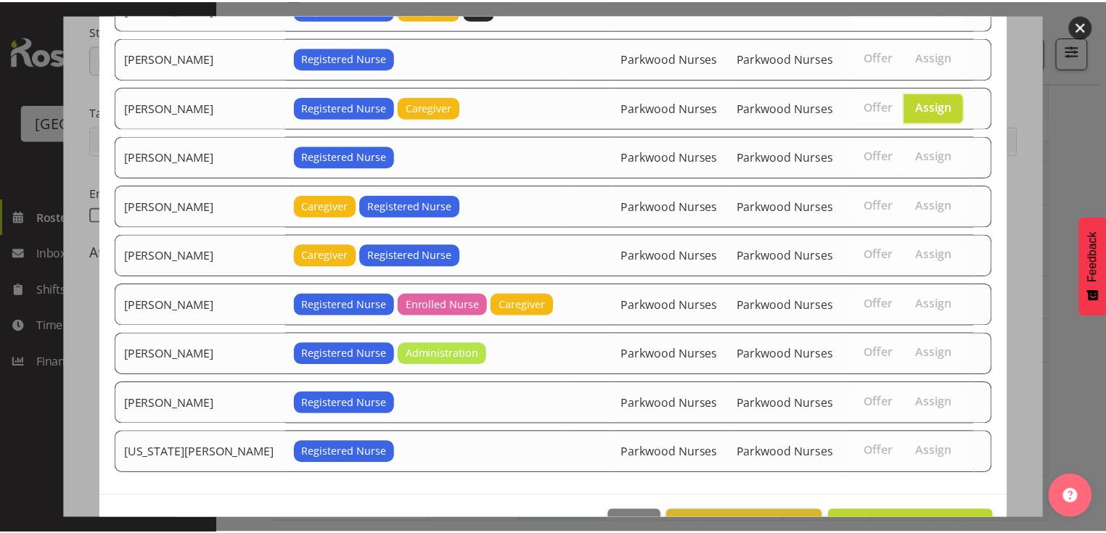
scroll to position [360, 0]
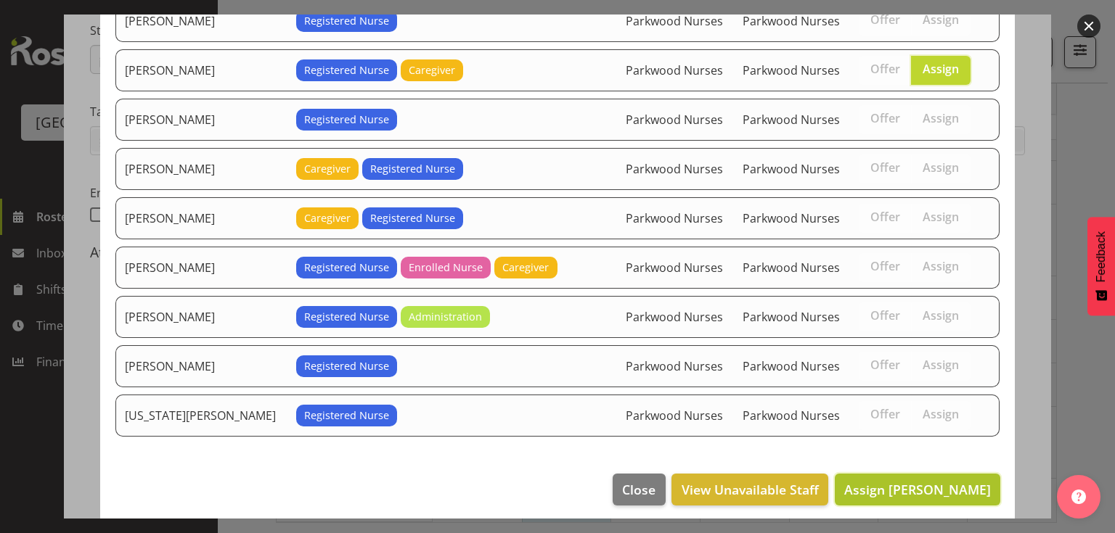
click at [915, 481] on span "Assign Jessica Ransfield" at bounding box center [917, 489] width 147 height 17
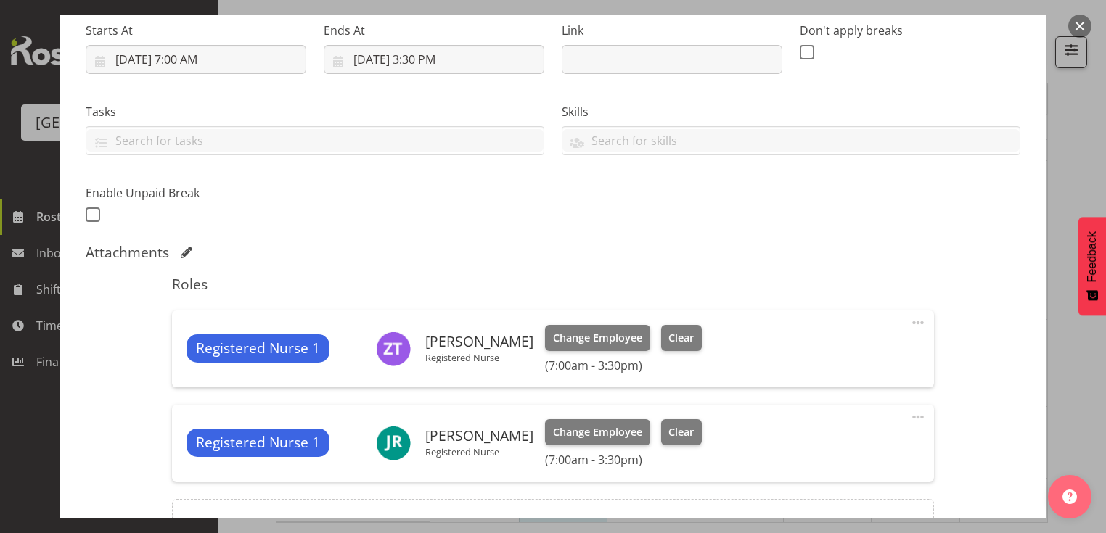
scroll to position [390, 0]
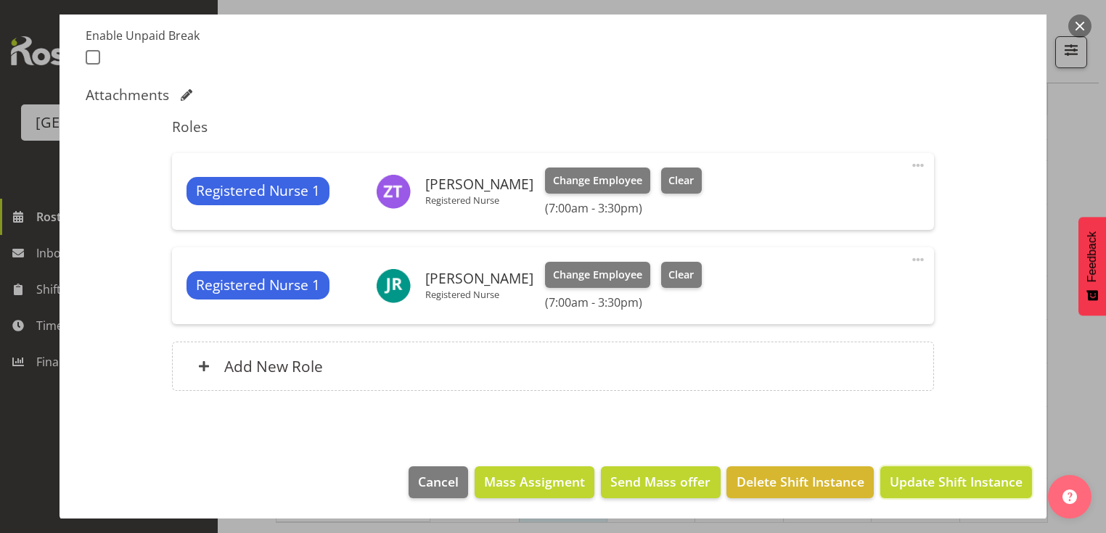
click at [915, 475] on span "Update Shift Instance" at bounding box center [956, 481] width 133 height 19
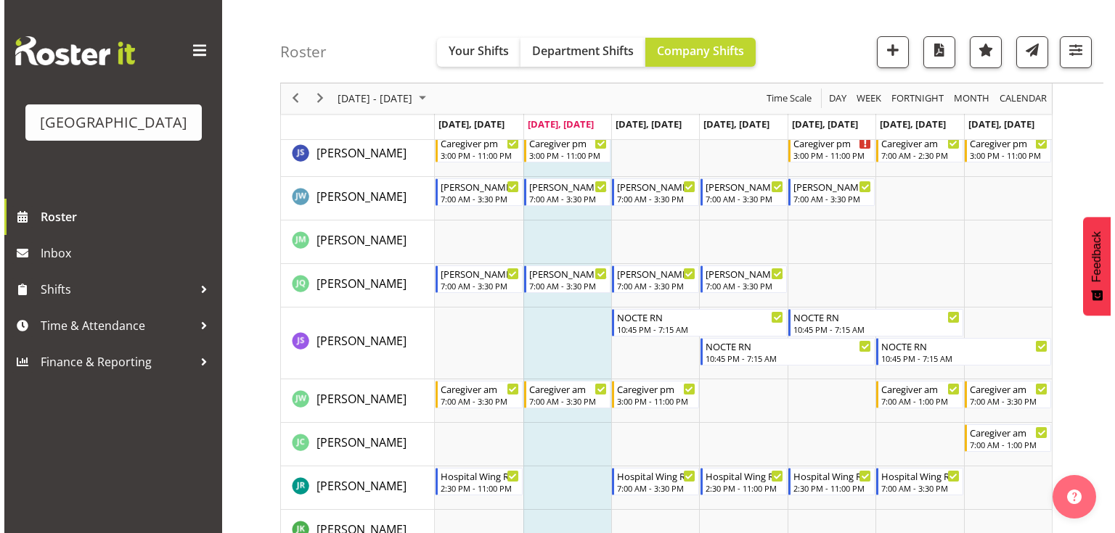
scroll to position [2383, 0]
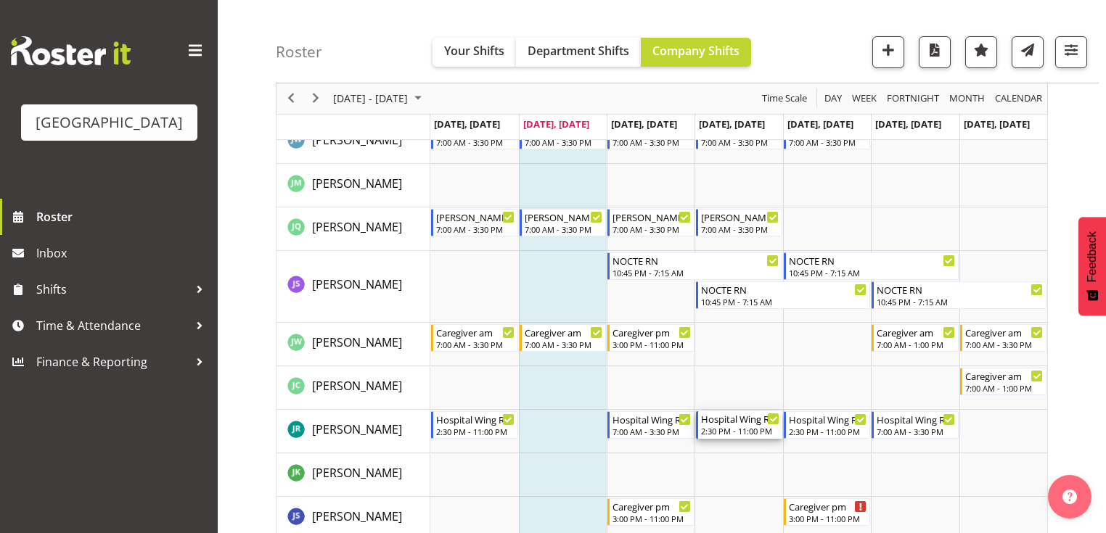
click at [739, 424] on div "Hospital Wing RN" at bounding box center [740, 418] width 78 height 15
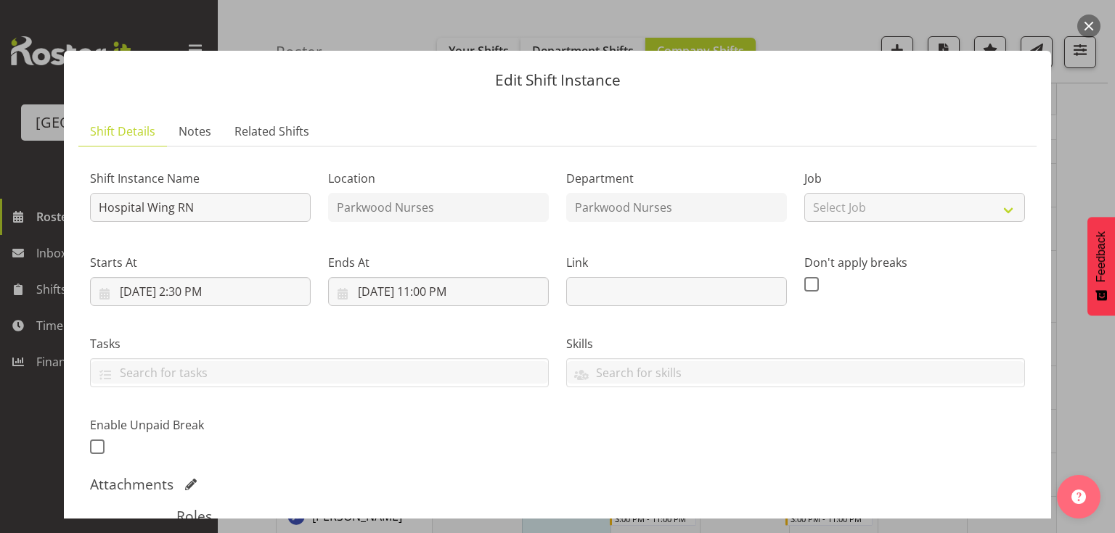
scroll to position [174, 0]
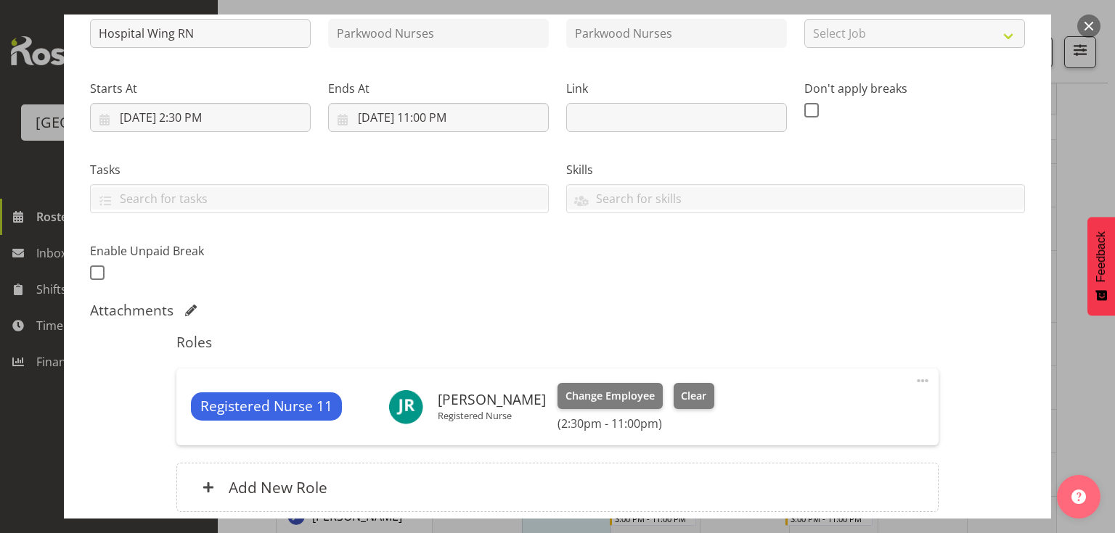
click at [688, 381] on div "Registered Nurse 11 Jessica Ransfield Registered Nurse Change Employee Clear (2…" at bounding box center [556, 407] width 761 height 77
click at [684, 390] on span "Clear" at bounding box center [693, 396] width 25 height 16
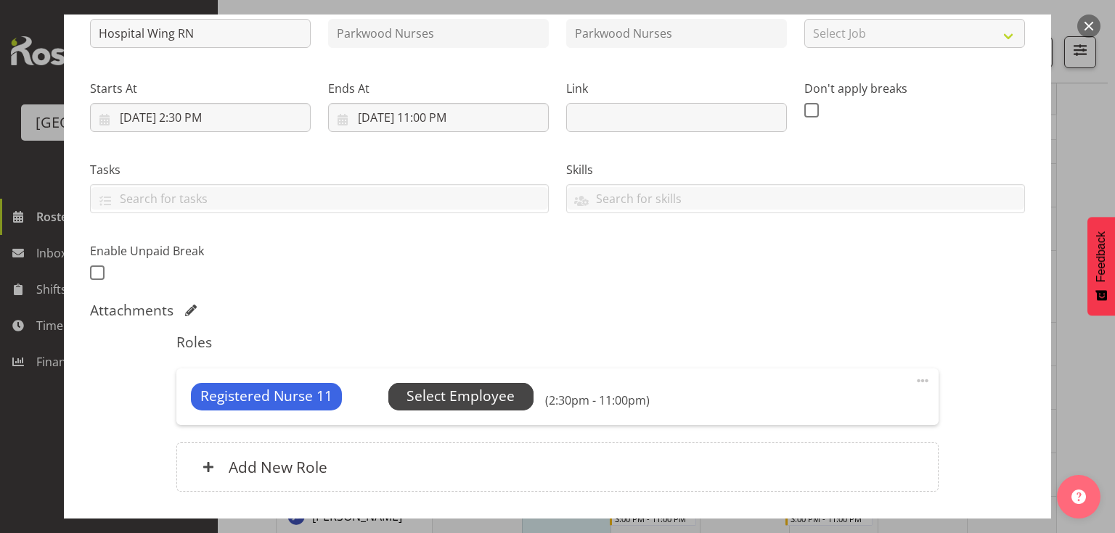
click at [459, 390] on span "Select Employee" at bounding box center [460, 396] width 108 height 21
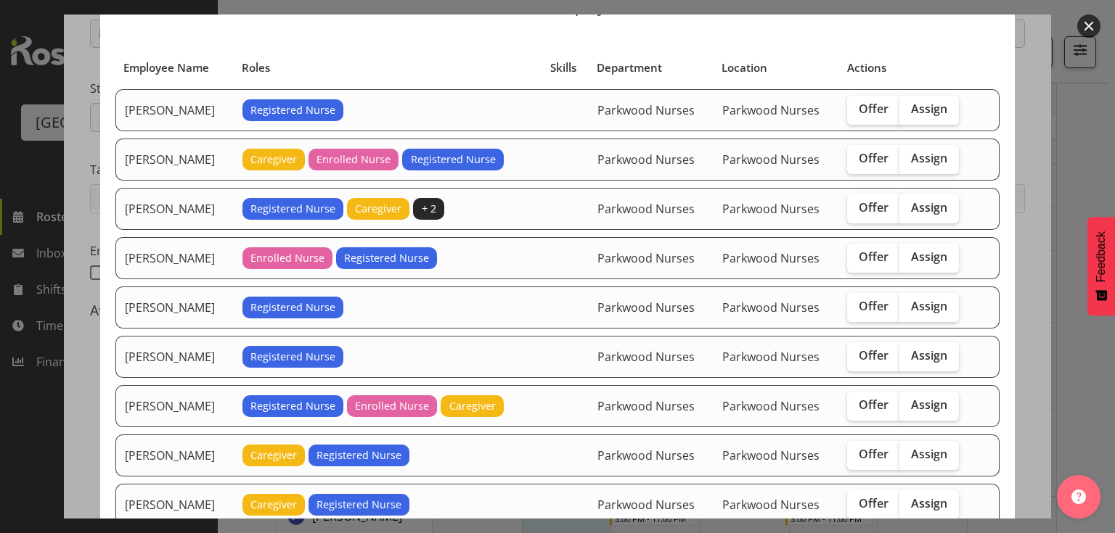
scroll to position [116, 0]
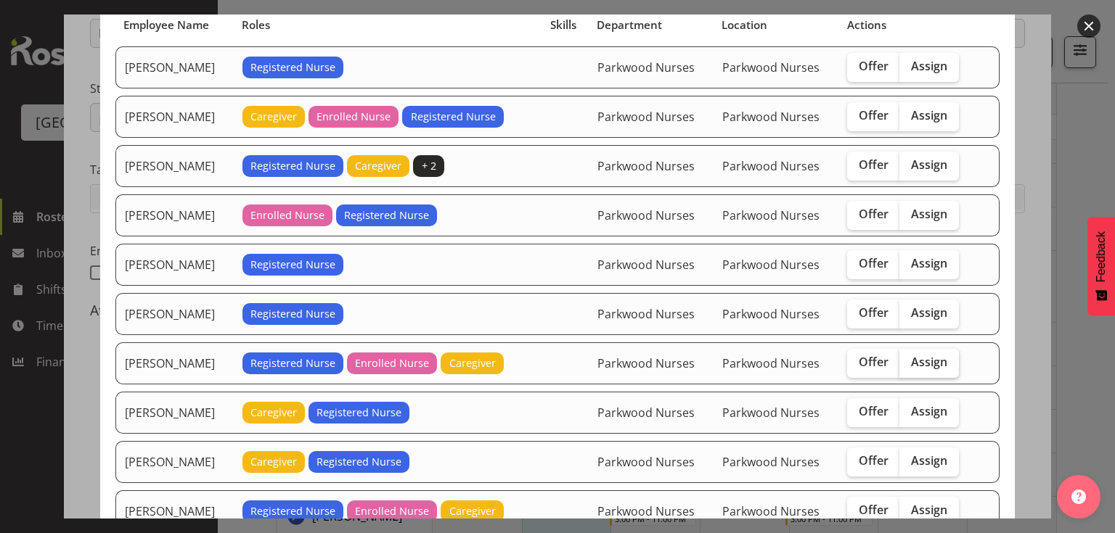
click at [925, 355] on span "Assign" at bounding box center [929, 362] width 36 height 15
click at [909, 358] on input "Assign" at bounding box center [903, 362] width 9 height 9
checkbox input "true"
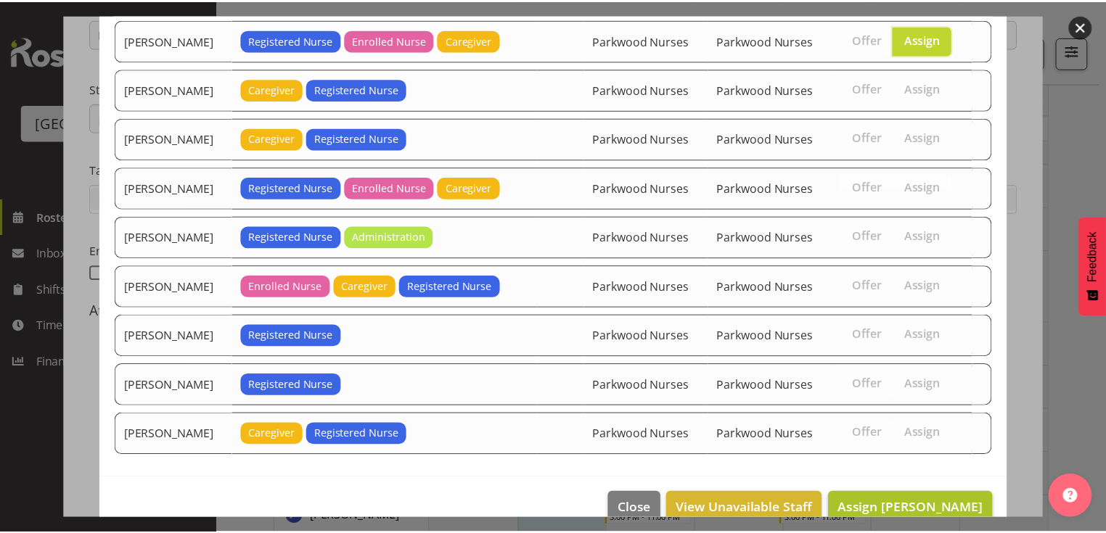
scroll to position [457, 0]
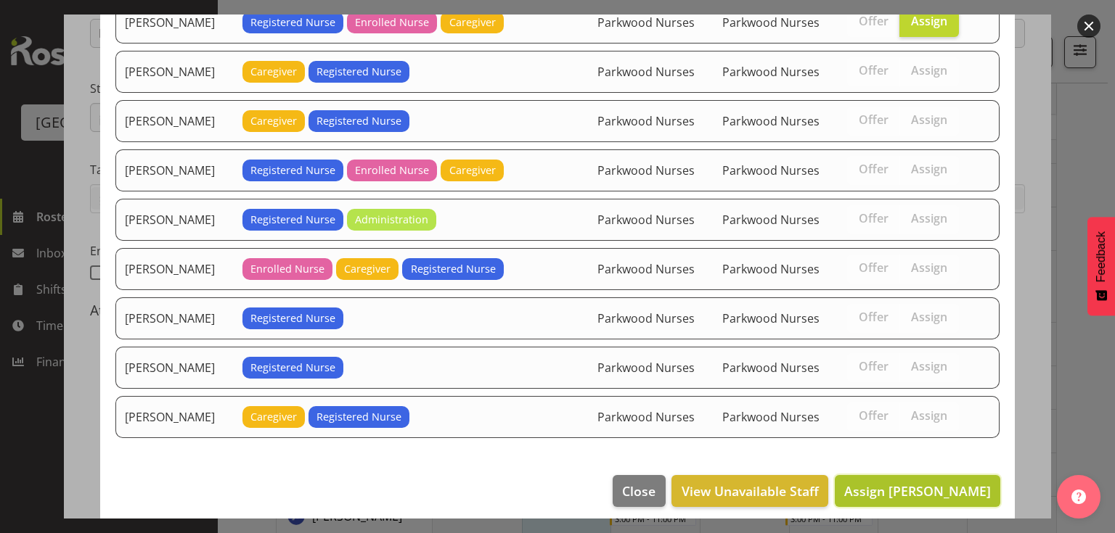
click at [916, 485] on span "Assign Linda Shearman" at bounding box center [917, 491] width 147 height 17
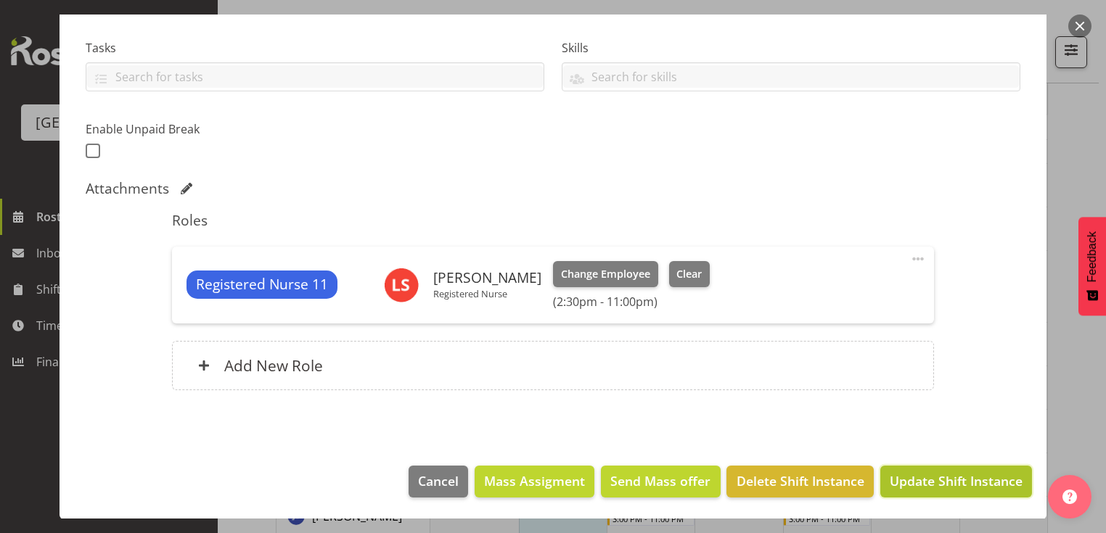
click at [917, 482] on span "Update Shift Instance" at bounding box center [956, 481] width 133 height 19
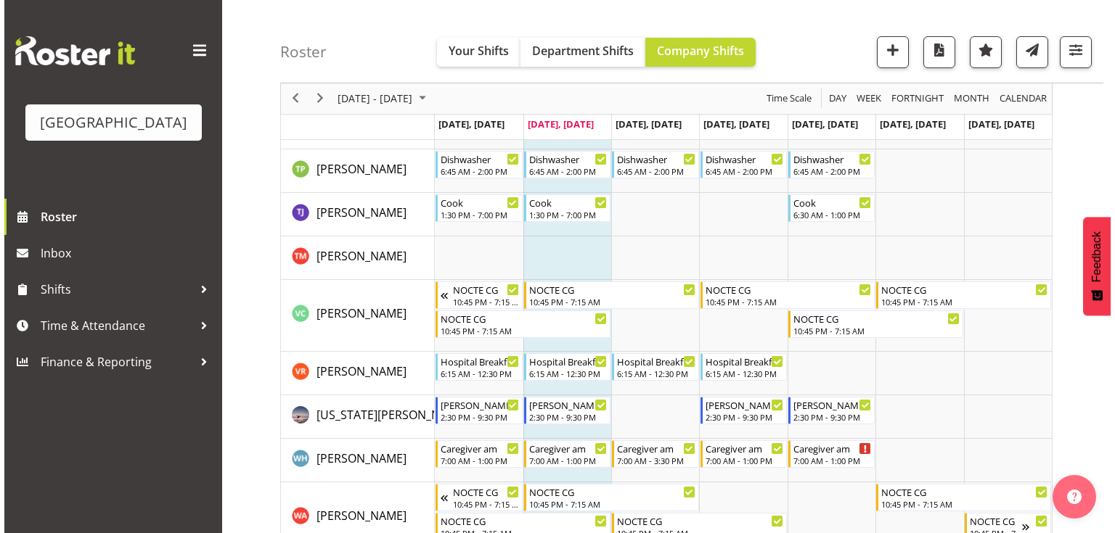
scroll to position [5342, 0]
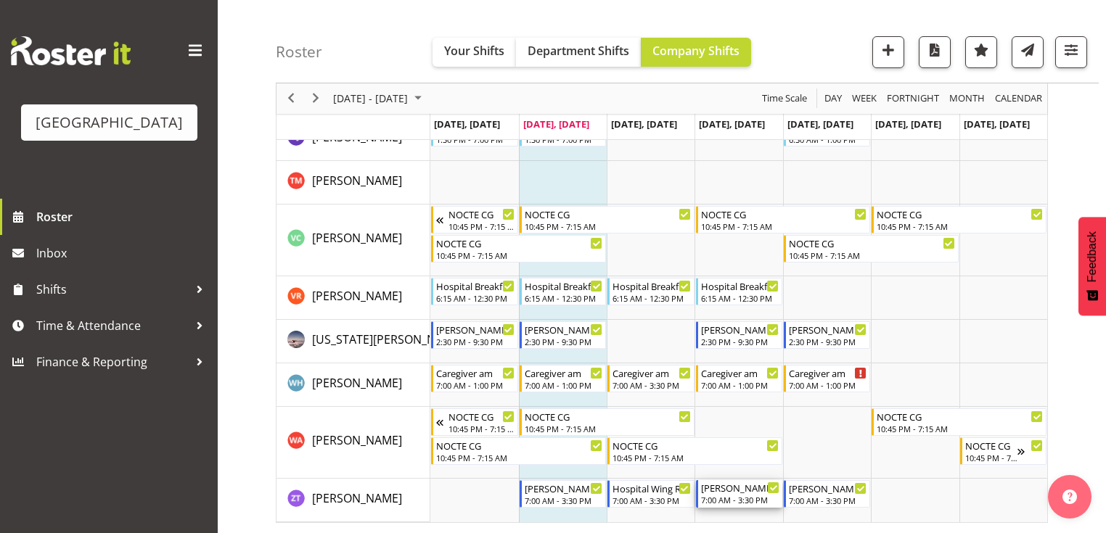
click at [734, 493] on div "[PERSON_NAME] 1 RN am" at bounding box center [740, 487] width 78 height 15
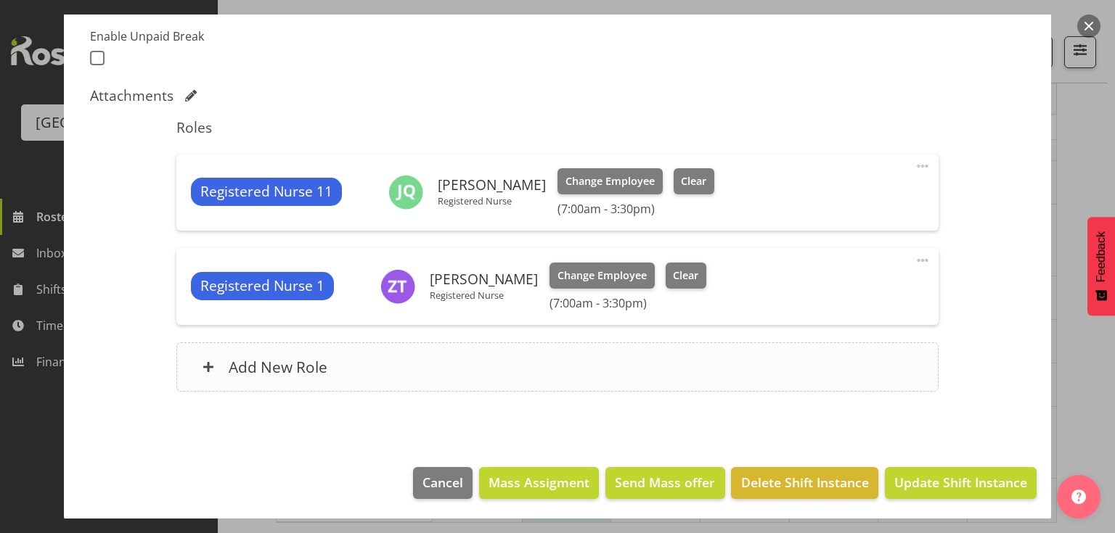
scroll to position [390, 0]
click at [206, 358] on div "Add New Role" at bounding box center [556, 366] width 761 height 49
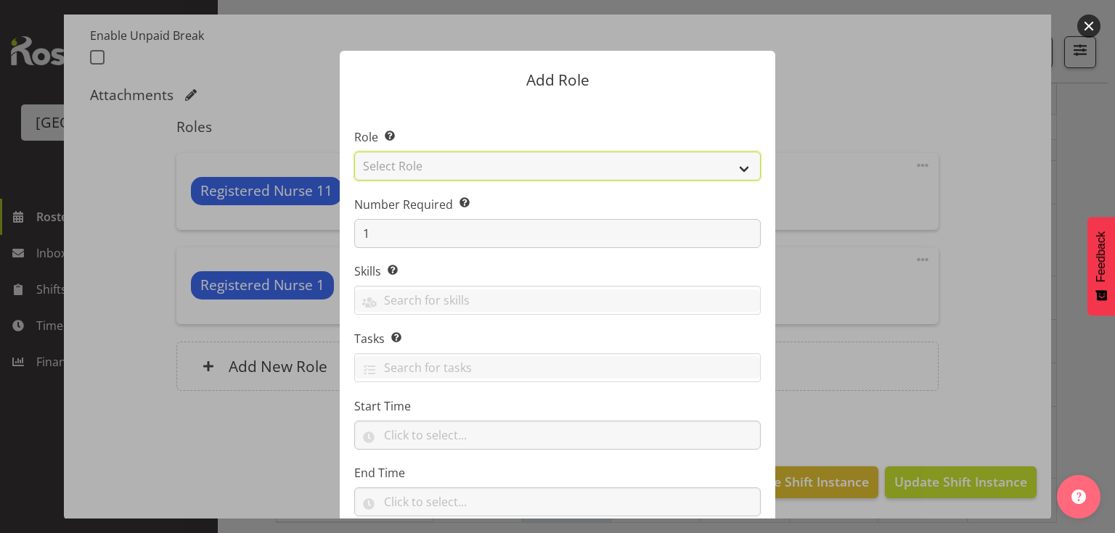
click at [742, 166] on select "Select Role Administration Baker Caregiver Cook am Cook pm Dishwasher Enrolled …" at bounding box center [557, 166] width 406 height 29
select select "160"
click at [354, 152] on select "Select Role Administration Baker Caregiver Cook am Cook pm Dishwasher Enrolled …" at bounding box center [557, 166] width 406 height 29
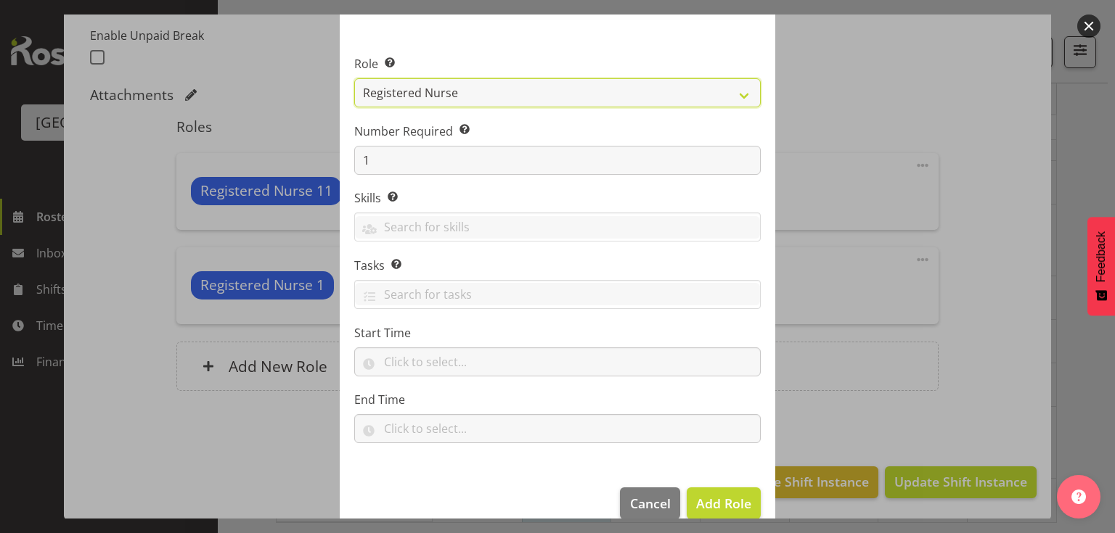
scroll to position [95, 0]
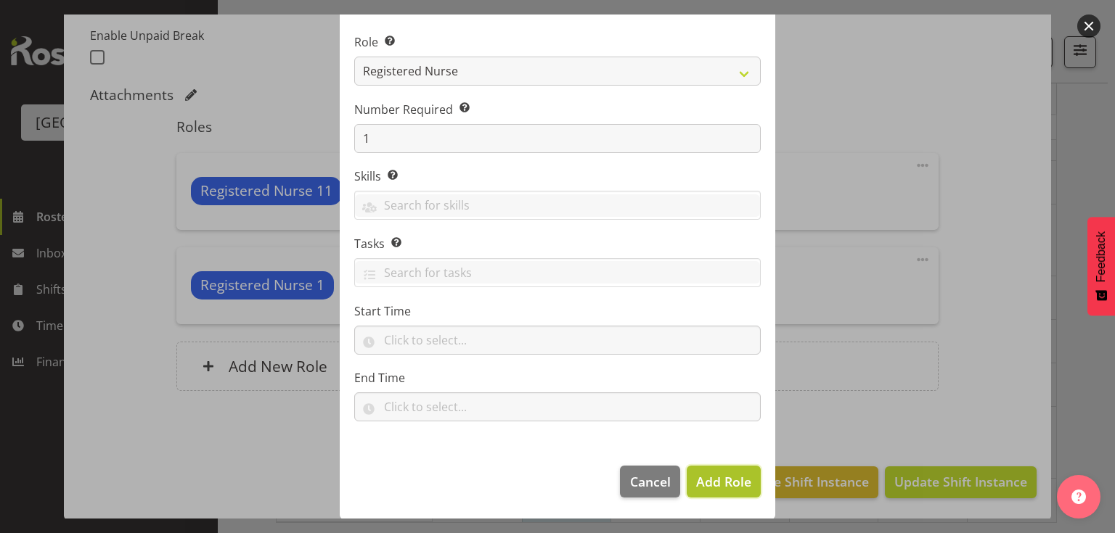
click at [729, 482] on span "Add Role" at bounding box center [723, 481] width 55 height 17
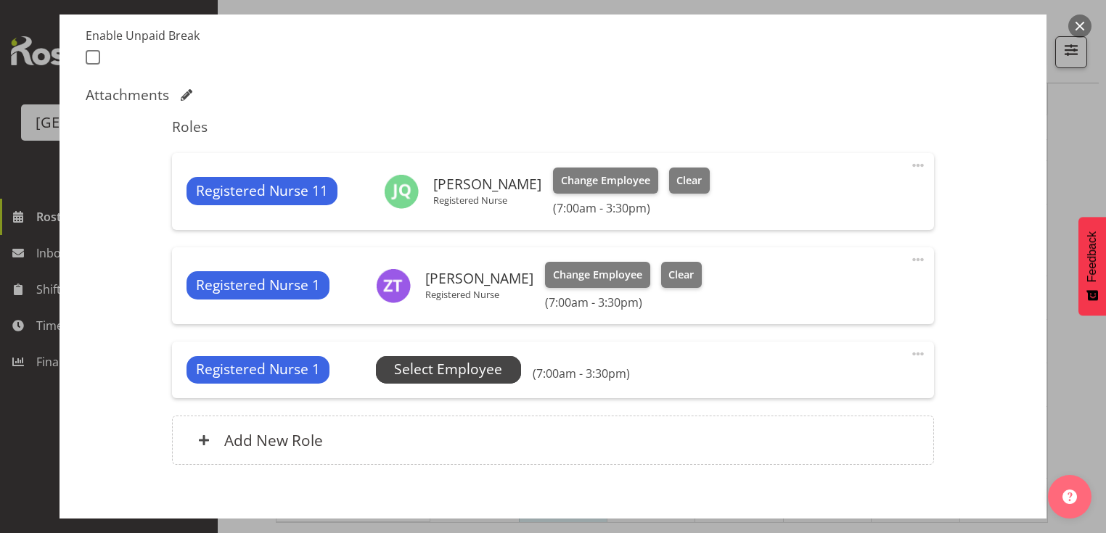
click at [467, 376] on span "Select Employee" at bounding box center [448, 369] width 108 height 21
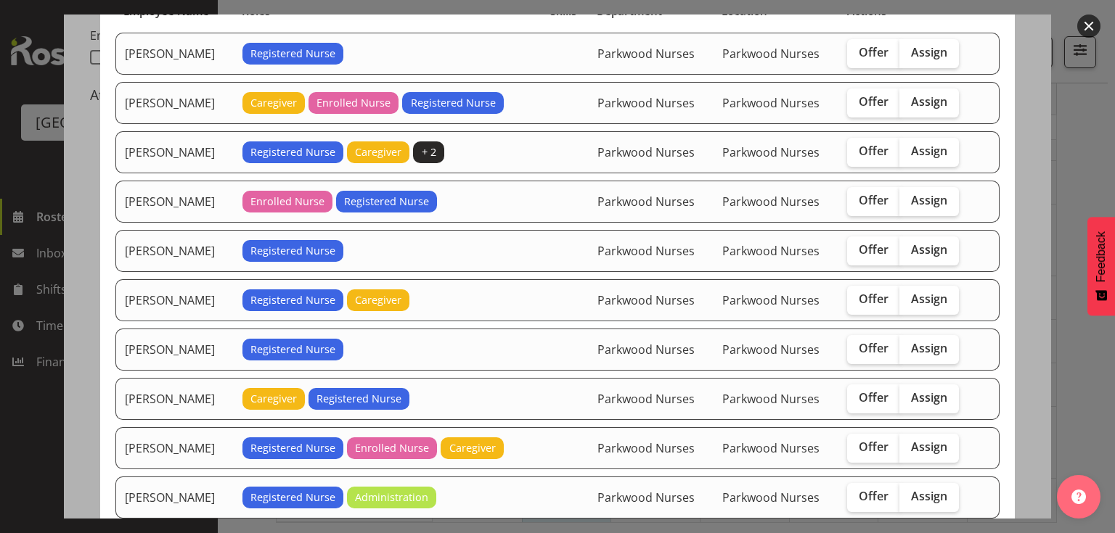
scroll to position [232, 0]
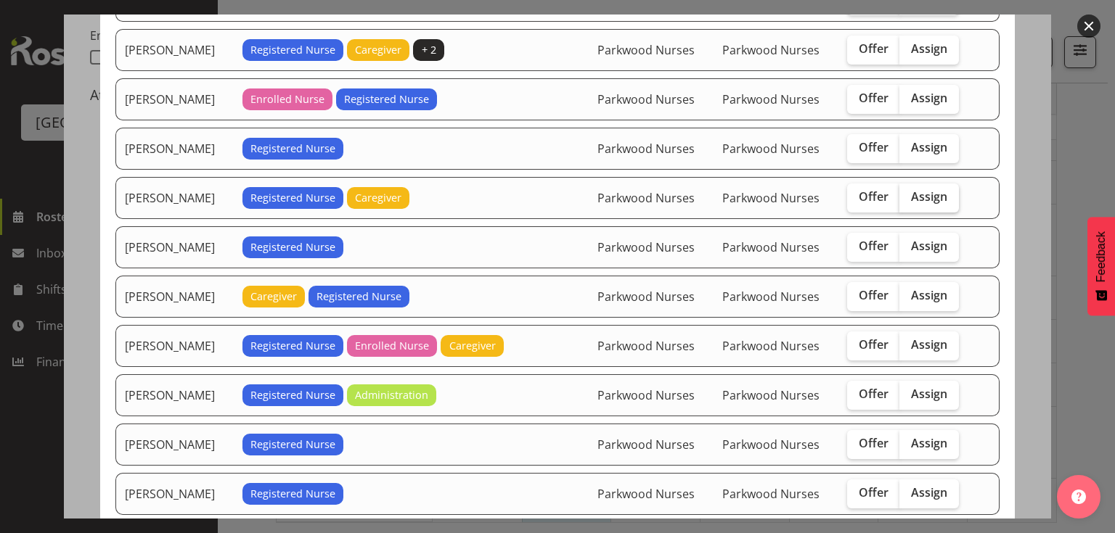
click at [923, 189] on span "Assign" at bounding box center [929, 196] width 36 height 15
click at [909, 192] on input "Assign" at bounding box center [903, 196] width 9 height 9
checkbox input "true"
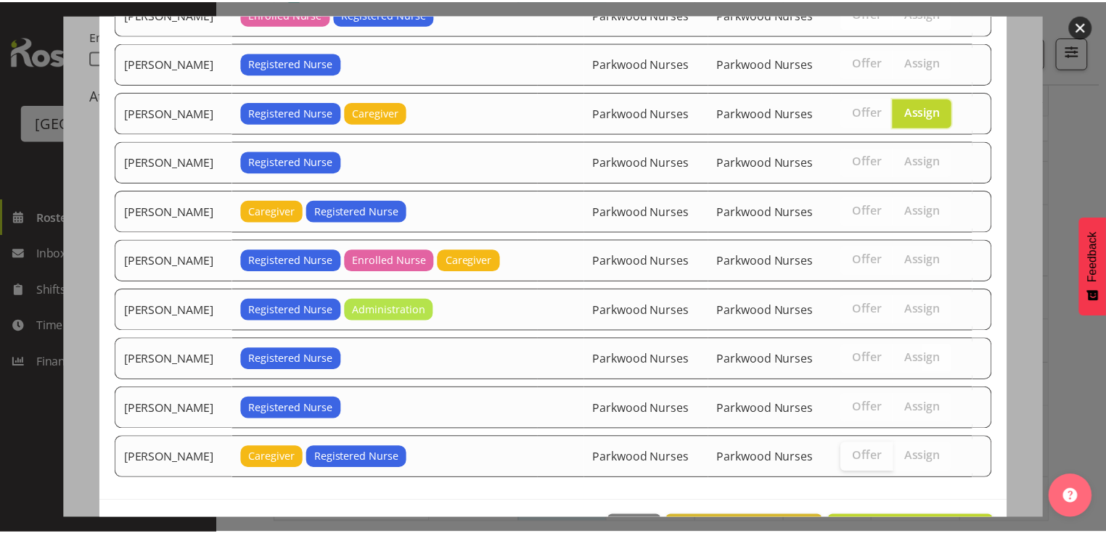
scroll to position [360, 0]
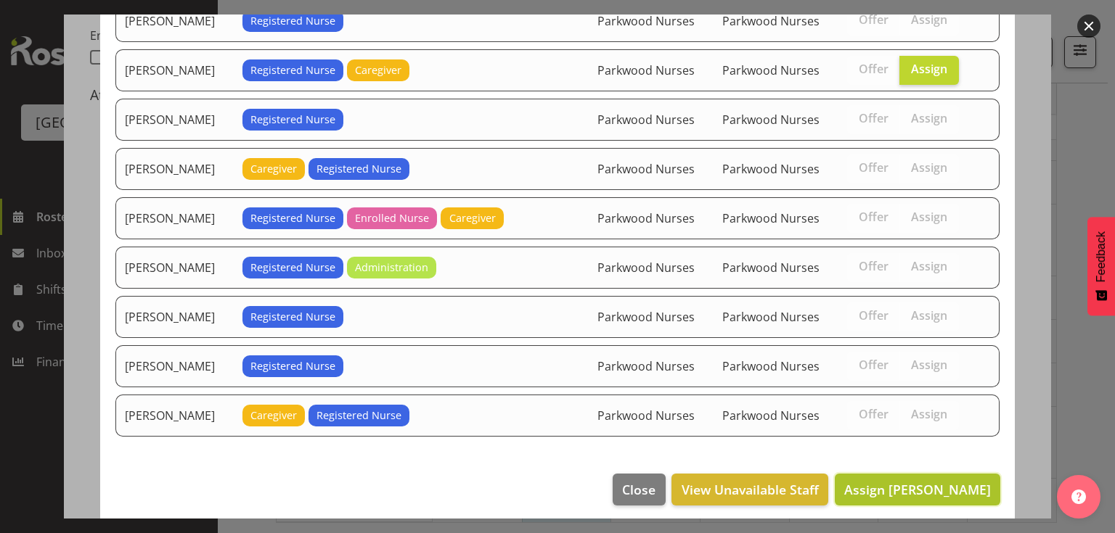
click at [911, 474] on button "Assign Jessica Ransfield" at bounding box center [917, 490] width 165 height 32
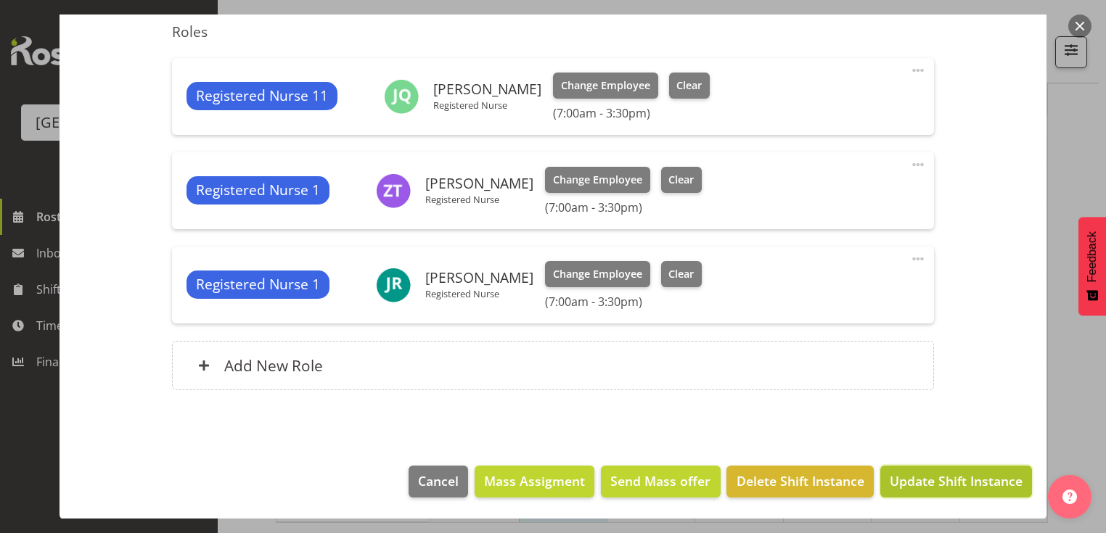
click at [920, 482] on span "Update Shift Instance" at bounding box center [956, 481] width 133 height 19
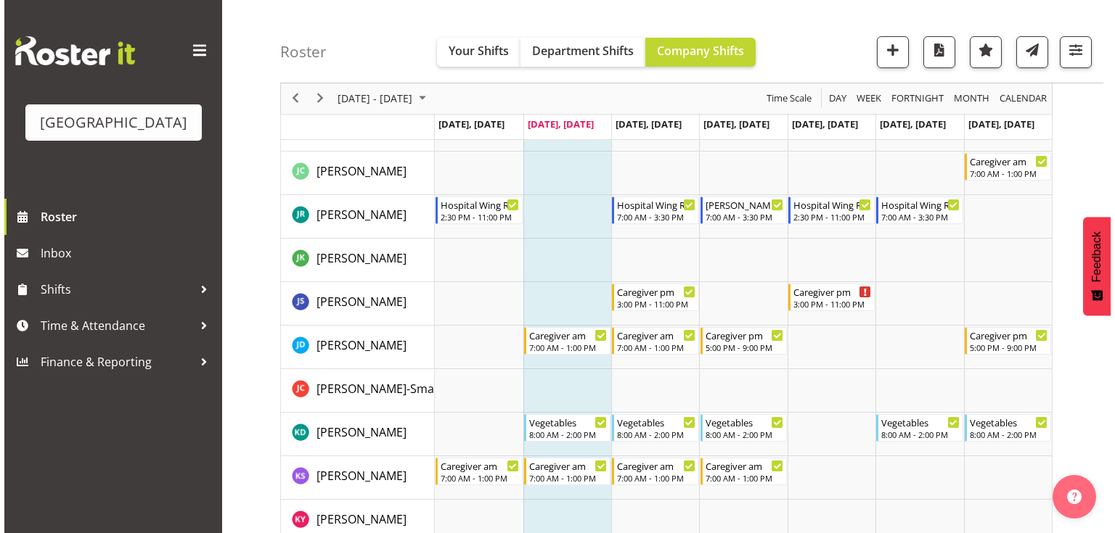
scroll to position [2441, 0]
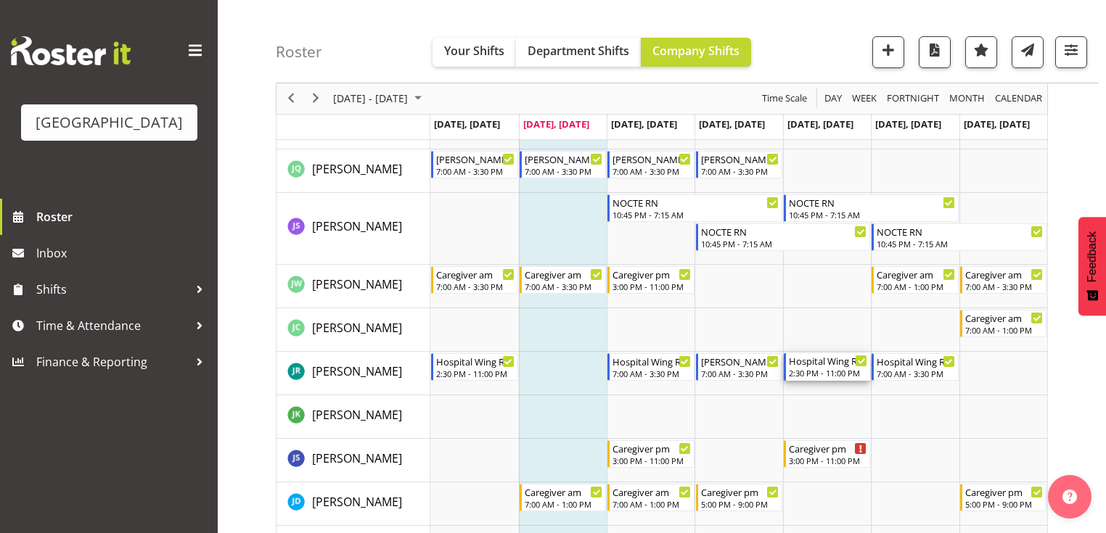
click at [821, 372] on div "2:30 PM - 11:00 PM" at bounding box center [828, 373] width 78 height 12
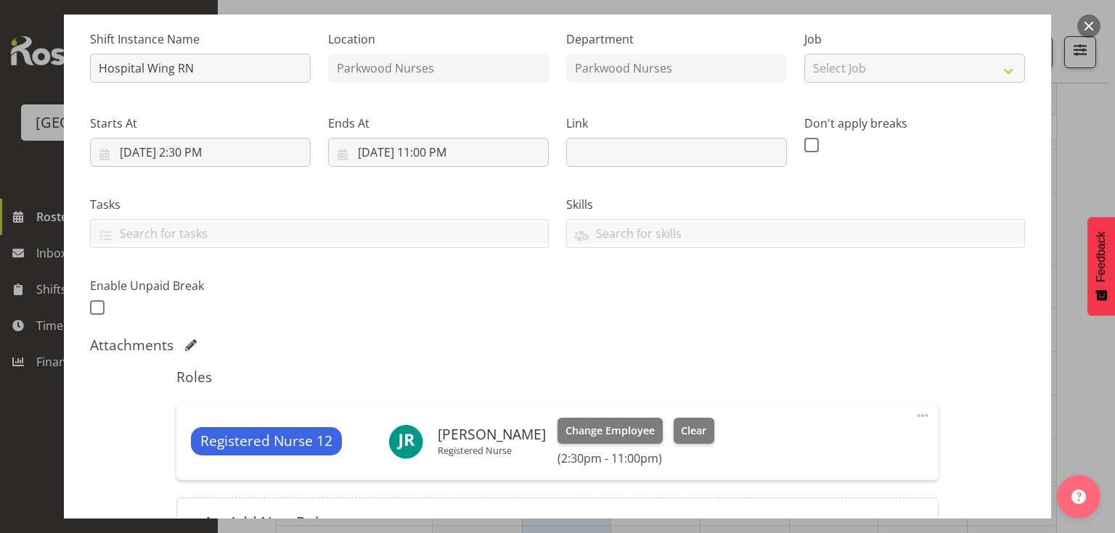
scroll to position [232, 0]
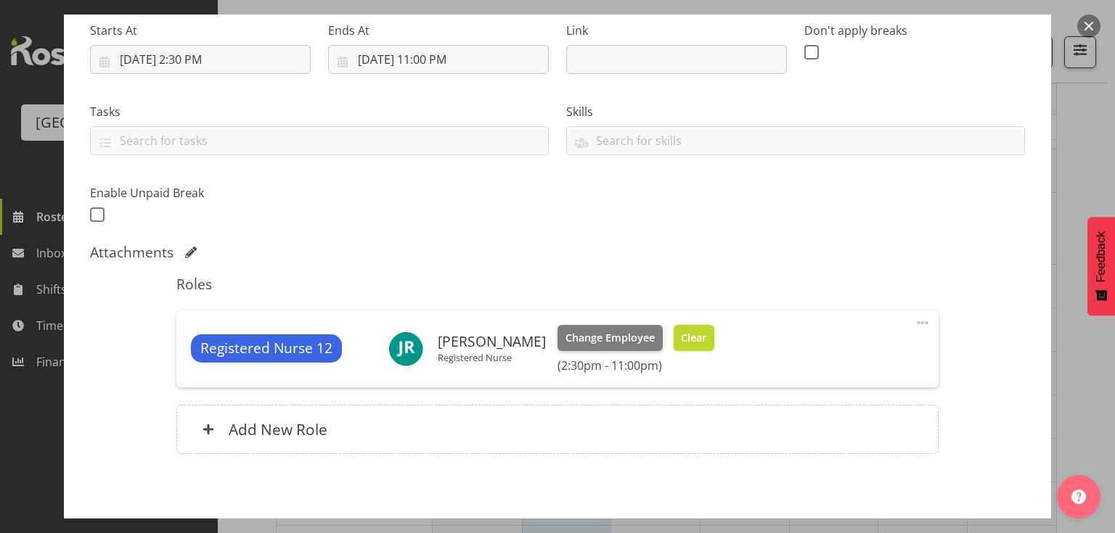
click at [704, 338] on button "Clear" at bounding box center [693, 338] width 41 height 26
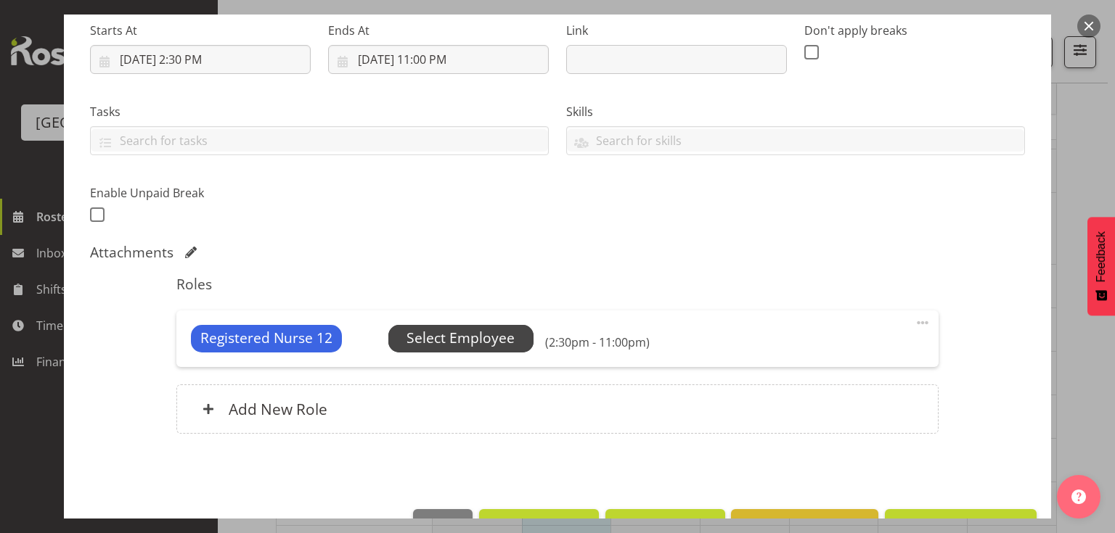
click at [440, 334] on span "Select Employee" at bounding box center [460, 338] width 108 height 21
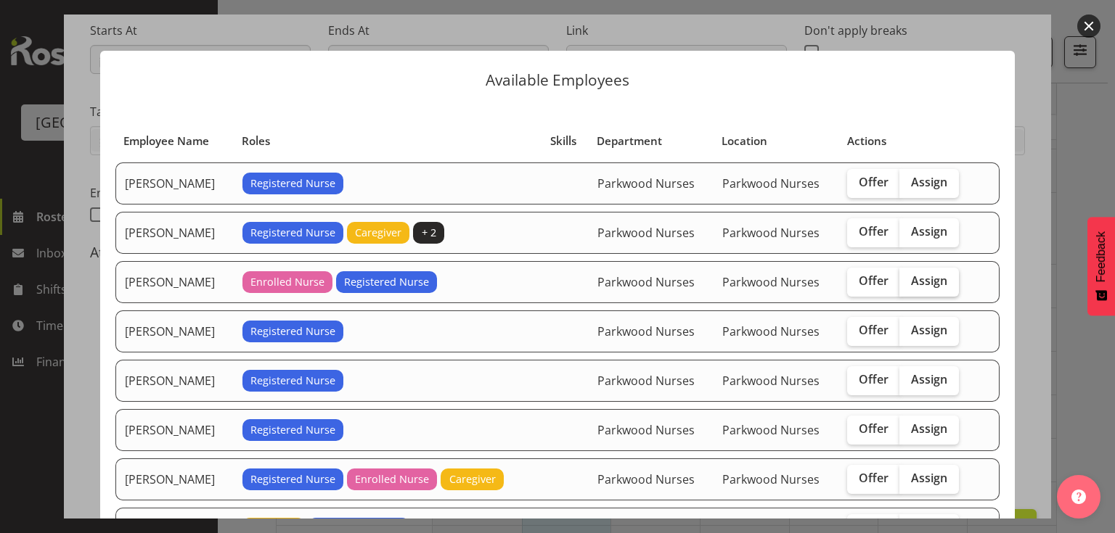
click at [918, 274] on span "Assign" at bounding box center [929, 281] width 36 height 15
click at [909, 276] on input "Assign" at bounding box center [903, 280] width 9 height 9
checkbox input "true"
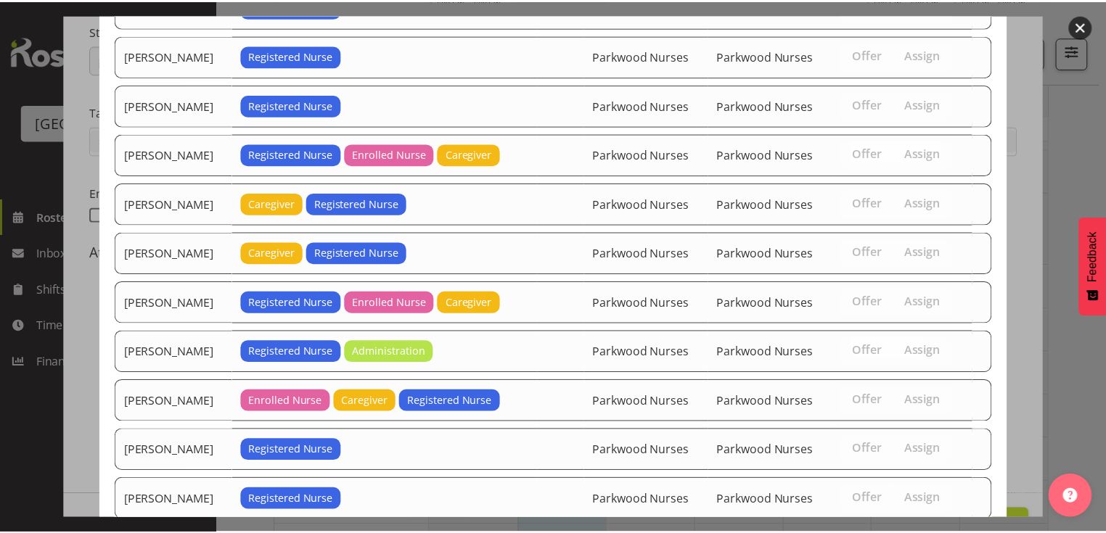
scroll to position [506, 0]
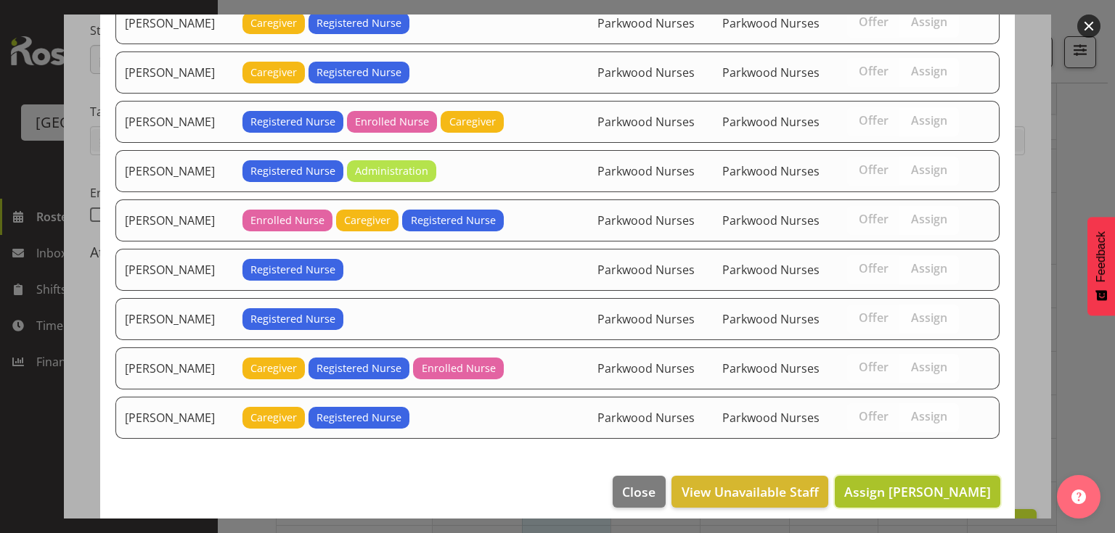
click at [919, 483] on span "Assign Freya Horder" at bounding box center [917, 491] width 147 height 17
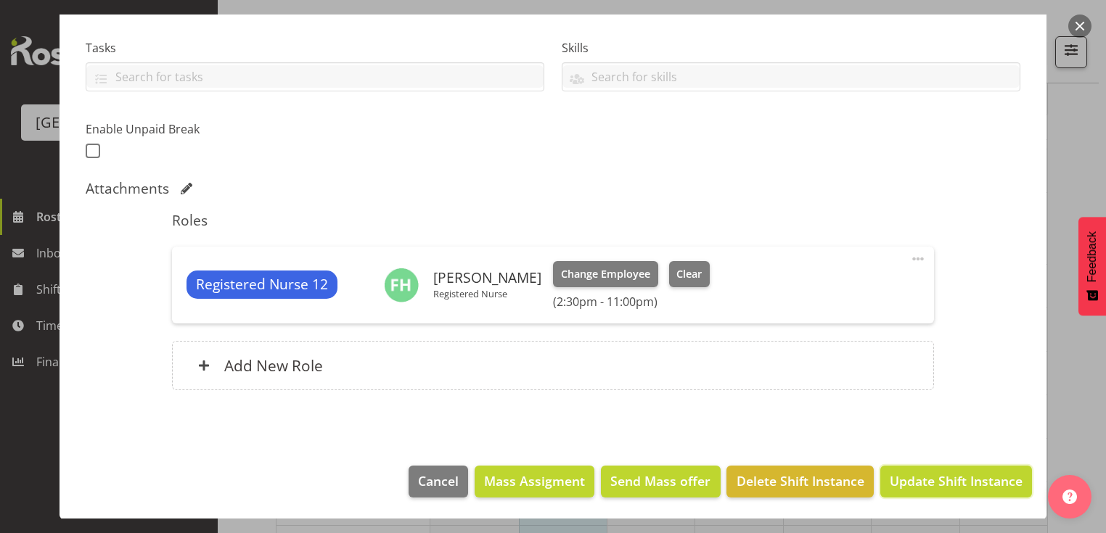
click at [919, 478] on span "Update Shift Instance" at bounding box center [956, 481] width 133 height 19
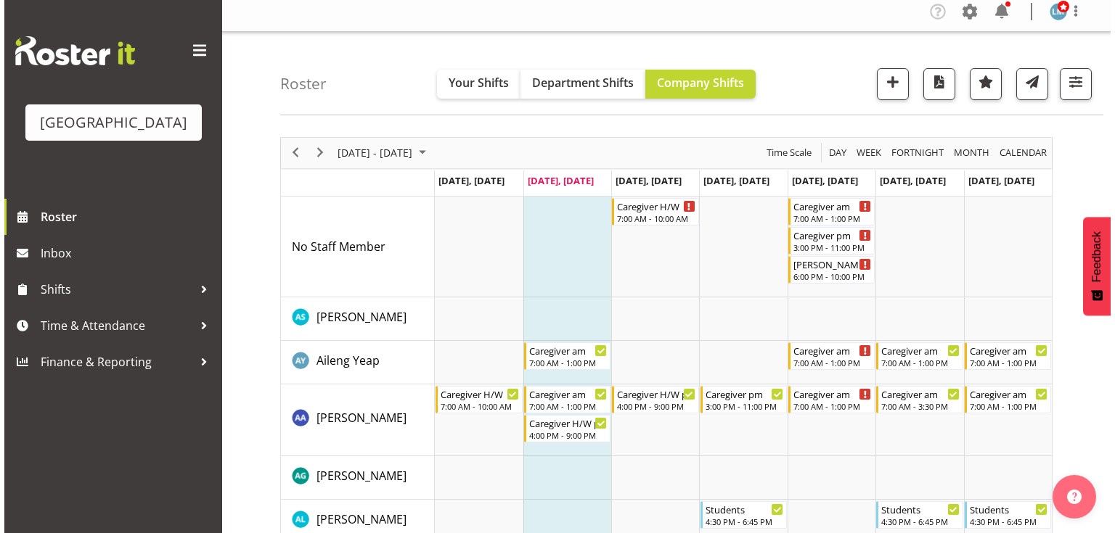
scroll to position [0, 0]
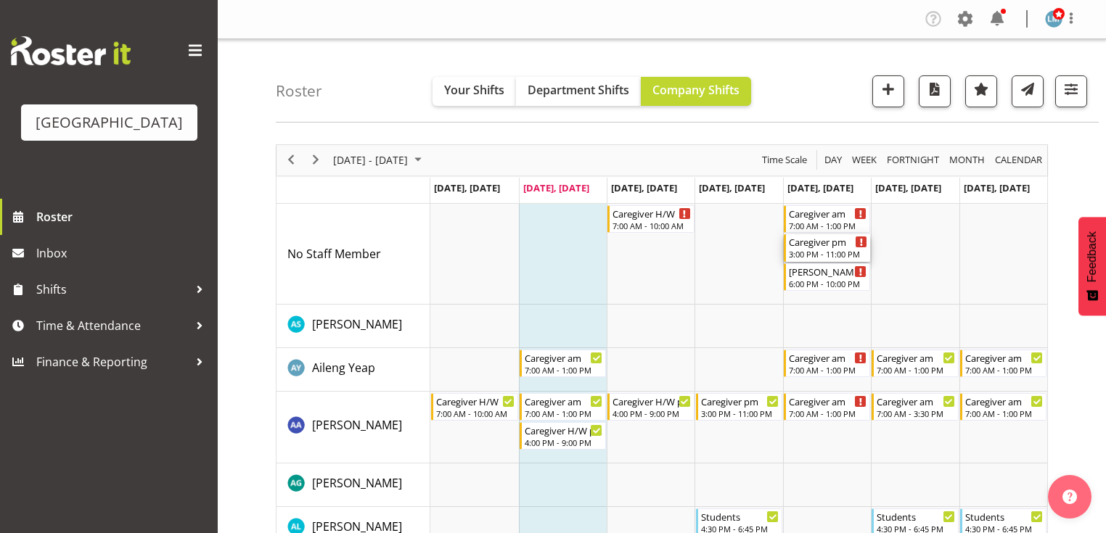
click at [827, 248] on div "Caregiver pm 3:00 PM - 11:00 PM" at bounding box center [828, 248] width 78 height 28
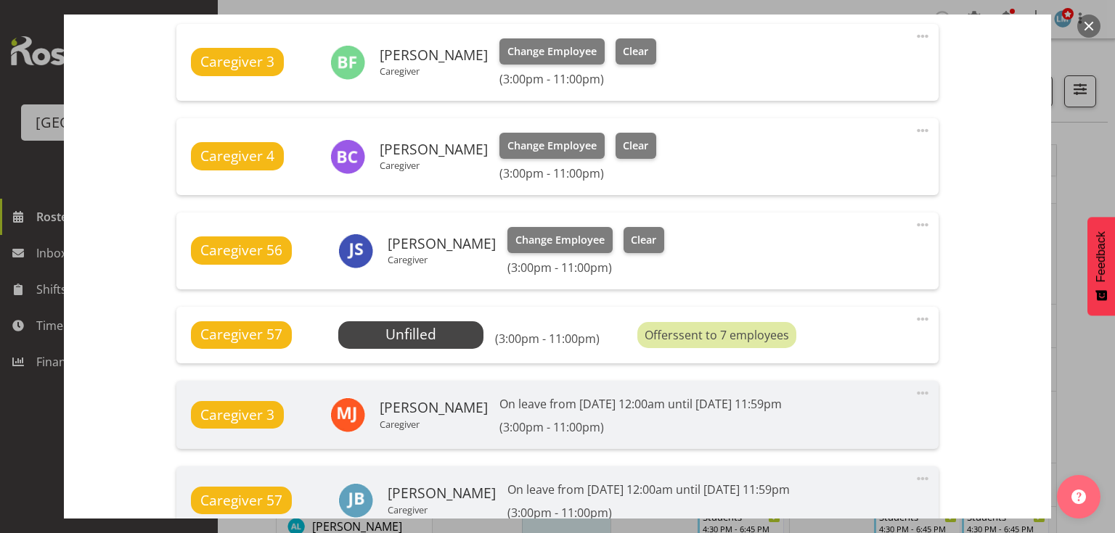
scroll to position [755, 0]
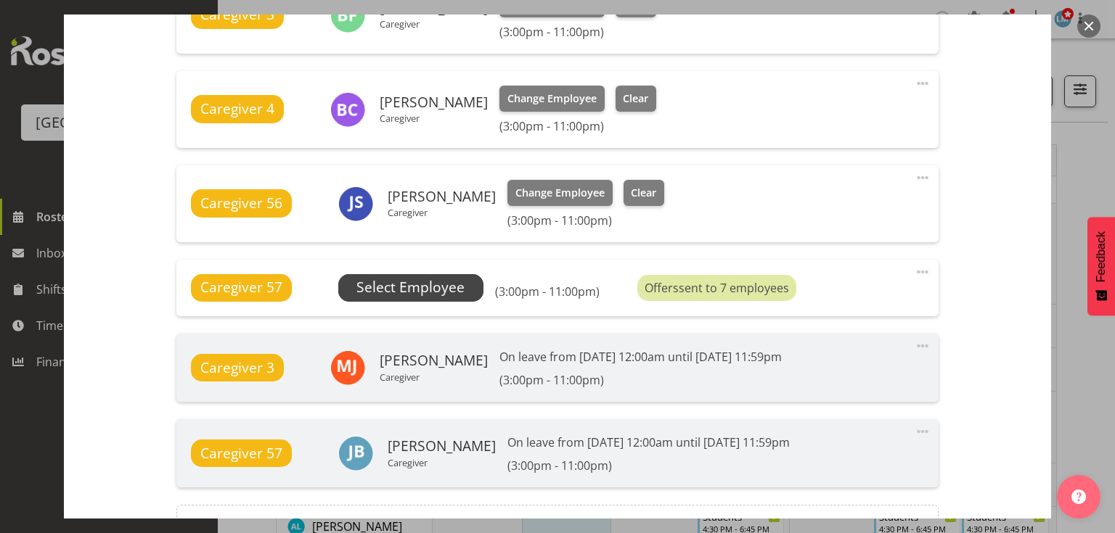
click at [431, 285] on span "Select Employee" at bounding box center [410, 287] width 108 height 21
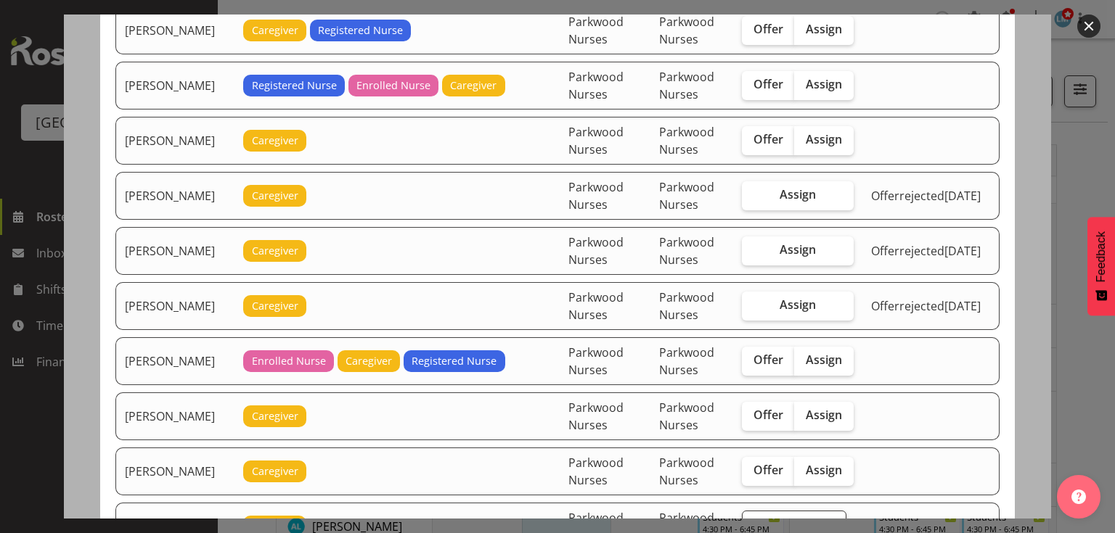
scroll to position [1509, 0]
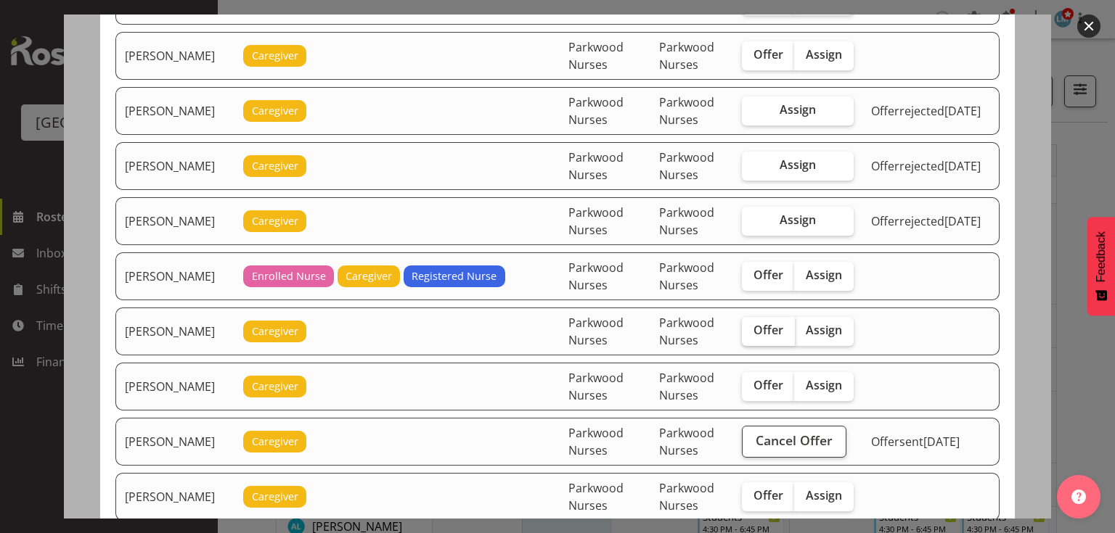
click at [774, 323] on span "Offer" at bounding box center [768, 330] width 30 height 15
click at [751, 326] on input "Offer" at bounding box center [746, 330] width 9 height 9
checkbox input "true"
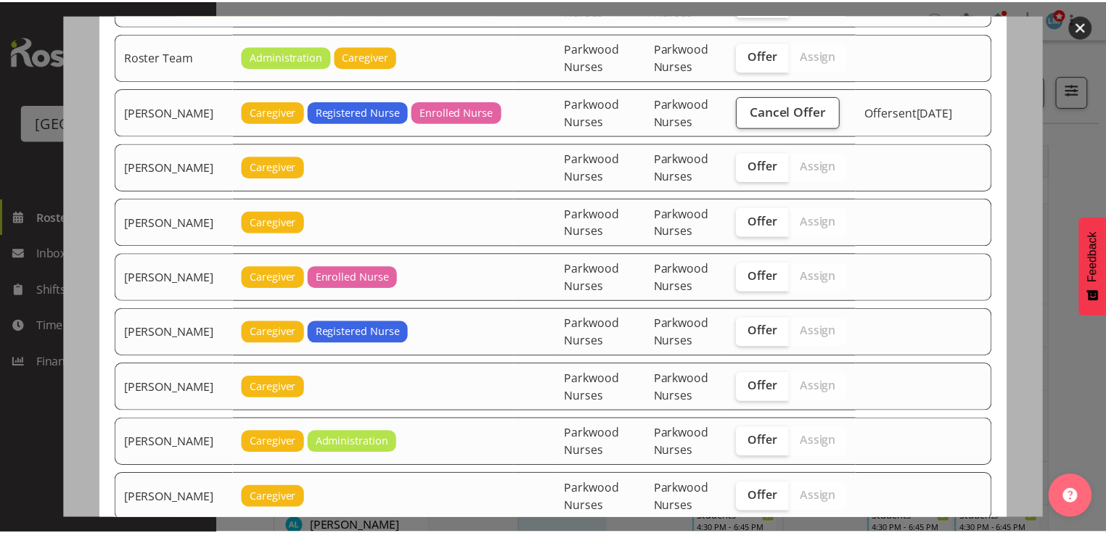
scroll to position [2127, 0]
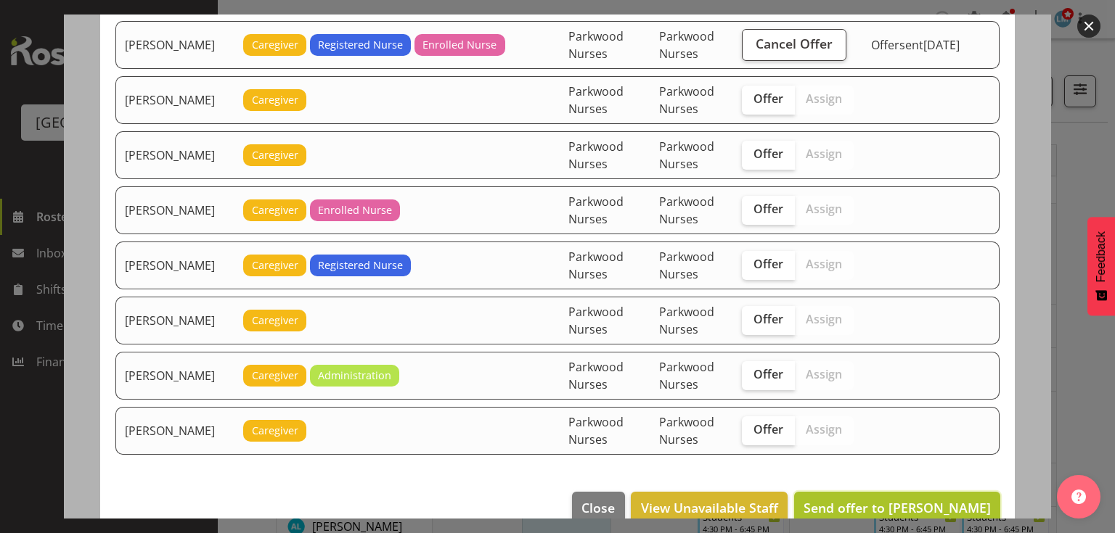
click at [877, 499] on span "Send offer to Mary Smith" at bounding box center [896, 507] width 187 height 17
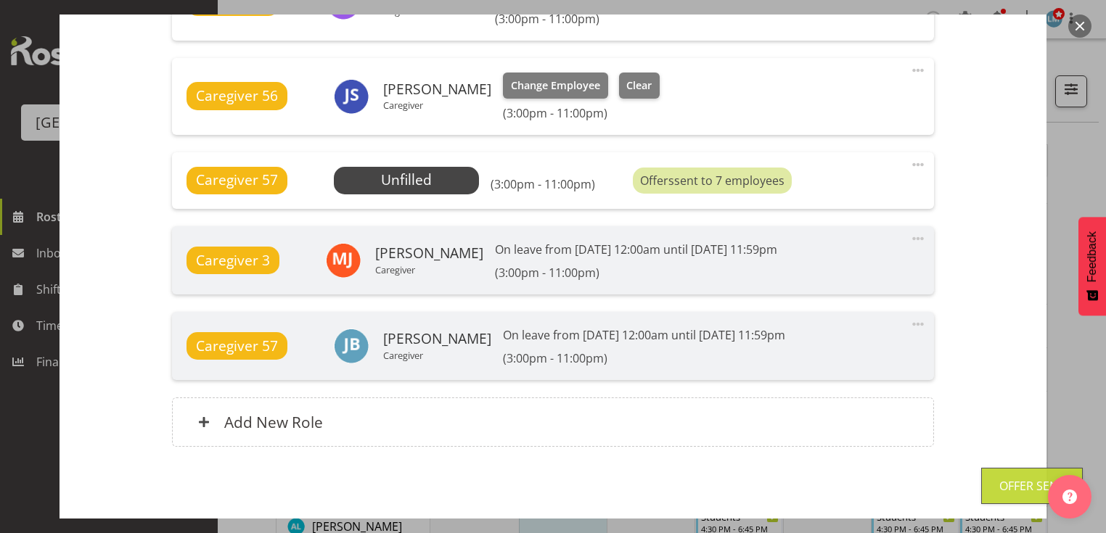
scroll to position [919, 0]
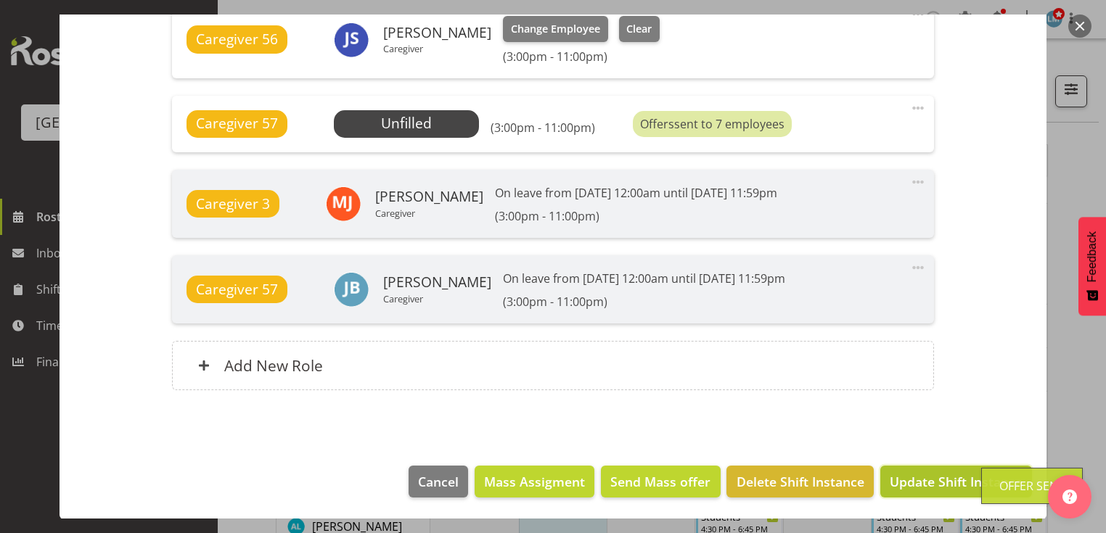
click at [932, 479] on span "Update Shift Instance" at bounding box center [956, 481] width 133 height 19
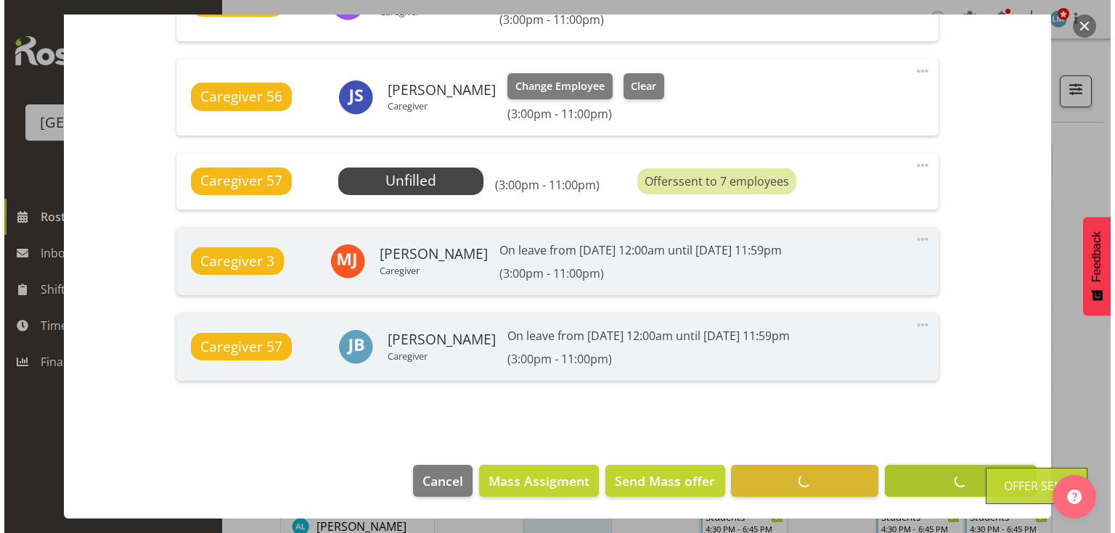
scroll to position [861, 0]
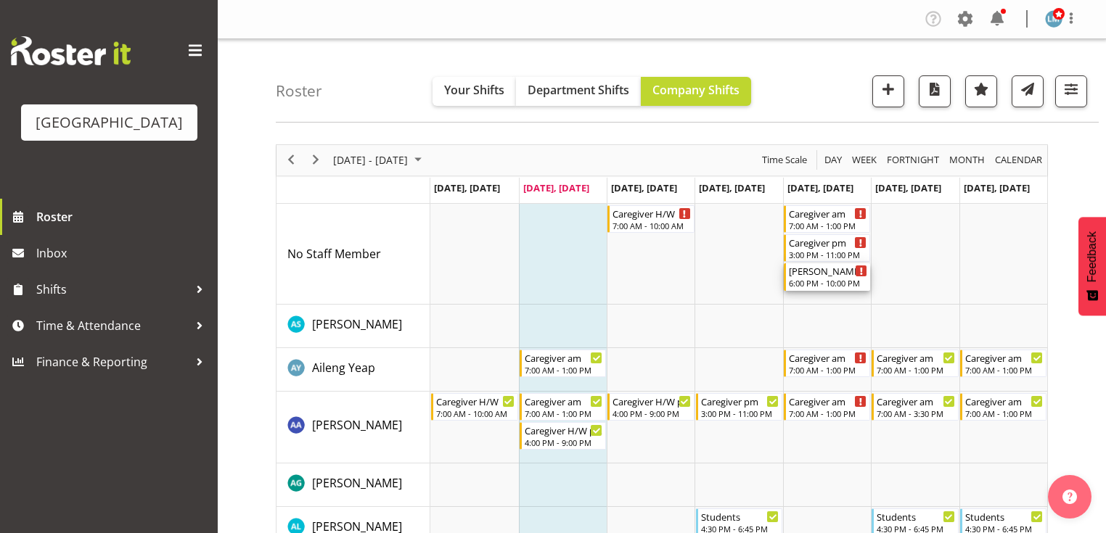
click at [812, 274] on div "[PERSON_NAME] 2 Help" at bounding box center [828, 270] width 78 height 15
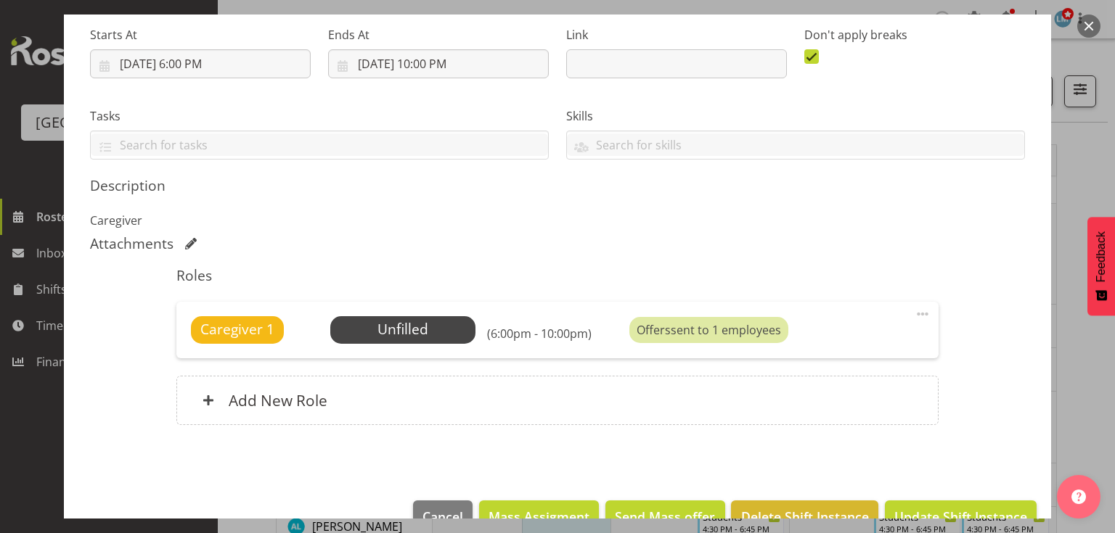
scroll to position [232, 0]
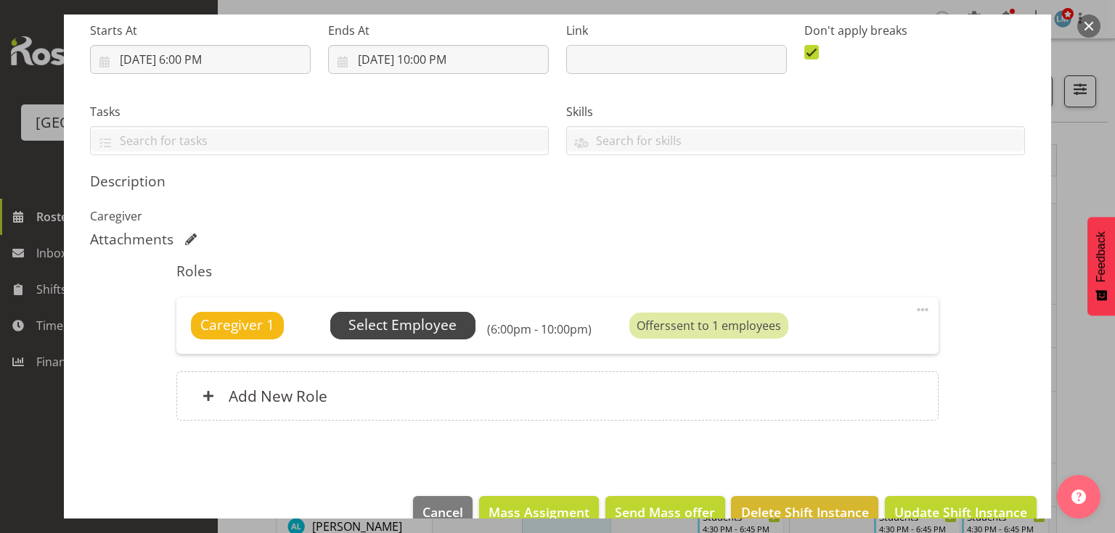
click at [363, 322] on span "Select Employee" at bounding box center [402, 325] width 108 height 21
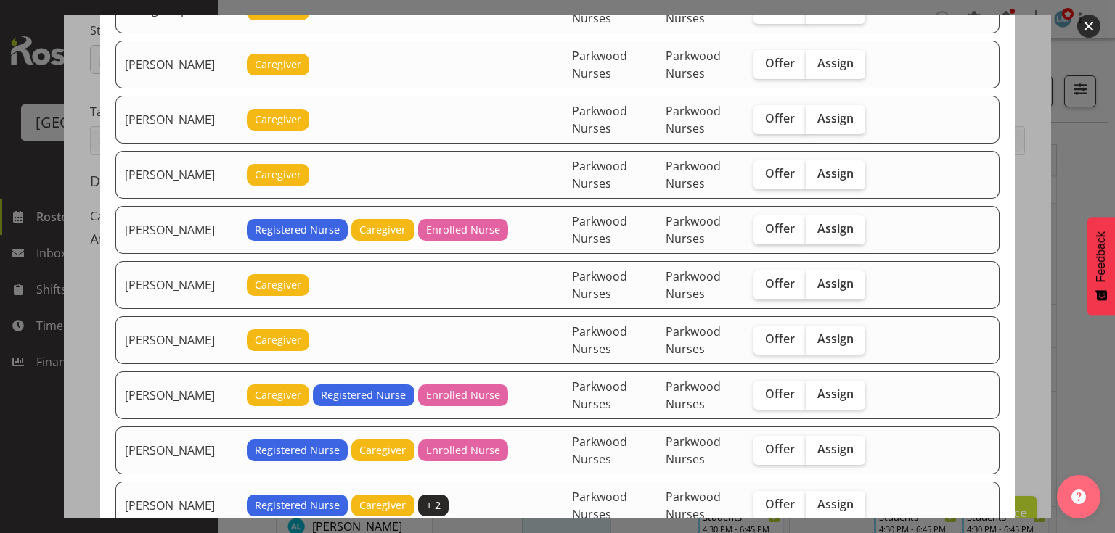
scroll to position [290, 0]
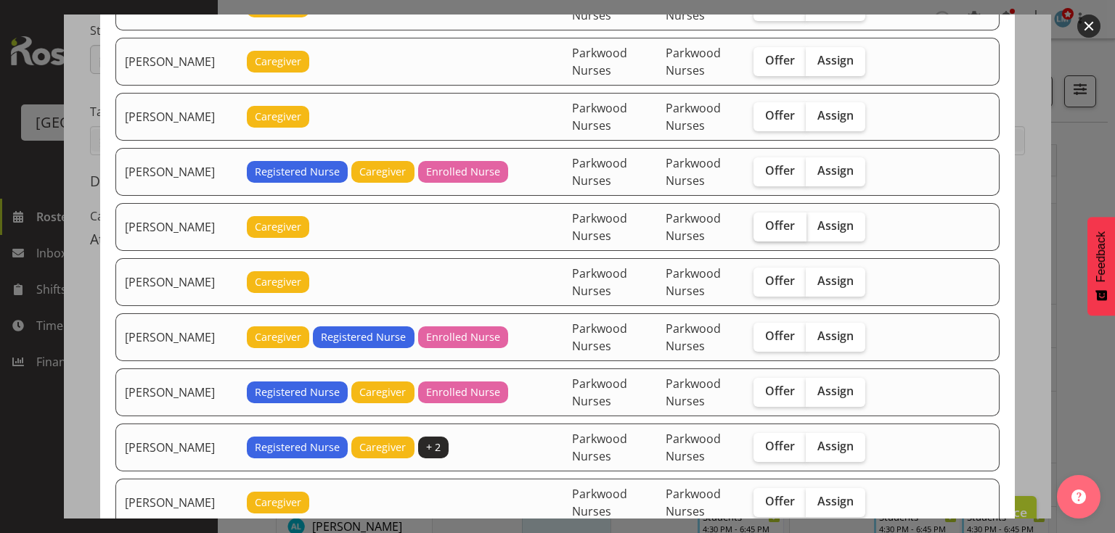
click at [779, 219] on span "Offer" at bounding box center [780, 225] width 30 height 15
click at [763, 221] on input "Offer" at bounding box center [757, 225] width 9 height 9
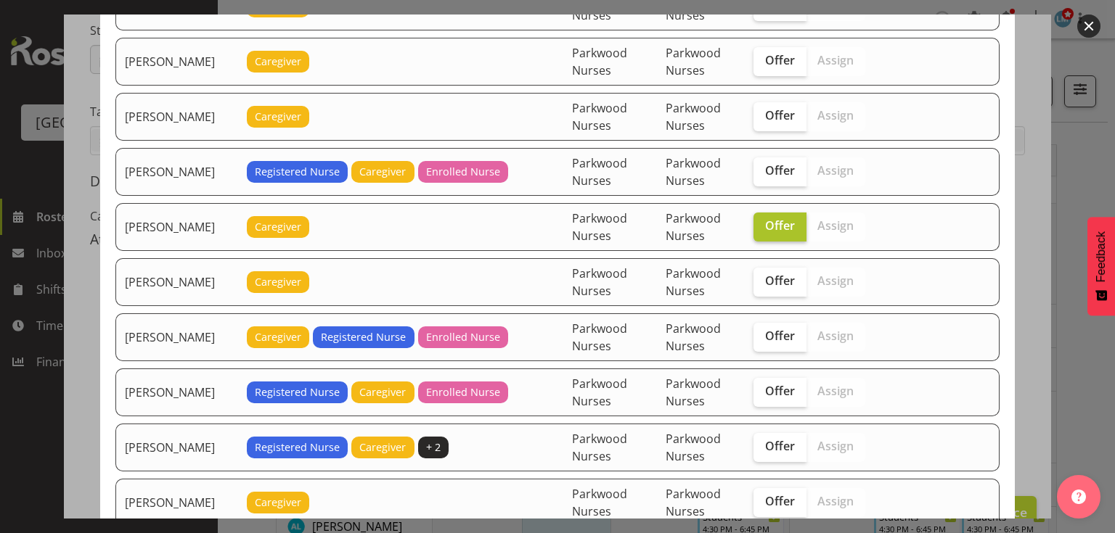
click at [779, 219] on span "Offer" at bounding box center [780, 225] width 30 height 15
click at [763, 221] on input "Offer" at bounding box center [757, 225] width 9 height 9
checkbox input "false"
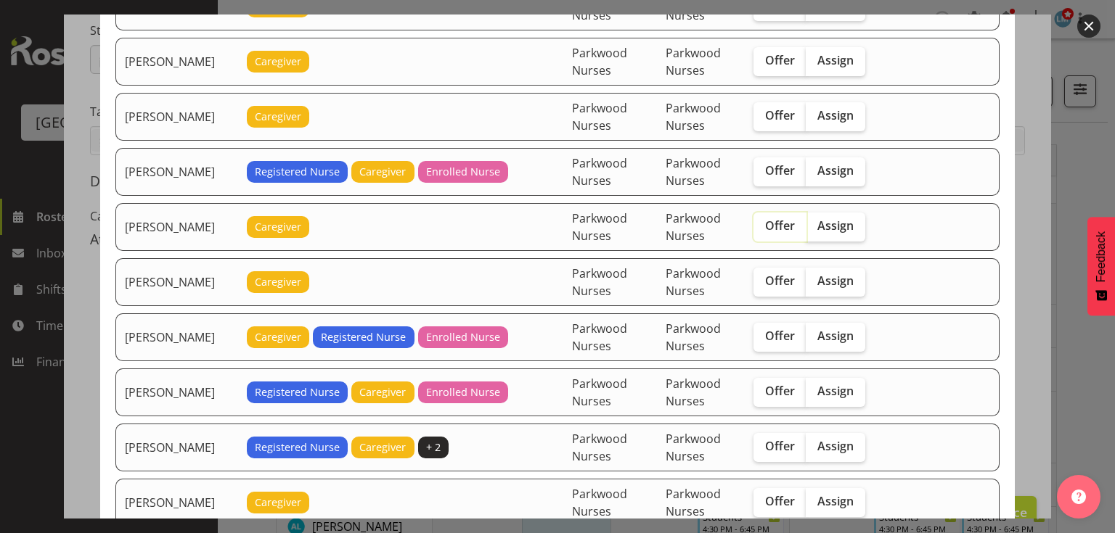
click at [1077, 29] on button "button" at bounding box center [1088, 26] width 23 height 23
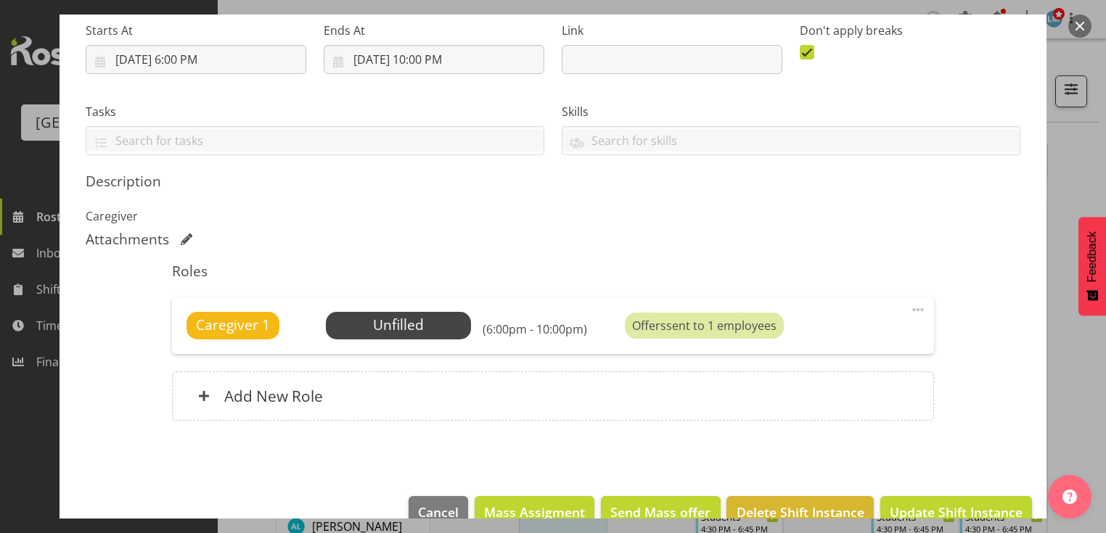
click at [1080, 24] on button "button" at bounding box center [1079, 26] width 23 height 23
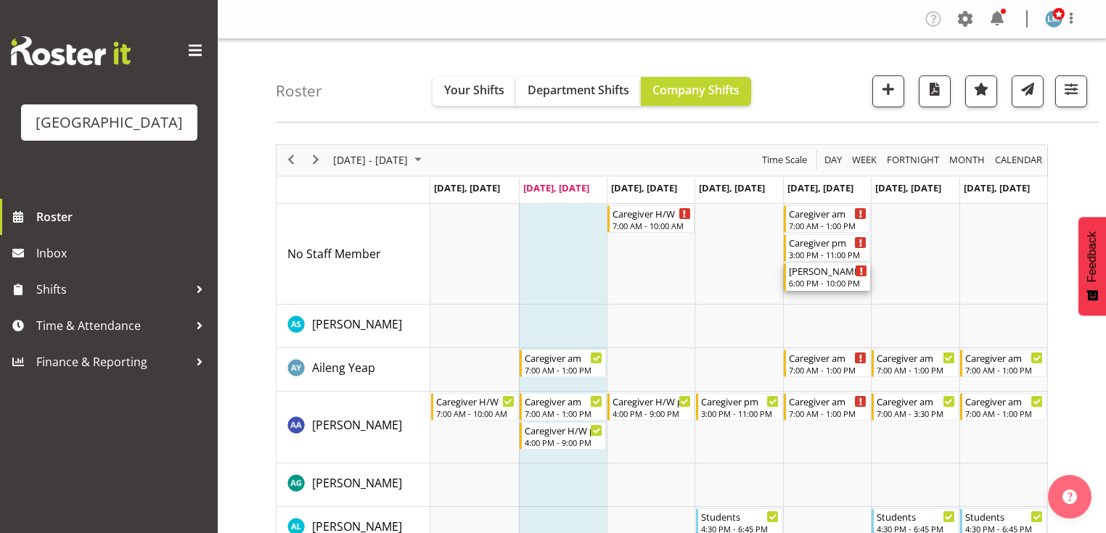
click at [803, 282] on div "6:00 PM - 10:00 PM" at bounding box center [828, 283] width 78 height 12
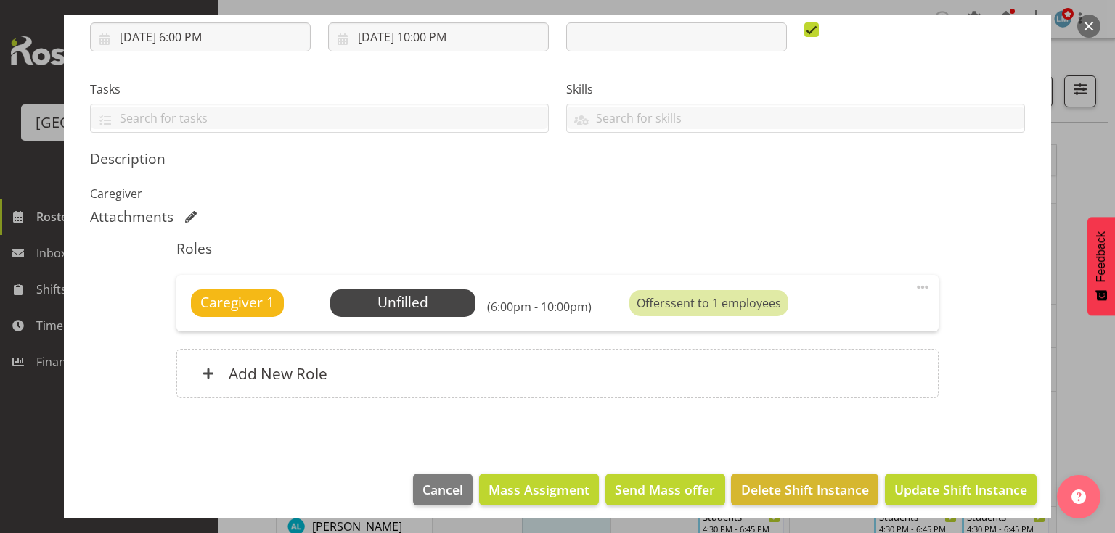
scroll to position [262, 0]
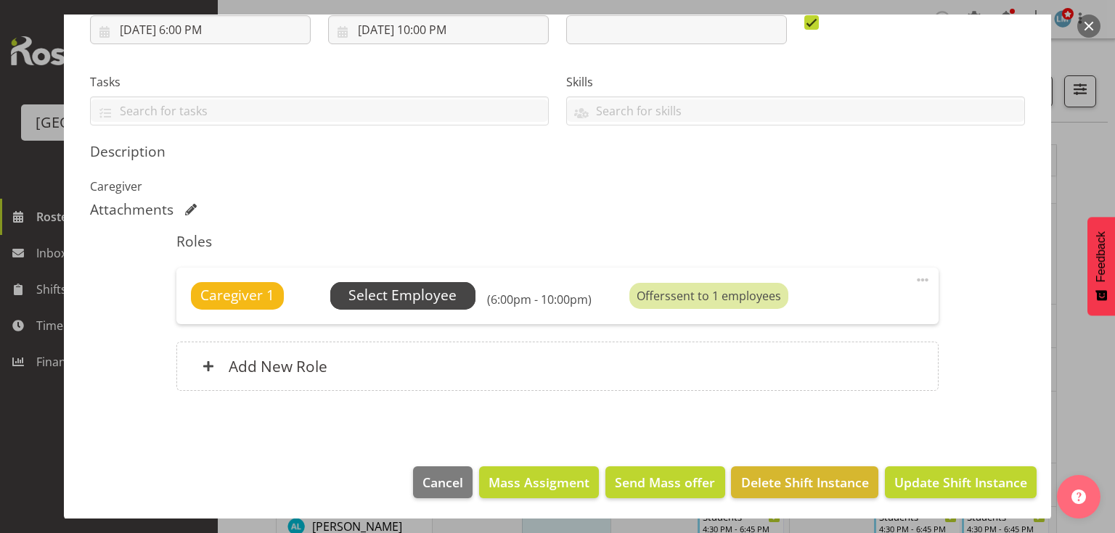
click at [399, 290] on span "Select Employee" at bounding box center [402, 295] width 108 height 21
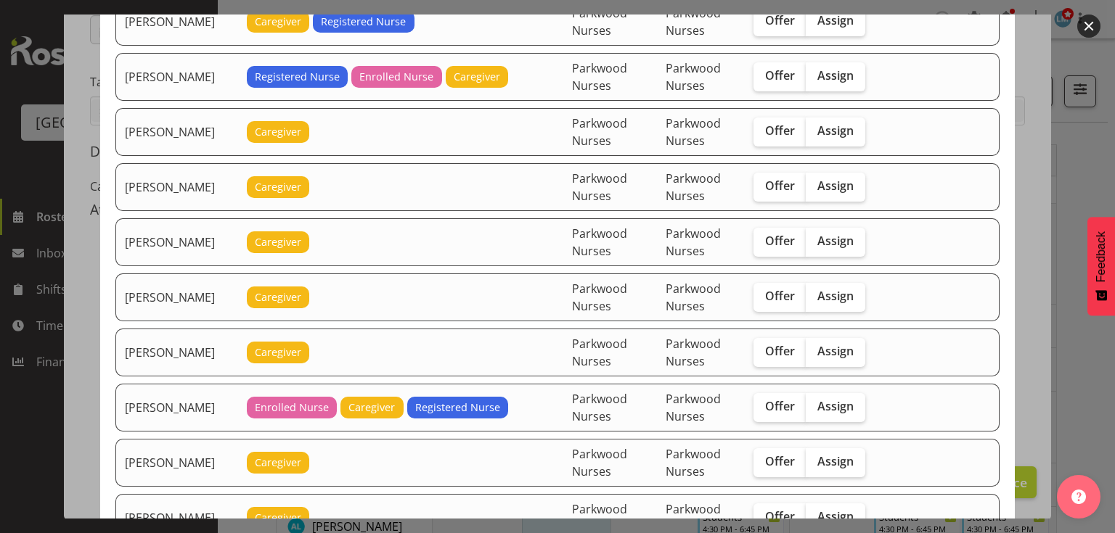
scroll to position [1800, 0]
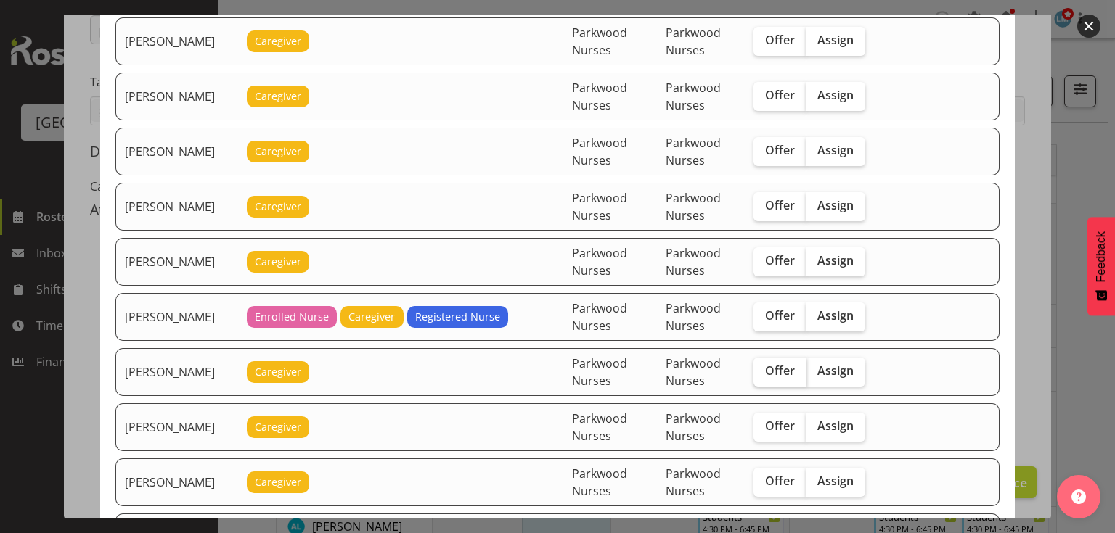
click at [784, 364] on span "Offer" at bounding box center [780, 371] width 30 height 15
click at [763, 366] on input "Offer" at bounding box center [757, 370] width 9 height 9
checkbox input "true"
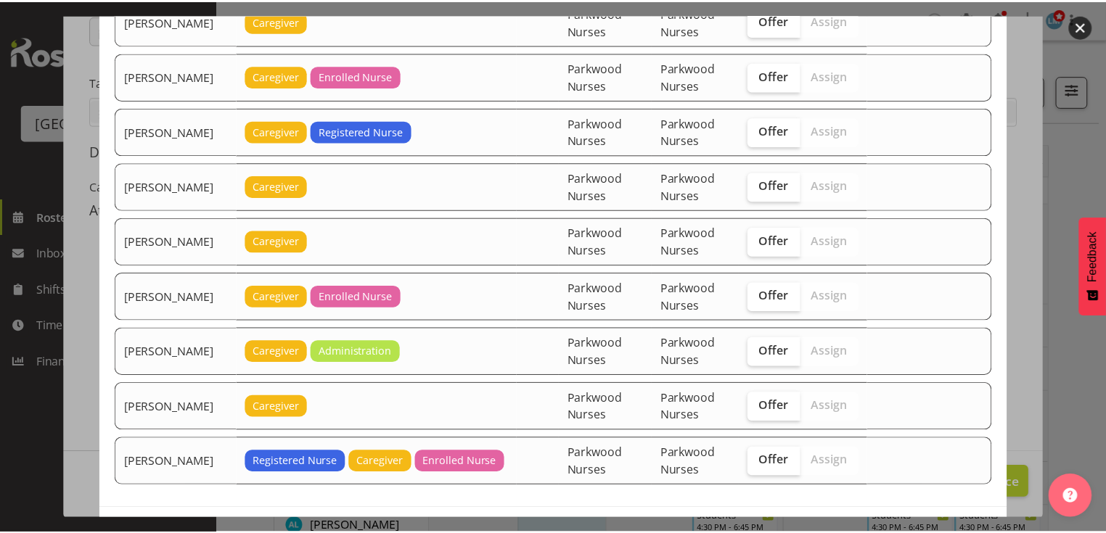
scroll to position [2781, 0]
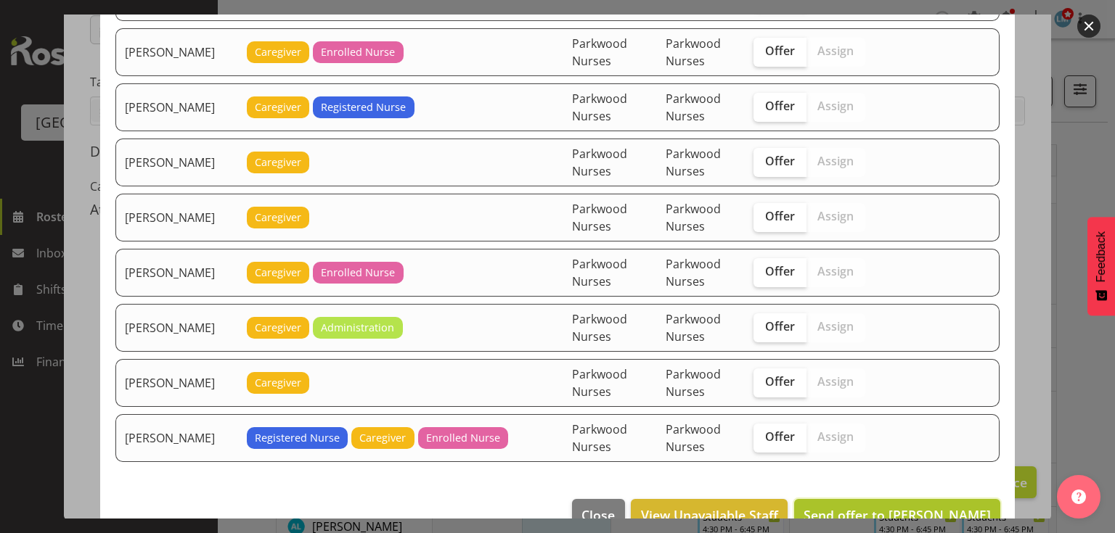
click at [904, 507] on span "Send offer to Mary Smith" at bounding box center [896, 515] width 187 height 17
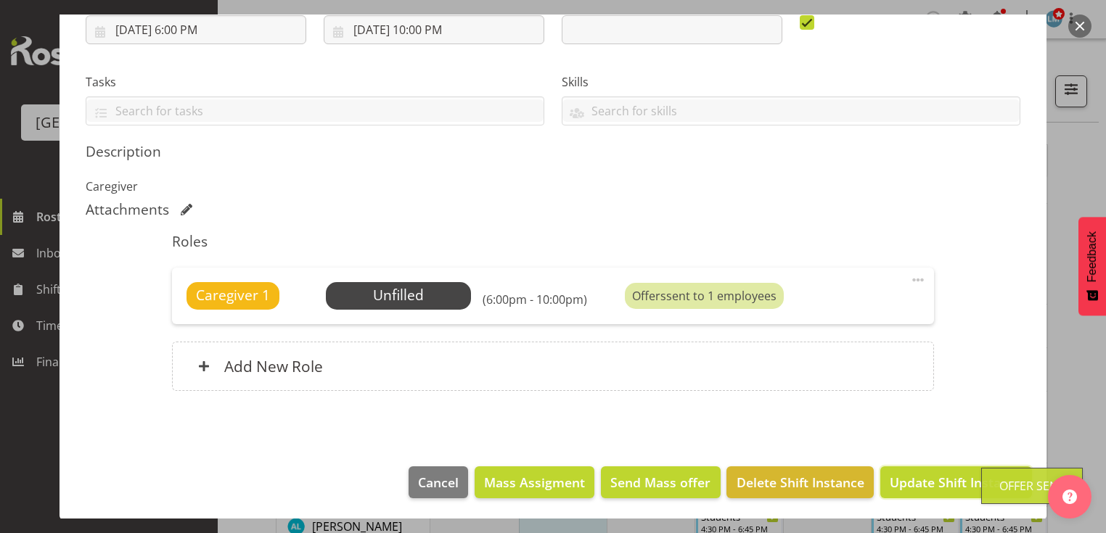
click at [904, 480] on span "Update Shift Instance" at bounding box center [956, 482] width 133 height 19
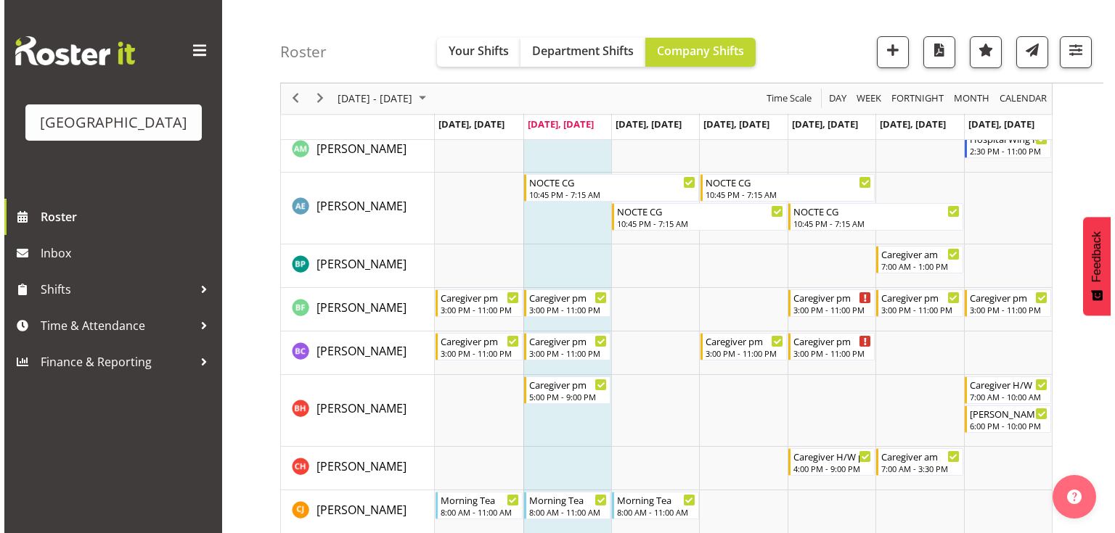
scroll to position [813, 0]
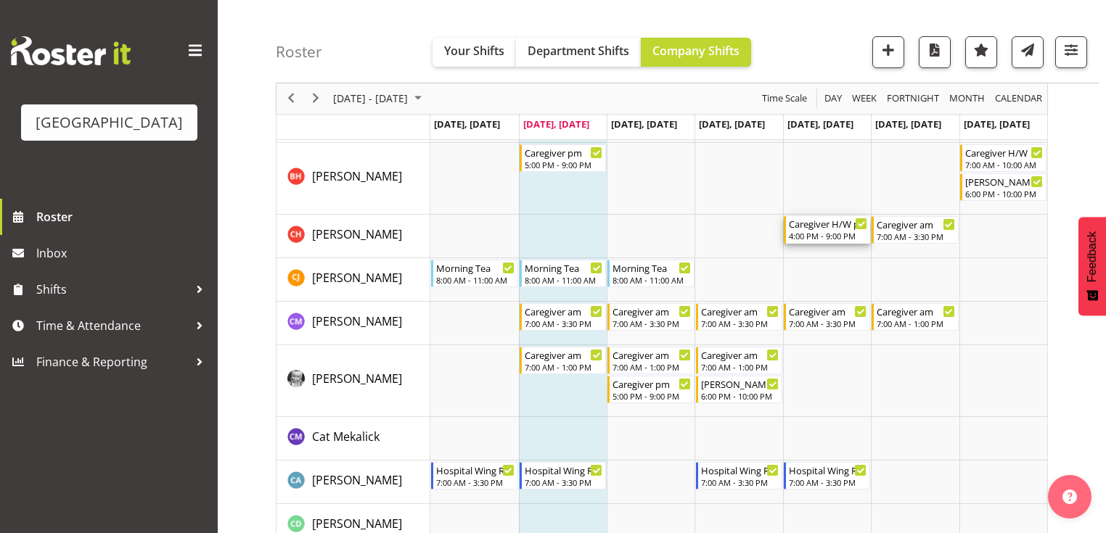
click at [823, 232] on div "4:00 PM - 9:00 PM" at bounding box center [828, 236] width 78 height 12
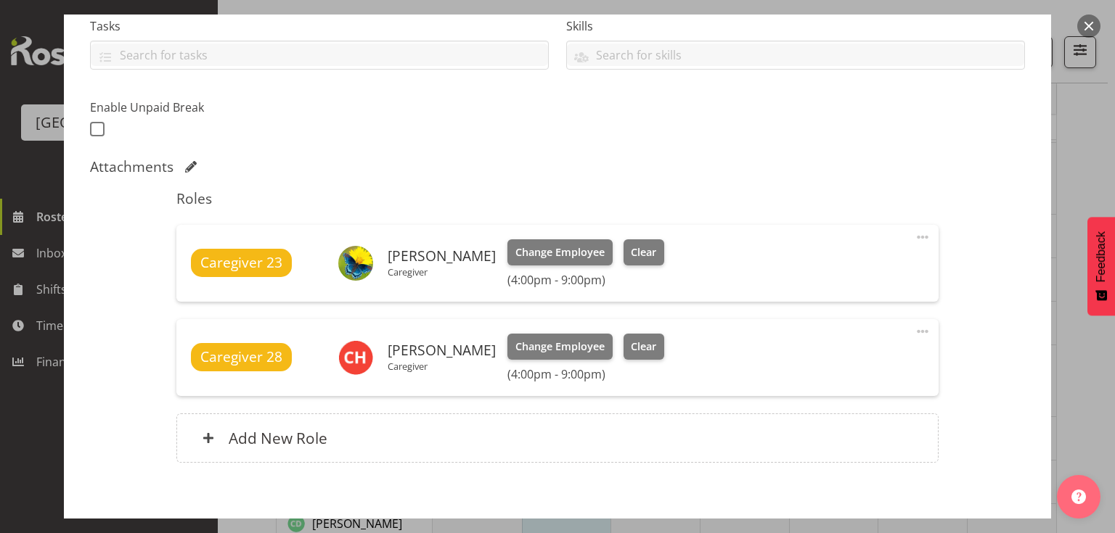
scroll to position [390, 0]
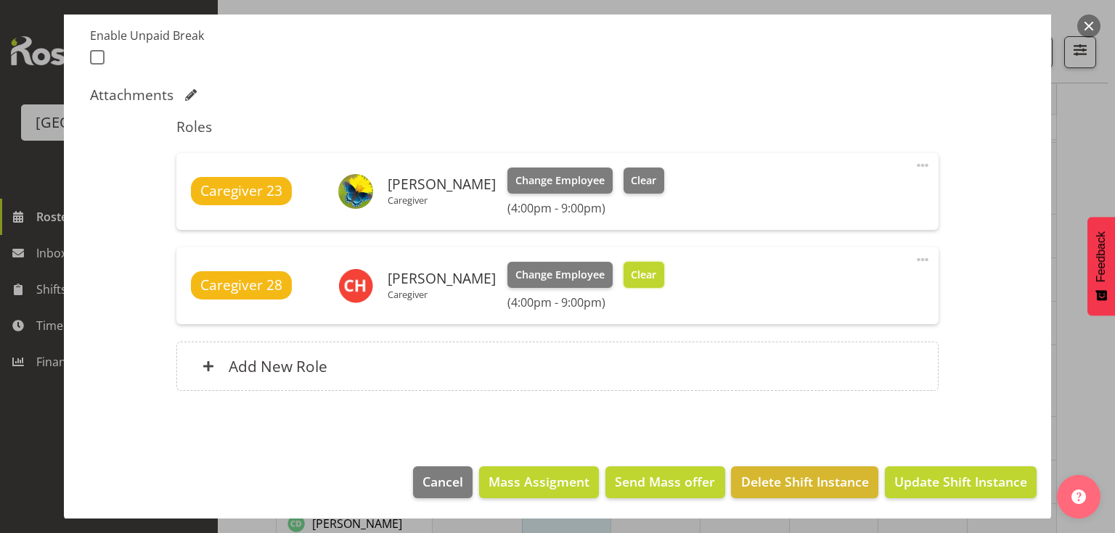
click at [634, 276] on span "Clear" at bounding box center [643, 275] width 25 height 16
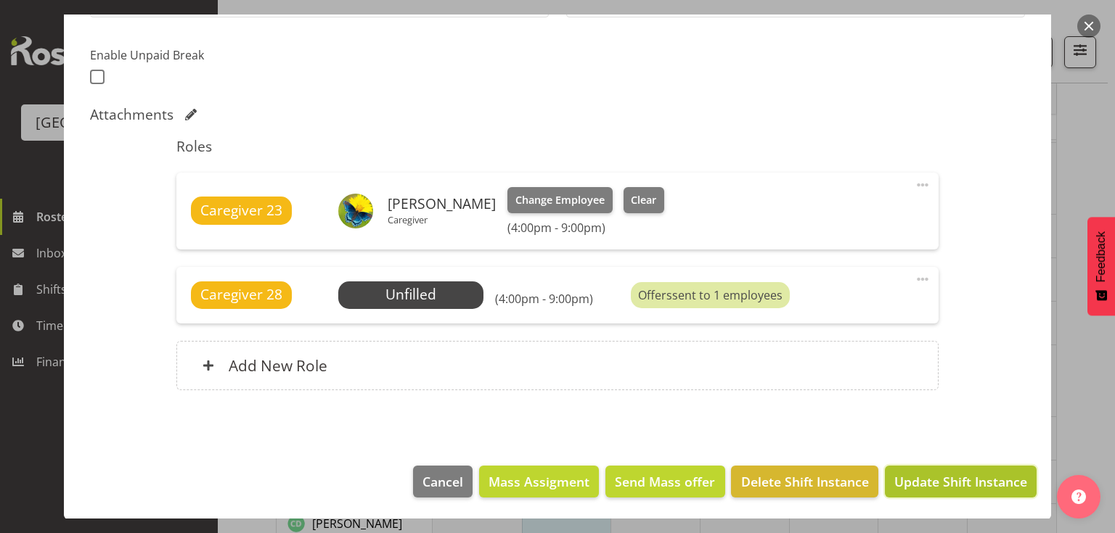
click at [972, 484] on span "Update Shift Instance" at bounding box center [960, 481] width 133 height 19
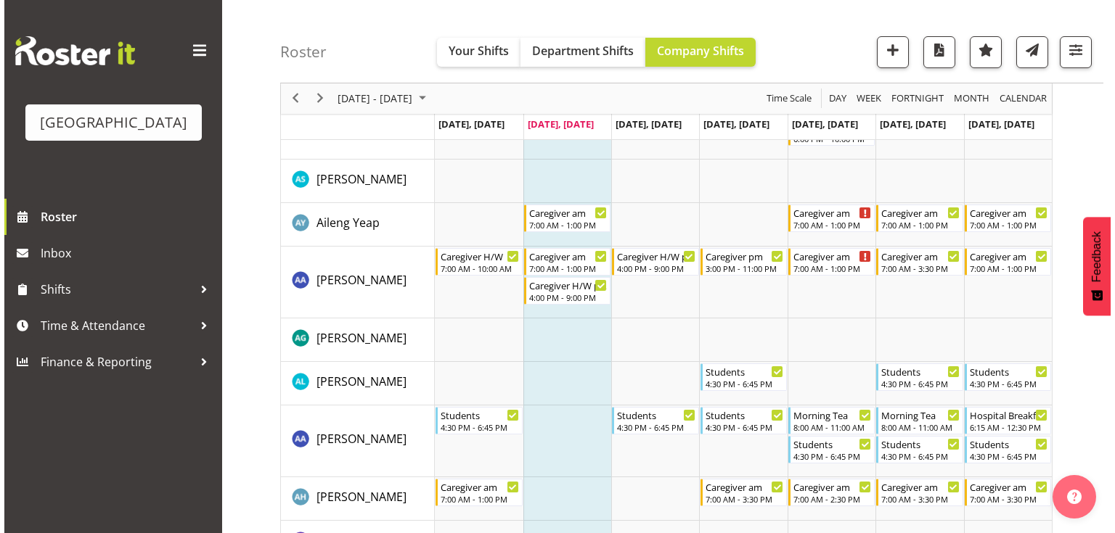
scroll to position [0, 0]
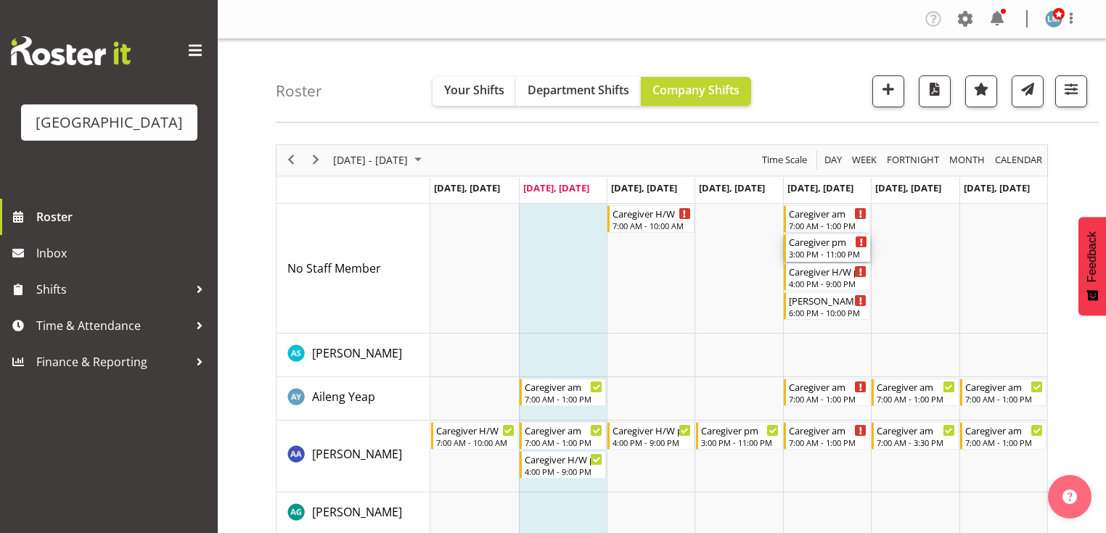
click at [801, 252] on div "3:00 PM - 11:00 PM" at bounding box center [828, 254] width 78 height 12
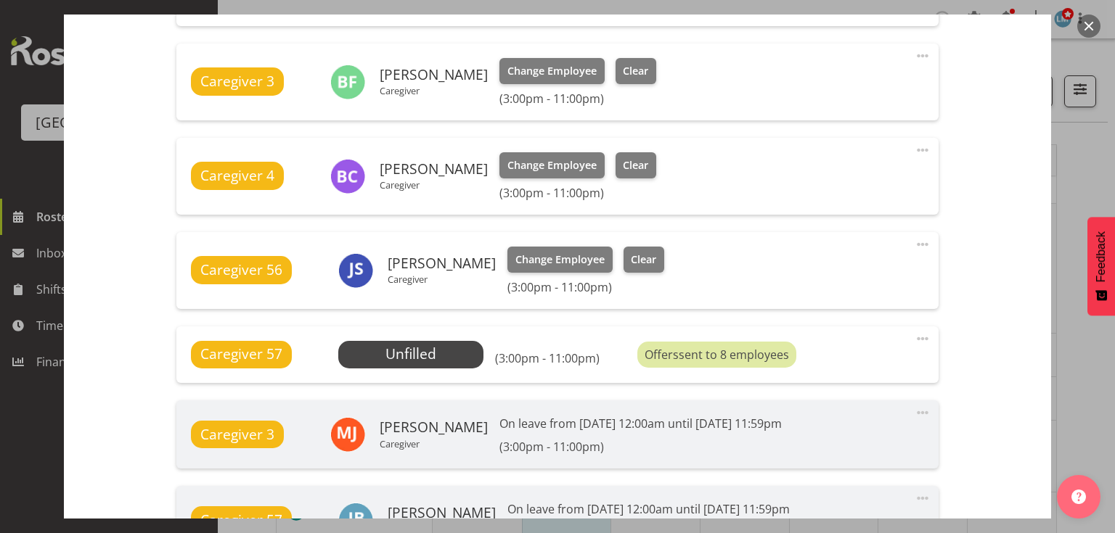
scroll to position [755, 0]
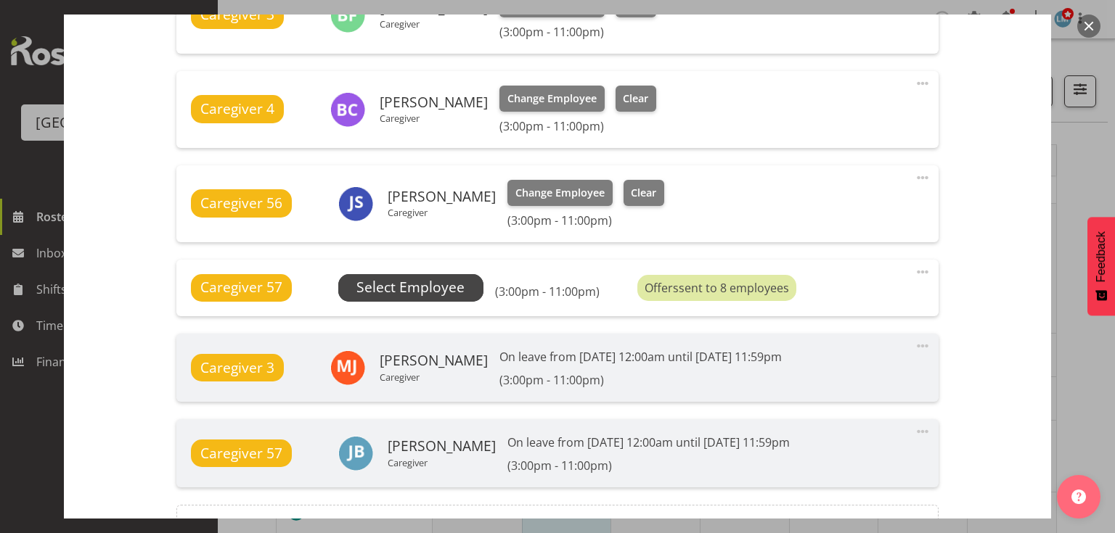
click at [395, 279] on span "Select Employee" at bounding box center [410, 287] width 108 height 21
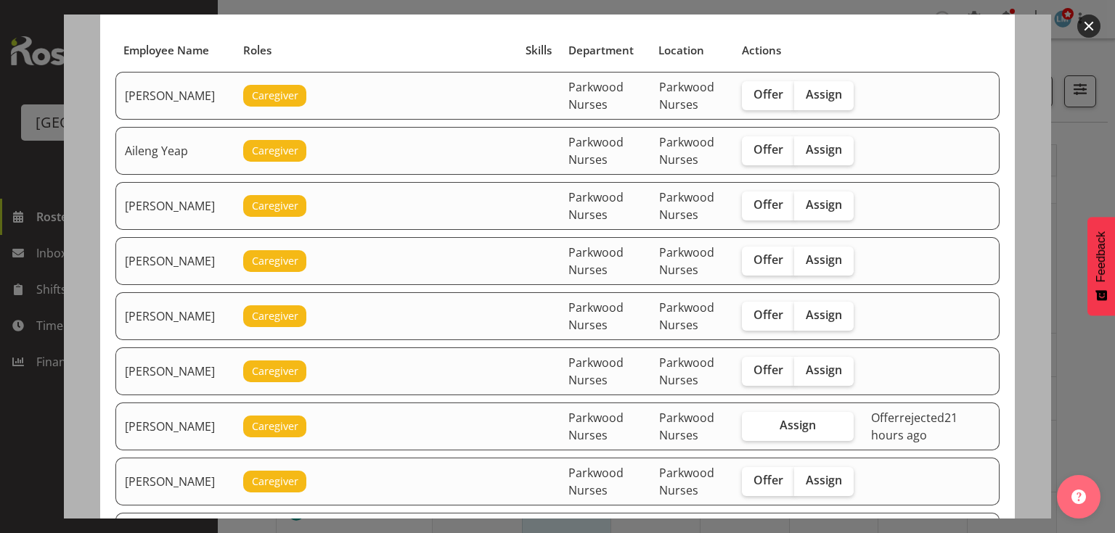
scroll to position [232, 0]
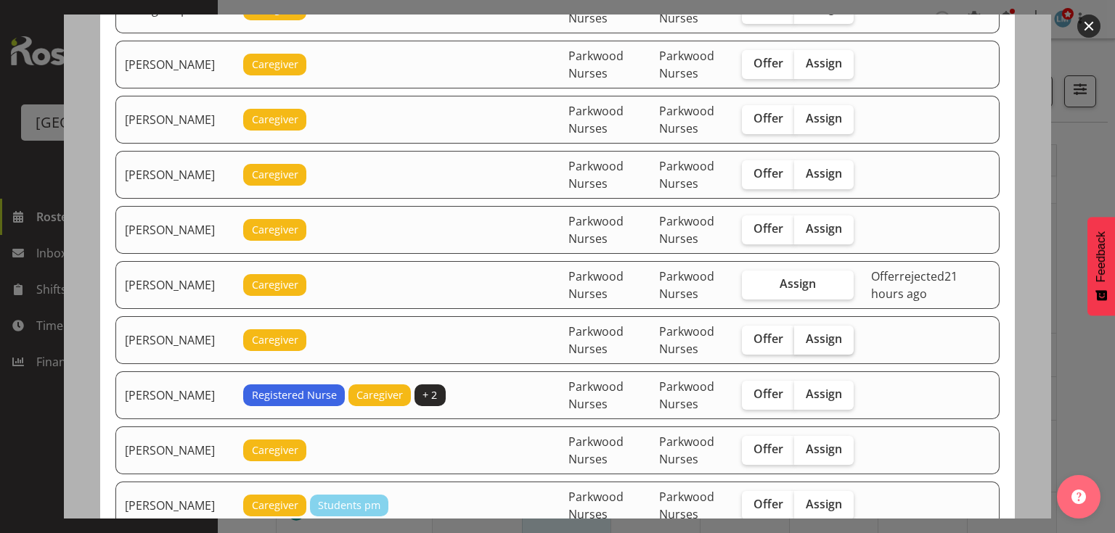
click at [828, 342] on label "Assign" at bounding box center [824, 340] width 60 height 29
click at [803, 342] on input "Assign" at bounding box center [798, 339] width 9 height 9
checkbox input "true"
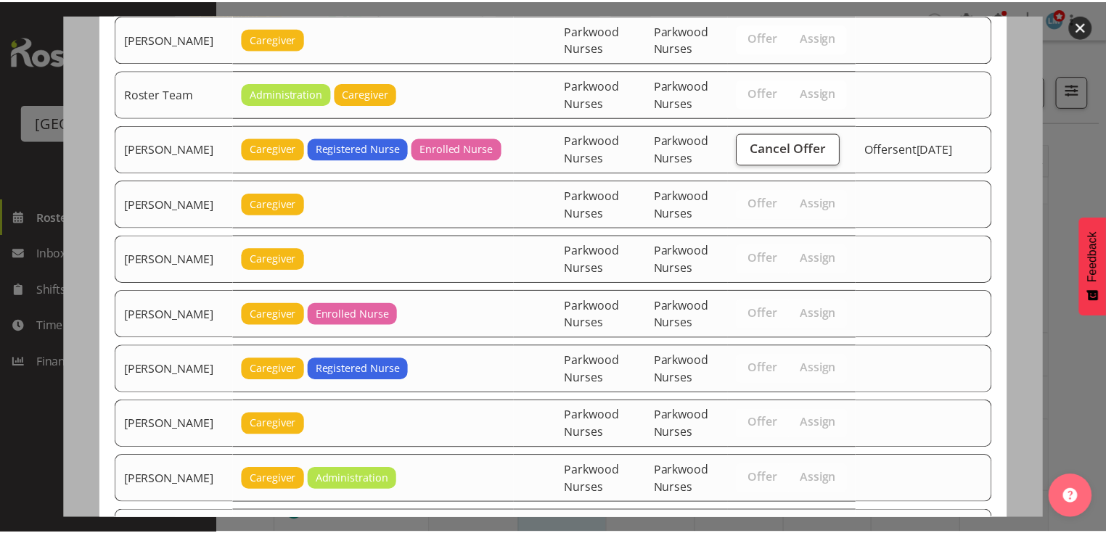
scroll to position [2181, 0]
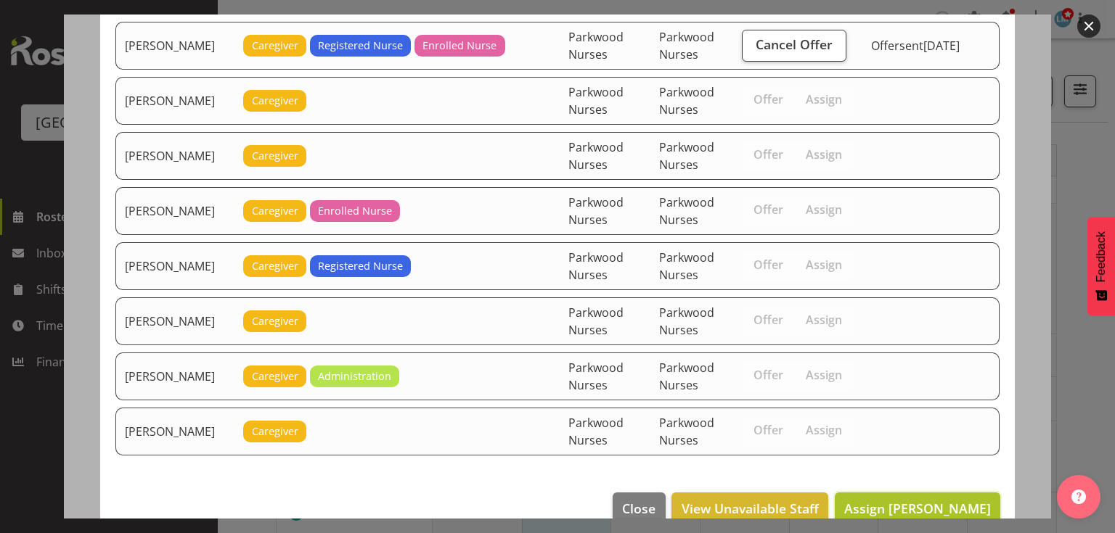
click at [908, 500] on span "Assign Caitlin Huria" at bounding box center [917, 508] width 147 height 17
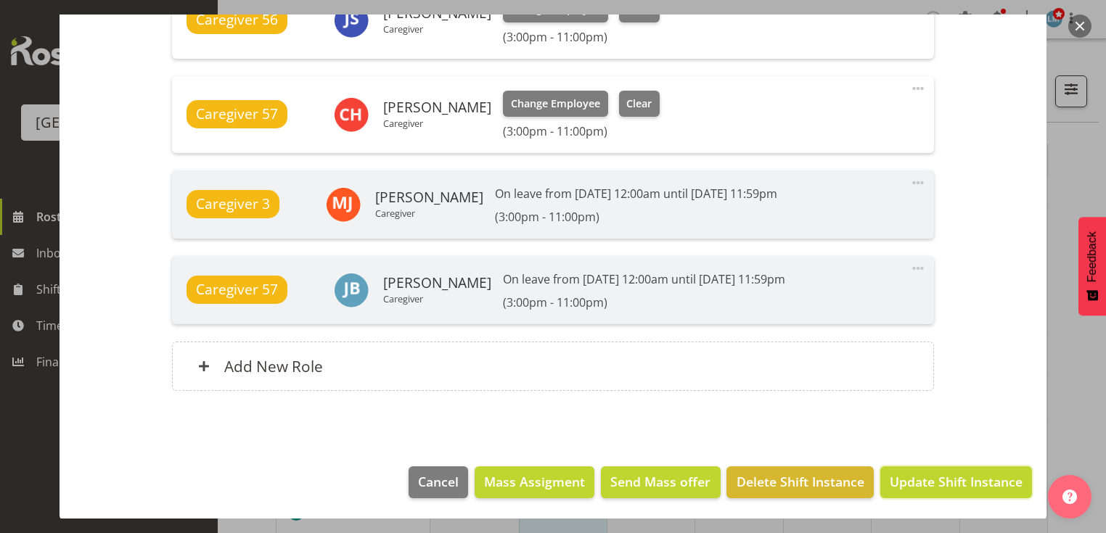
click at [908, 478] on span "Update Shift Instance" at bounding box center [956, 481] width 133 height 19
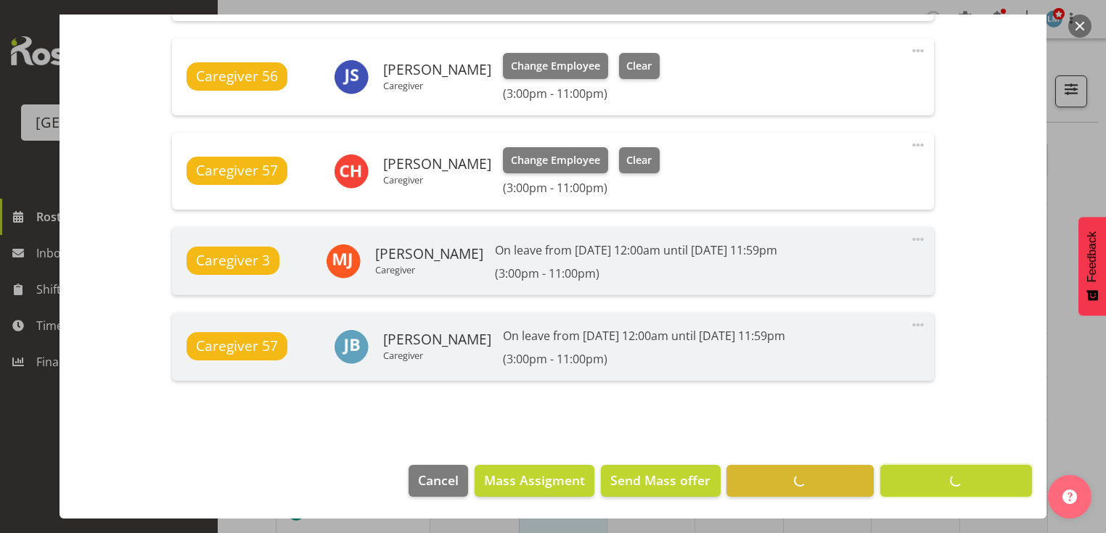
scroll to position [881, 0]
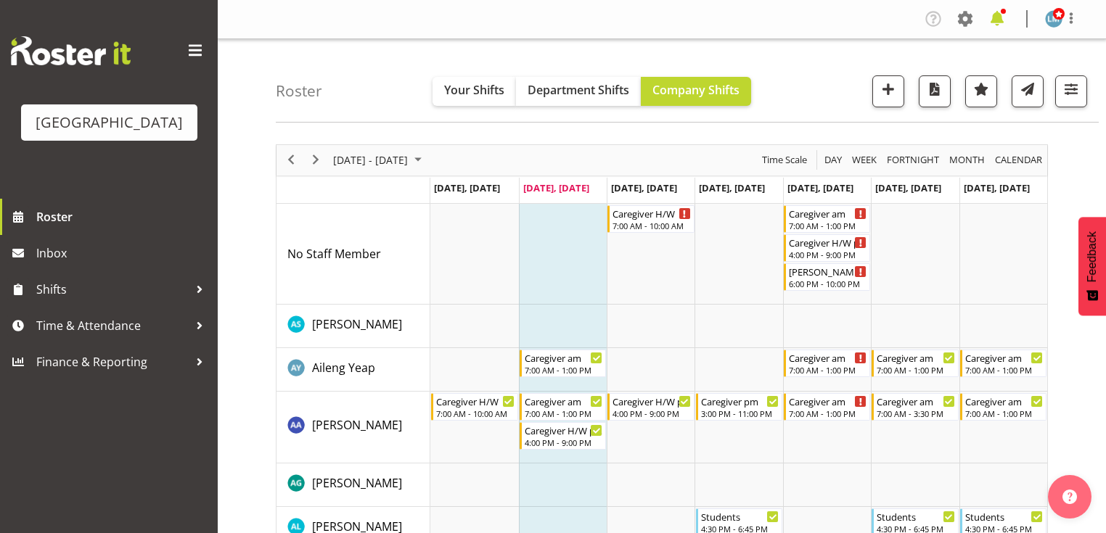
click at [997, 15] on span at bounding box center [996, 18] width 23 height 23
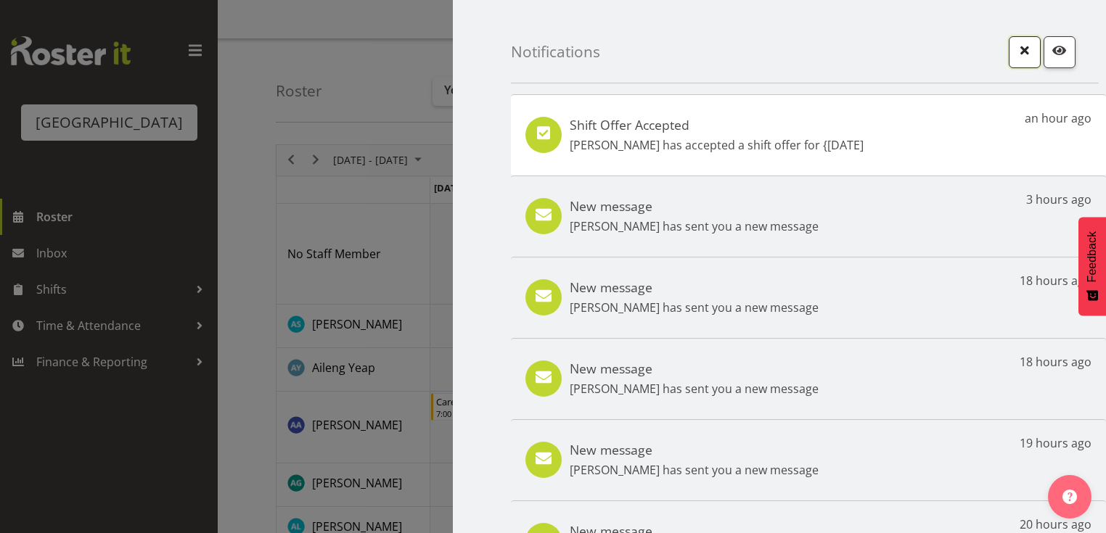
click at [1009, 49] on button "button" at bounding box center [1025, 52] width 32 height 32
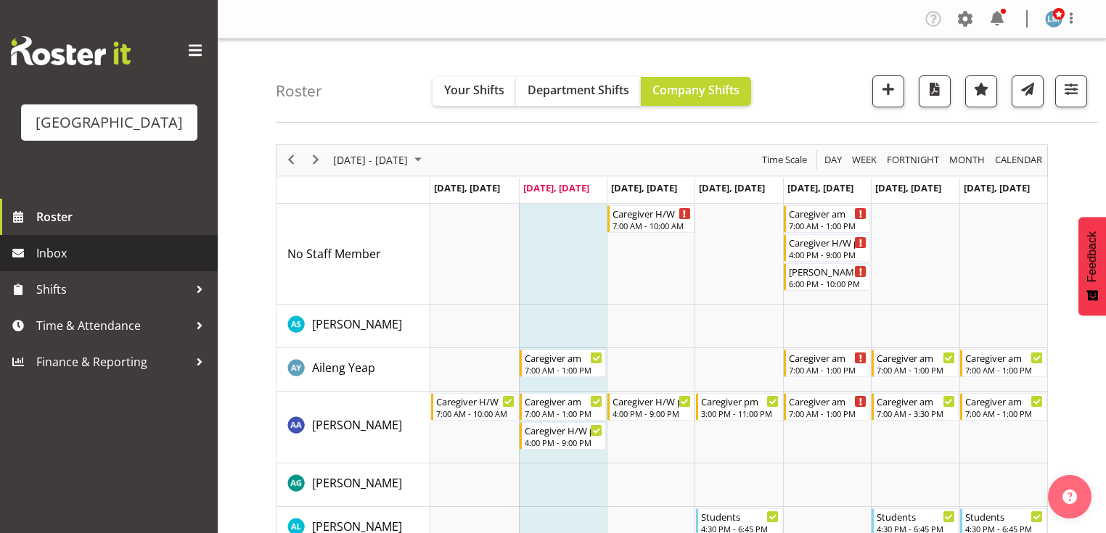
click at [71, 264] on span "Inbox" at bounding box center [123, 253] width 174 height 22
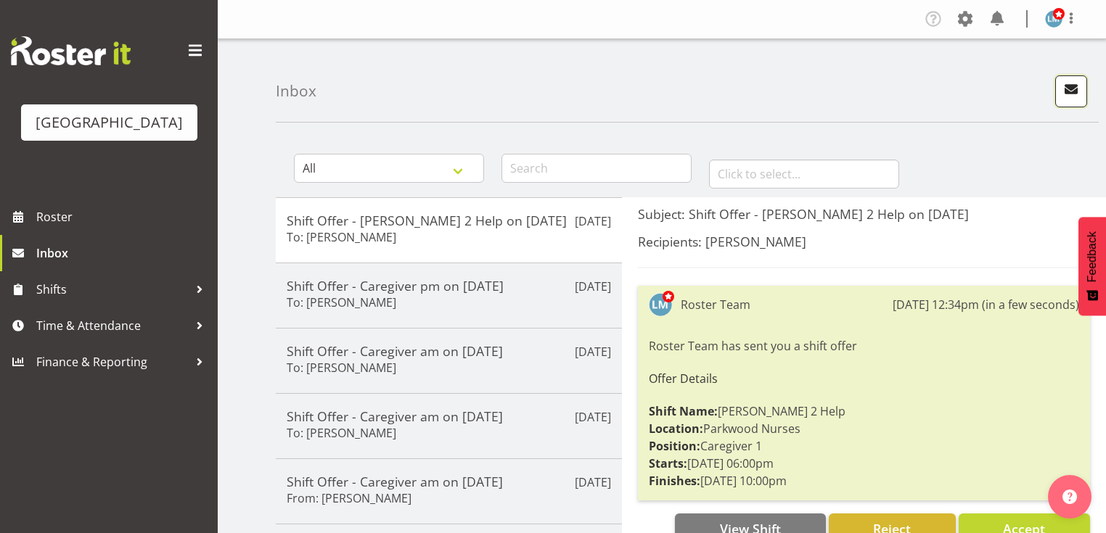
click at [1068, 87] on span "button" at bounding box center [1071, 89] width 19 height 19
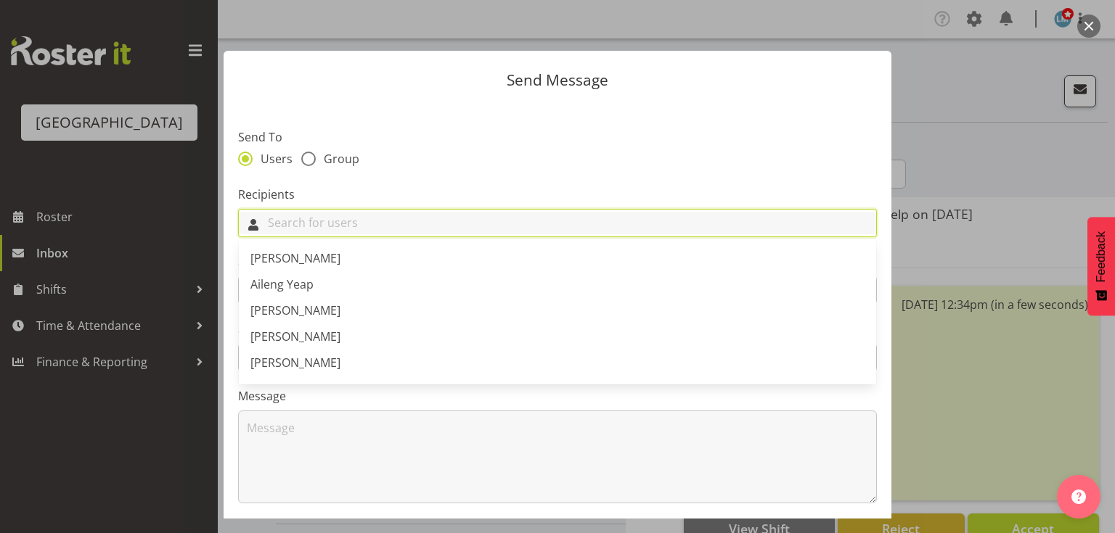
click at [357, 229] on input "text" at bounding box center [557, 223] width 637 height 22
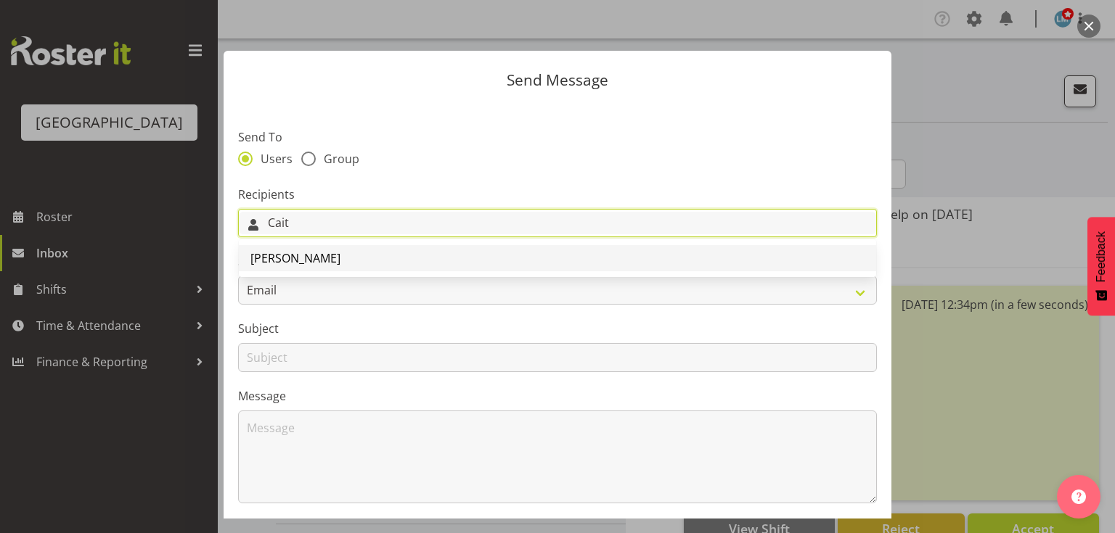
type input "Cait"
click at [302, 258] on span "[PERSON_NAME]" at bounding box center [295, 258] width 90 height 16
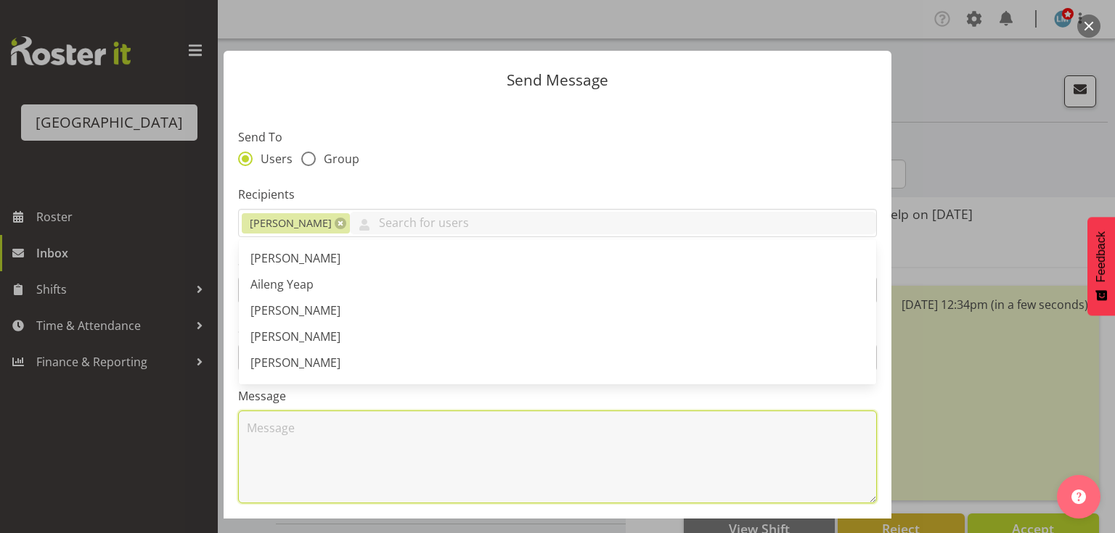
click at [376, 456] on textarea at bounding box center [557, 457] width 639 height 93
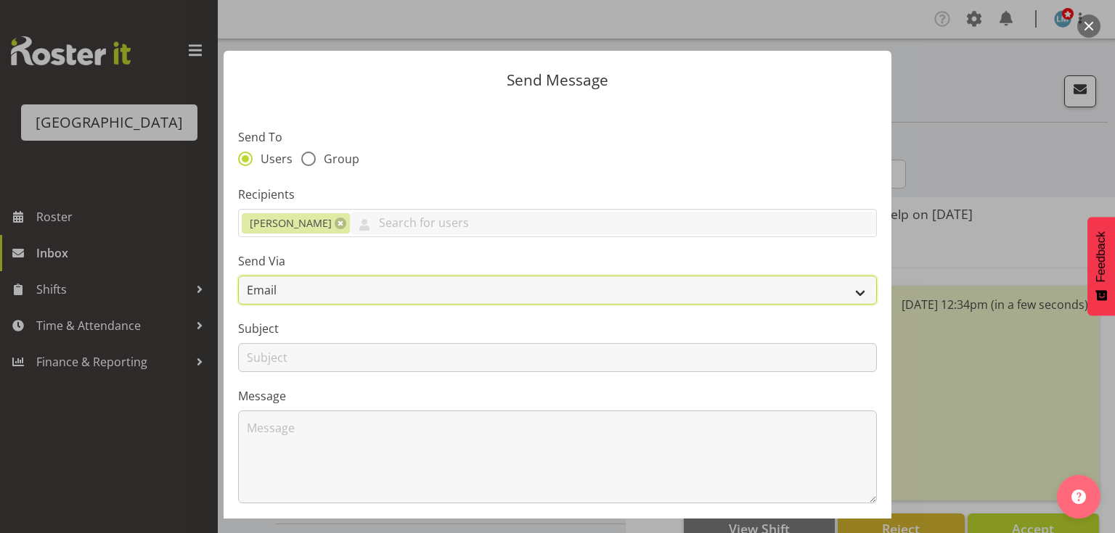
click at [849, 290] on select "Email SMS" at bounding box center [557, 290] width 639 height 29
select select "sms"
click at [238, 276] on select "Email SMS" at bounding box center [557, 290] width 639 height 29
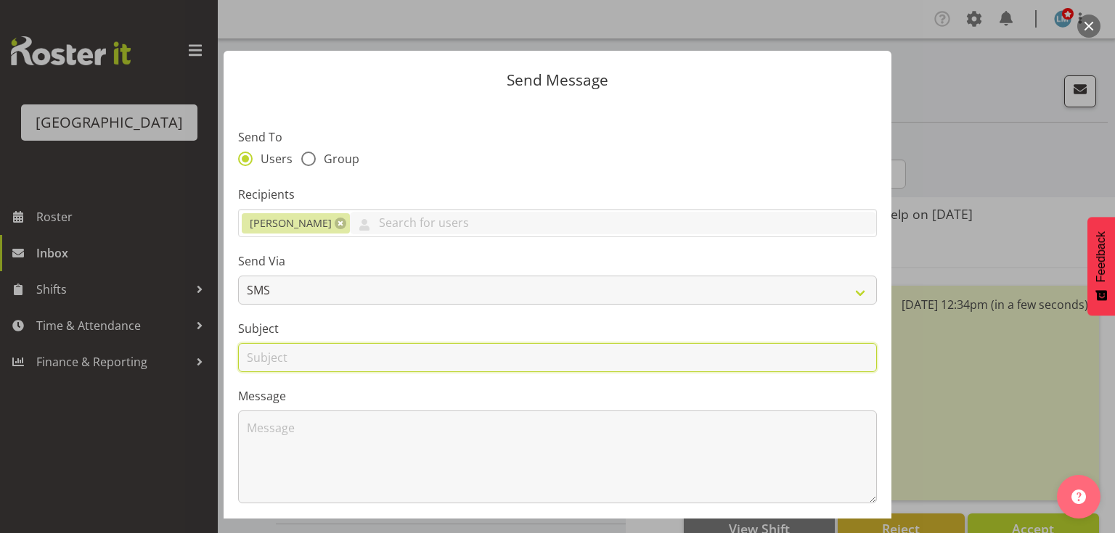
click at [261, 361] on input "text" at bounding box center [557, 357] width 639 height 29
type input "Shifts"
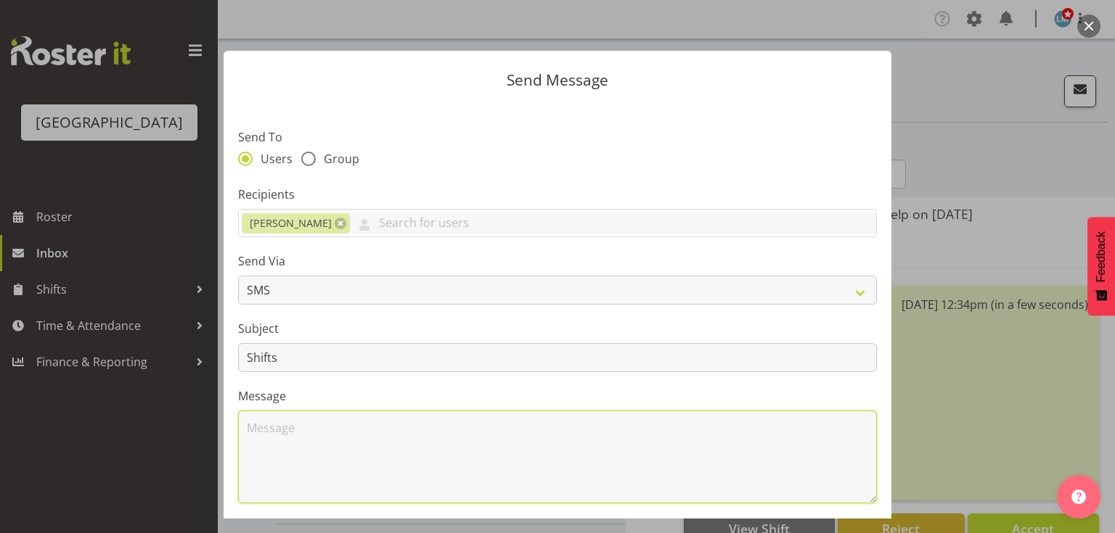
click at [324, 447] on textarea at bounding box center [557, 457] width 639 height 93
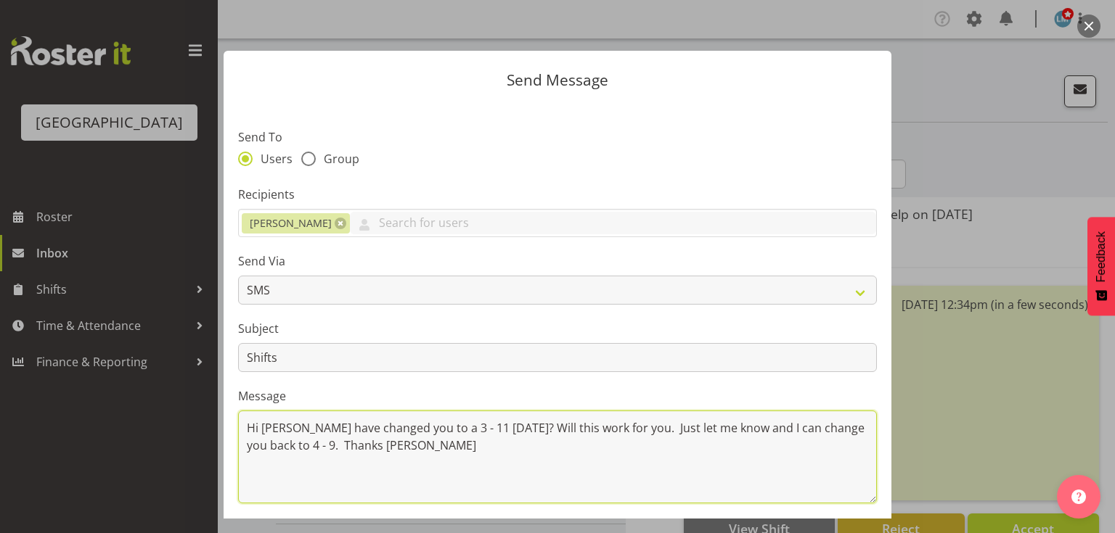
click at [320, 446] on textarea "Hi [PERSON_NAME] have changed you to a 3 - 11 [DATE]? Will this work for you. J…" at bounding box center [557, 457] width 639 height 93
click at [671, 447] on textarea "Hi [PERSON_NAME] have changed you to a 3 - 11 [DATE]? Will this work for you. J…" at bounding box center [557, 457] width 639 height 93
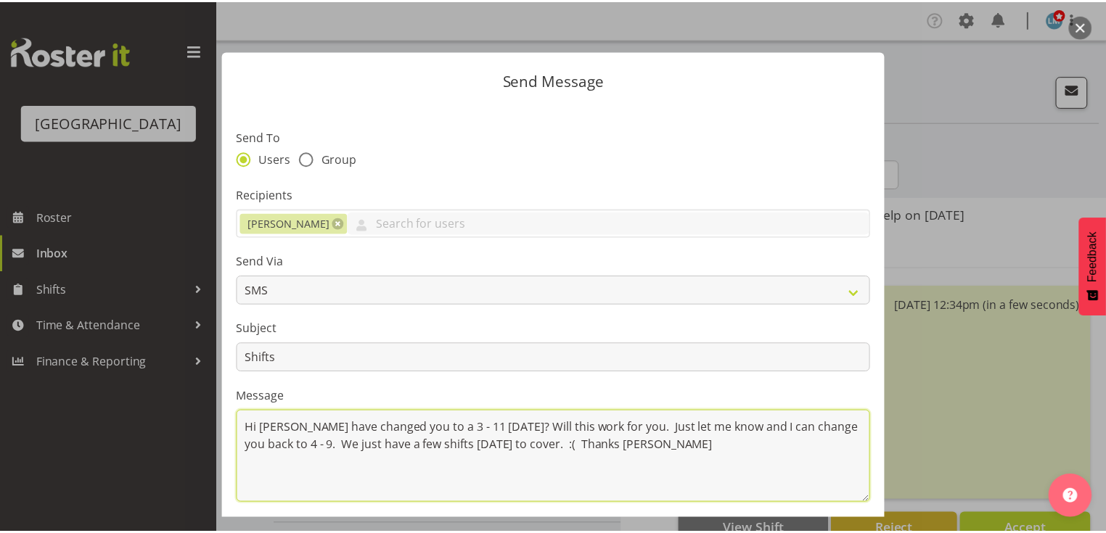
scroll to position [194, 0]
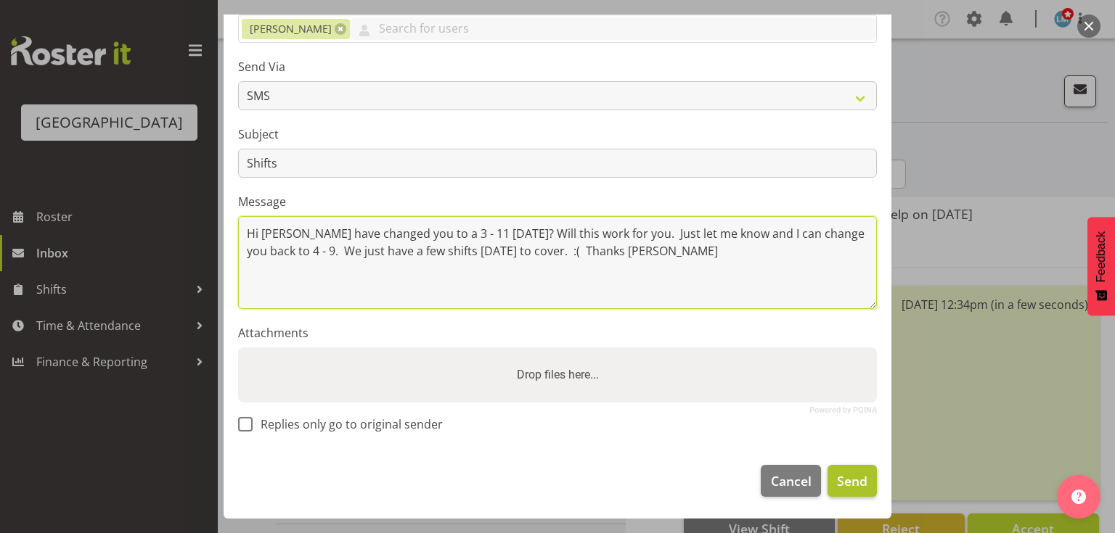
type textarea "Hi [PERSON_NAME] have changed you to a 3 - 11 [DATE]? Will this work for you. J…"
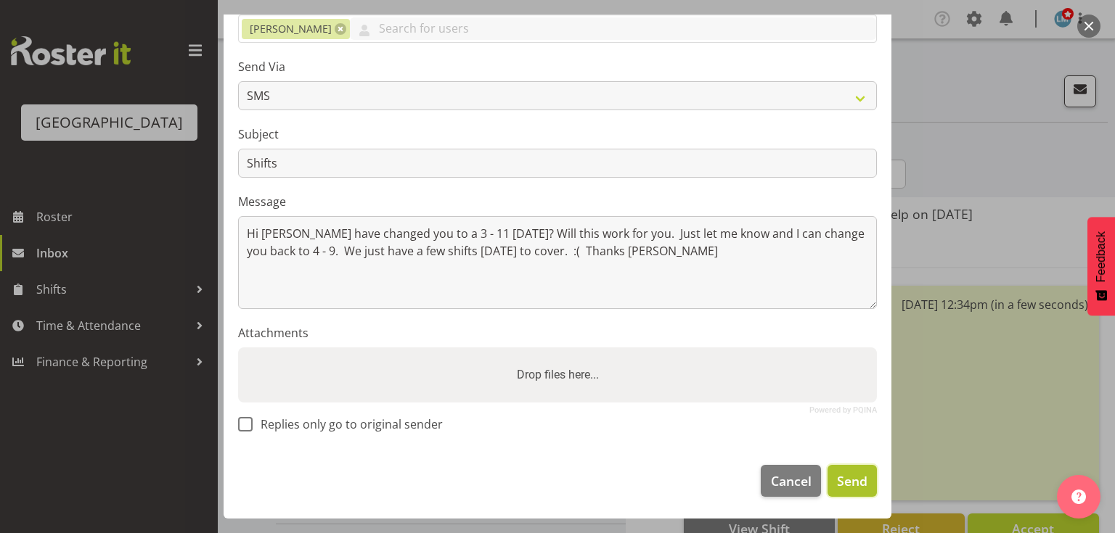
click at [858, 481] on span "Send" at bounding box center [852, 481] width 30 height 19
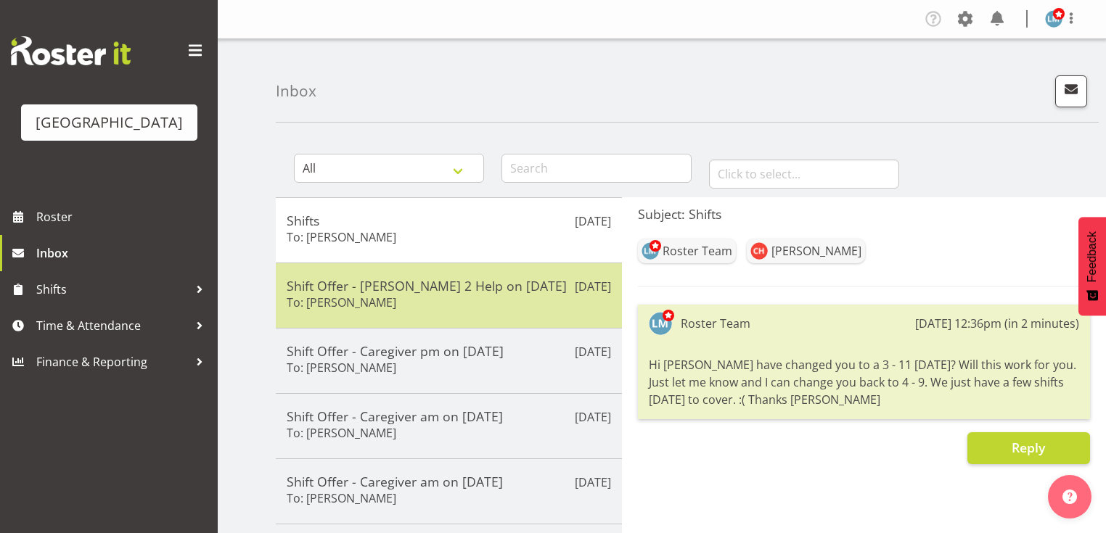
click at [470, 298] on div "Shift Offer - [PERSON_NAME] 2 Help on [DATE] To: [PERSON_NAME]" at bounding box center [449, 296] width 324 height 36
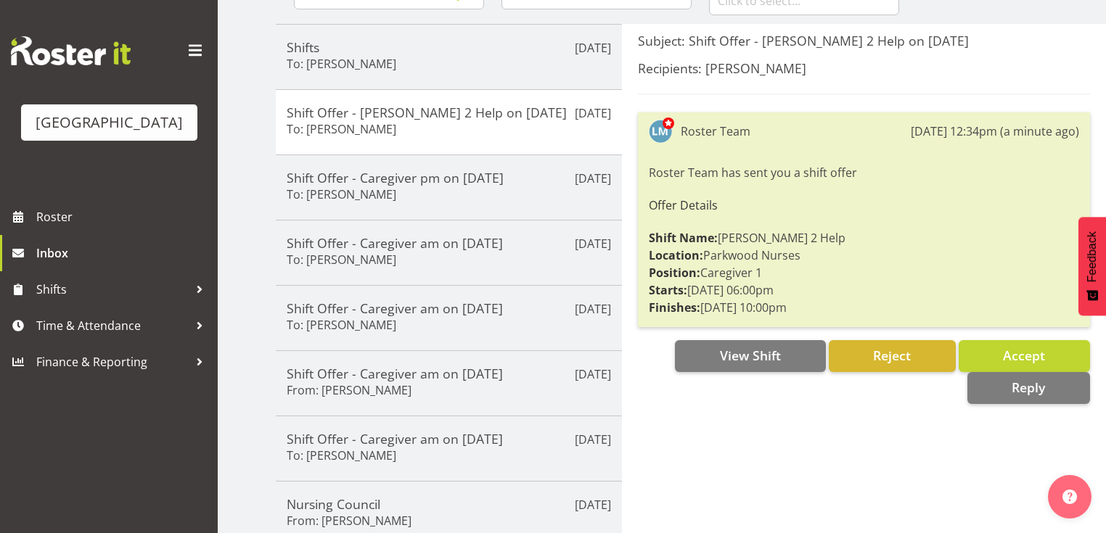
scroll to position [174, 0]
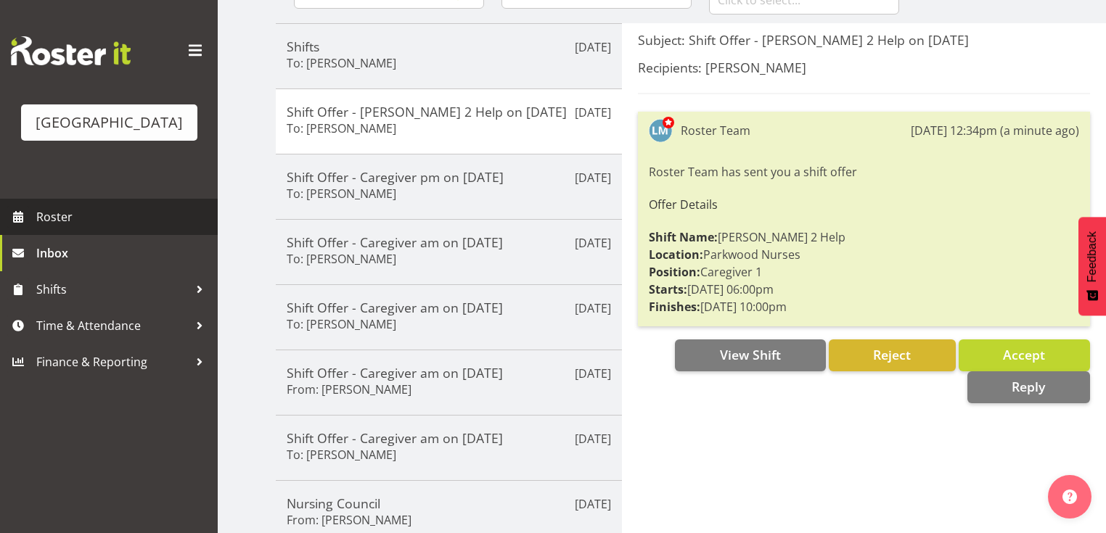
click at [99, 228] on span "Roster" at bounding box center [123, 217] width 174 height 22
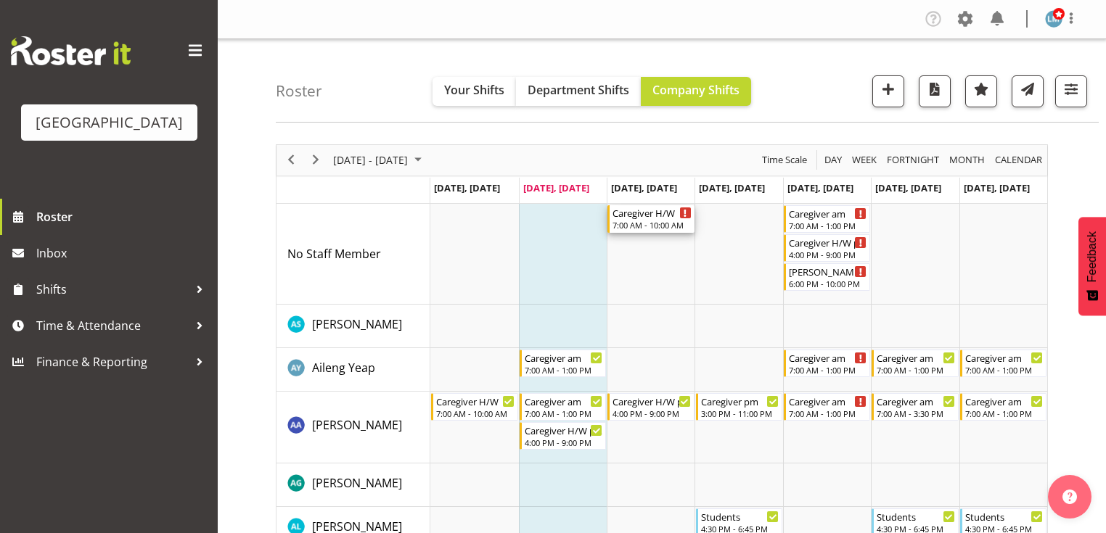
click at [659, 221] on div "7:00 AM - 10:00 AM" at bounding box center [651, 225] width 78 height 12
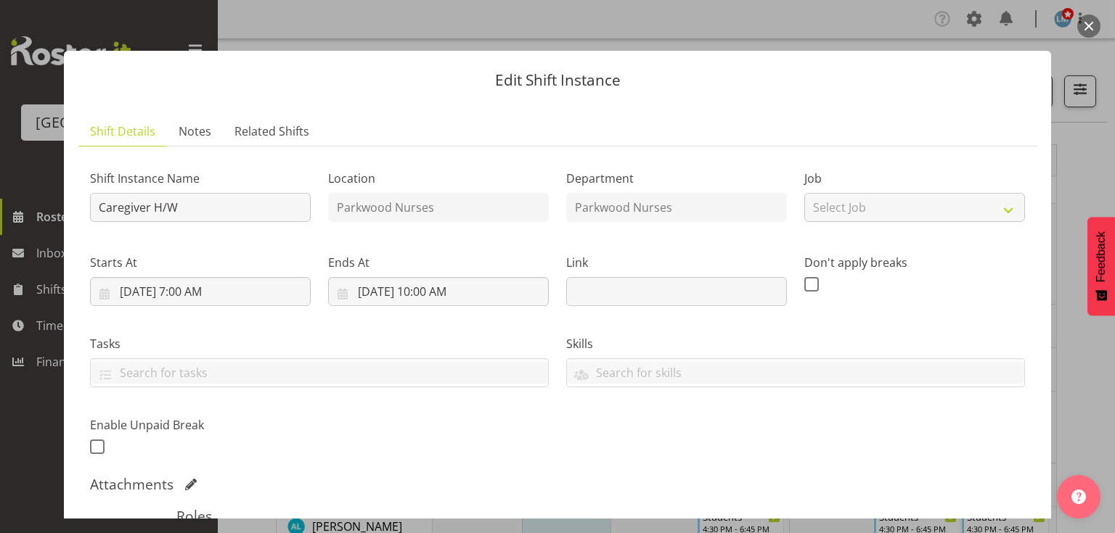
scroll to position [232, 0]
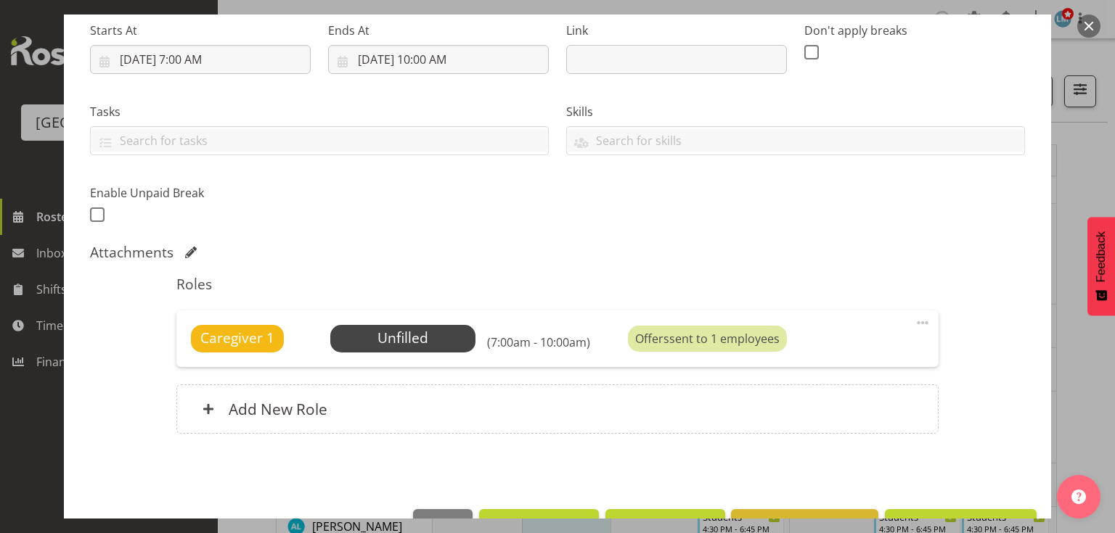
click at [1086, 23] on button "button" at bounding box center [1088, 26] width 23 height 23
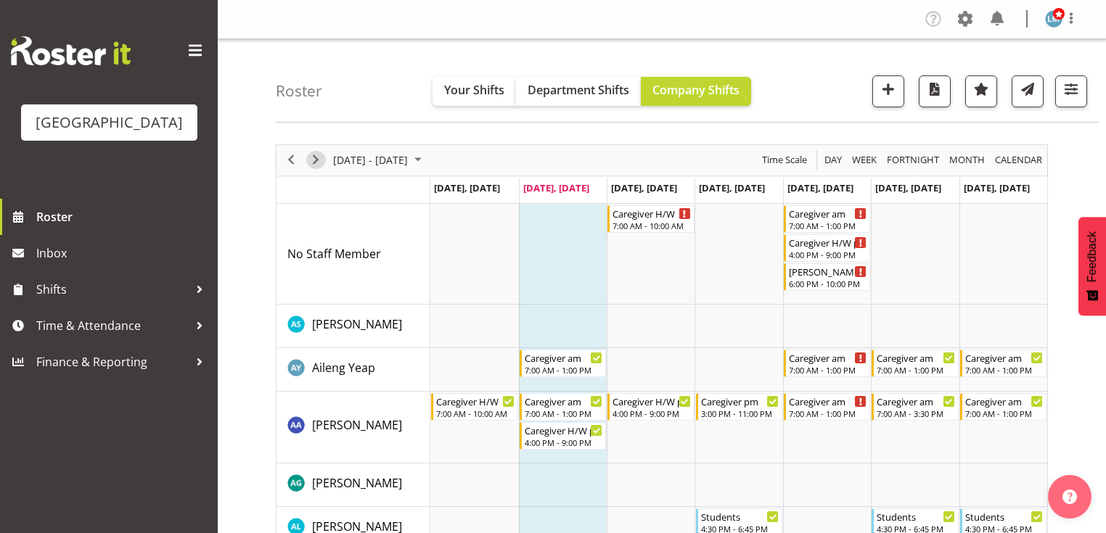
click at [312, 155] on span "Next" at bounding box center [315, 160] width 17 height 18
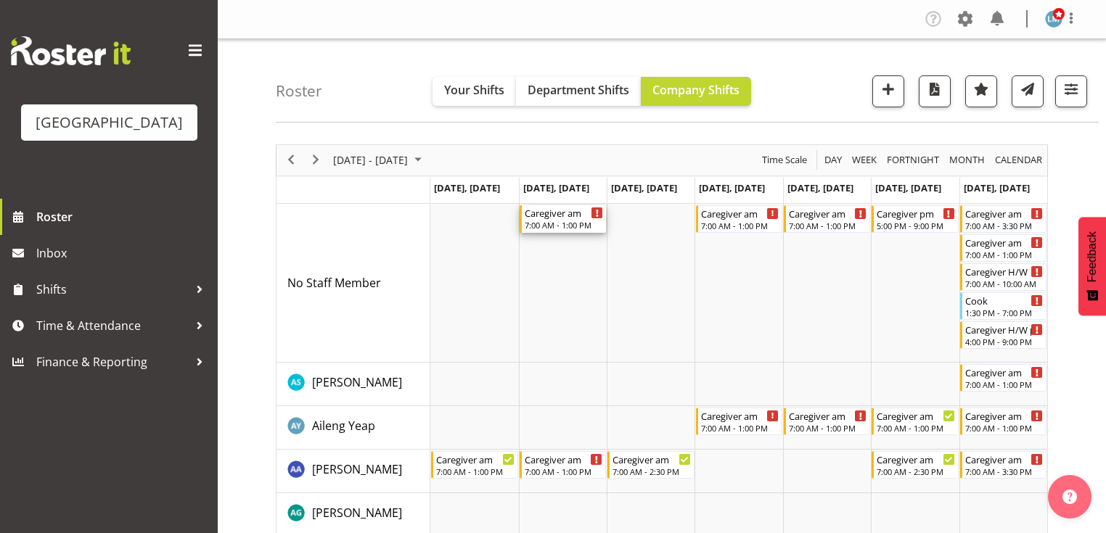
click at [563, 218] on div "Caregiver am" at bounding box center [564, 212] width 78 height 15
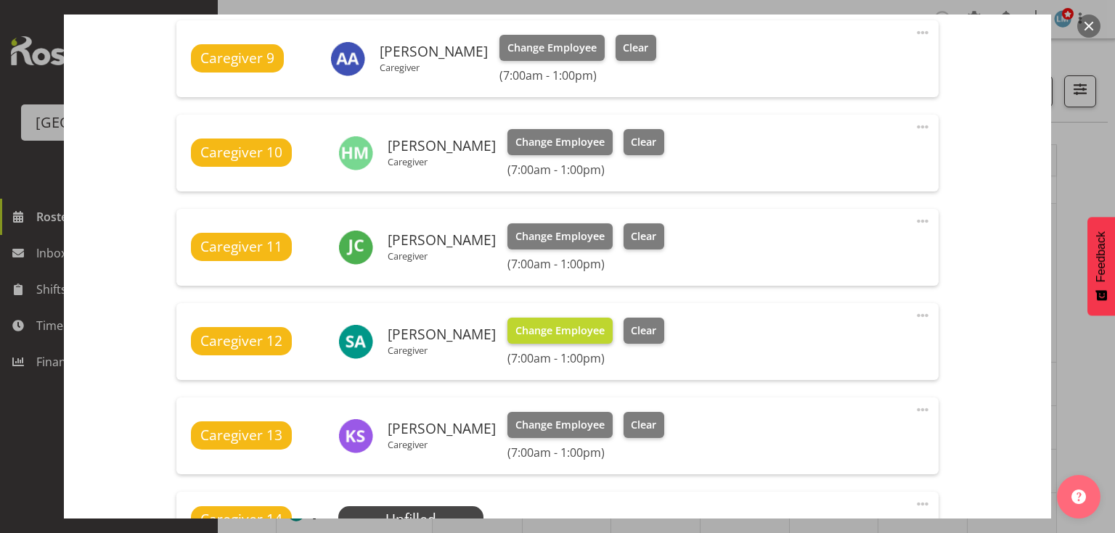
scroll to position [755, 0]
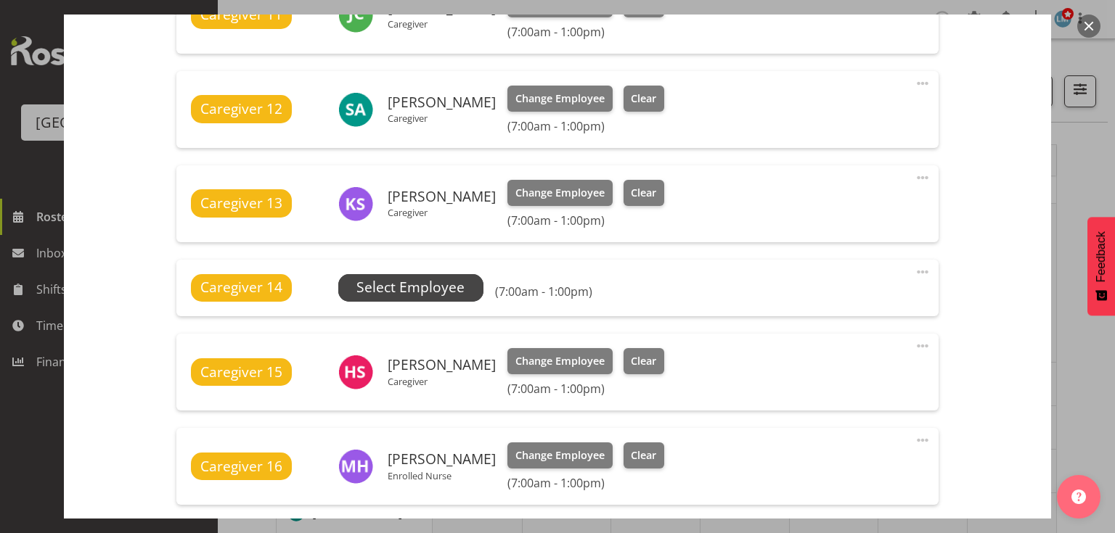
click at [411, 287] on span "Select Employee" at bounding box center [410, 287] width 108 height 21
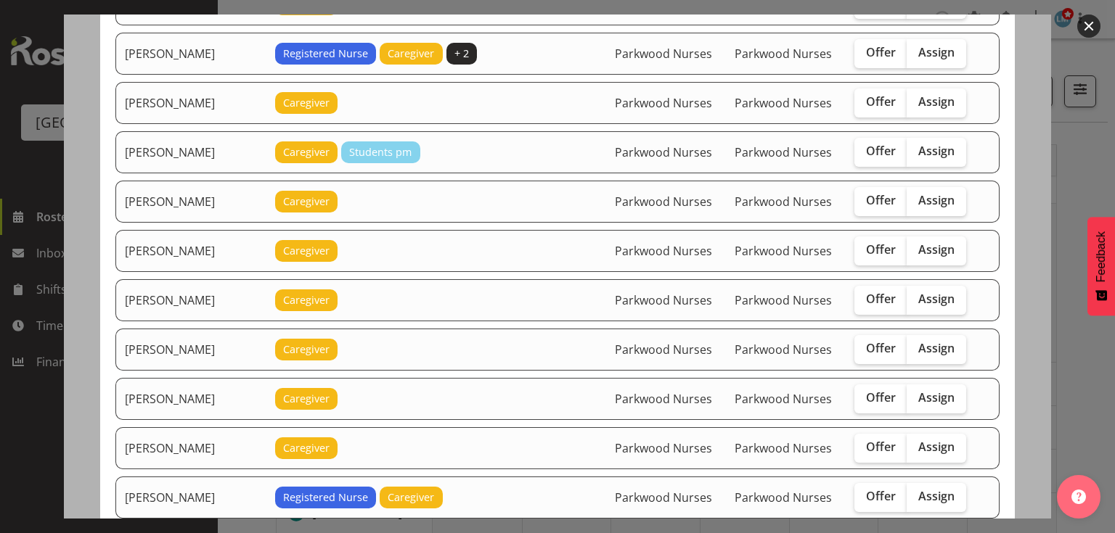
scroll to position [639, 0]
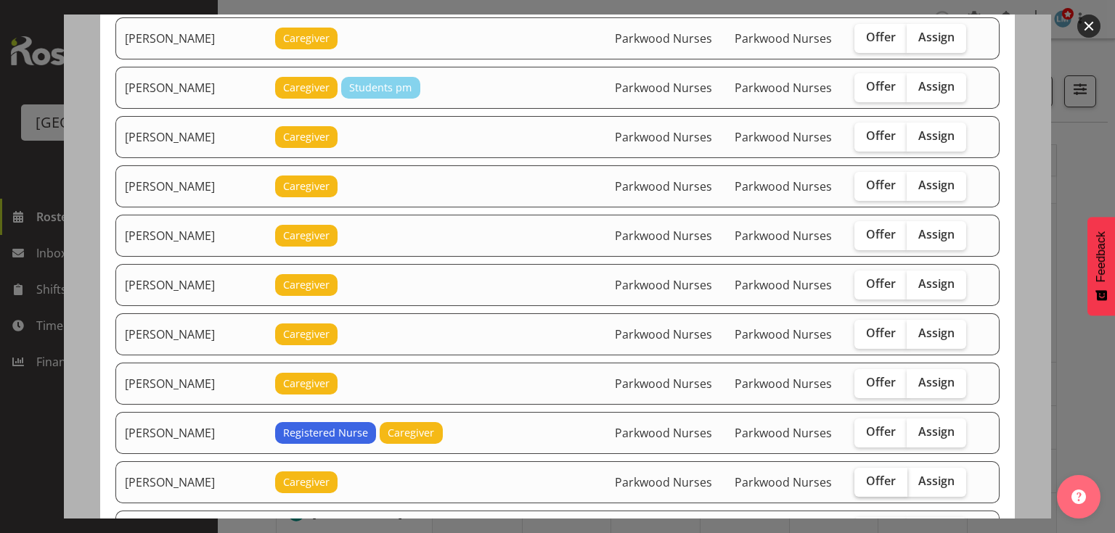
click at [866, 474] on span "Offer" at bounding box center [881, 481] width 30 height 15
click at [864, 477] on input "Offer" at bounding box center [858, 481] width 9 height 9
checkbox input "true"
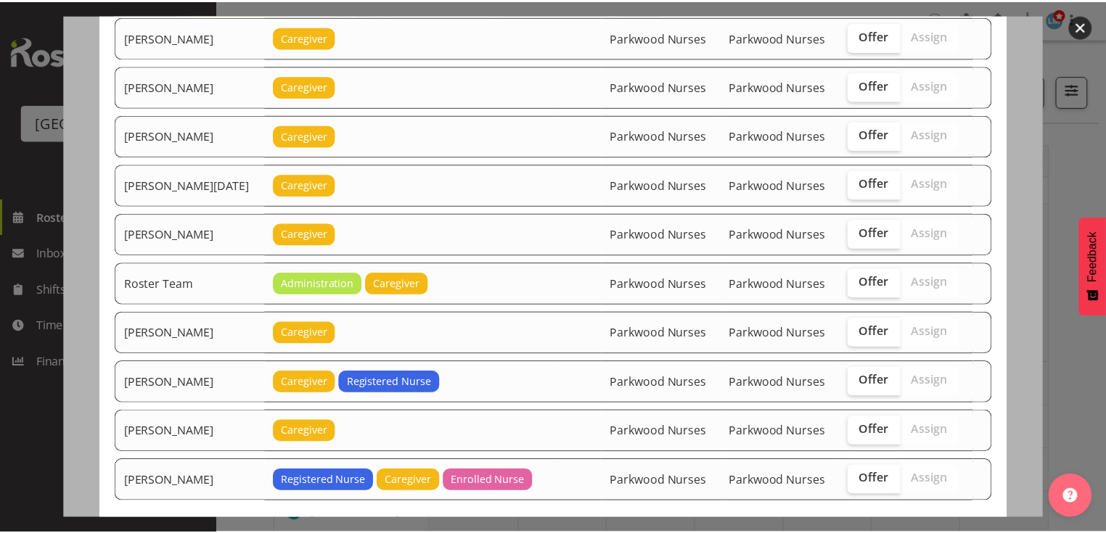
scroll to position [1871, 0]
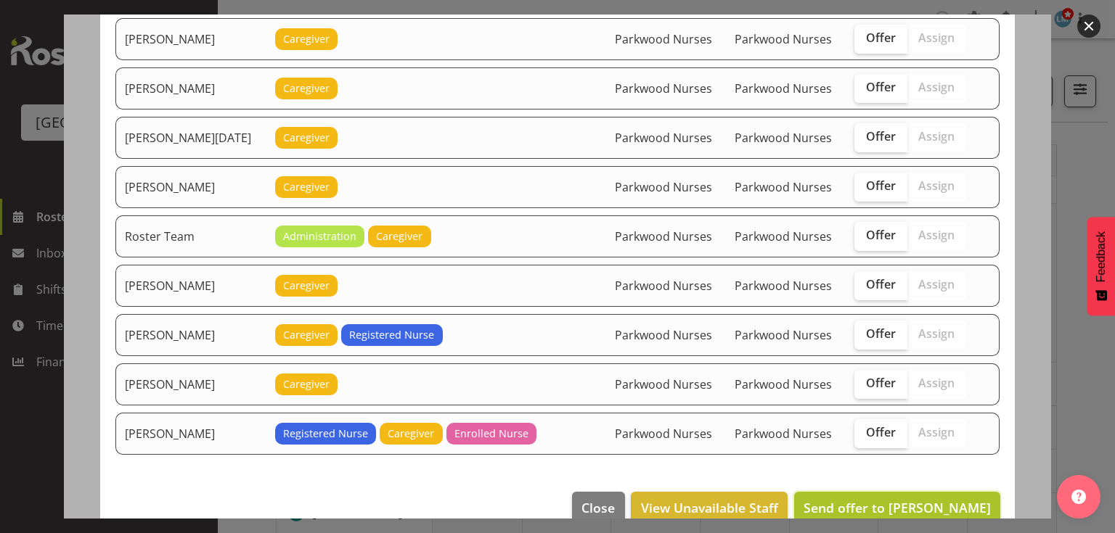
click at [906, 499] on span "Send offer to Jessa Catapang" at bounding box center [896, 507] width 187 height 17
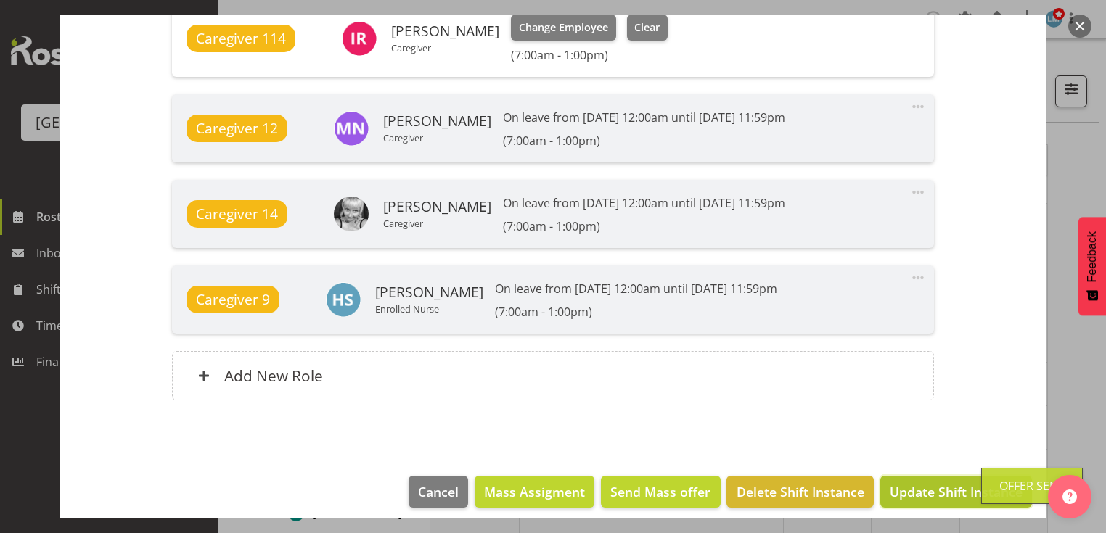
click at [919, 487] on span "Update Shift Instance" at bounding box center [956, 492] width 133 height 19
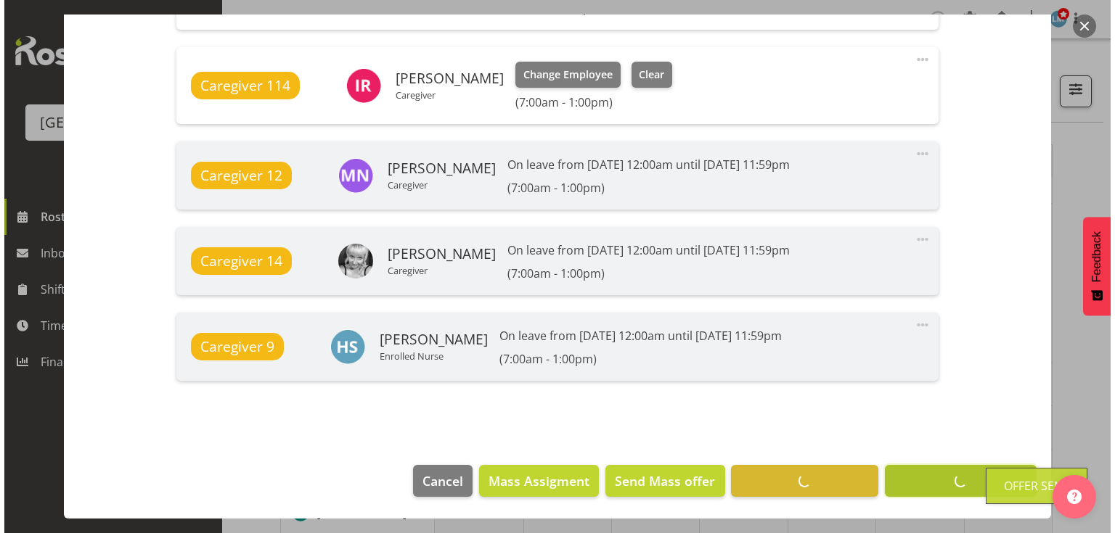
scroll to position [1229, 0]
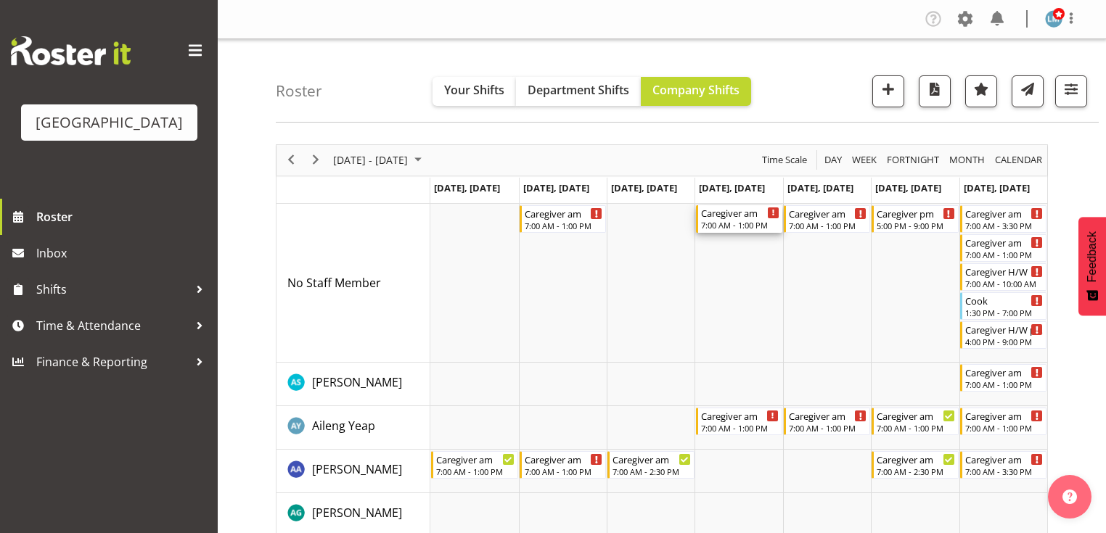
click at [731, 211] on div "Caregiver am" at bounding box center [740, 212] width 78 height 15
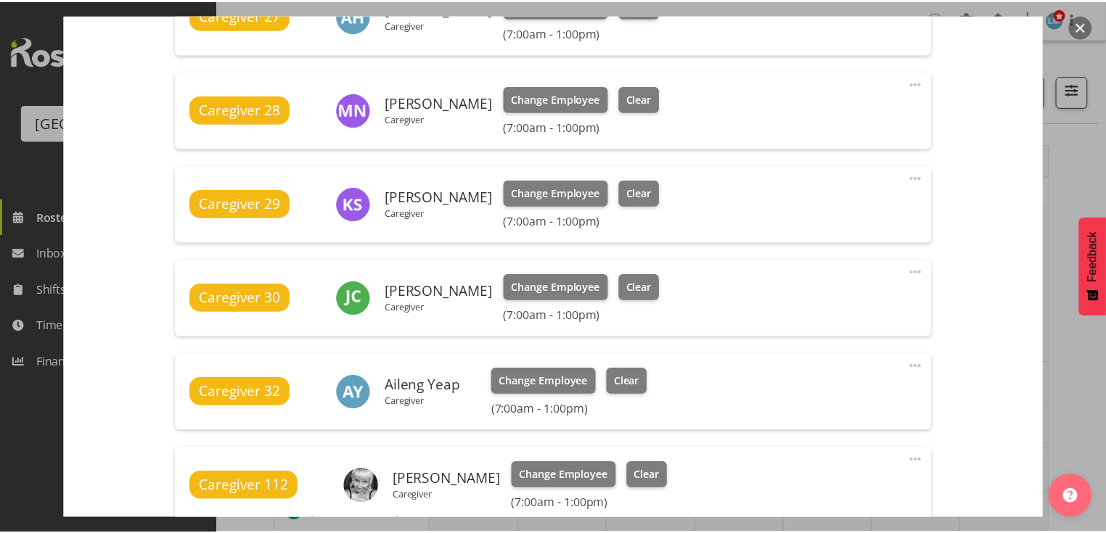
scroll to position [1045, 0]
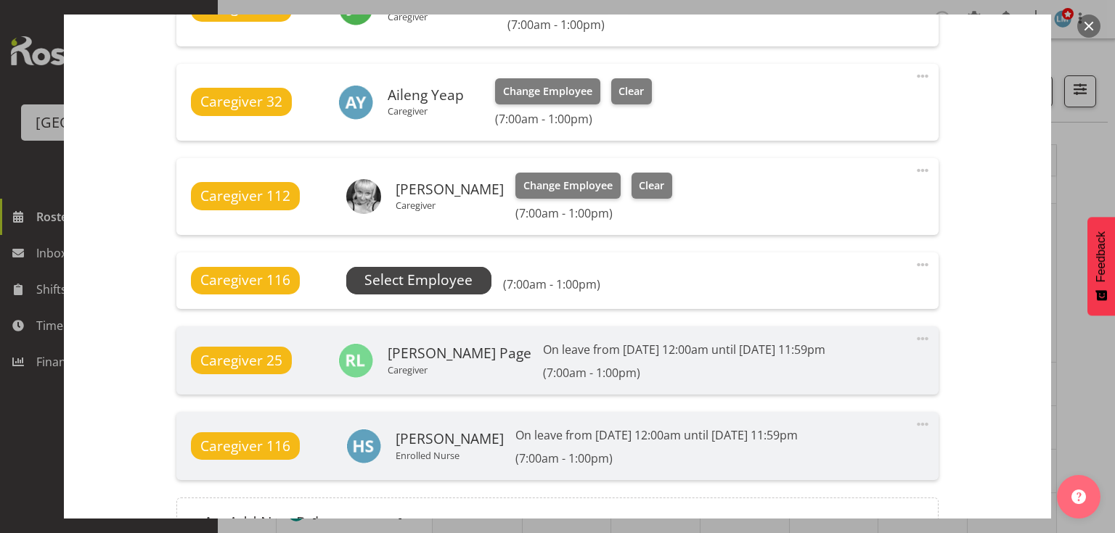
click at [403, 272] on span "Select Employee" at bounding box center [418, 280] width 108 height 21
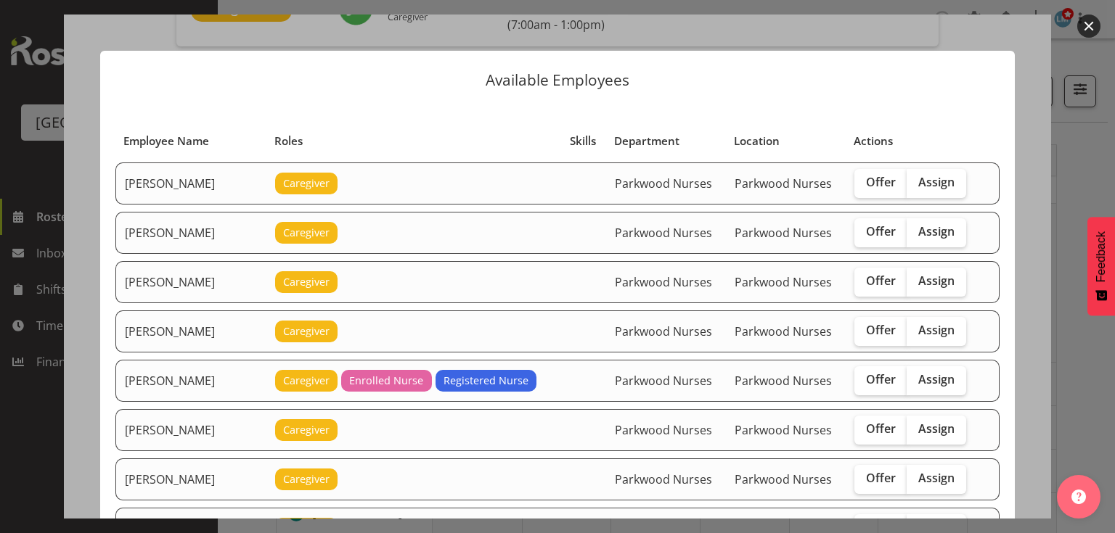
click at [1086, 22] on button "button" at bounding box center [1088, 26] width 23 height 23
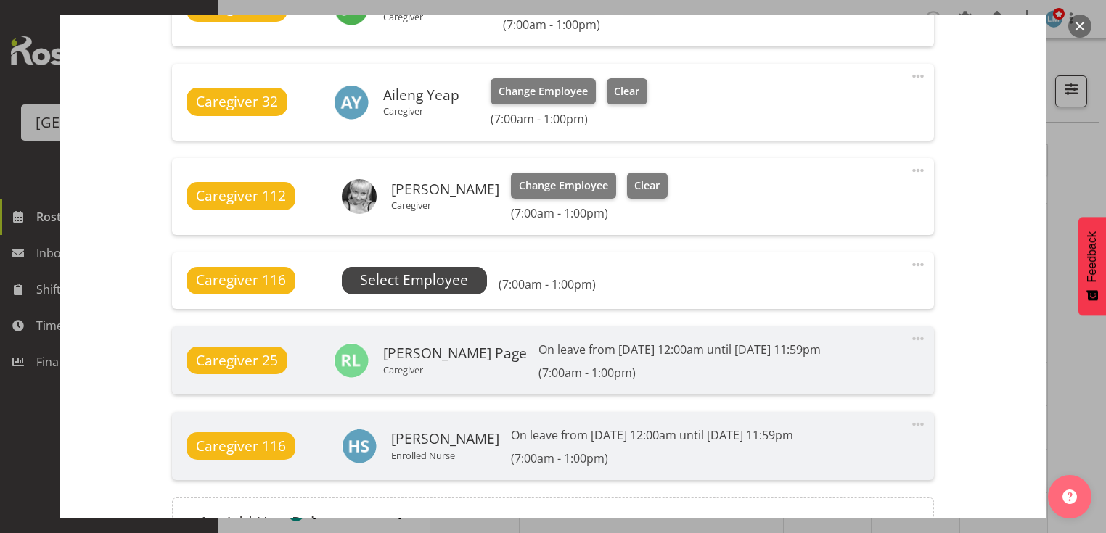
click at [401, 280] on span "Select Employee" at bounding box center [414, 280] width 108 height 21
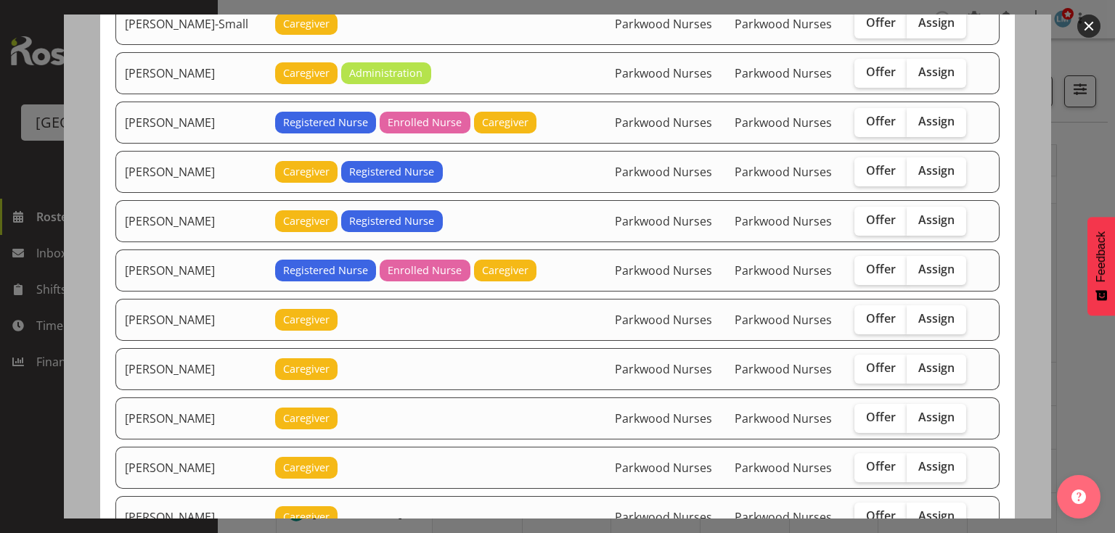
scroll to position [1567, 0]
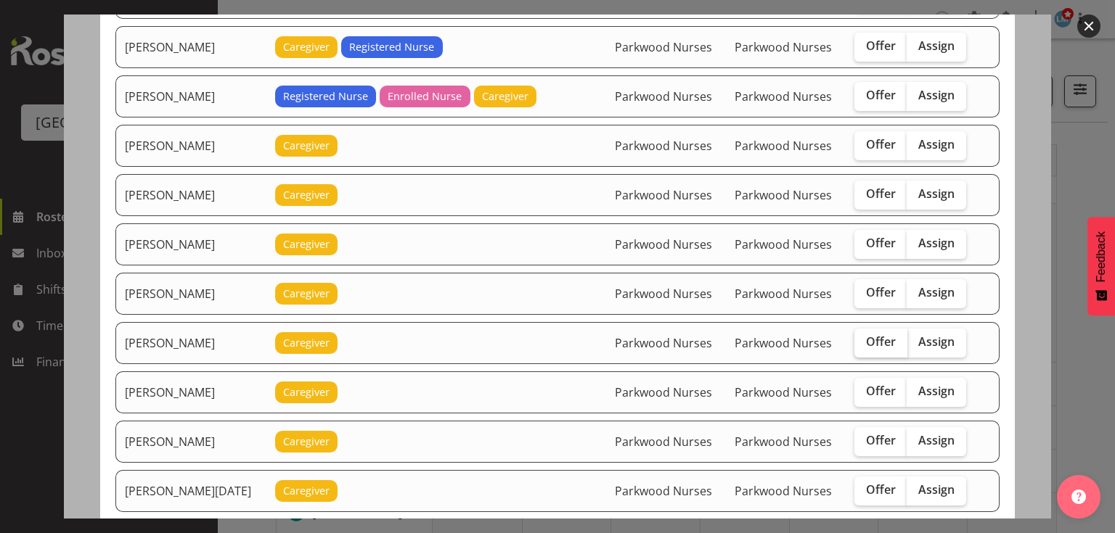
click at [880, 335] on span "Offer" at bounding box center [881, 342] width 30 height 15
click at [864, 337] on input "Offer" at bounding box center [858, 341] width 9 height 9
checkbox input "true"
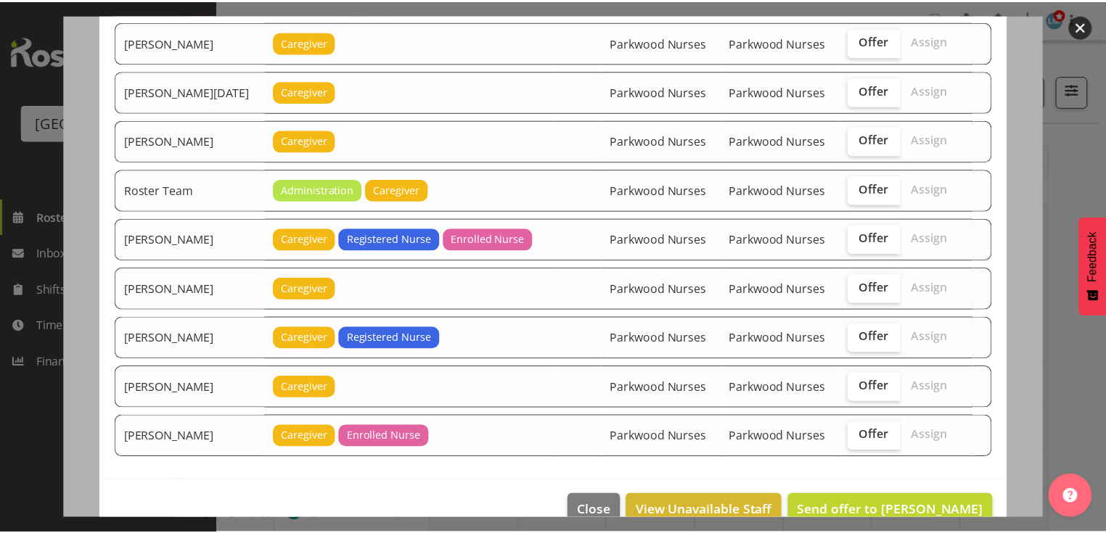
scroll to position [1969, 0]
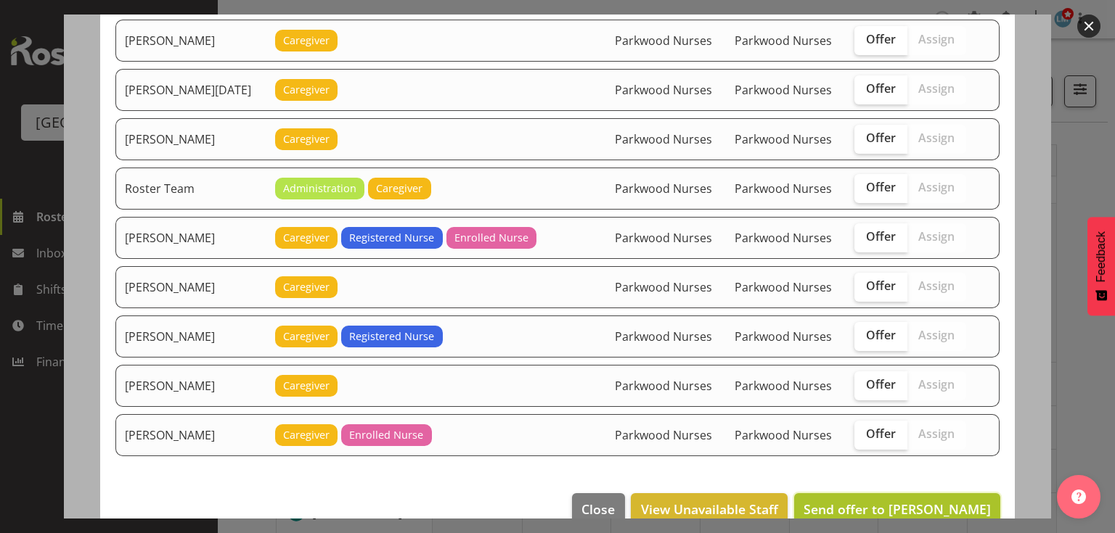
click at [911, 501] on span "Send offer to Mary Smith" at bounding box center [896, 509] width 187 height 17
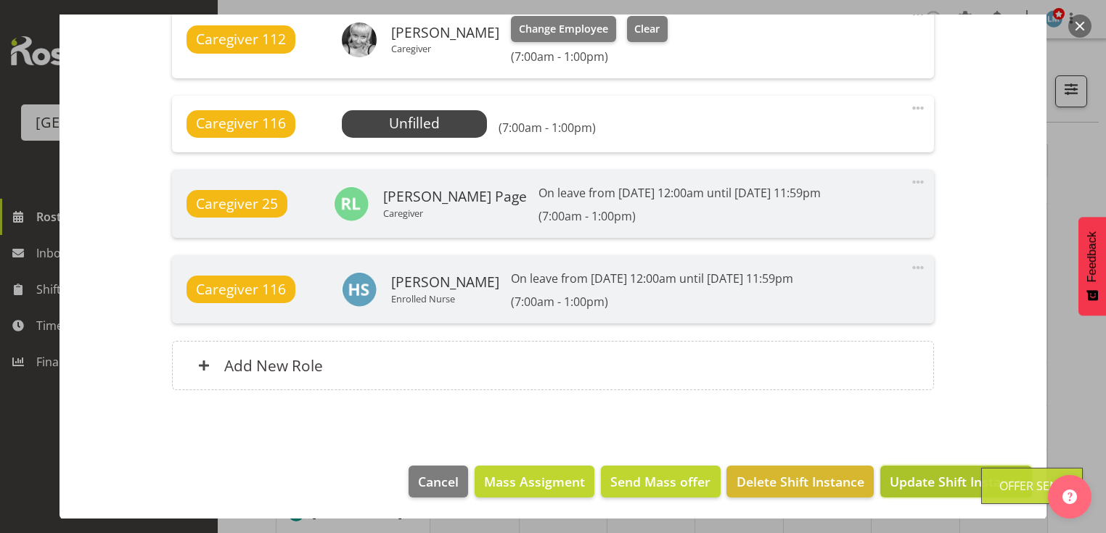
click at [911, 481] on span "Update Shift Instance" at bounding box center [956, 481] width 133 height 19
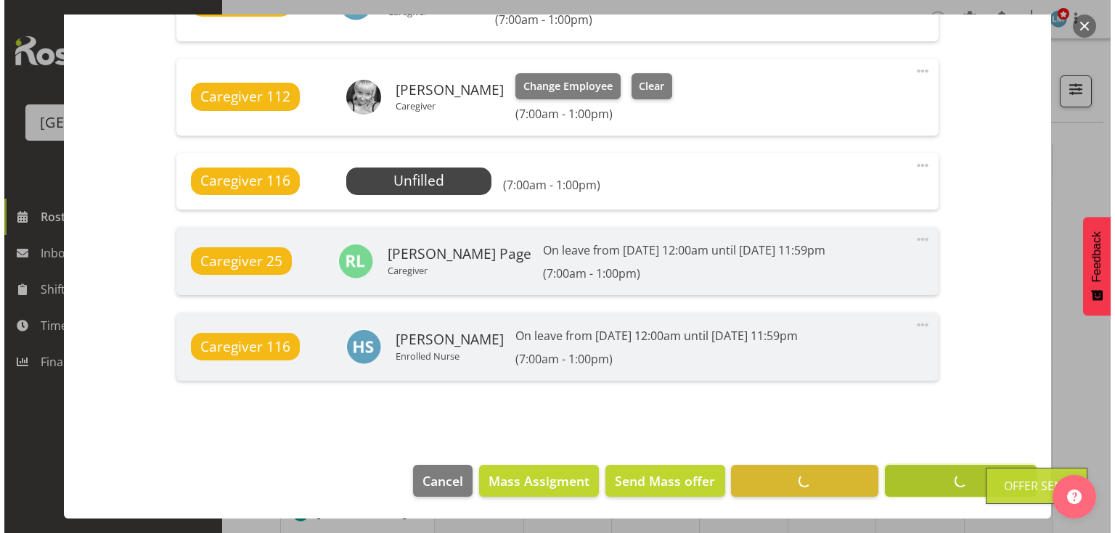
scroll to position [1144, 0]
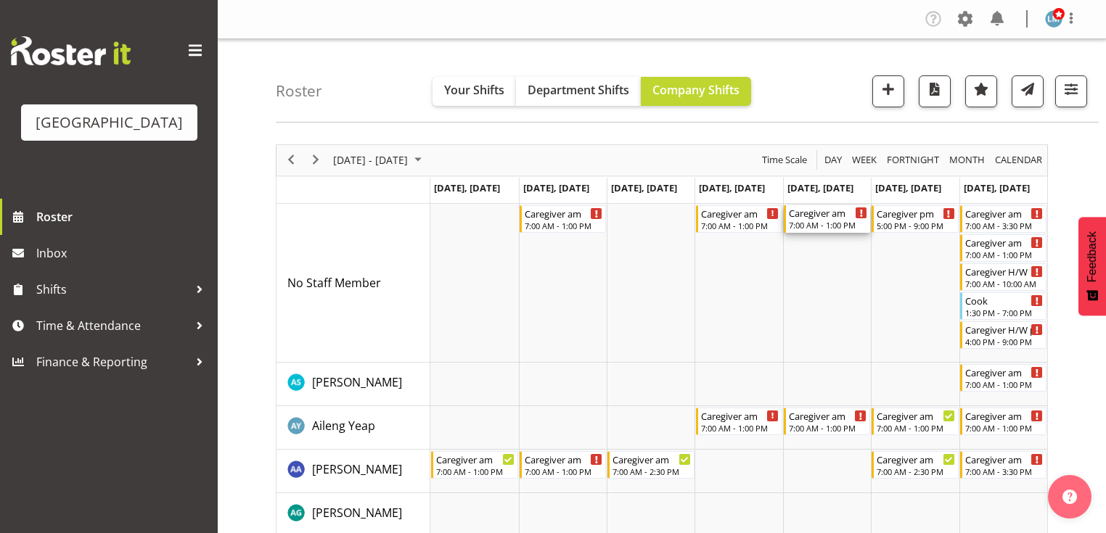
click at [822, 214] on div "Caregiver am" at bounding box center [828, 212] width 78 height 15
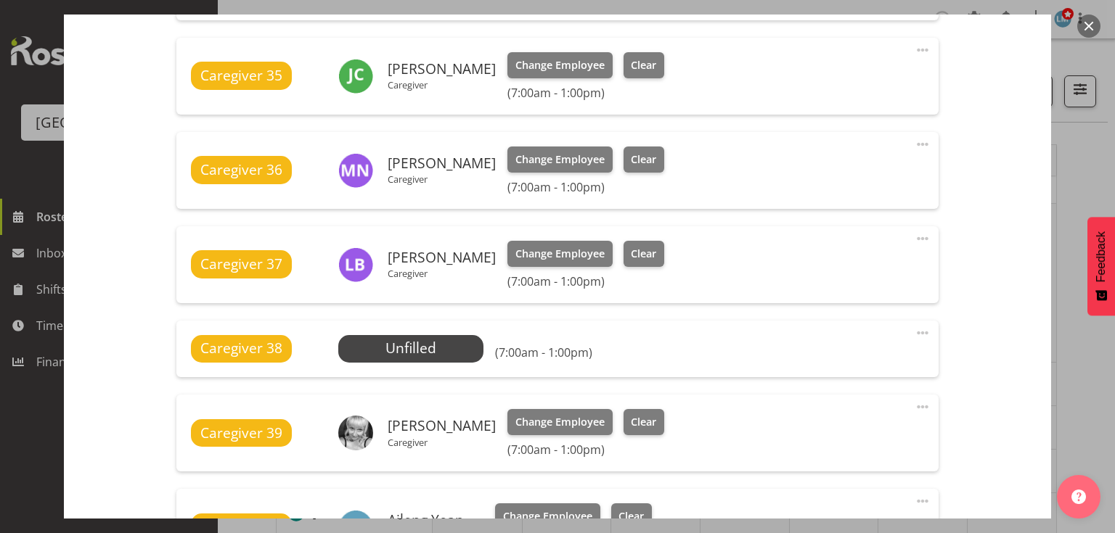
scroll to position [697, 0]
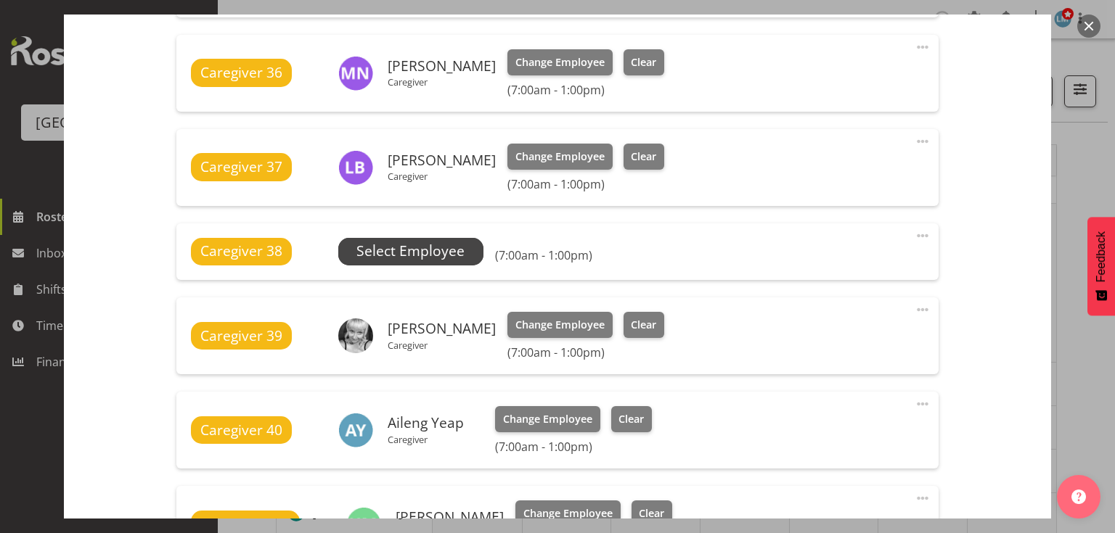
click at [409, 252] on span "Select Employee" at bounding box center [410, 251] width 108 height 21
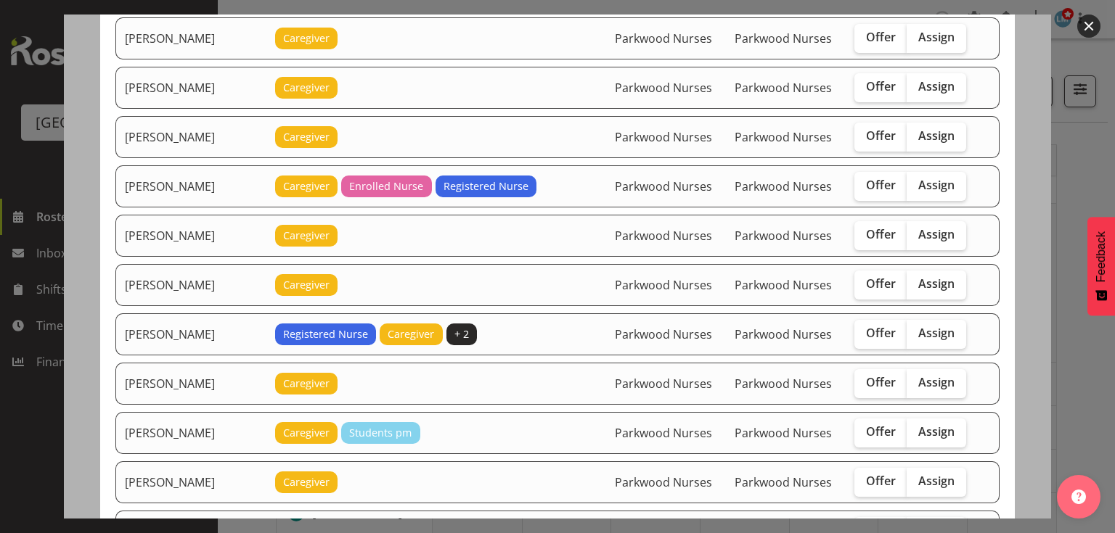
scroll to position [290, 0]
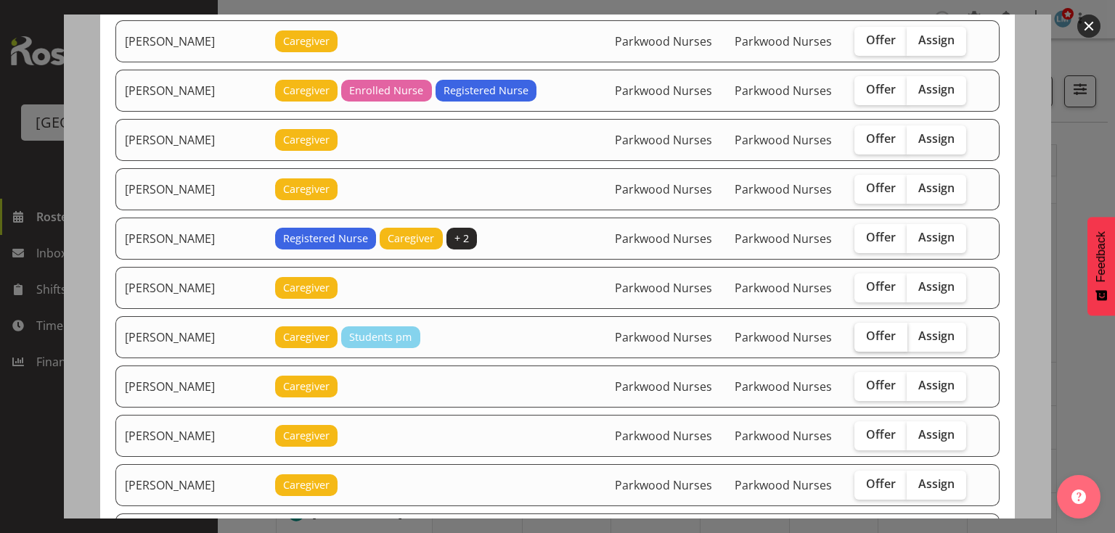
click at [871, 329] on span "Offer" at bounding box center [881, 336] width 30 height 15
click at [864, 332] on input "Offer" at bounding box center [858, 336] width 9 height 9
checkbox input "true"
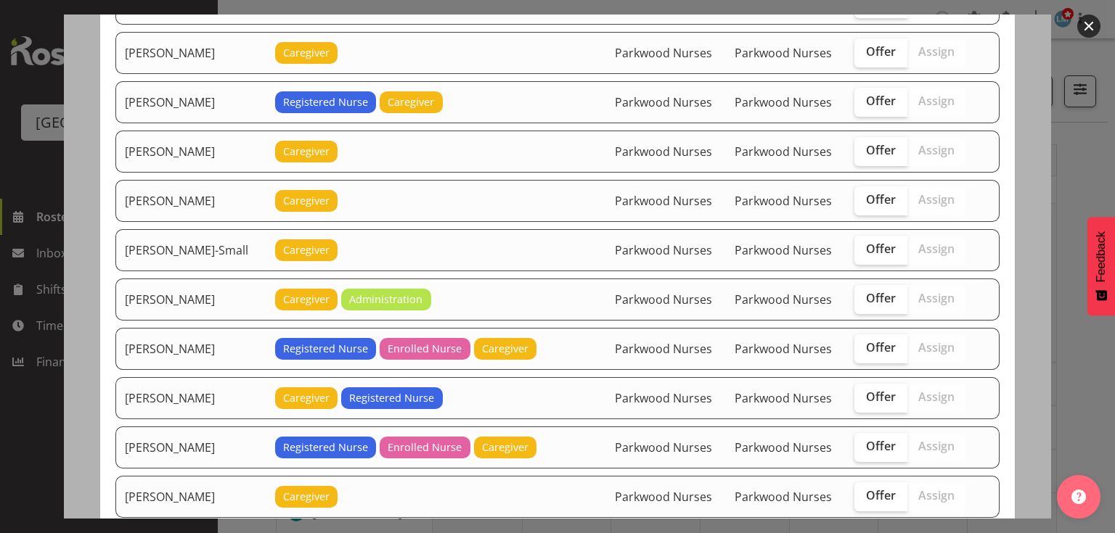
scroll to position [1010, 0]
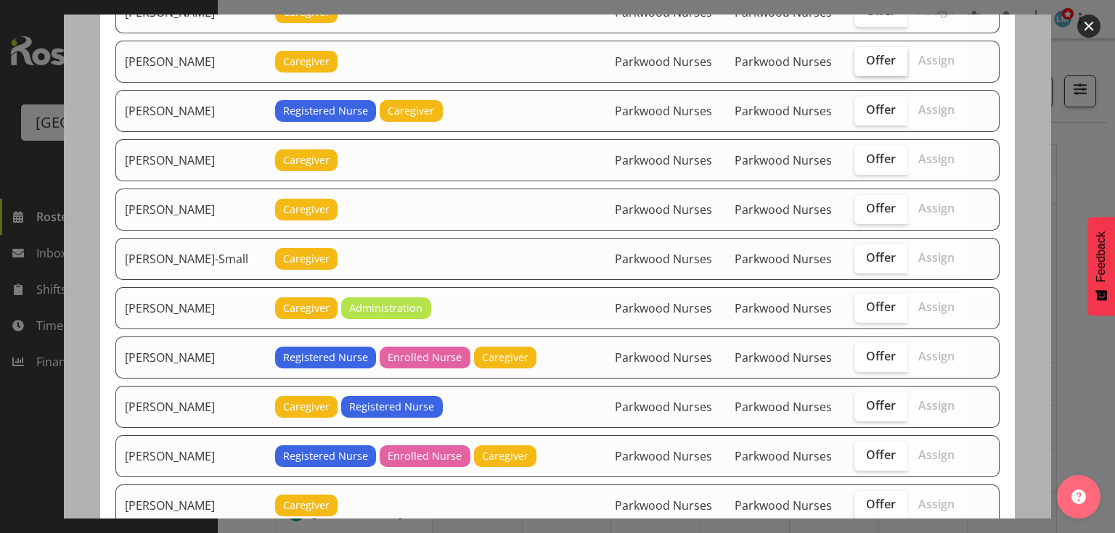
click at [872, 53] on span "Offer" at bounding box center [881, 60] width 30 height 15
click at [864, 56] on input "Offer" at bounding box center [858, 60] width 9 height 9
checkbox input "true"
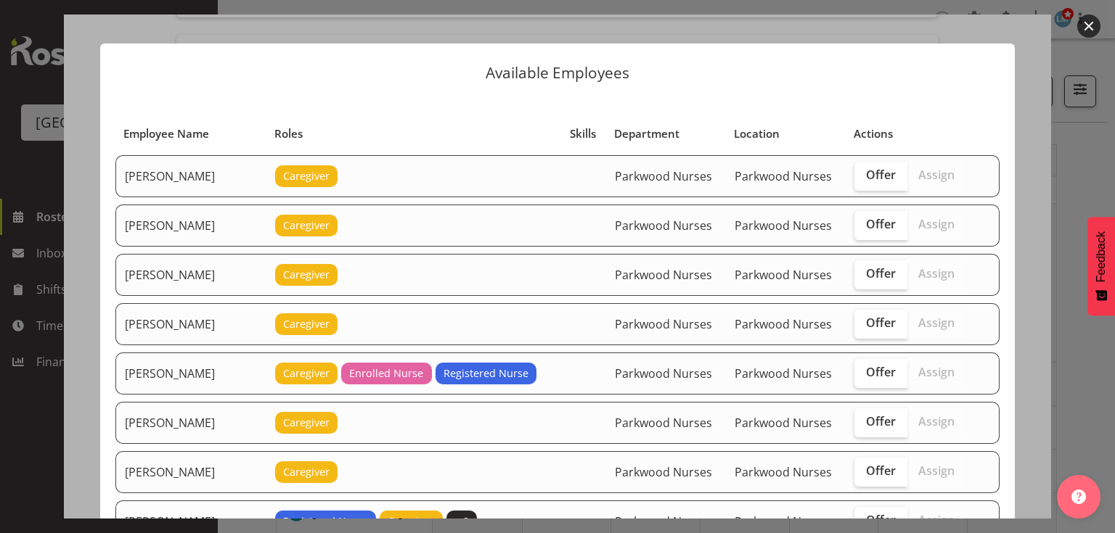
scroll to position [0, 0]
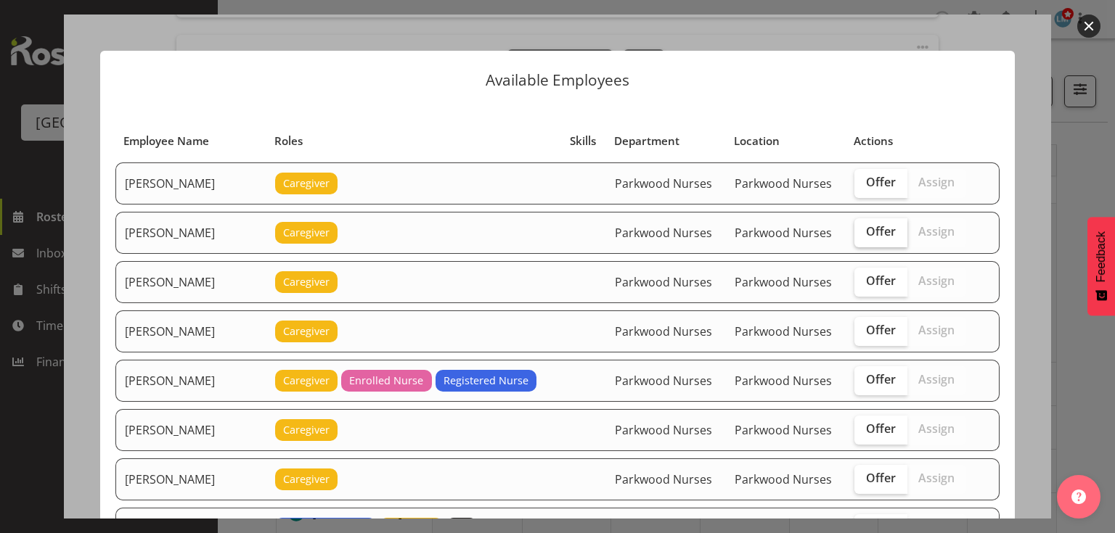
click at [875, 229] on span "Offer" at bounding box center [881, 231] width 30 height 15
click at [864, 229] on input "Offer" at bounding box center [858, 231] width 9 height 9
checkbox input "true"
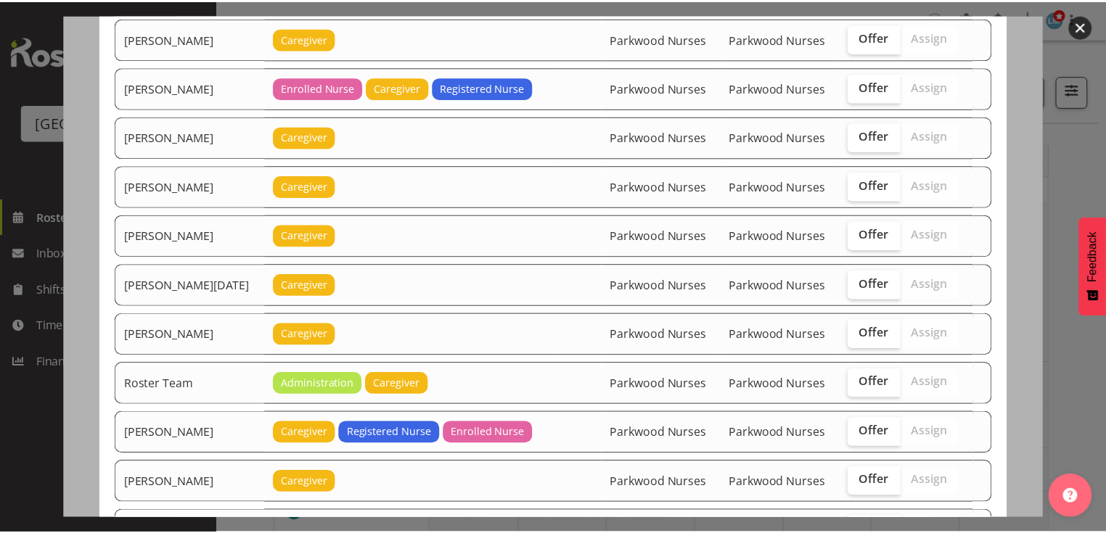
scroll to position [1823, 0]
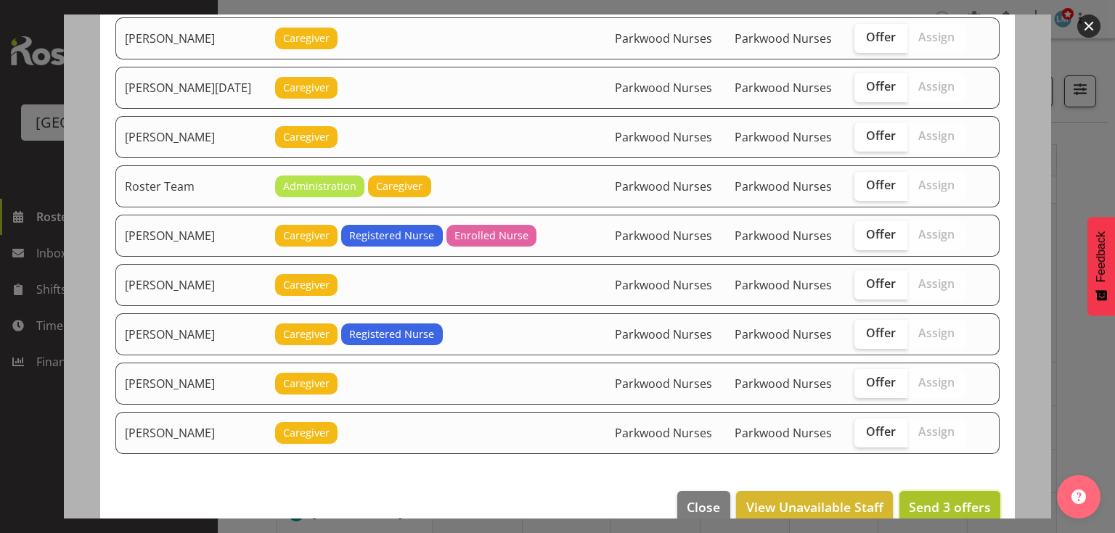
click at [932, 499] on span "Send 3 offers" at bounding box center [950, 507] width 82 height 17
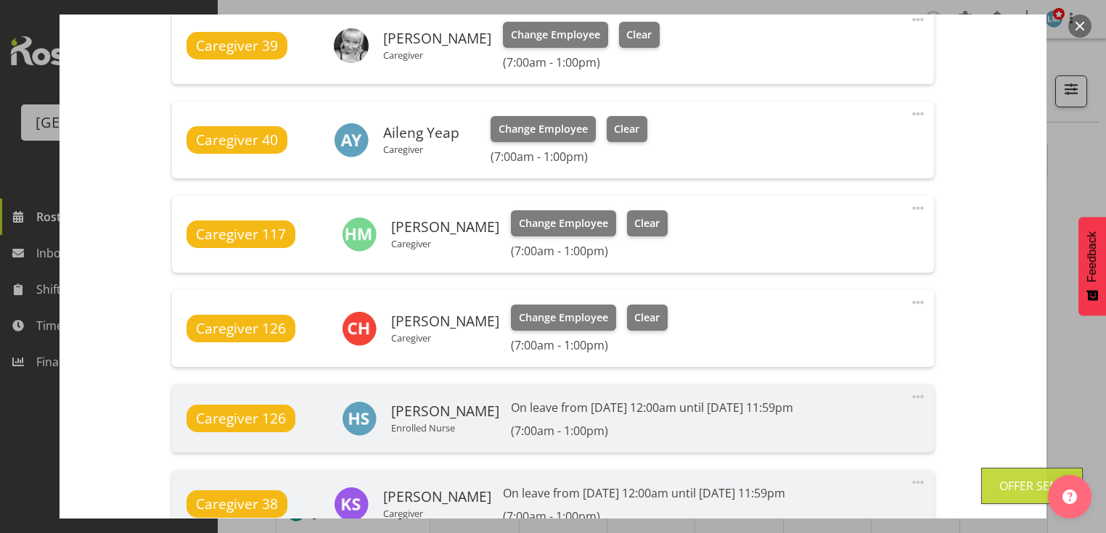
scroll to position [1202, 0]
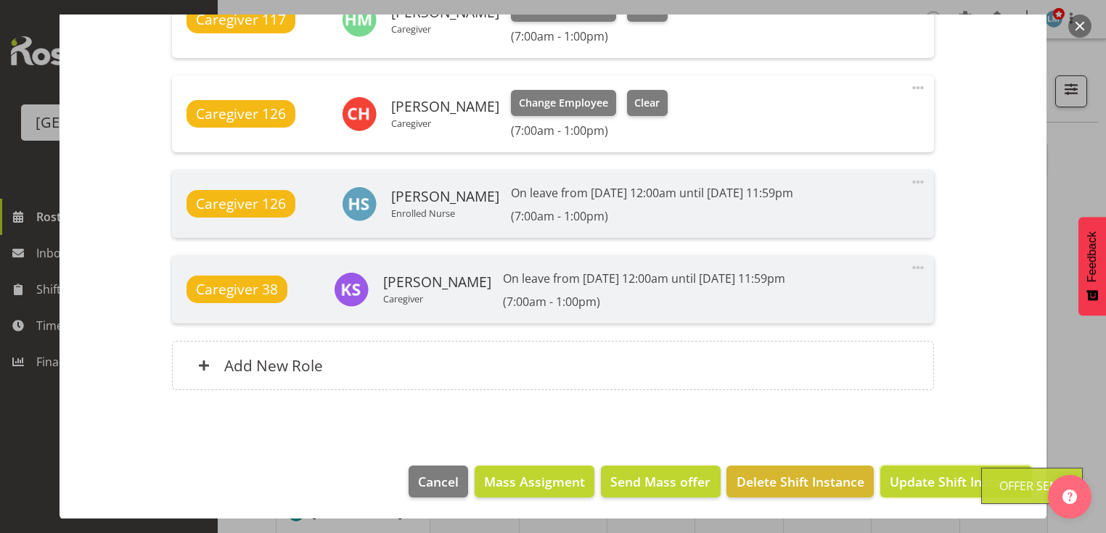
click at [932, 483] on span "Update Shift Instance" at bounding box center [956, 481] width 133 height 19
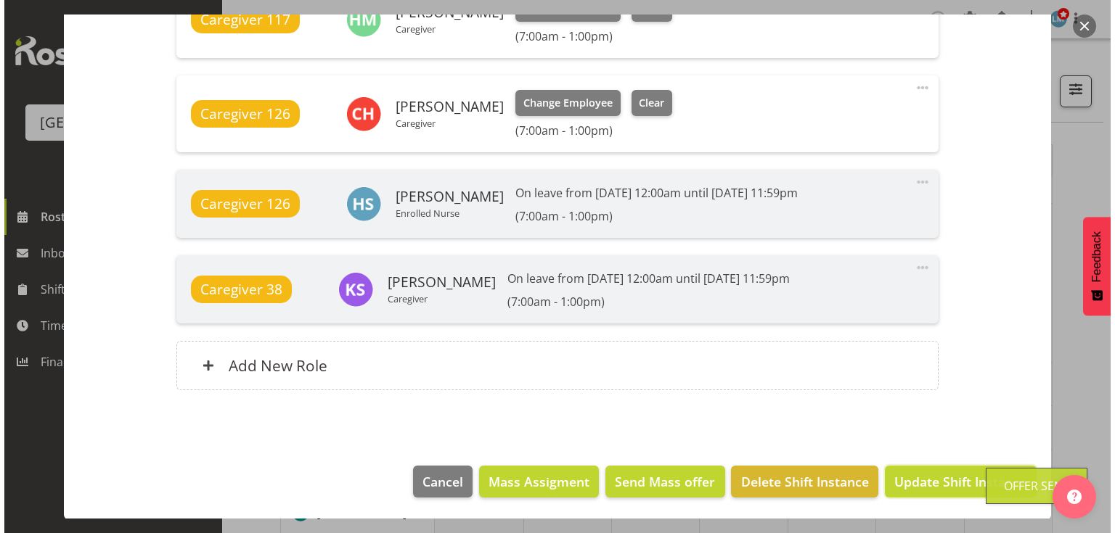
scroll to position [1144, 0]
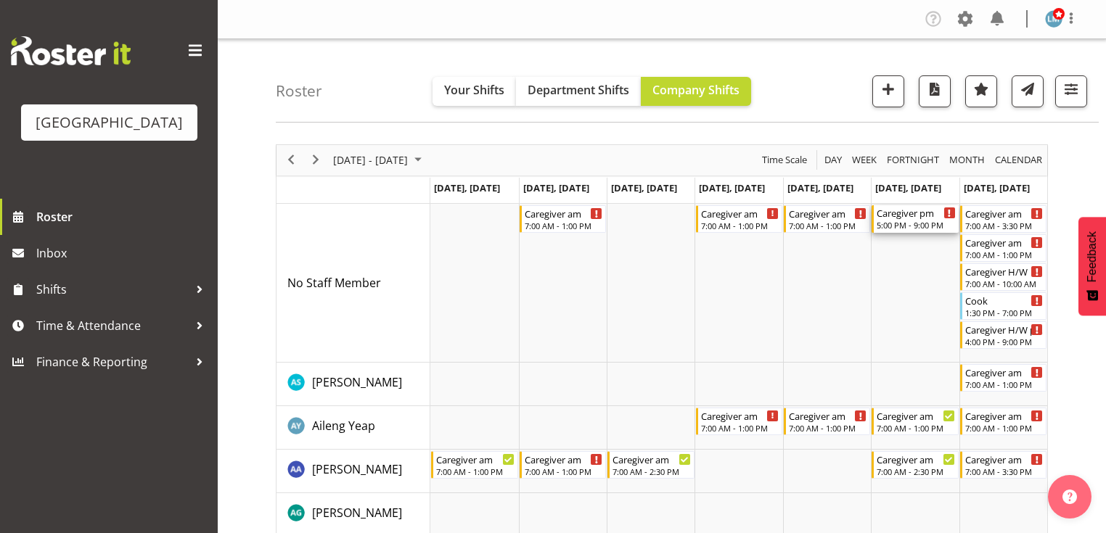
click at [900, 220] on div "5:00 PM - 9:00 PM" at bounding box center [916, 225] width 78 height 12
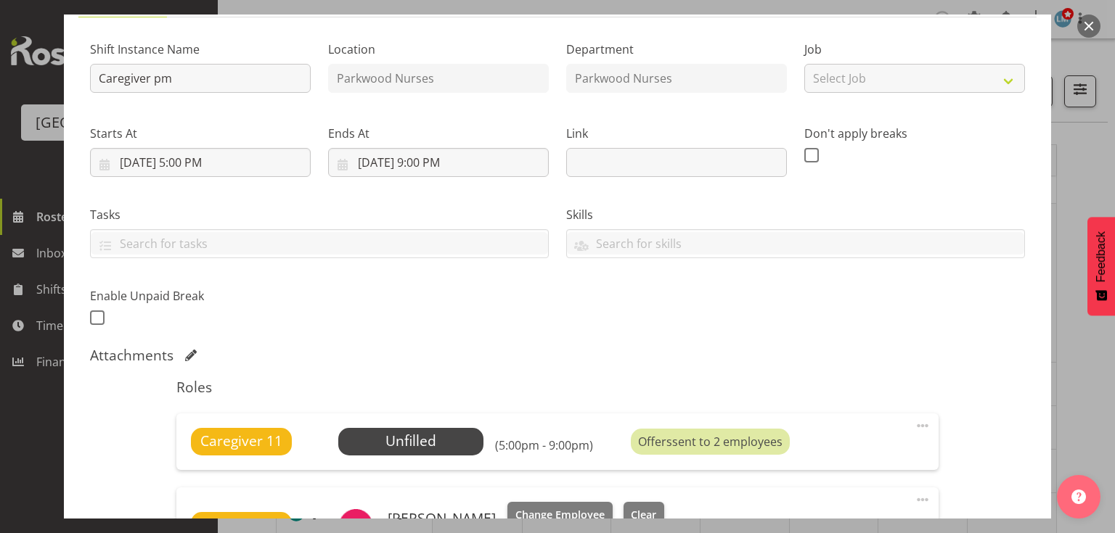
scroll to position [232, 0]
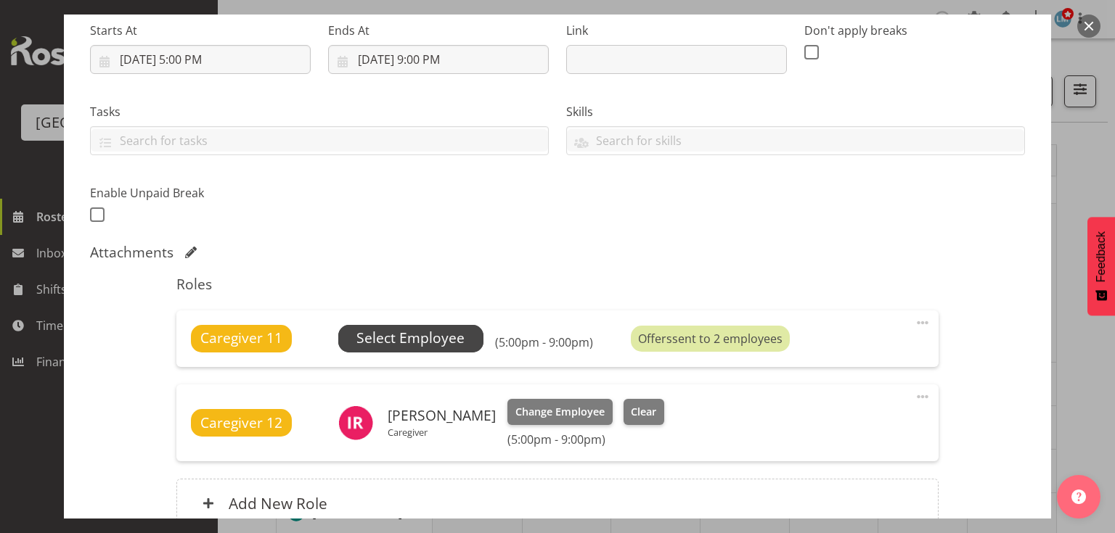
click at [463, 332] on span "Select Employee" at bounding box center [410, 339] width 145 height 28
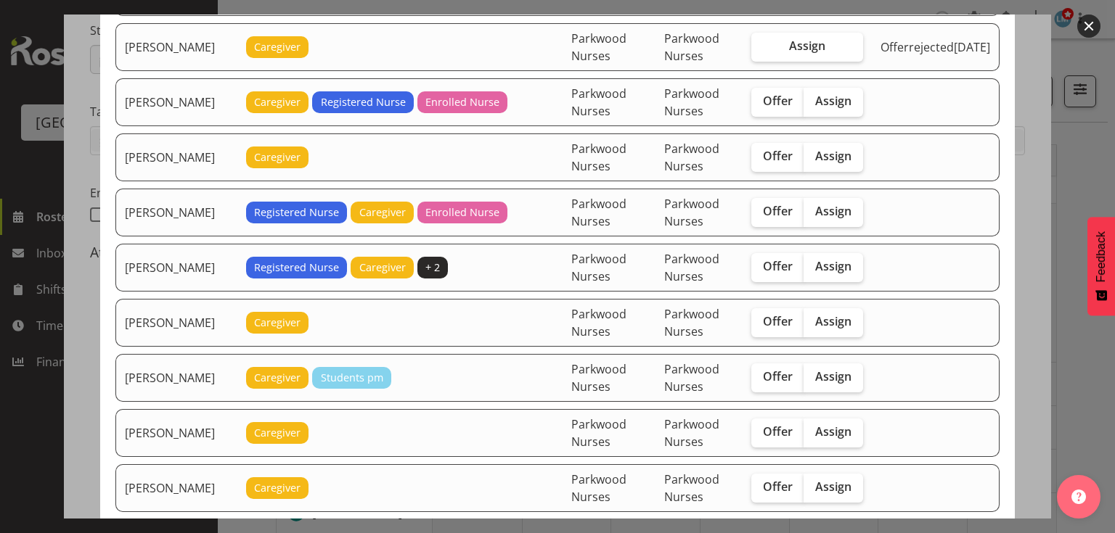
scroll to position [813, 0]
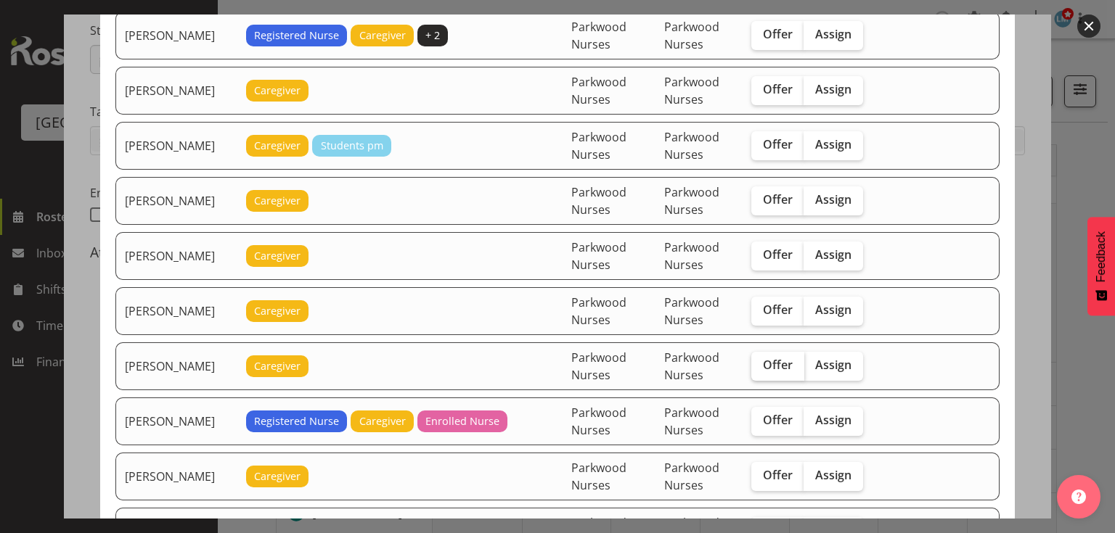
click at [792, 358] on span "Offer" at bounding box center [778, 365] width 30 height 15
click at [760, 361] on input "Offer" at bounding box center [755, 365] width 9 height 9
checkbox input "true"
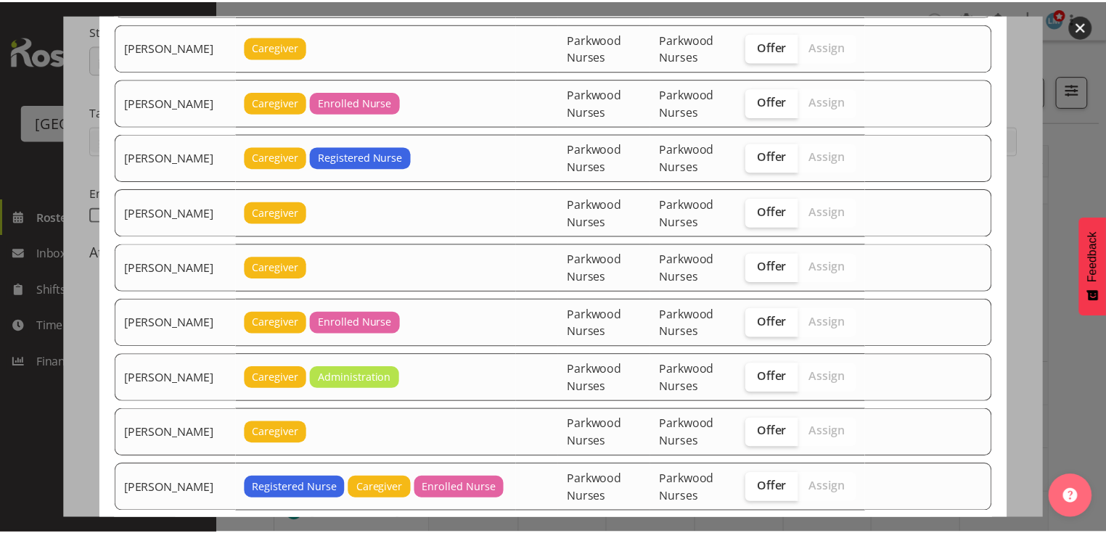
scroll to position [2836, 0]
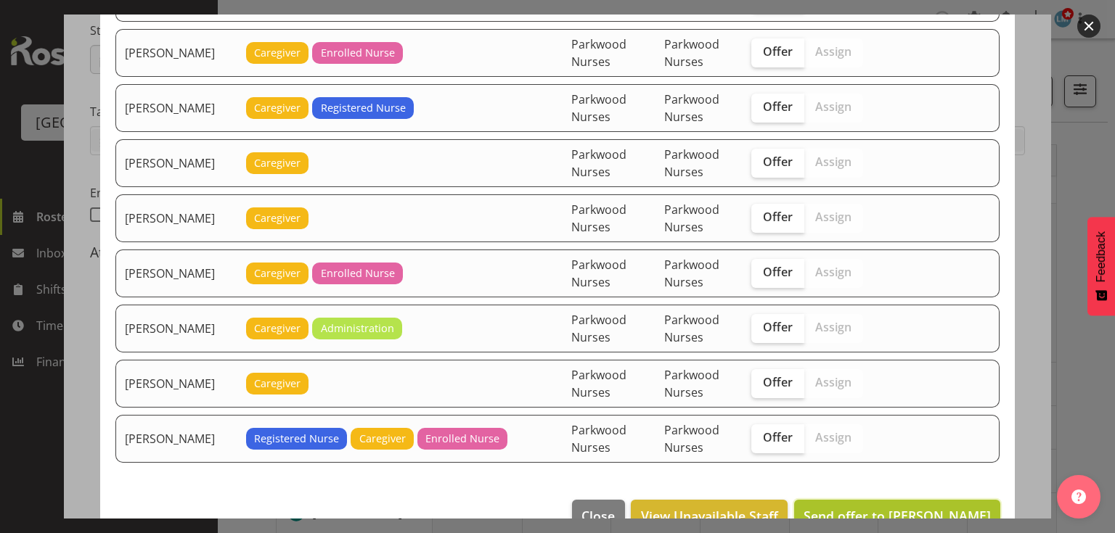
click at [909, 507] on span "Send offer to Jamilla Lockyer" at bounding box center [896, 515] width 187 height 17
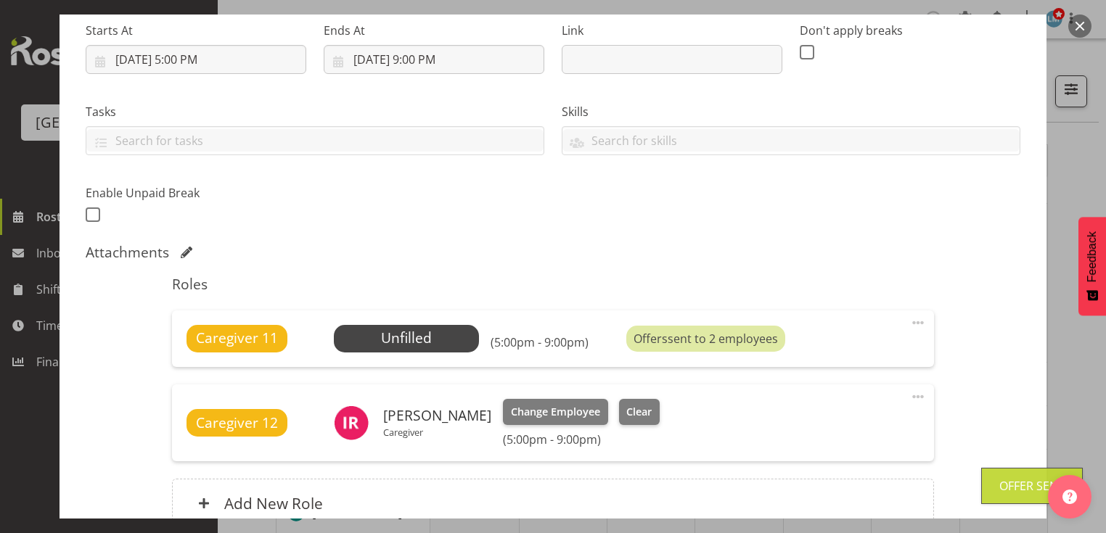
scroll to position [370, 0]
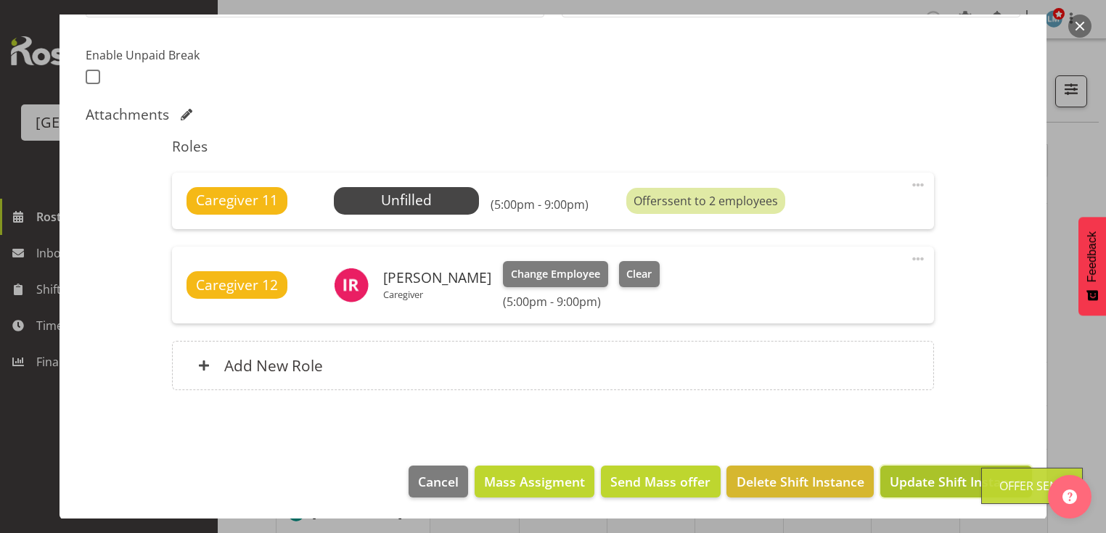
click at [909, 480] on span "Update Shift Instance" at bounding box center [956, 481] width 133 height 19
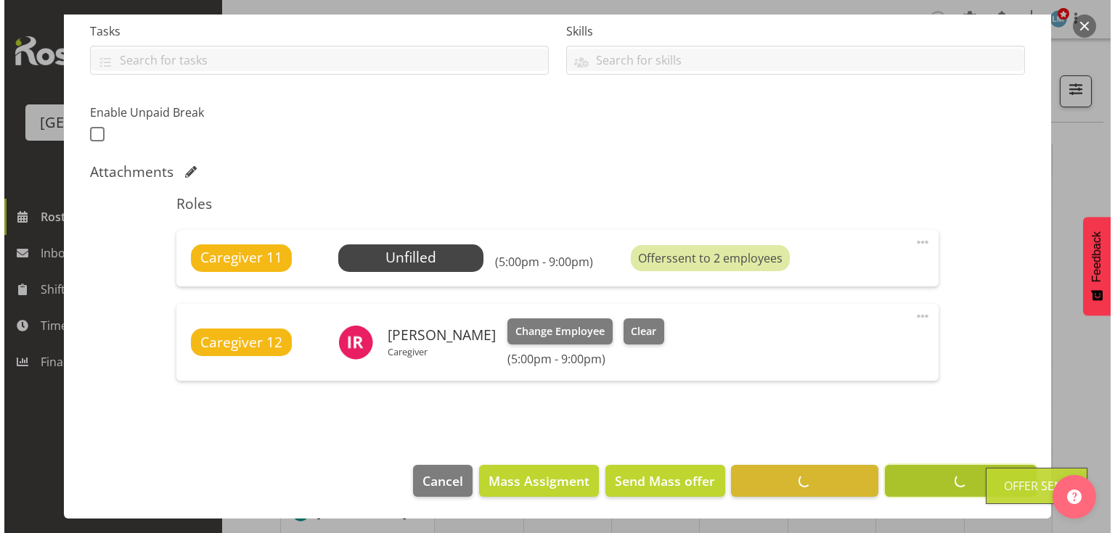
scroll to position [312, 0]
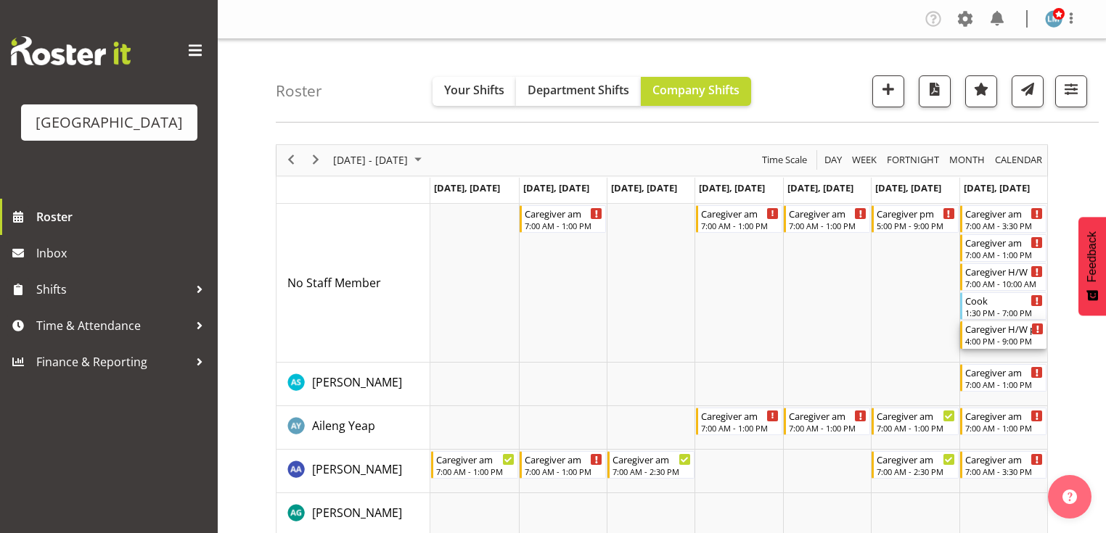
click at [995, 337] on div "4:00 PM - 9:00 PM" at bounding box center [1004, 341] width 78 height 12
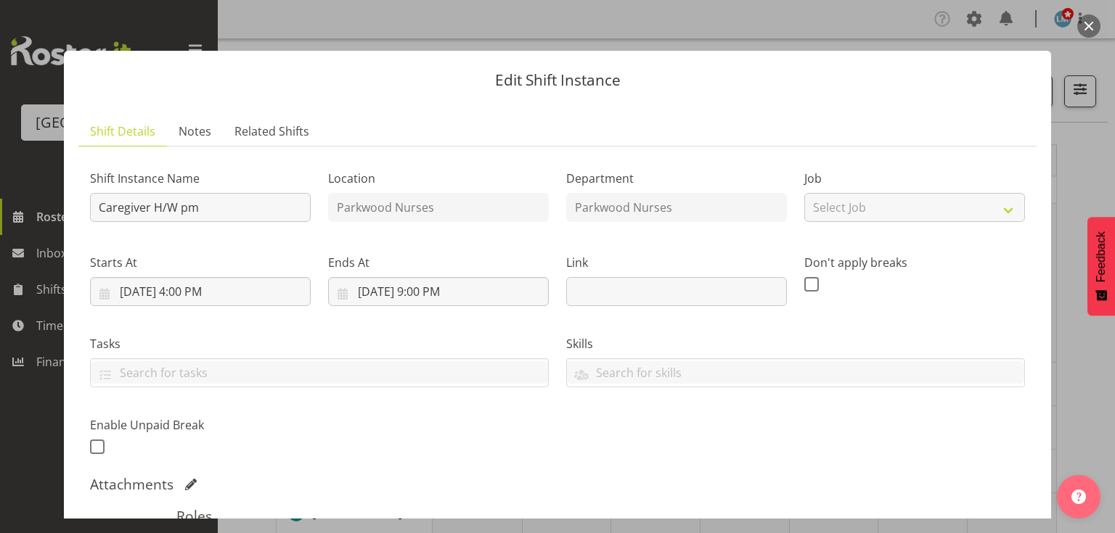
click at [1088, 21] on button "button" at bounding box center [1088, 26] width 23 height 23
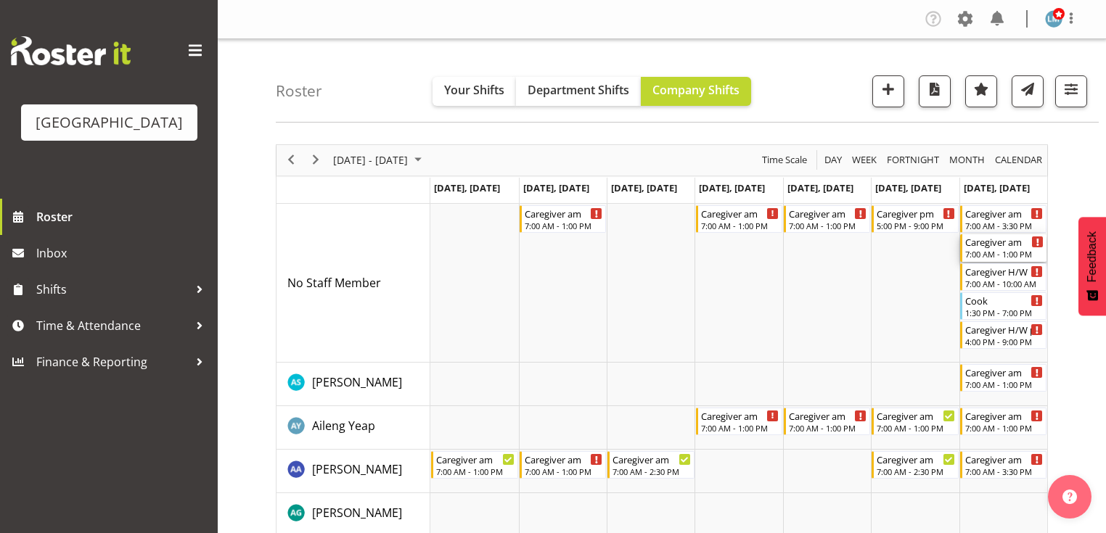
click at [978, 250] on div "7:00 AM - 1:00 PM" at bounding box center [1004, 254] width 78 height 12
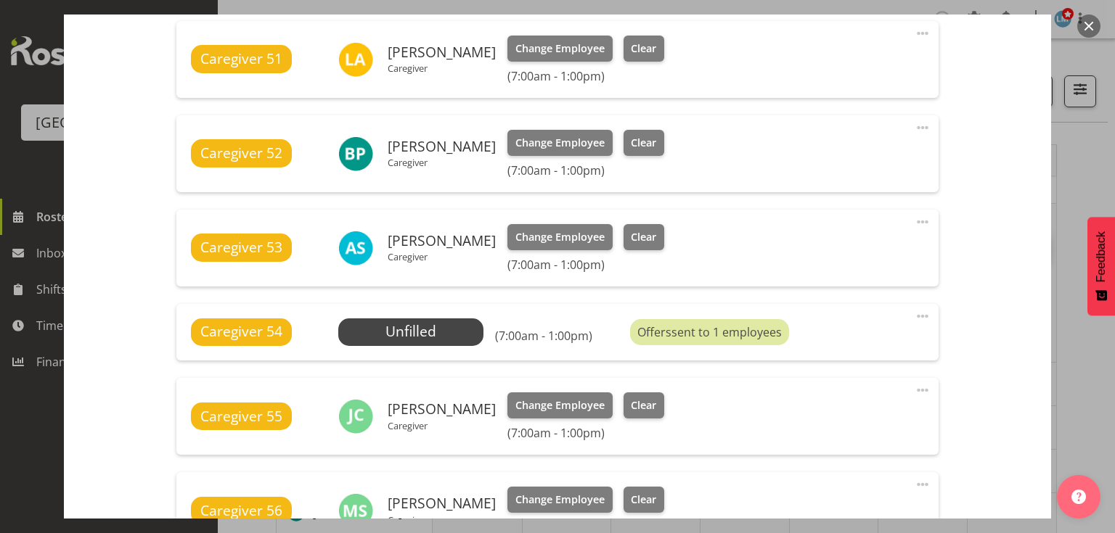
scroll to position [755, 0]
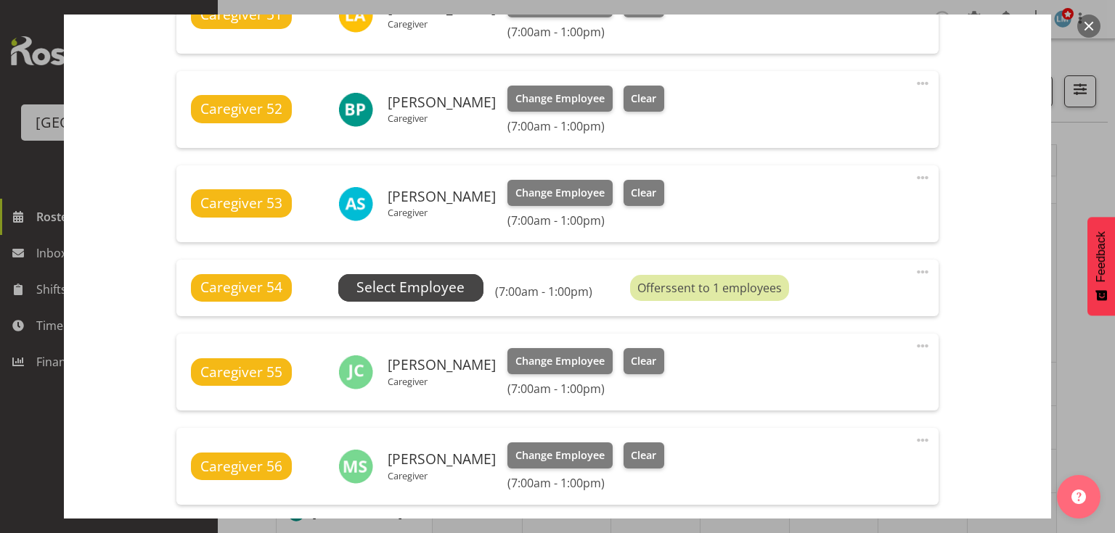
click at [411, 286] on span "Select Employee" at bounding box center [410, 287] width 108 height 21
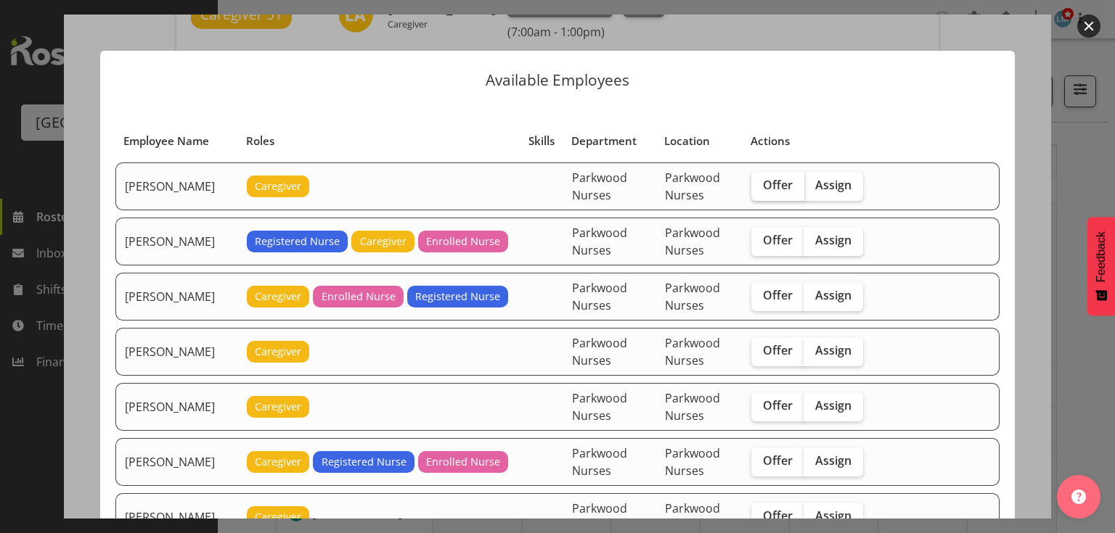
click at [792, 180] on span "Offer" at bounding box center [778, 185] width 30 height 15
click at [760, 181] on input "Offer" at bounding box center [755, 185] width 9 height 9
checkbox input "true"
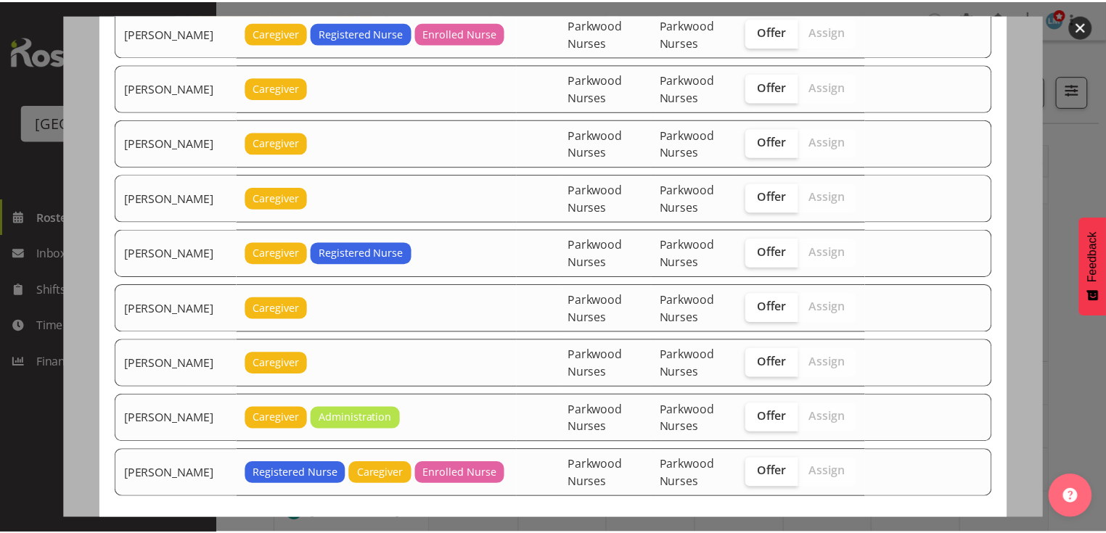
scroll to position [2236, 0]
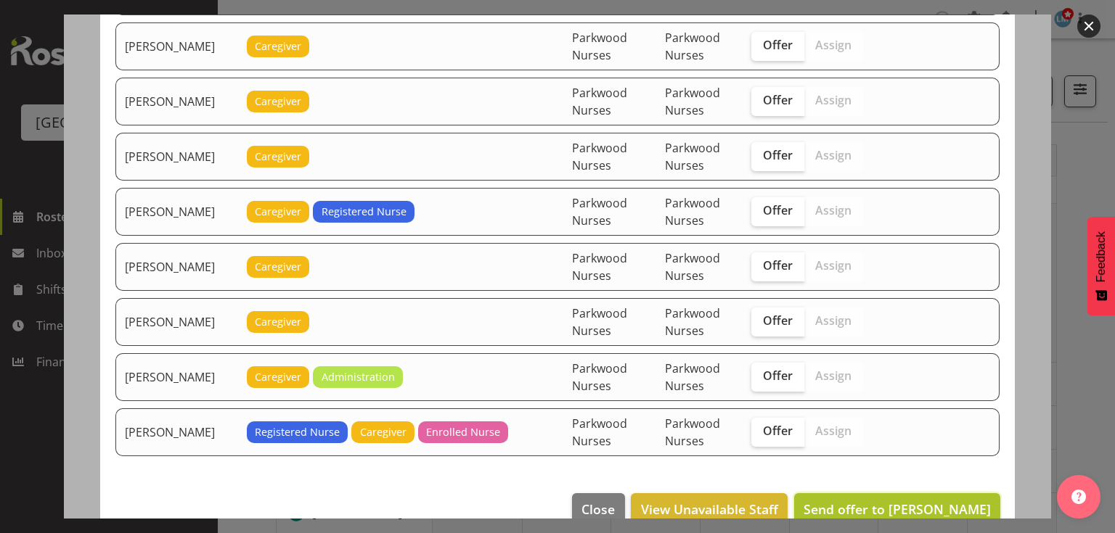
click at [917, 501] on span "Send offer to Alex Green" at bounding box center [896, 509] width 187 height 17
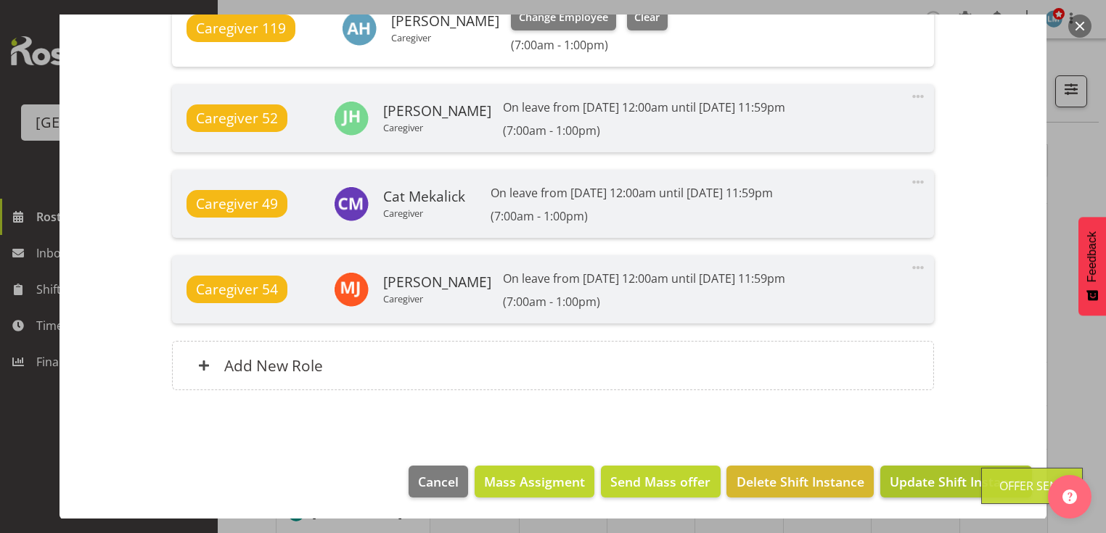
scroll to position [58, 0]
click at [925, 475] on span "Update Shift Instance" at bounding box center [956, 481] width 133 height 19
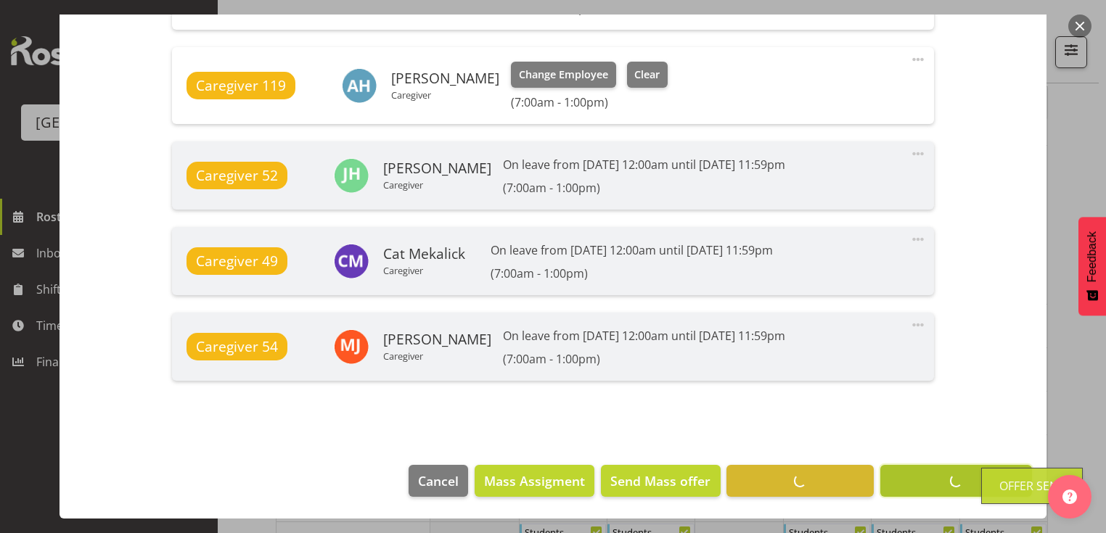
scroll to position [1229, 0]
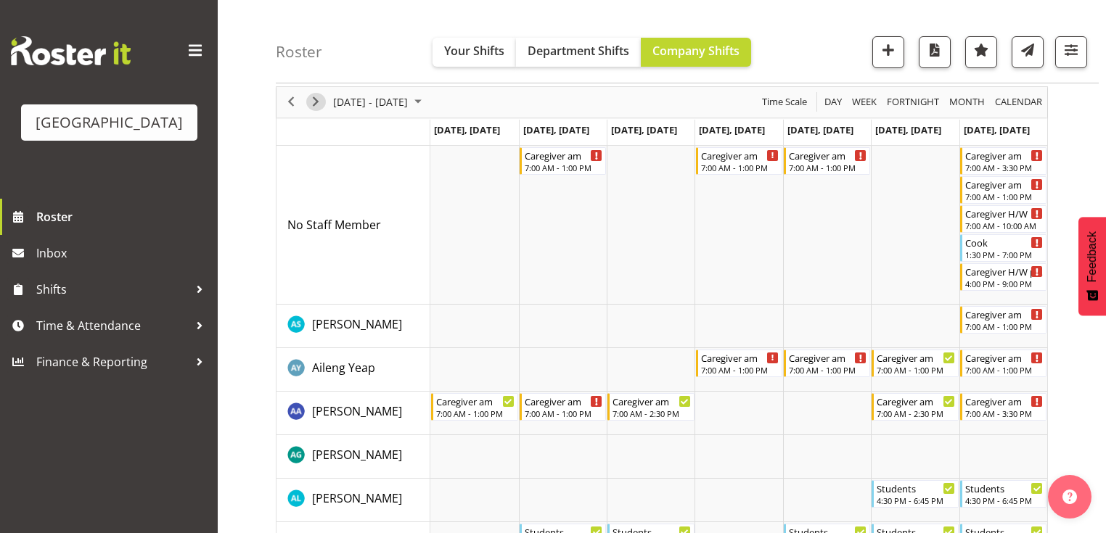
click at [308, 98] on span "Next" at bounding box center [315, 102] width 17 height 18
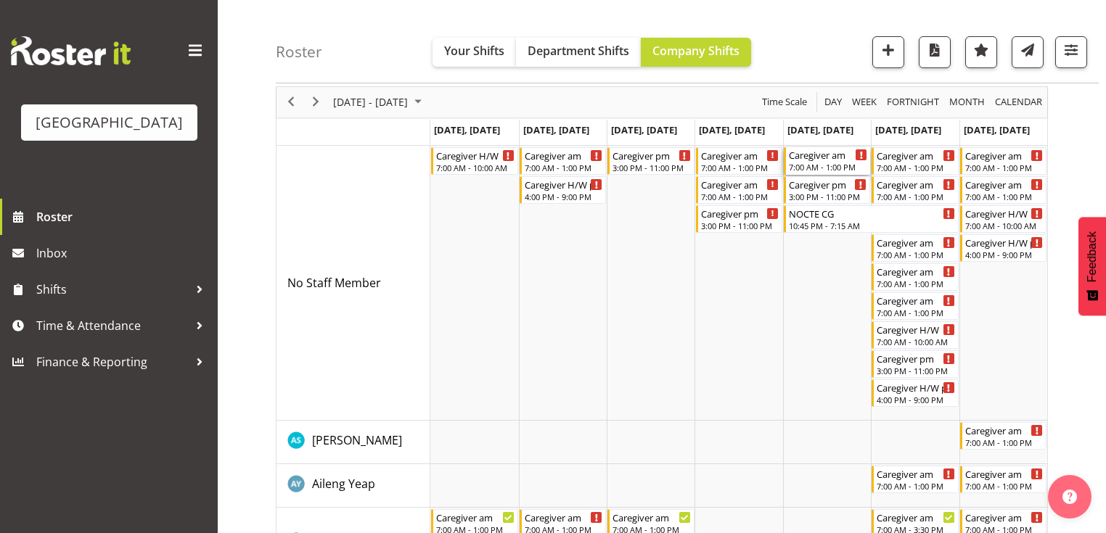
click at [827, 159] on div "Caregiver am" at bounding box center [828, 154] width 78 height 15
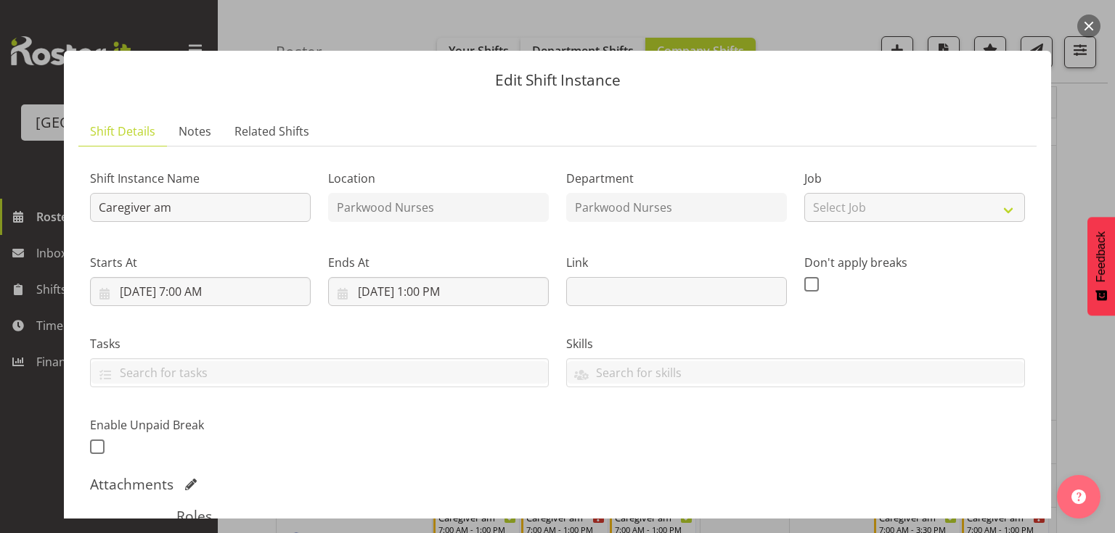
click at [1087, 23] on button "button" at bounding box center [1088, 26] width 23 height 23
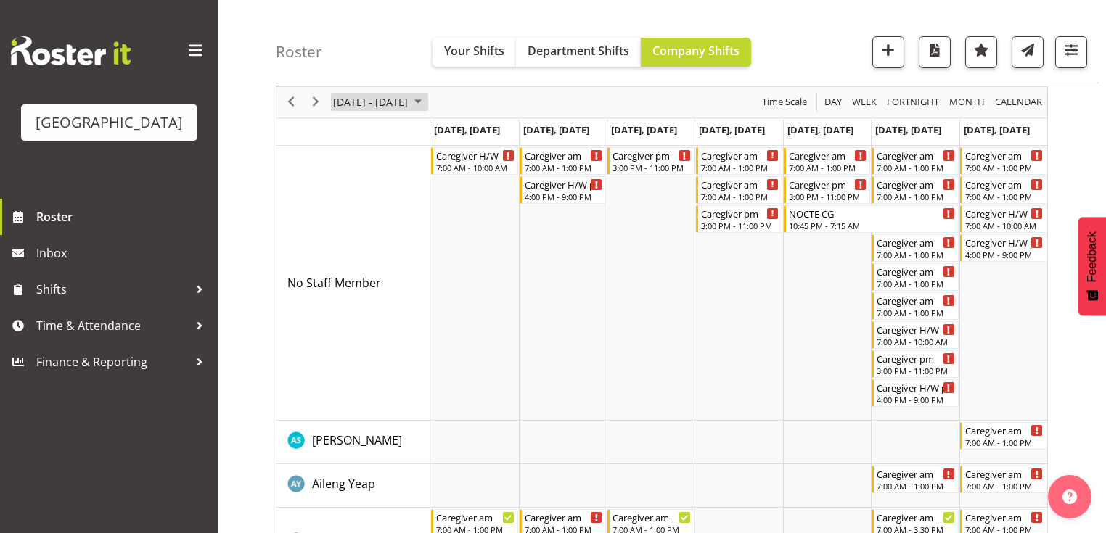
click at [427, 97] on span "August 2025" at bounding box center [417, 102] width 17 height 18
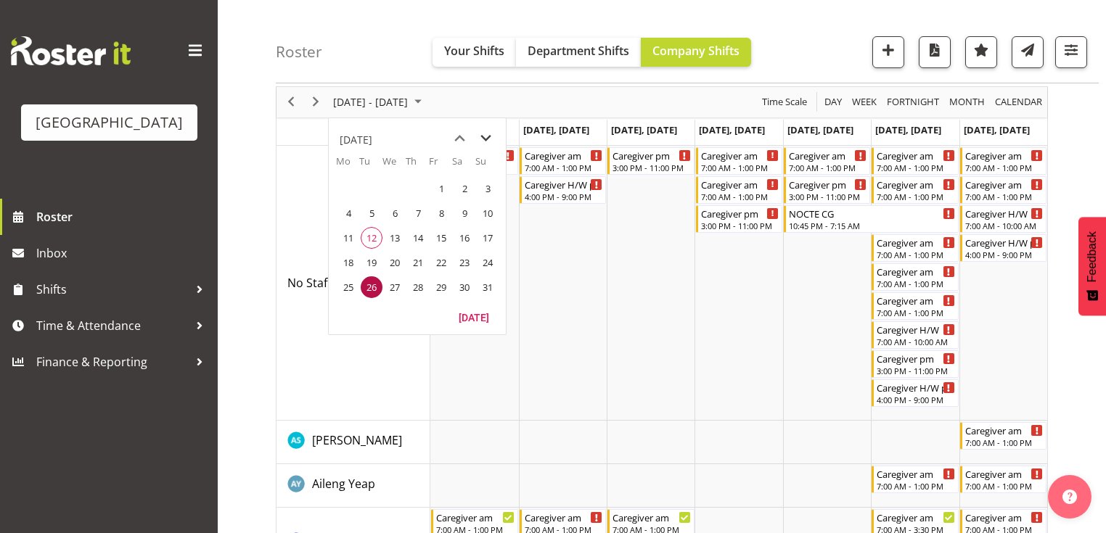
click at [485, 139] on span "next month" at bounding box center [485, 139] width 25 height 26
click at [349, 208] on span "8" at bounding box center [348, 213] width 22 height 22
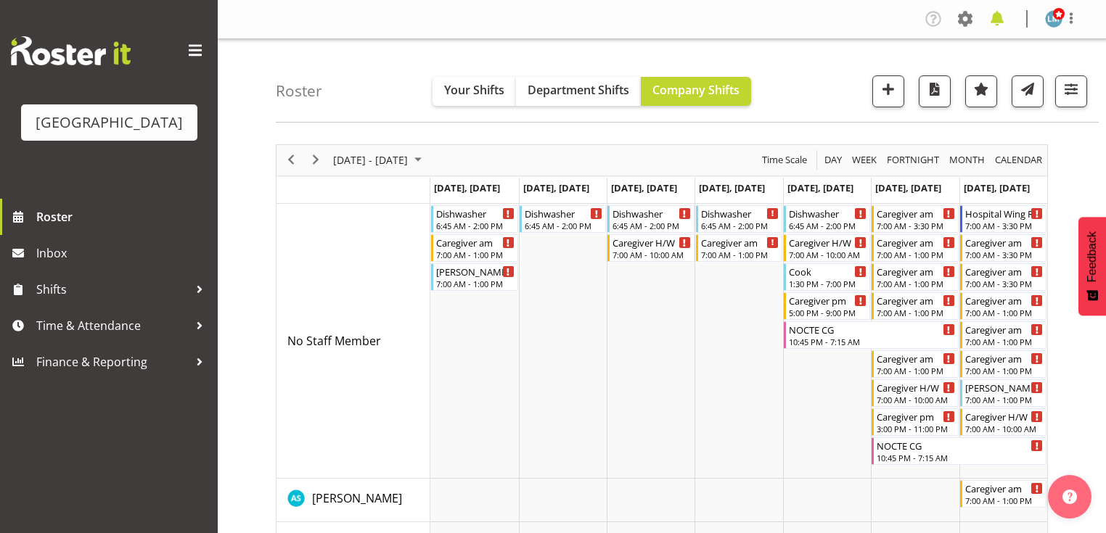
click at [996, 19] on span at bounding box center [996, 18] width 23 height 23
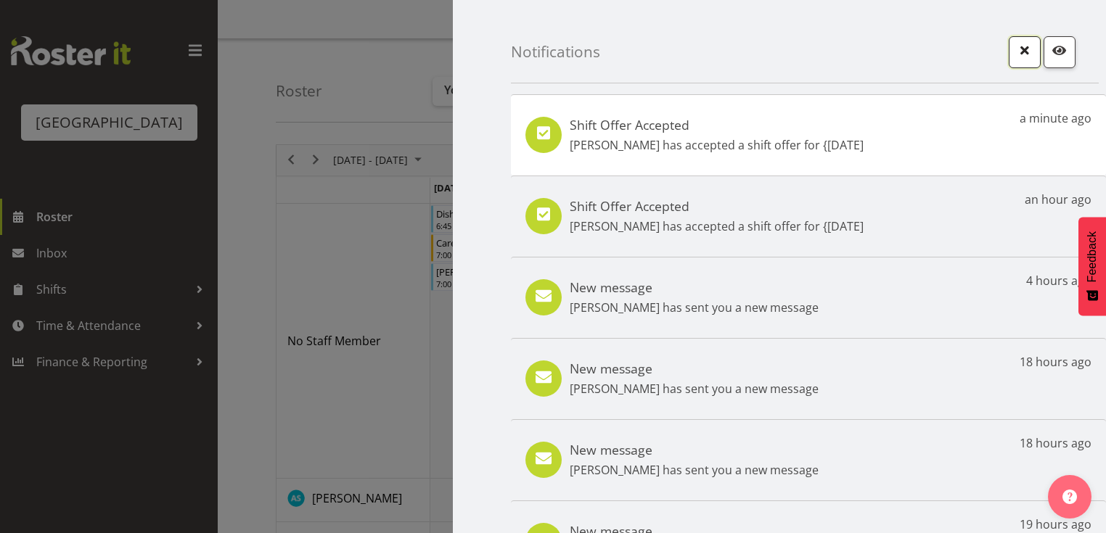
click at [1015, 47] on span "button" at bounding box center [1024, 50] width 19 height 19
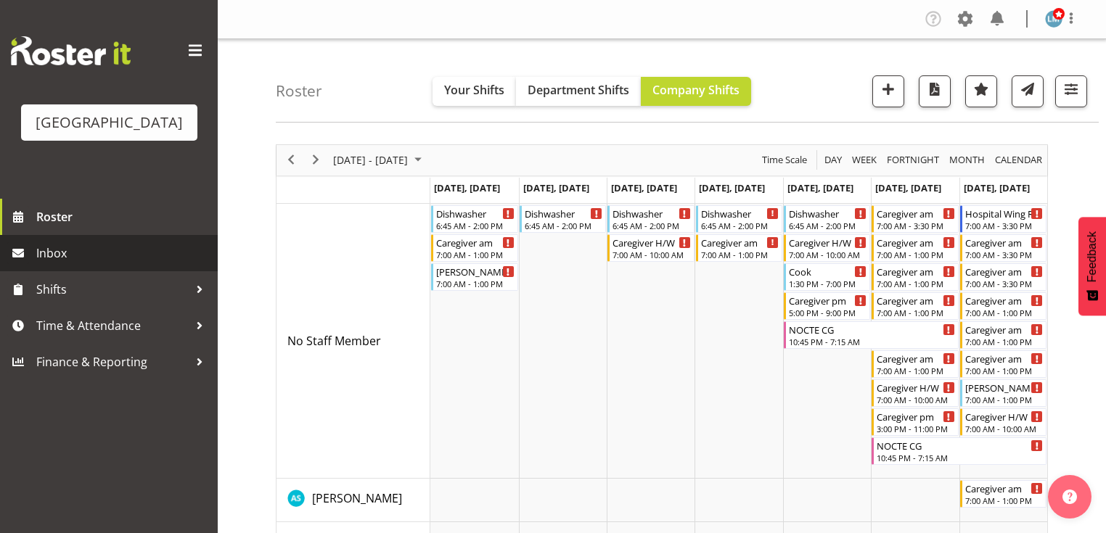
click at [57, 264] on span "Inbox" at bounding box center [123, 253] width 174 height 22
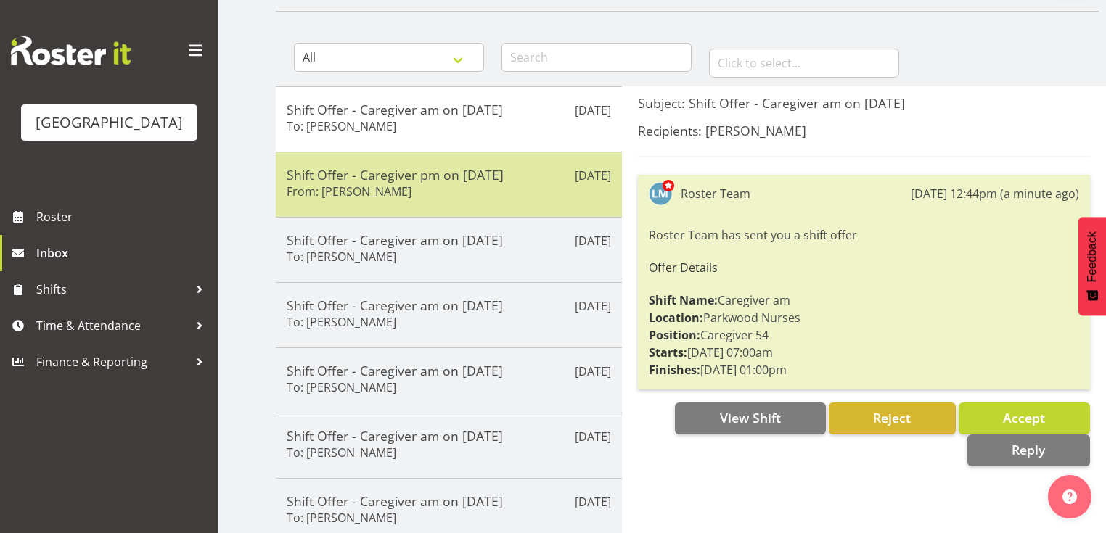
scroll to position [116, 0]
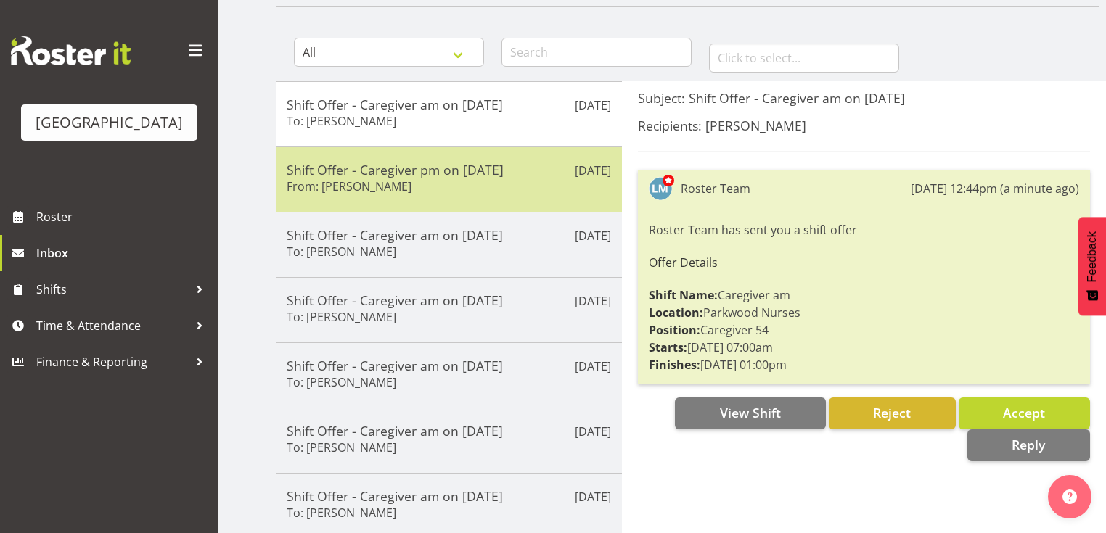
click at [531, 191] on div "Shift Offer - Caregiver pm on [DATE] From: [PERSON_NAME]" at bounding box center [449, 180] width 324 height 36
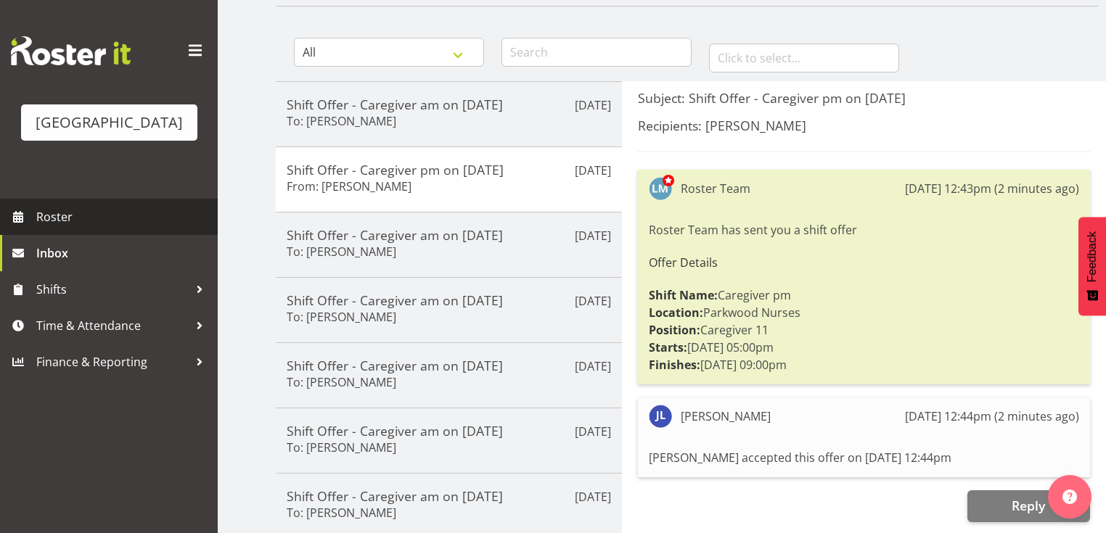
click at [84, 228] on span "Roster" at bounding box center [123, 217] width 174 height 22
